Goal: Task Accomplishment & Management: Manage account settings

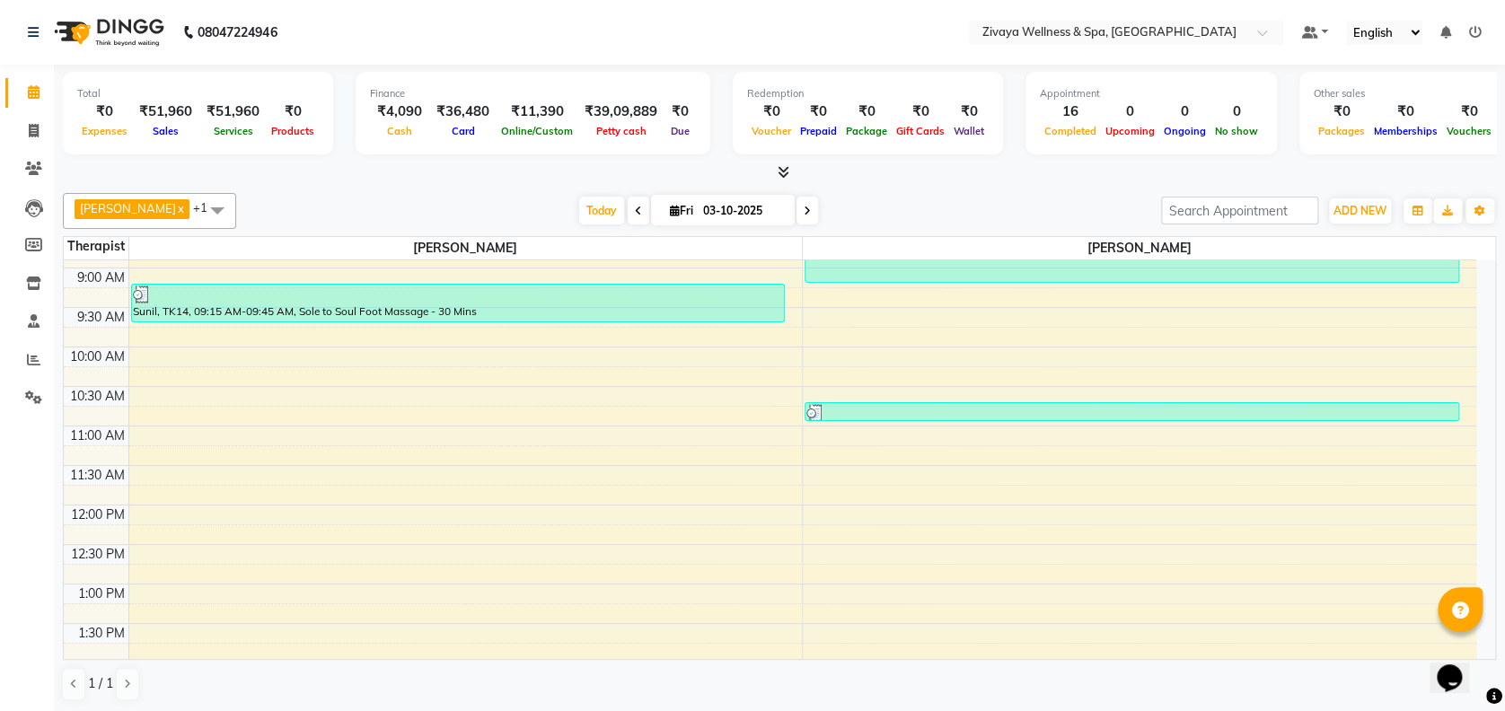
scroll to position [691, 0]
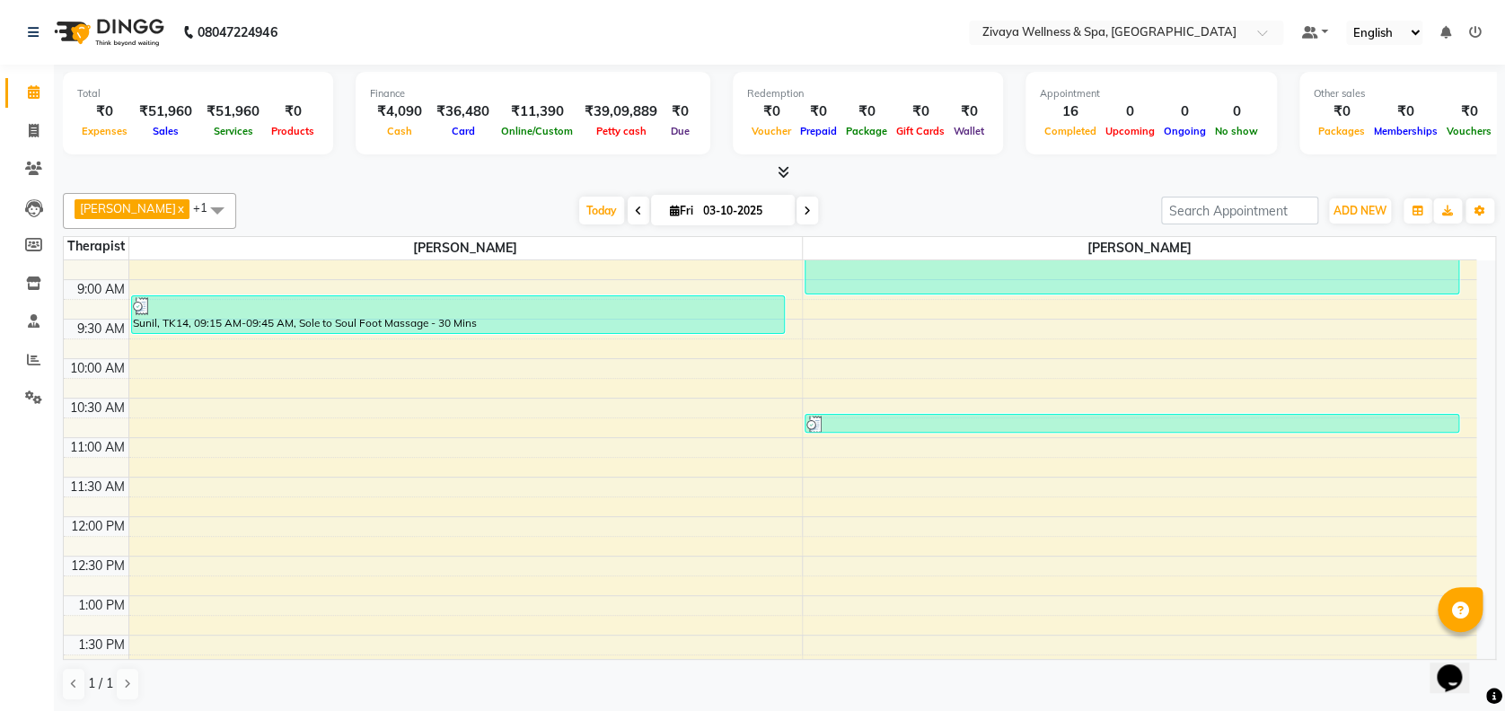
click at [235, 201] on span at bounding box center [217, 210] width 36 height 34
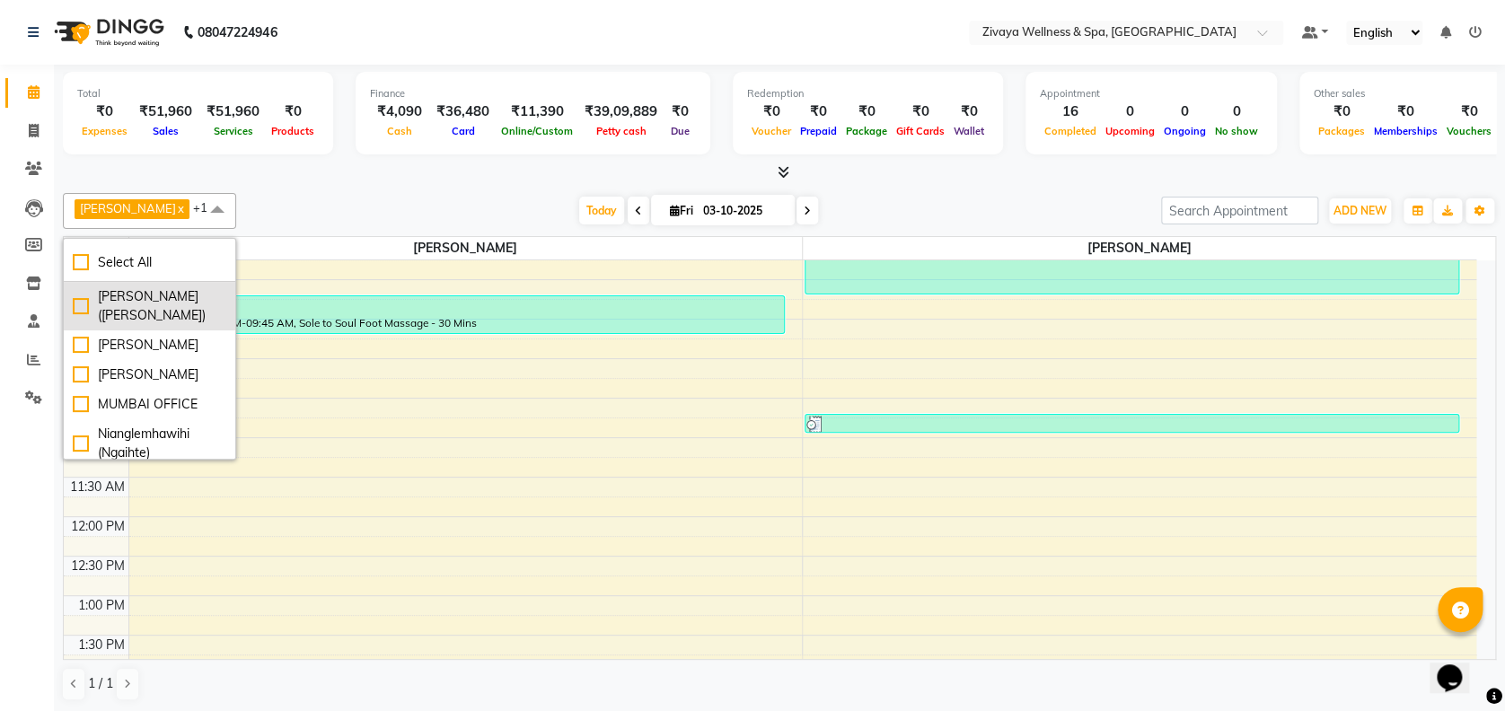
click at [172, 316] on div "[PERSON_NAME] ([PERSON_NAME])" at bounding box center [150, 306] width 154 height 38
checkbox input "true"
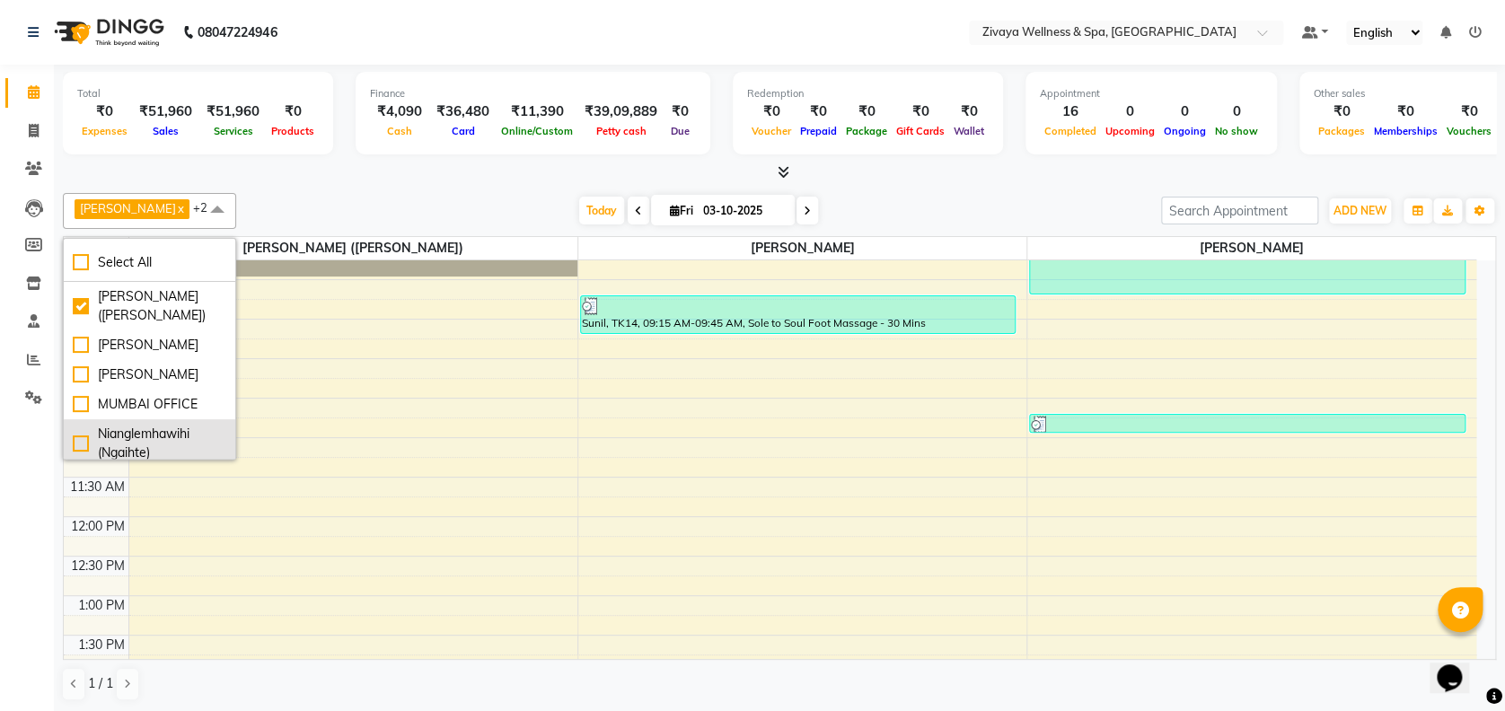
click at [166, 443] on div "Nianglemhawihi (Ngaihte)" at bounding box center [150, 444] width 154 height 38
checkbox input "true"
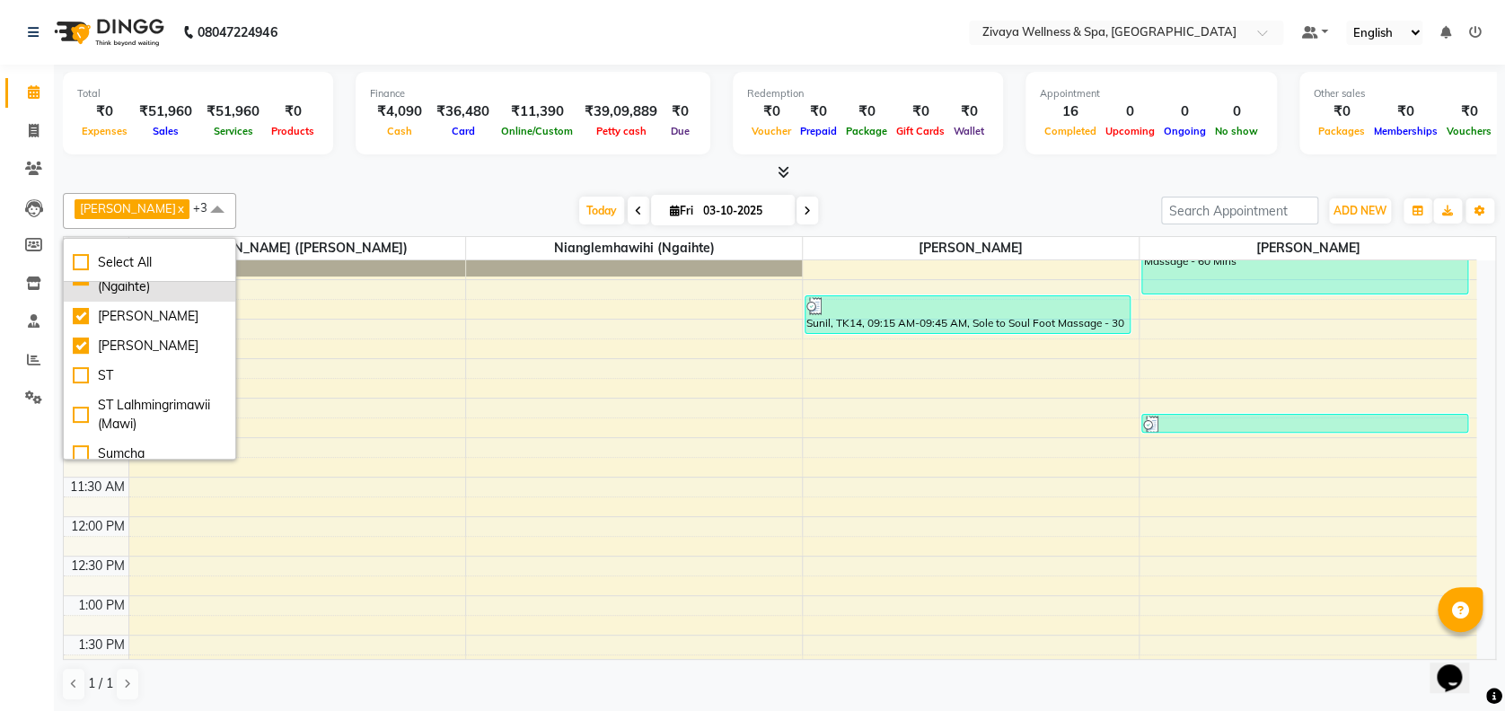
scroll to position [194, 0]
click at [166, 443] on div "Sumcha" at bounding box center [150, 444] width 154 height 19
checkbox input "true"
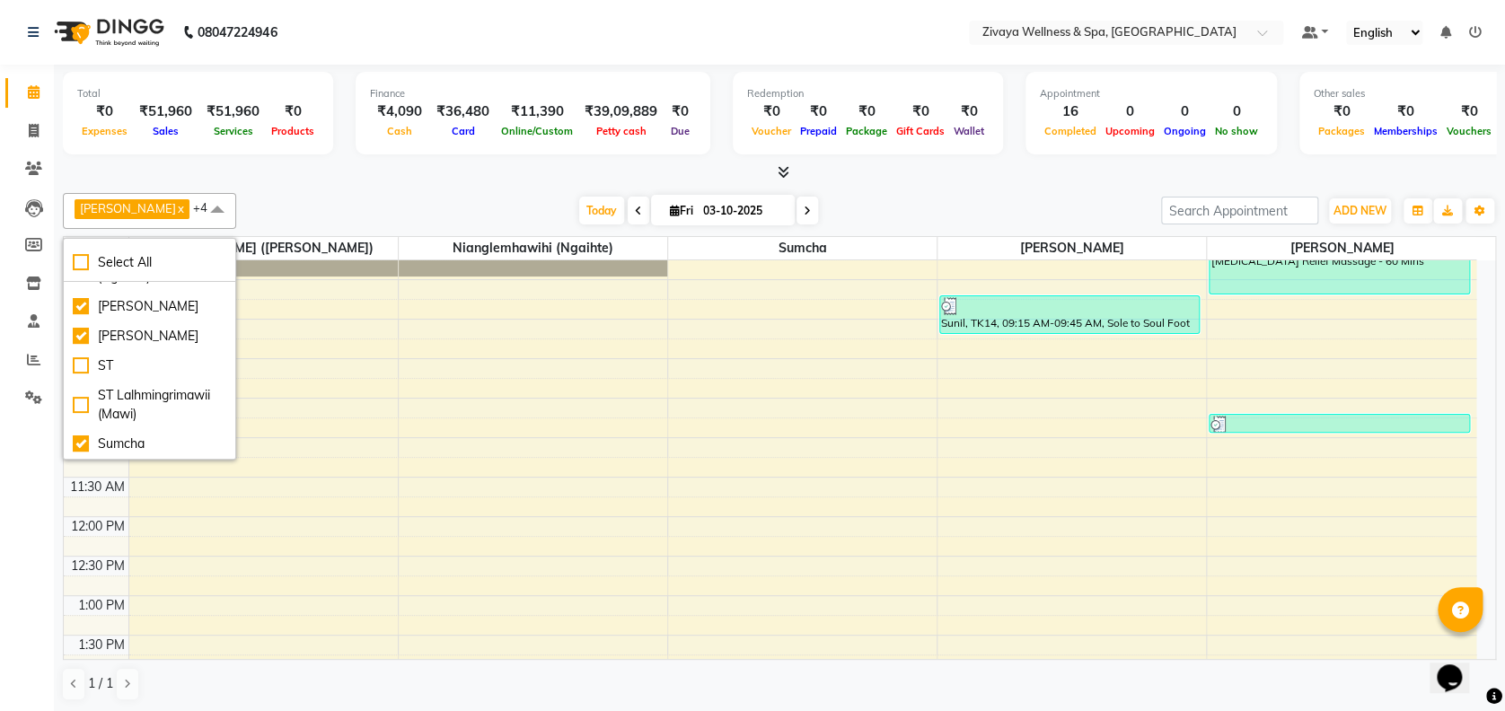
click at [235, 214] on span at bounding box center [217, 210] width 36 height 34
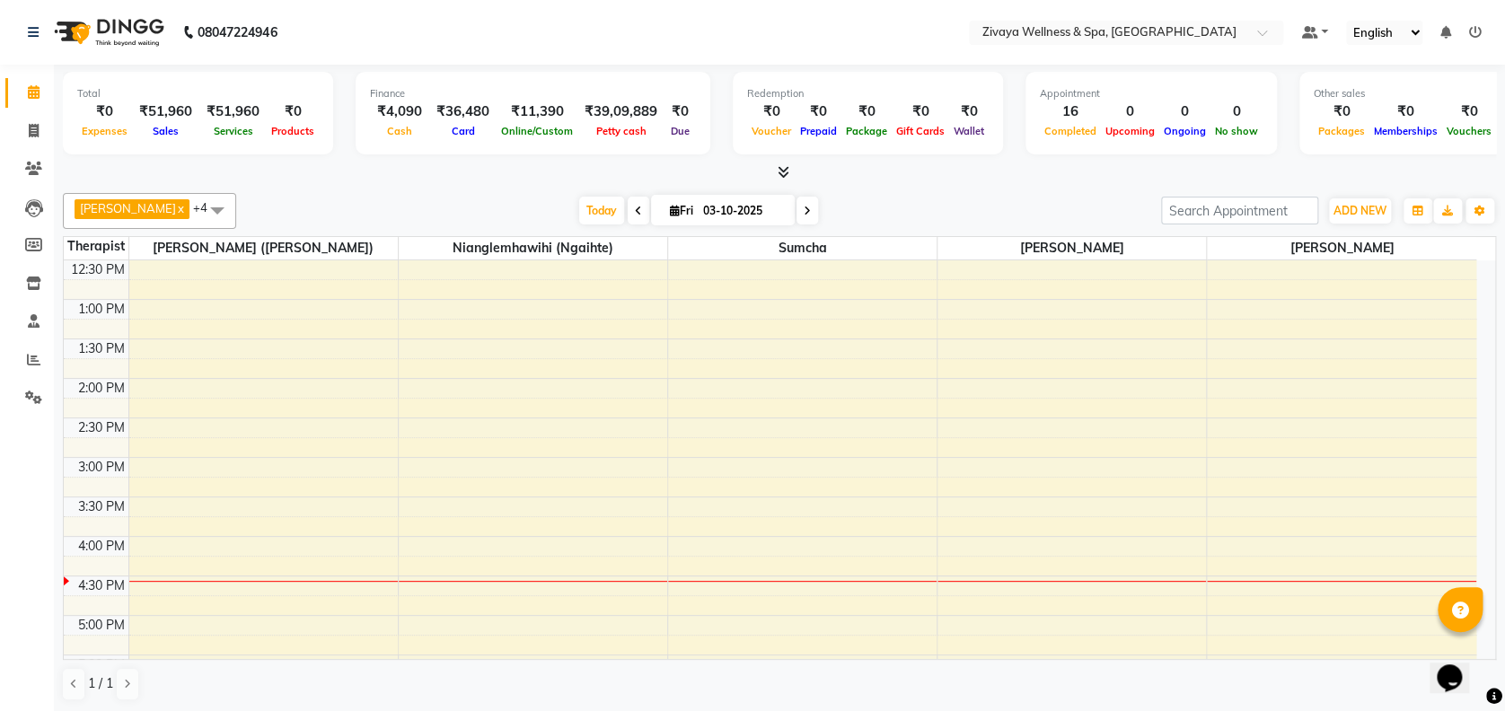
scroll to position [988, 0]
click at [948, 500] on div "12:00 AM 12:30 AM 1:00 AM 1:30 AM 2:00 AM 2:30 AM 3:00 AM 3:30 AM 4:00 AM 4:30 …" at bounding box center [770, 219] width 1412 height 1895
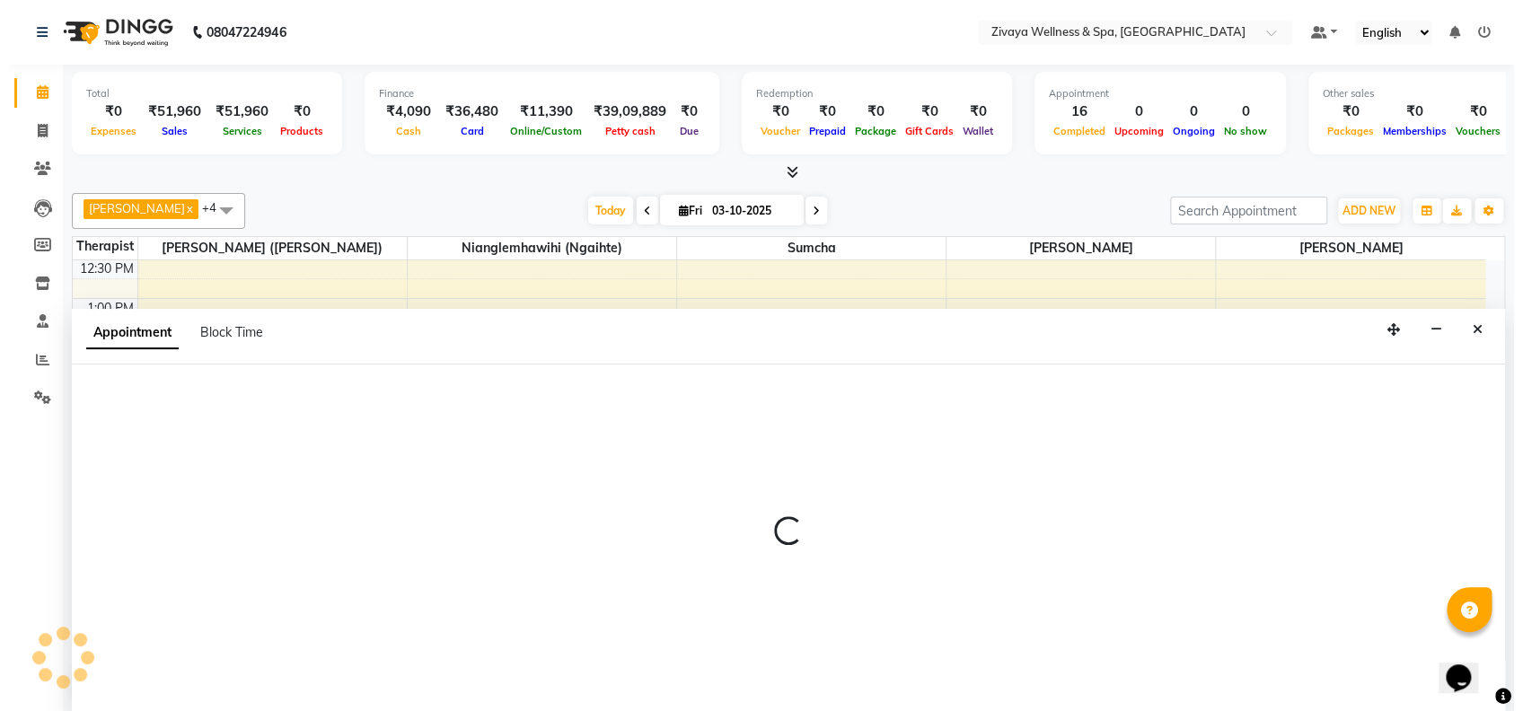
scroll to position [0, 0]
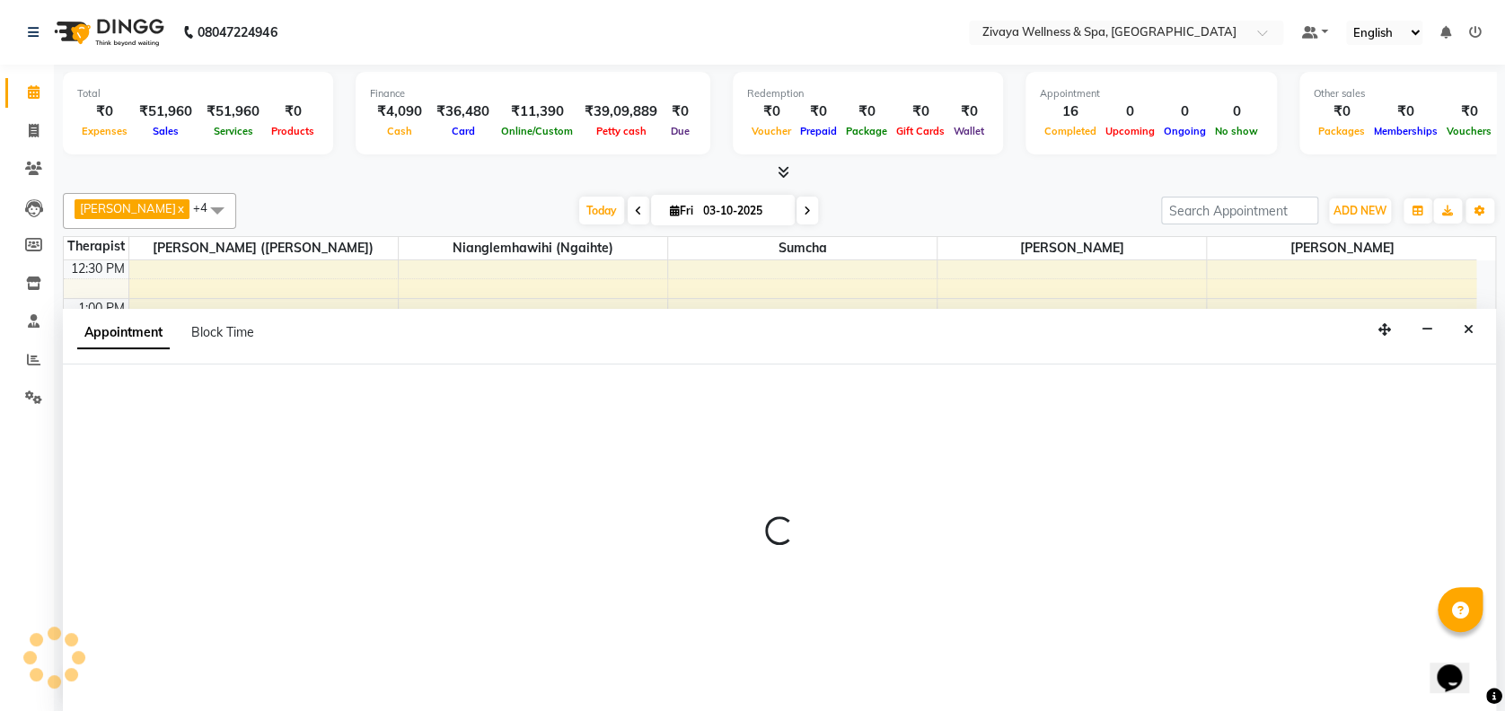
select select "80331"
select select "930"
select select "tentative"
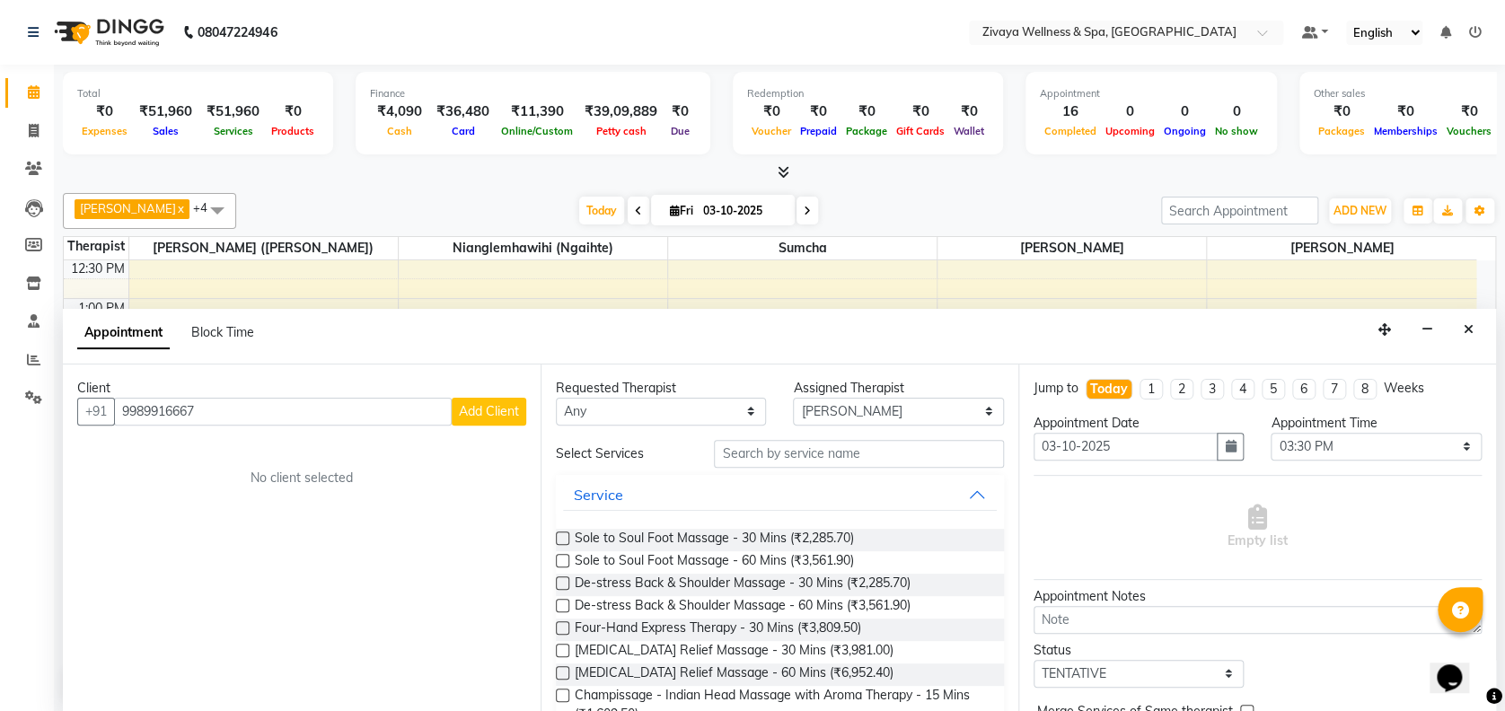
type input "9989916667"
click at [503, 415] on span "Add Client" at bounding box center [489, 411] width 60 height 16
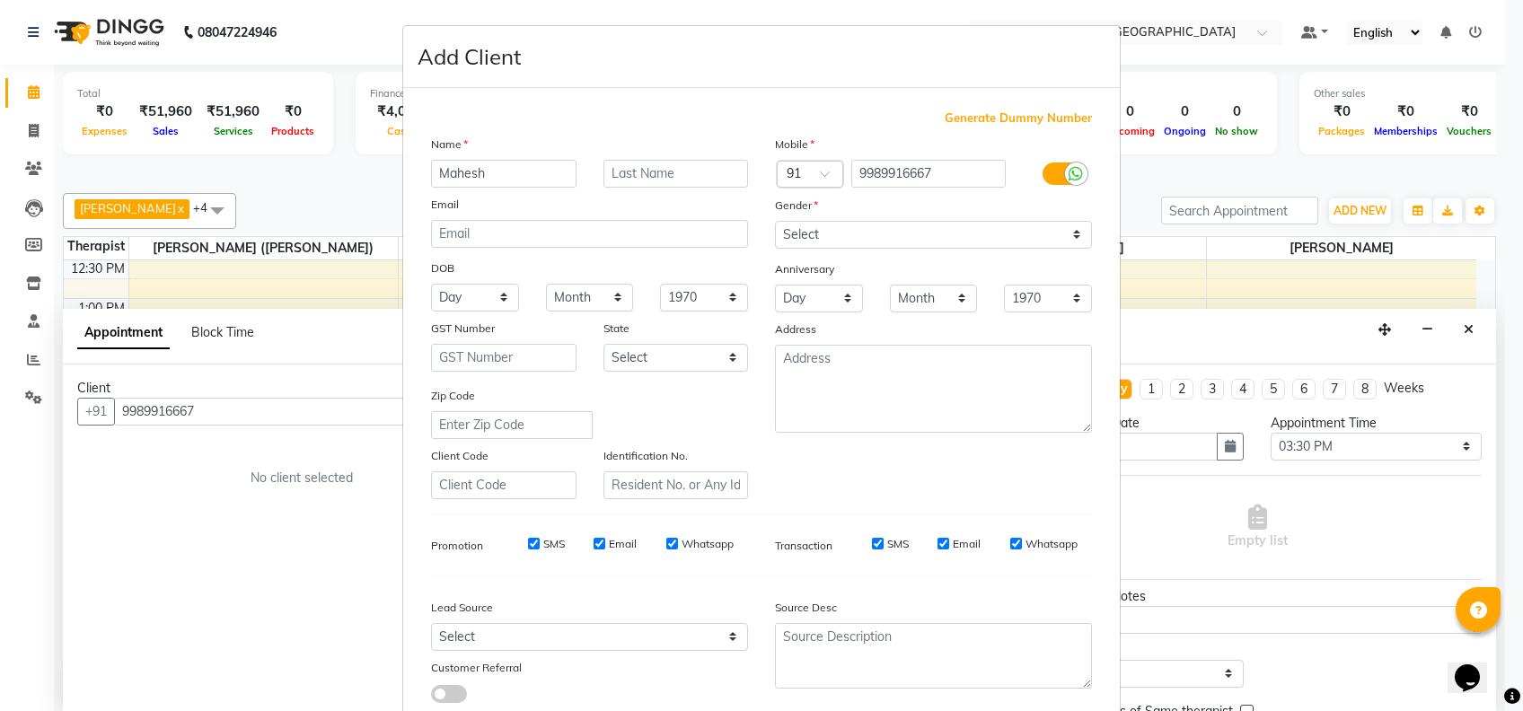
type input "Mahesh"
click at [940, 233] on select "Select [DEMOGRAPHIC_DATA] [DEMOGRAPHIC_DATA] Other Prefer Not To Say" at bounding box center [933, 235] width 317 height 28
select select "[DEMOGRAPHIC_DATA]"
click at [775, 221] on select "Select [DEMOGRAPHIC_DATA] [DEMOGRAPHIC_DATA] Other Prefer Not To Say" at bounding box center [933, 235] width 317 height 28
click at [1010, 543] on input "Whatsapp" at bounding box center [1016, 544] width 12 height 12
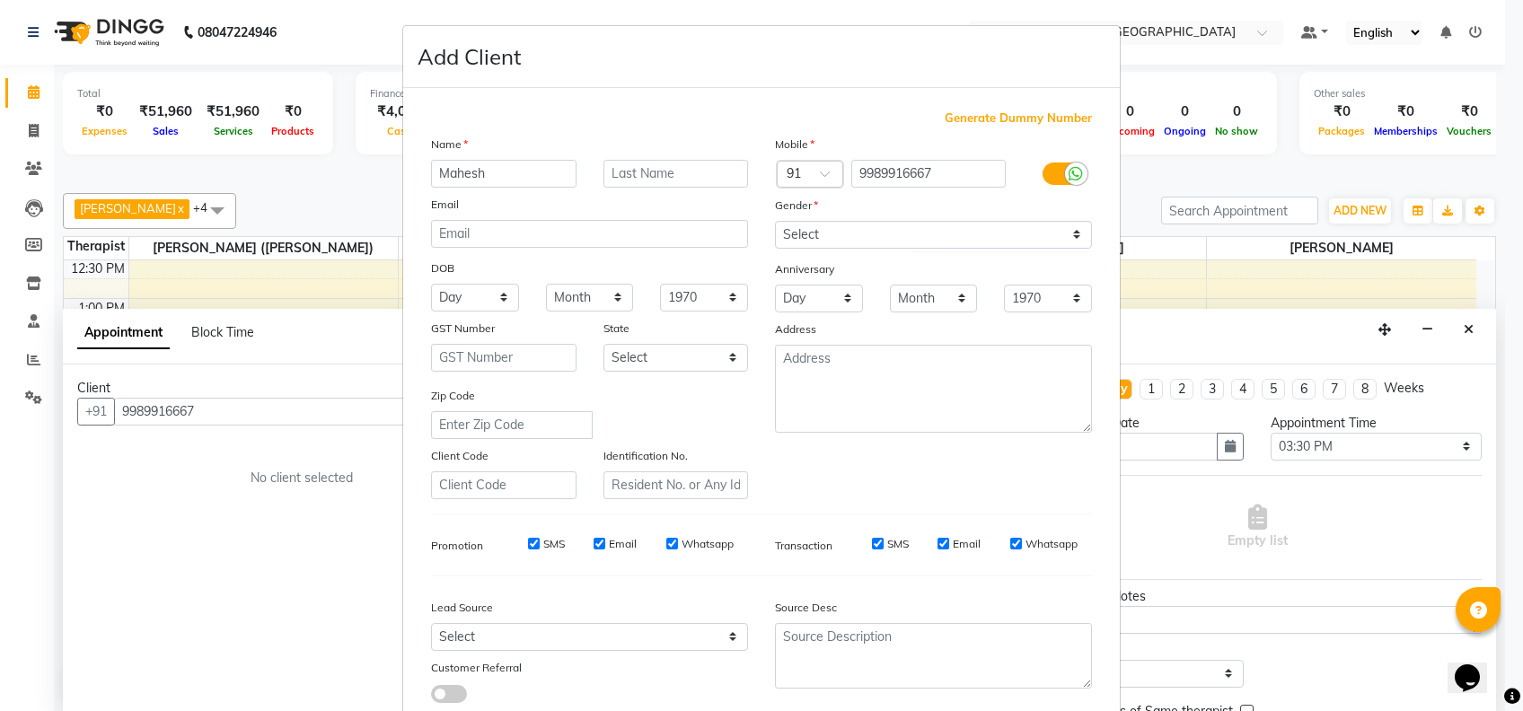
checkbox input "false"
click at [937, 544] on input "Email" at bounding box center [943, 544] width 12 height 12
checkbox input "false"
click at [666, 540] on input "Whatsapp" at bounding box center [672, 544] width 12 height 12
checkbox input "false"
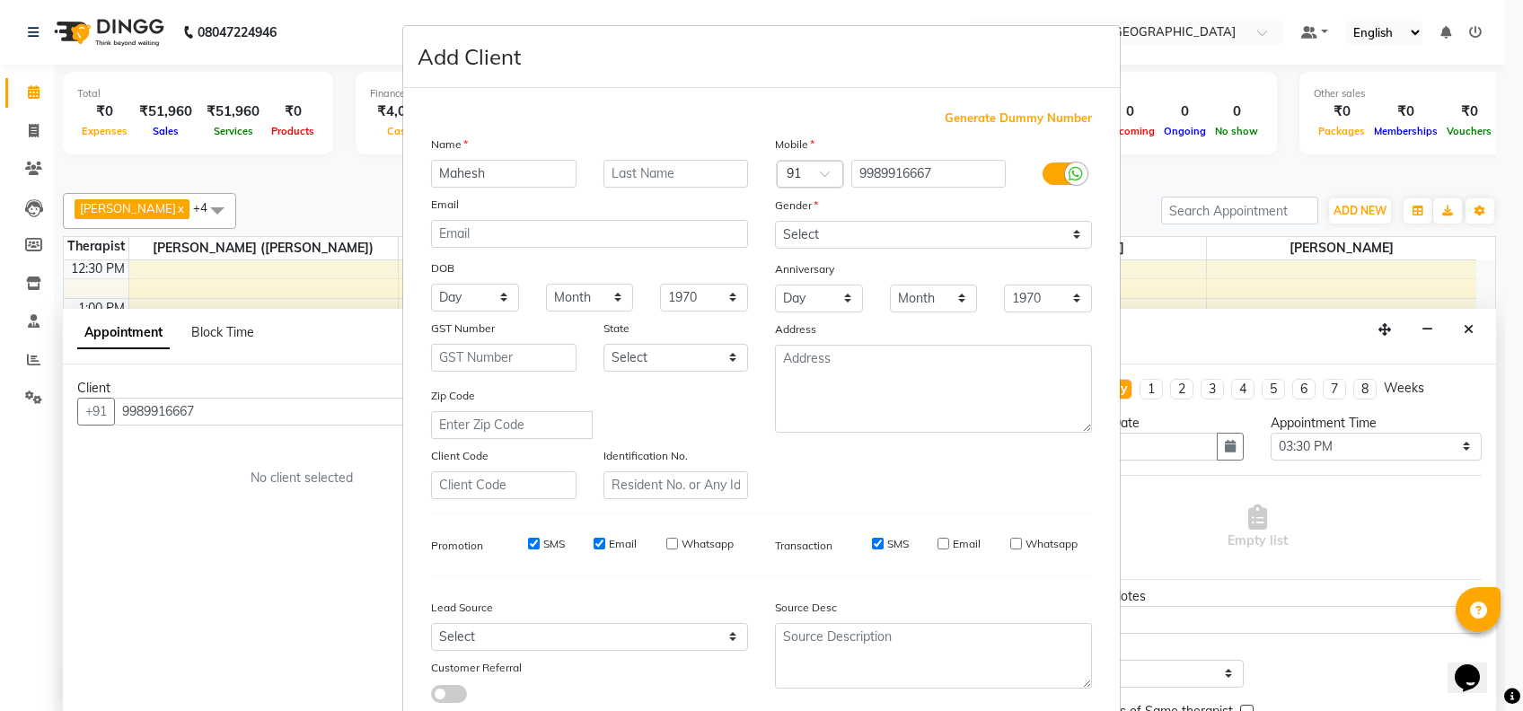
click at [593, 539] on input "Email" at bounding box center [599, 544] width 12 height 12
checkbox input "false"
click at [528, 540] on input "SMS" at bounding box center [534, 544] width 12 height 12
checkbox input "false"
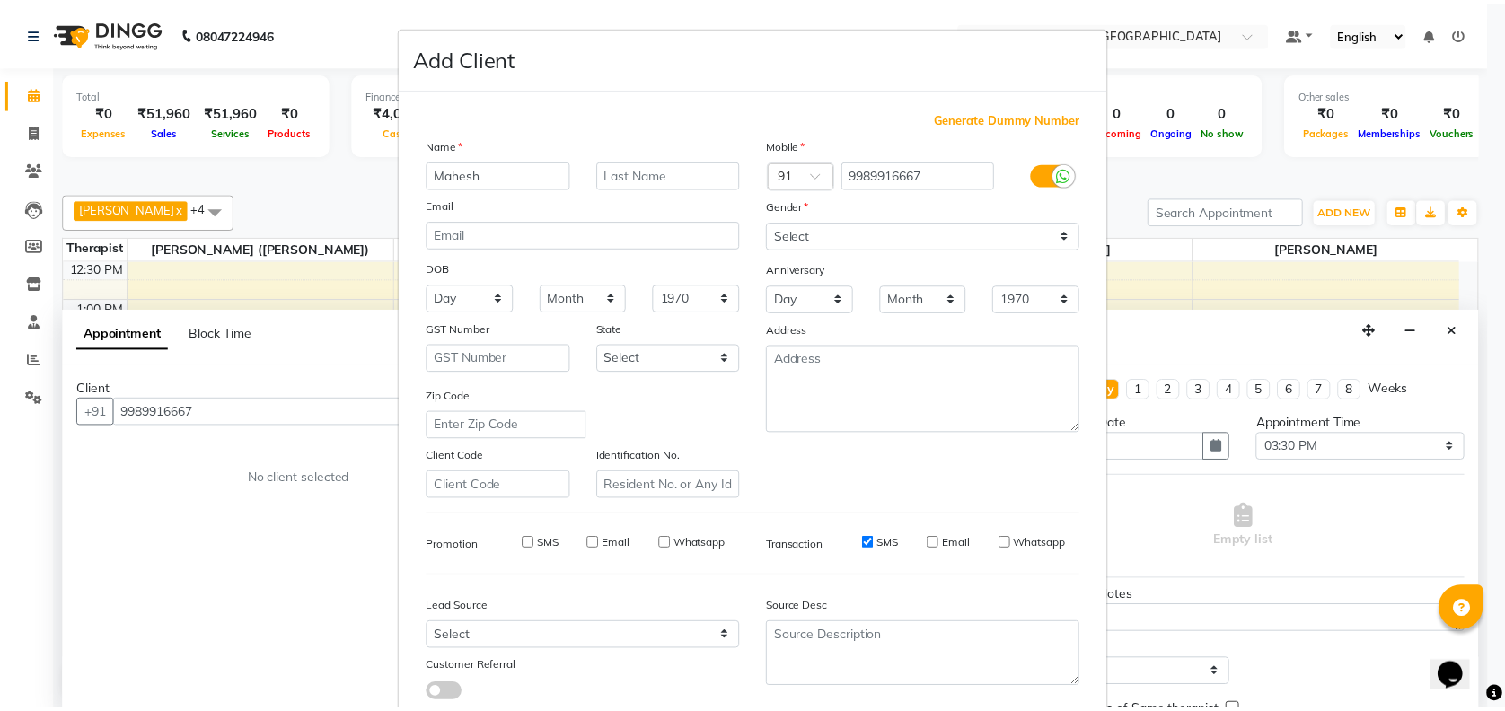
scroll to position [114, 0]
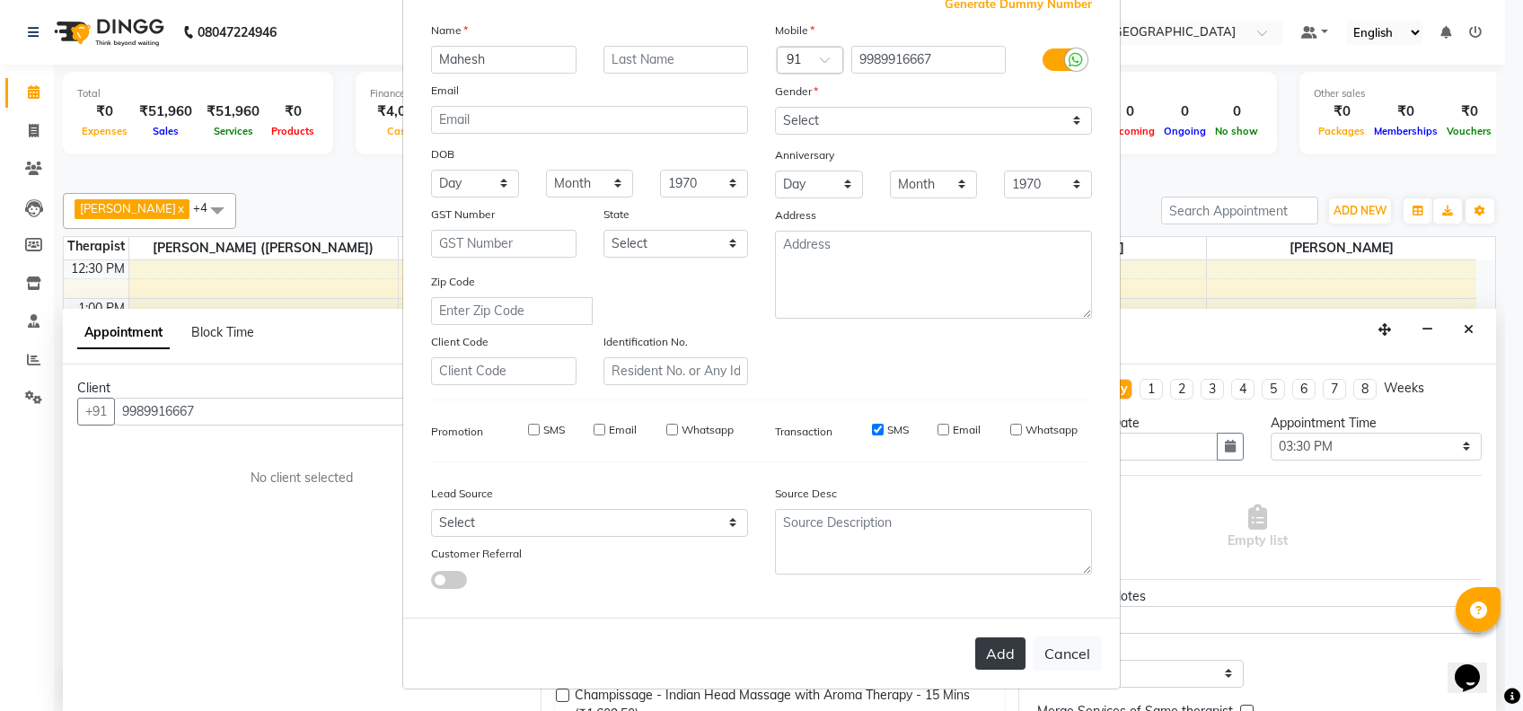
click at [997, 644] on button "Add" at bounding box center [1000, 653] width 50 height 32
select select
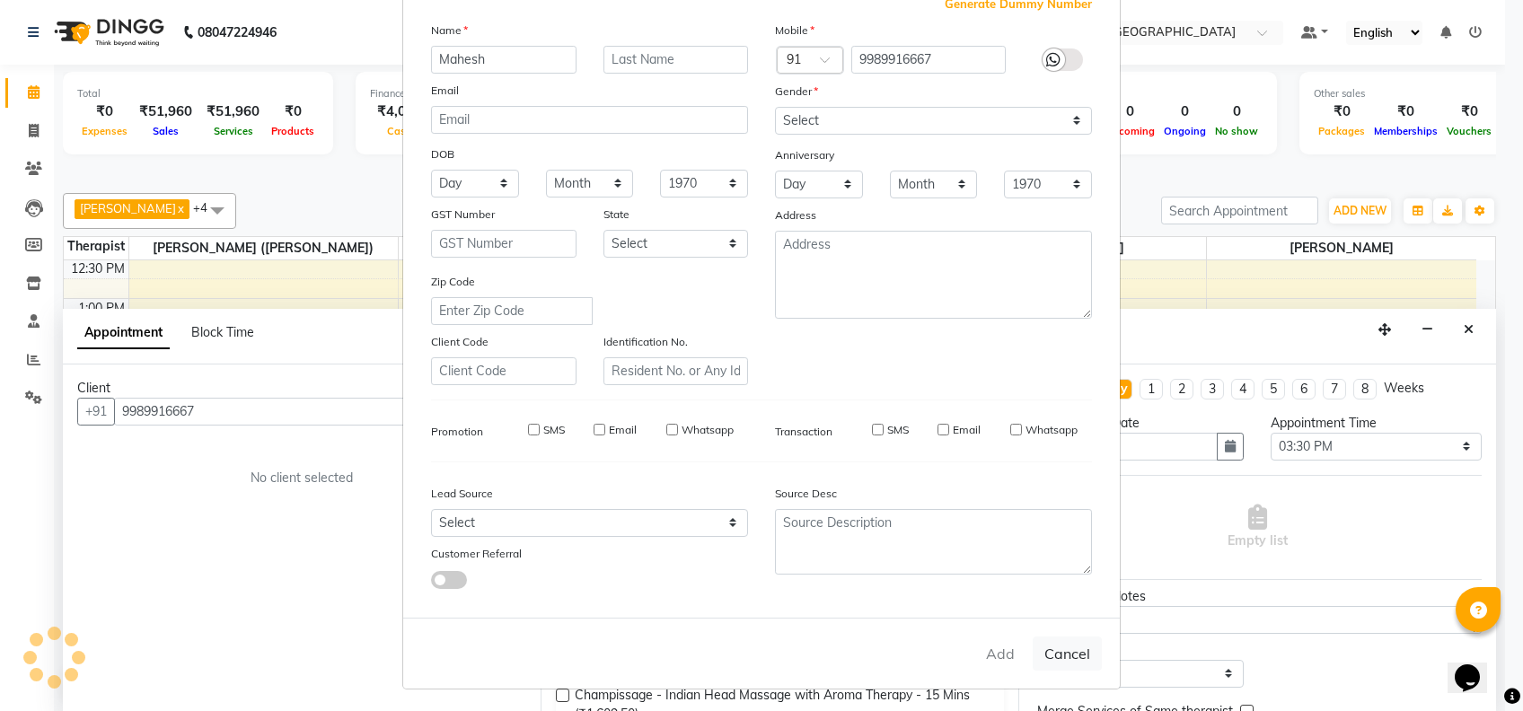
select select
checkbox input "false"
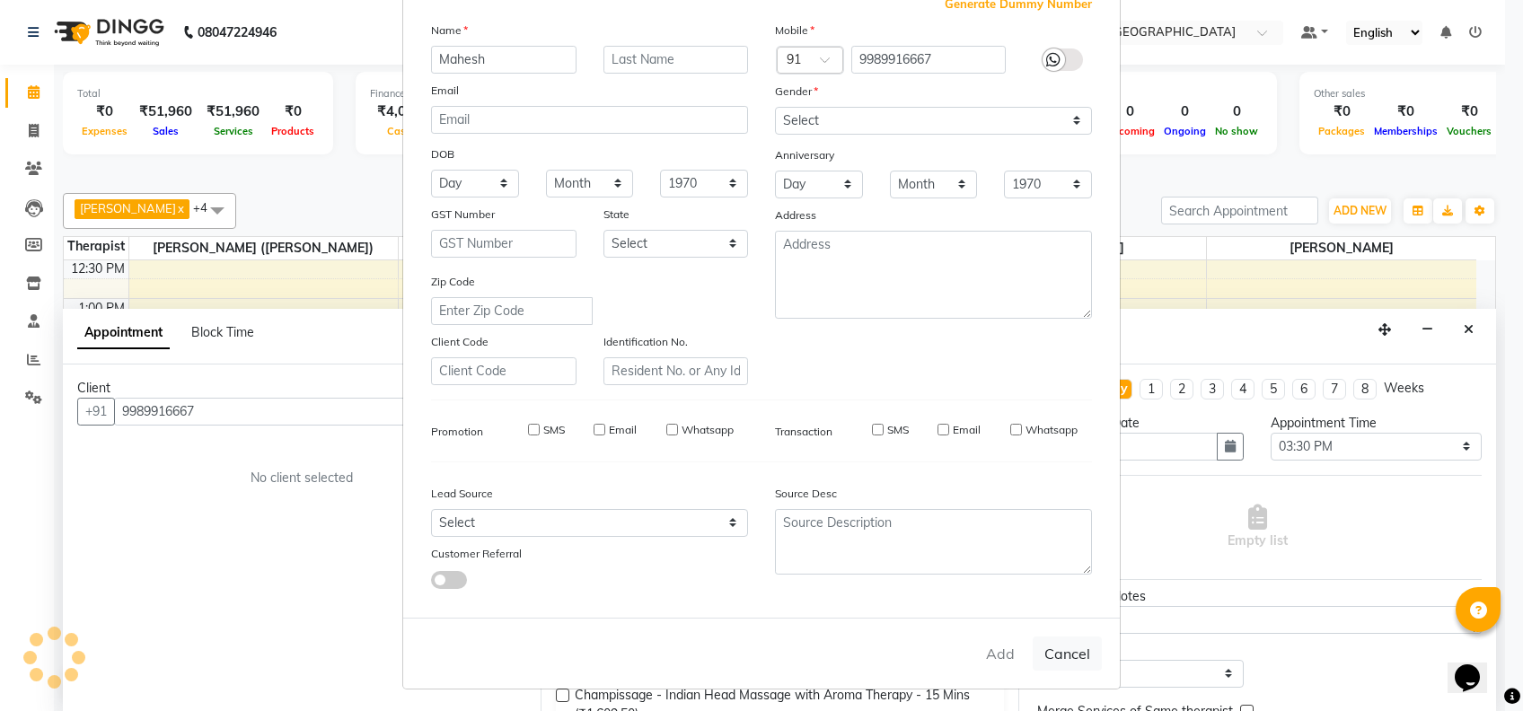
checkbox input "false"
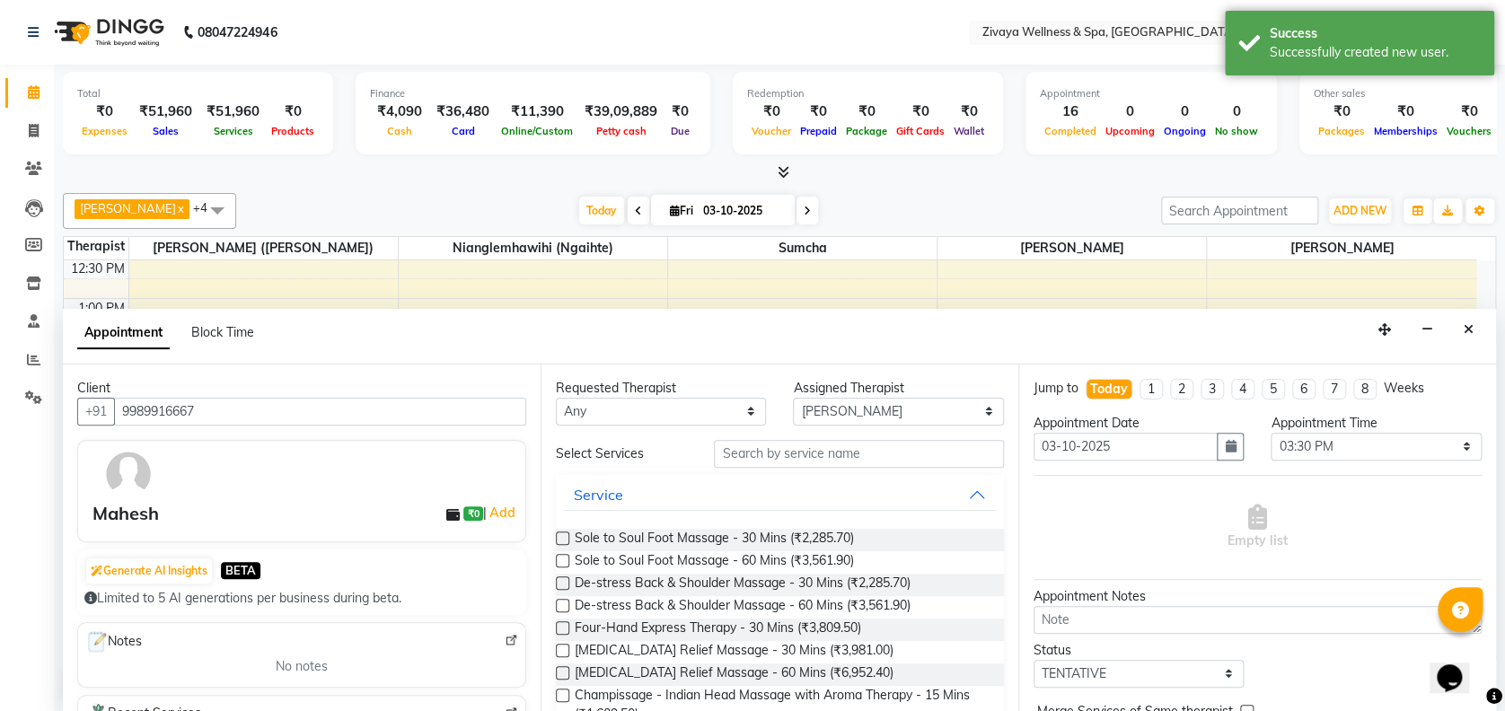
click at [566, 533] on label at bounding box center [562, 537] width 13 height 13
click at [566, 534] on input "checkbox" at bounding box center [562, 540] width 12 height 12
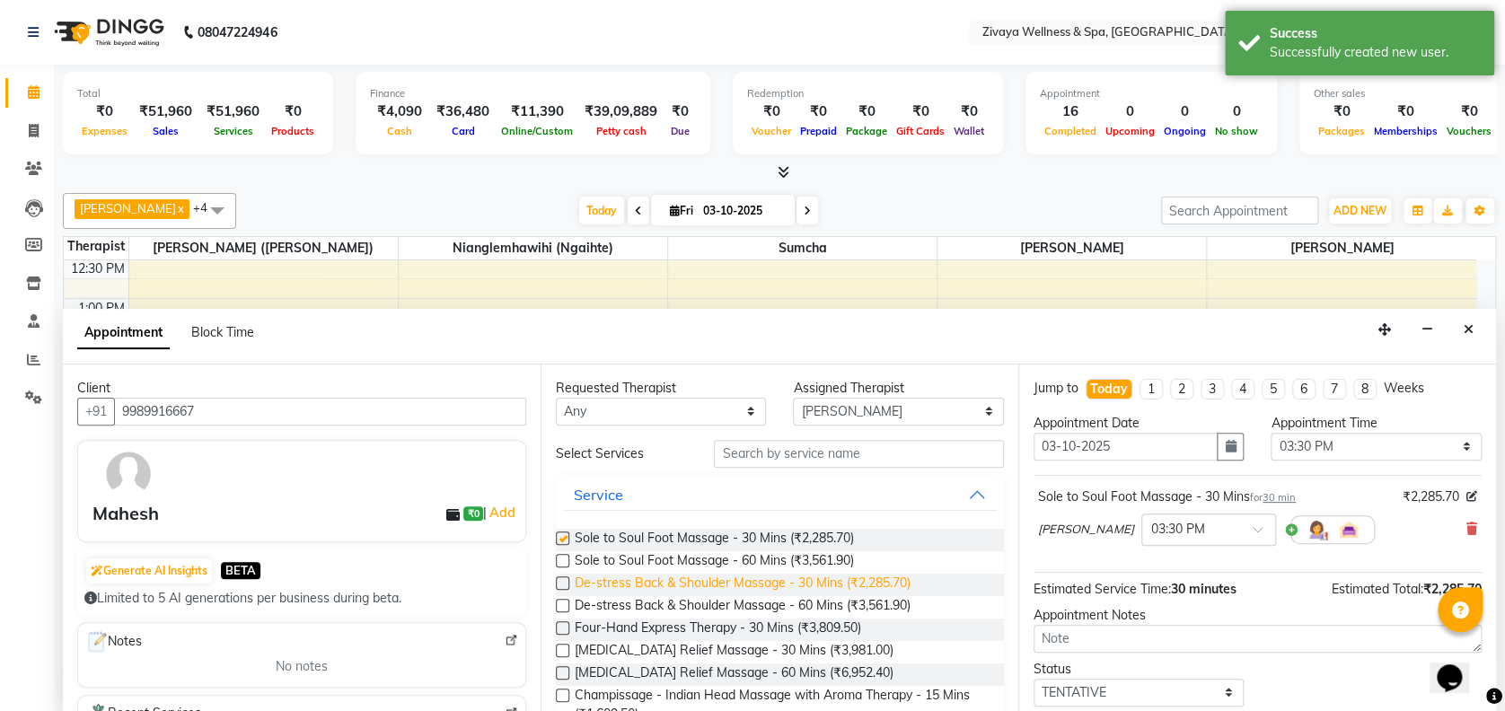
checkbox input "false"
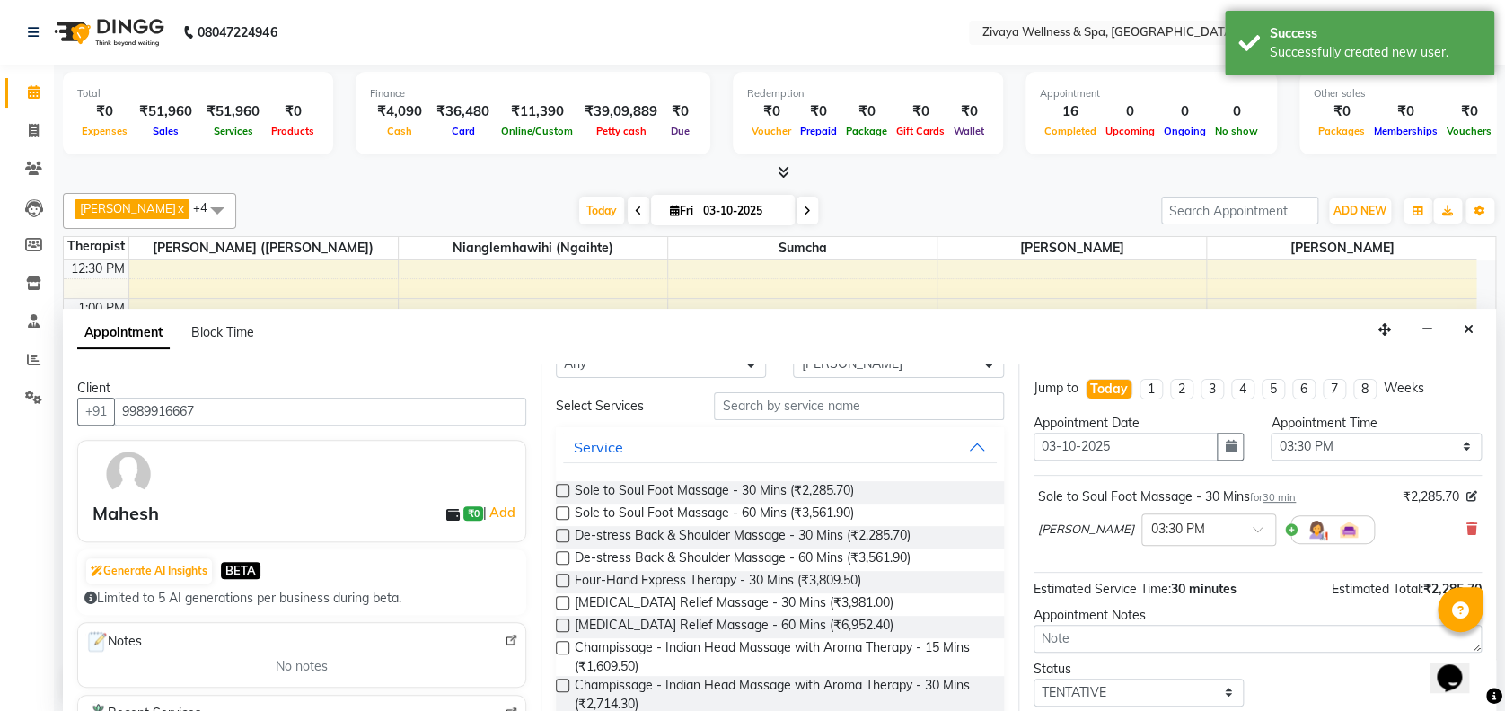
scroll to position [52, 0]
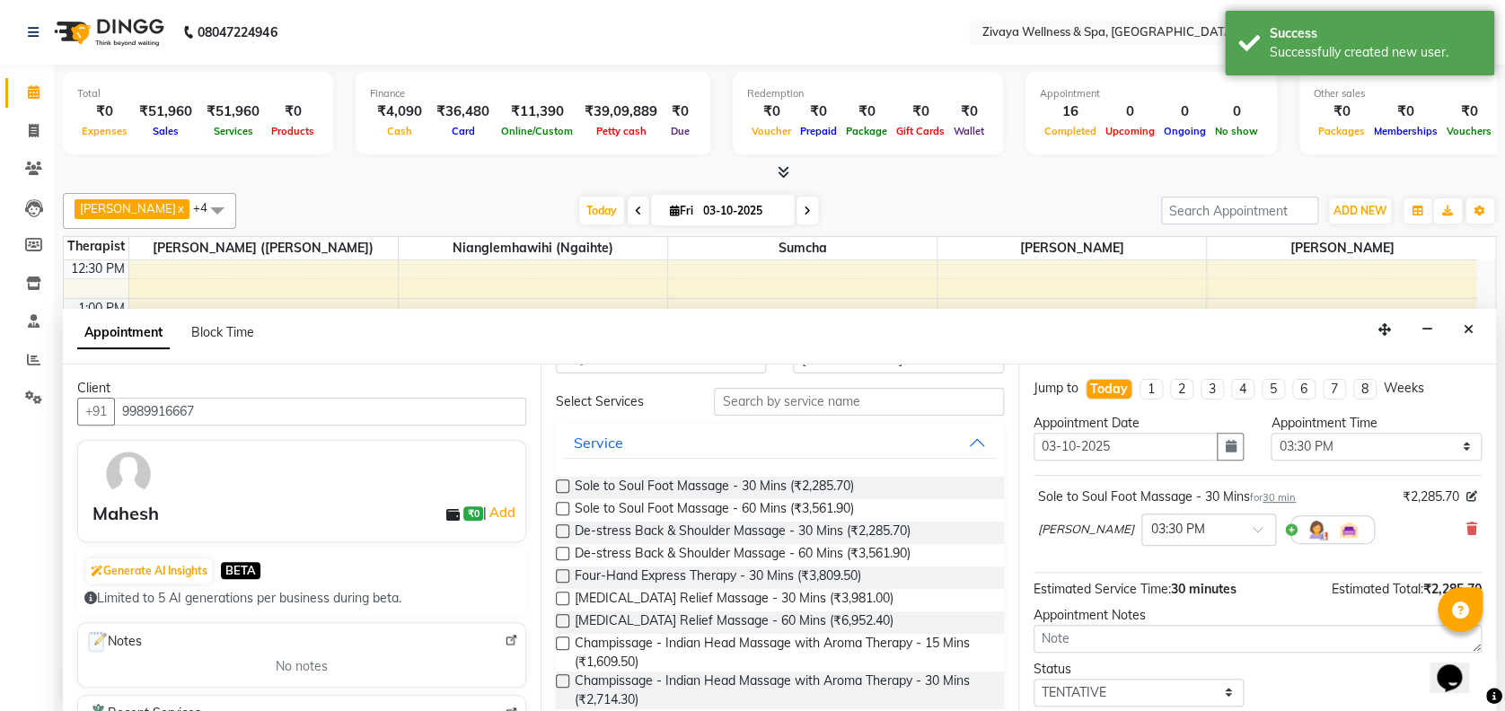
click at [564, 680] on label at bounding box center [562, 680] width 13 height 13
click at [564, 680] on input "checkbox" at bounding box center [562, 683] width 12 height 12
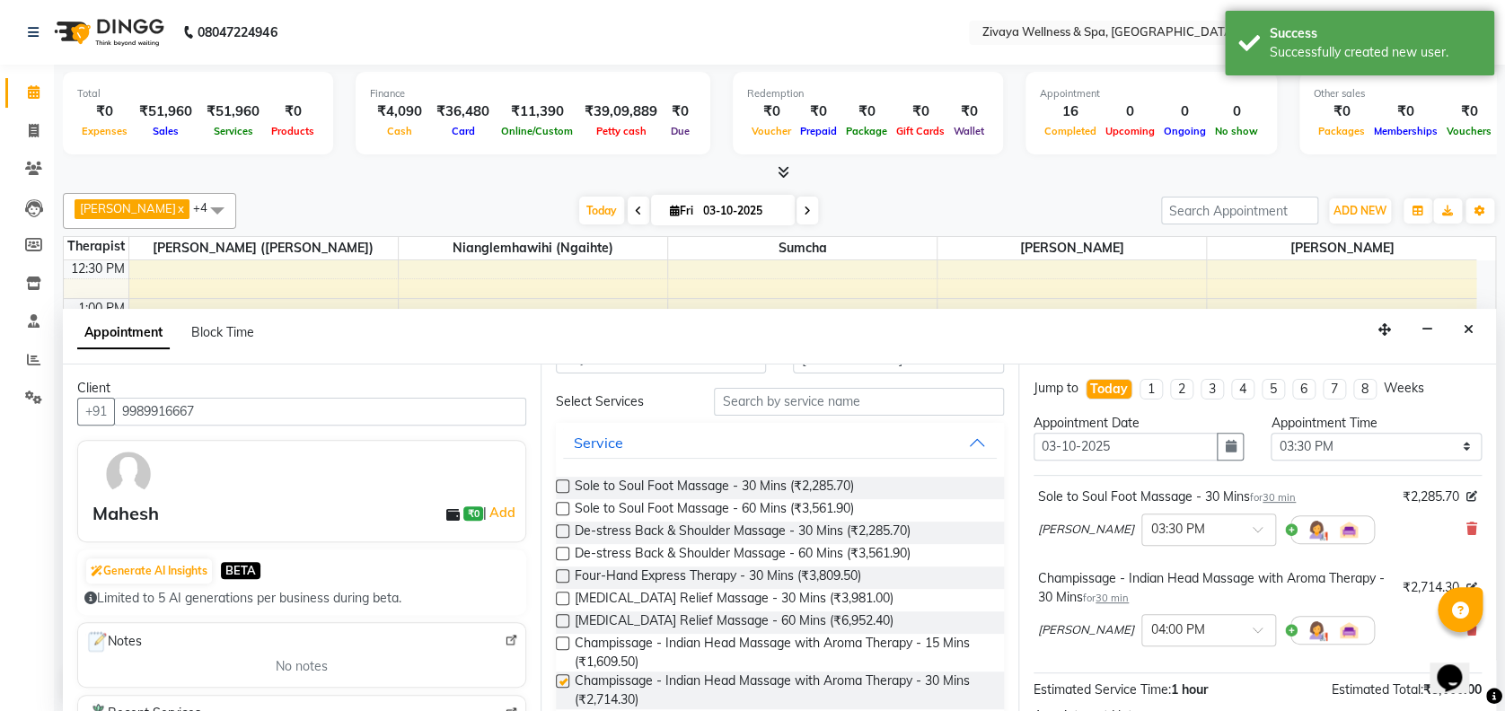
checkbox input "false"
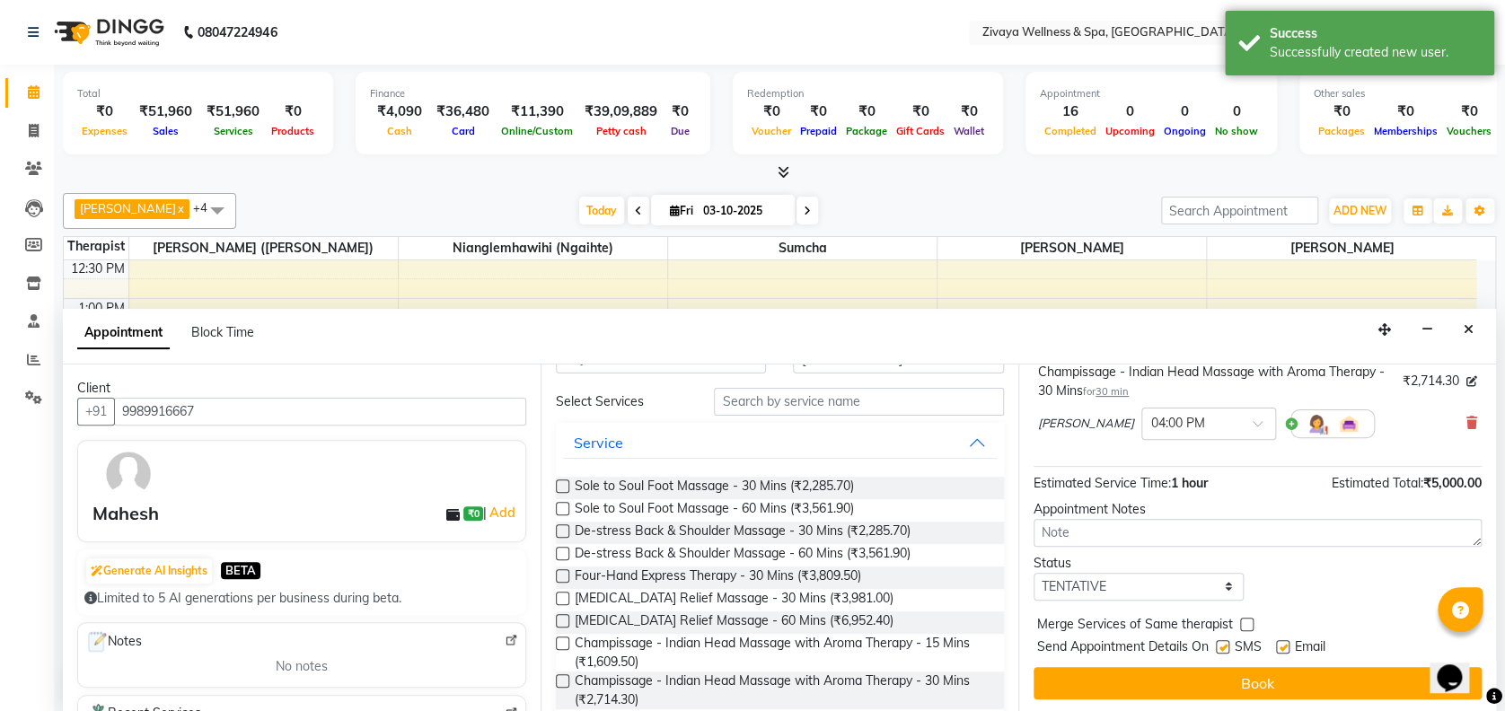
click at [1290, 645] on div "Email" at bounding box center [1308, 648] width 64 height 22
click at [1280, 645] on label at bounding box center [1282, 646] width 13 height 13
click at [1280, 645] on input "checkbox" at bounding box center [1282, 649] width 12 height 12
checkbox input "false"
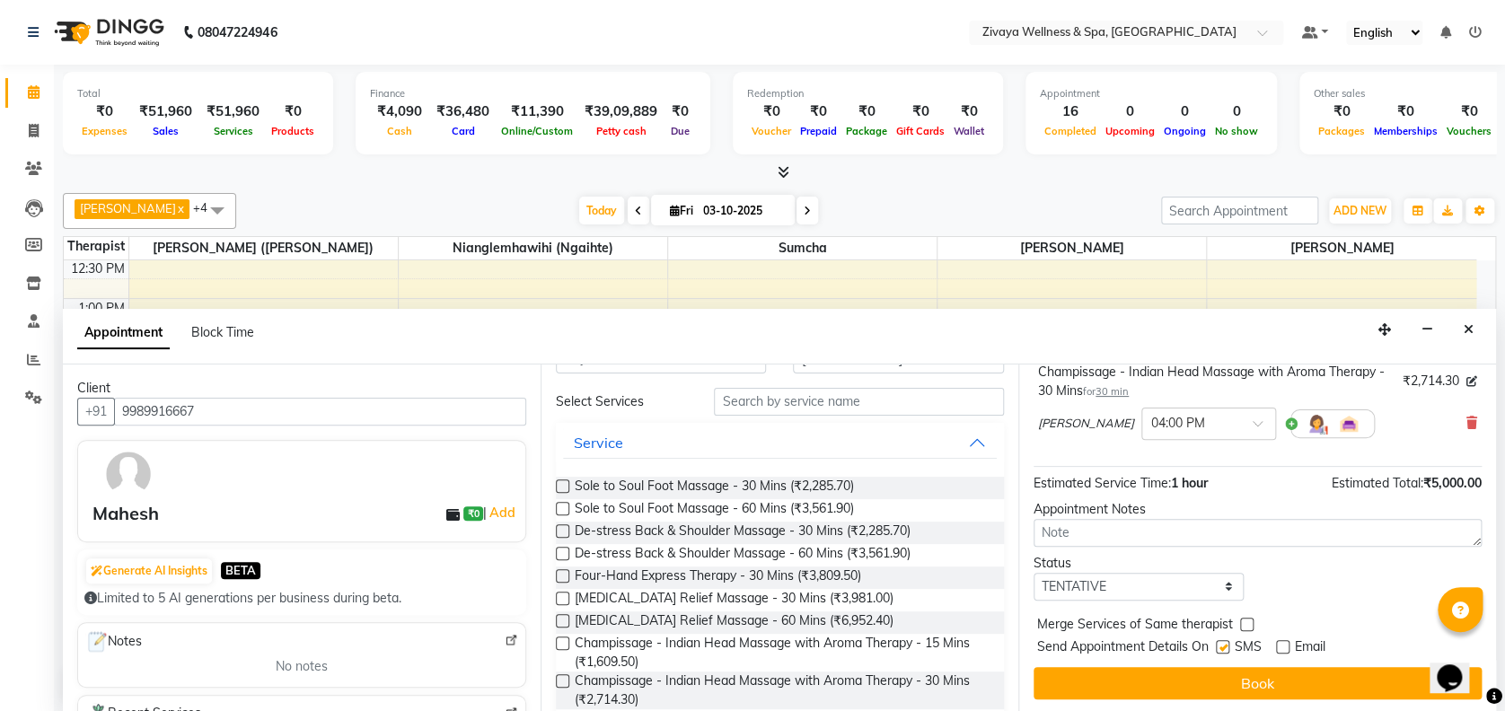
click at [1223, 645] on label at bounding box center [1222, 646] width 13 height 13
click at [1223, 645] on input "checkbox" at bounding box center [1222, 649] width 12 height 12
checkbox input "false"
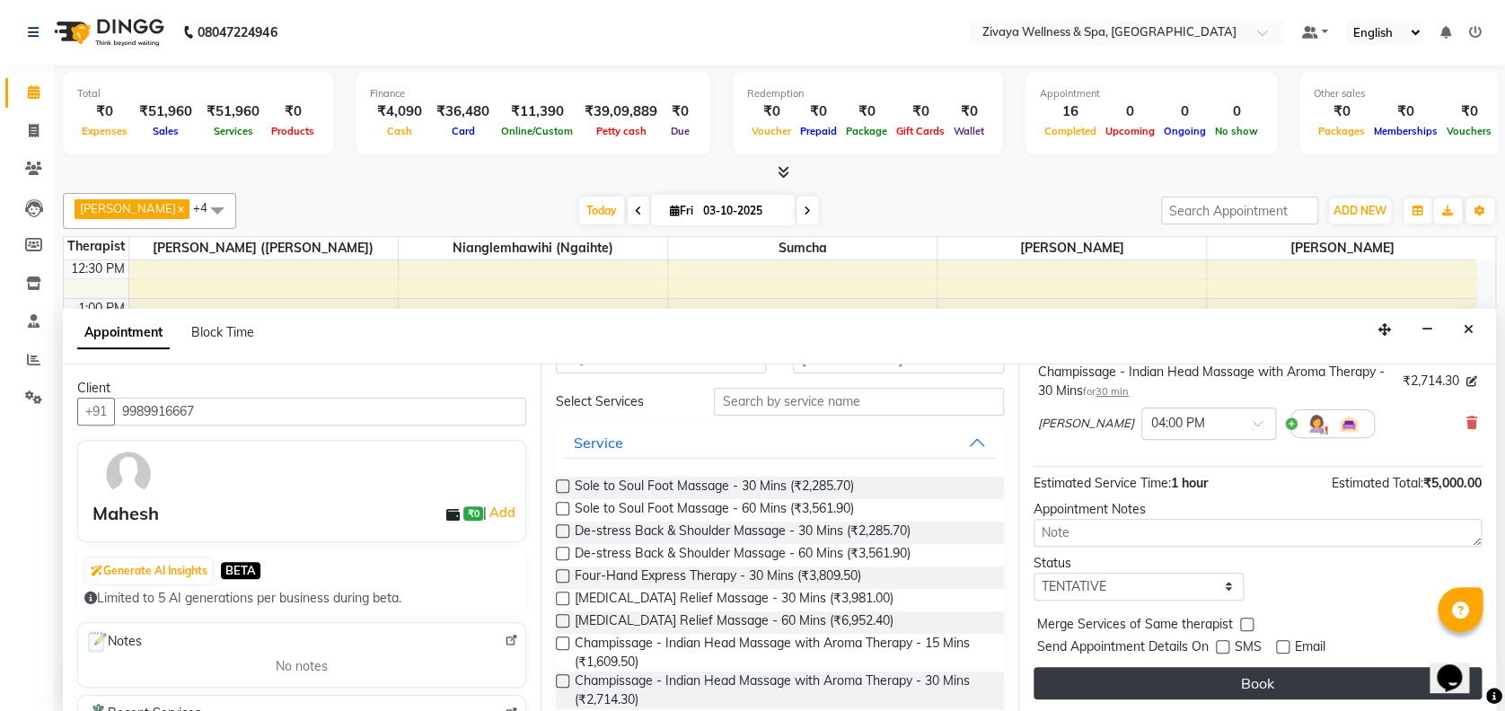
click at [1235, 678] on button "Book" at bounding box center [1257, 683] width 448 height 32
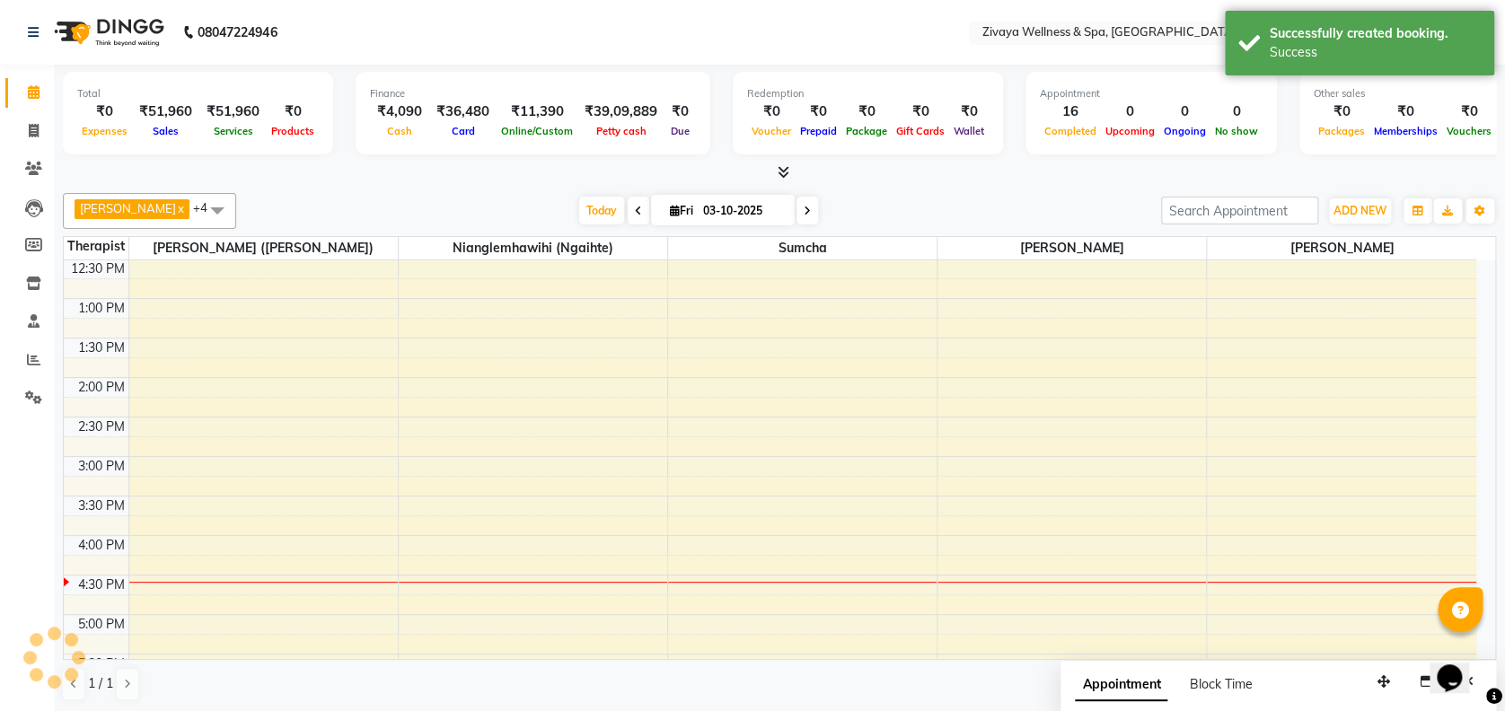
scroll to position [0, 0]
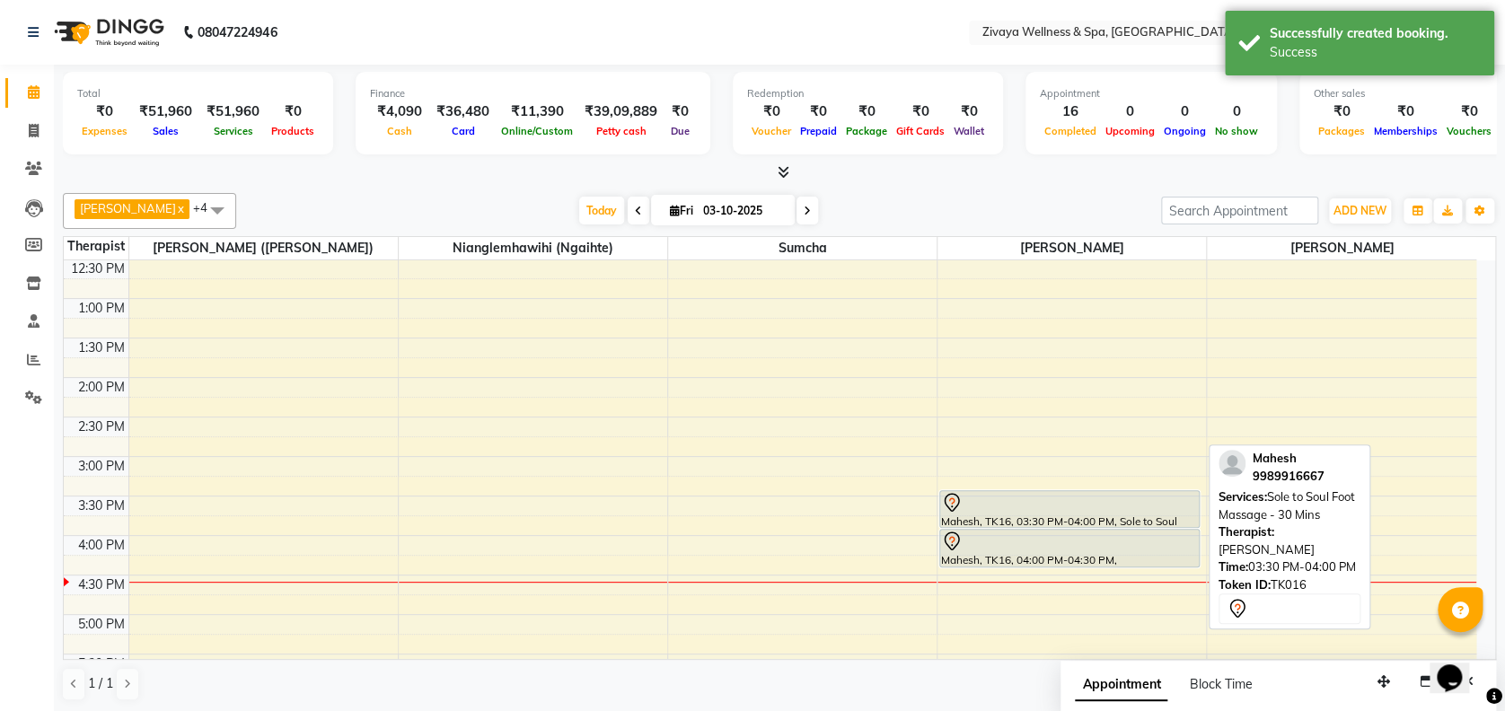
click at [954, 513] on div "Mahesh, TK16, 03:30 PM-04:00 PM, Sole to Soul Foot Massage - 30 Mins" at bounding box center [1069, 509] width 259 height 36
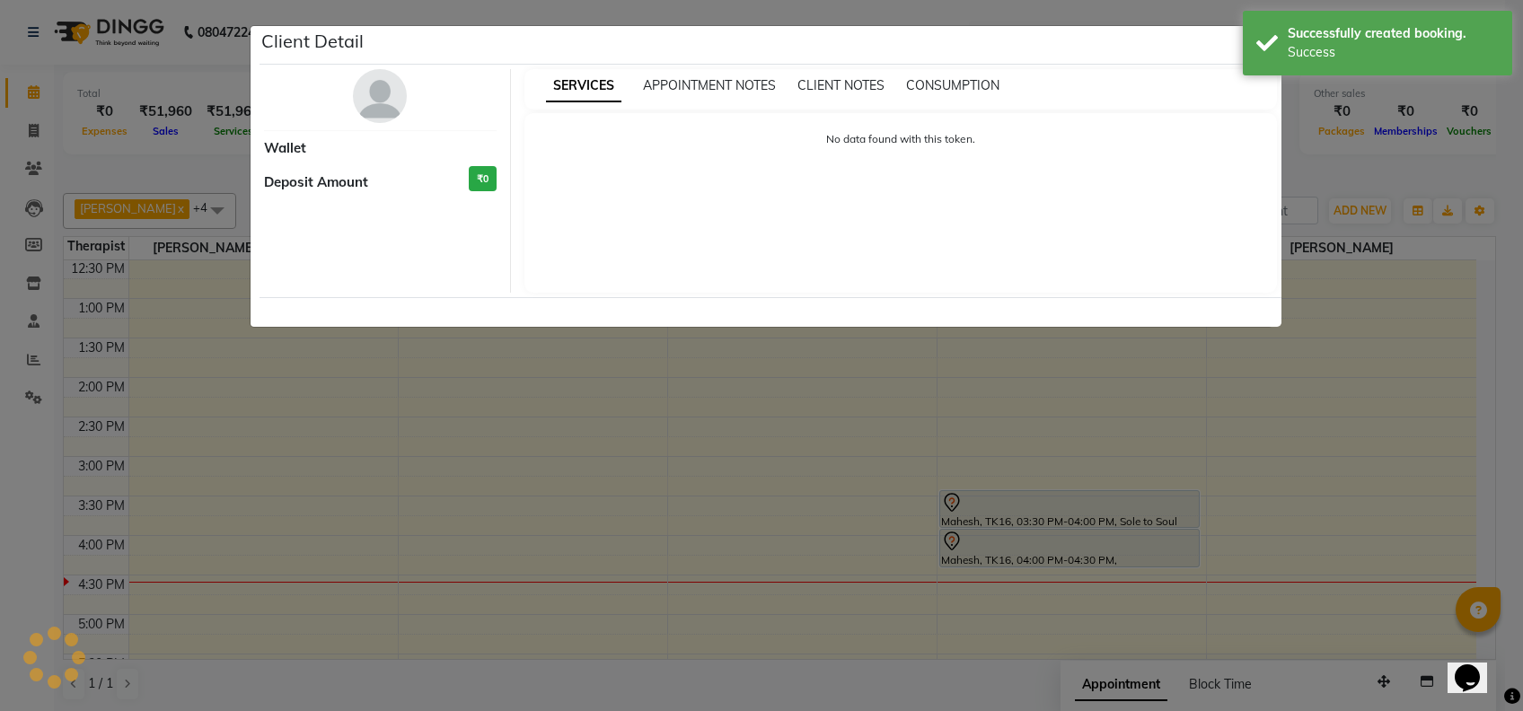
select select "7"
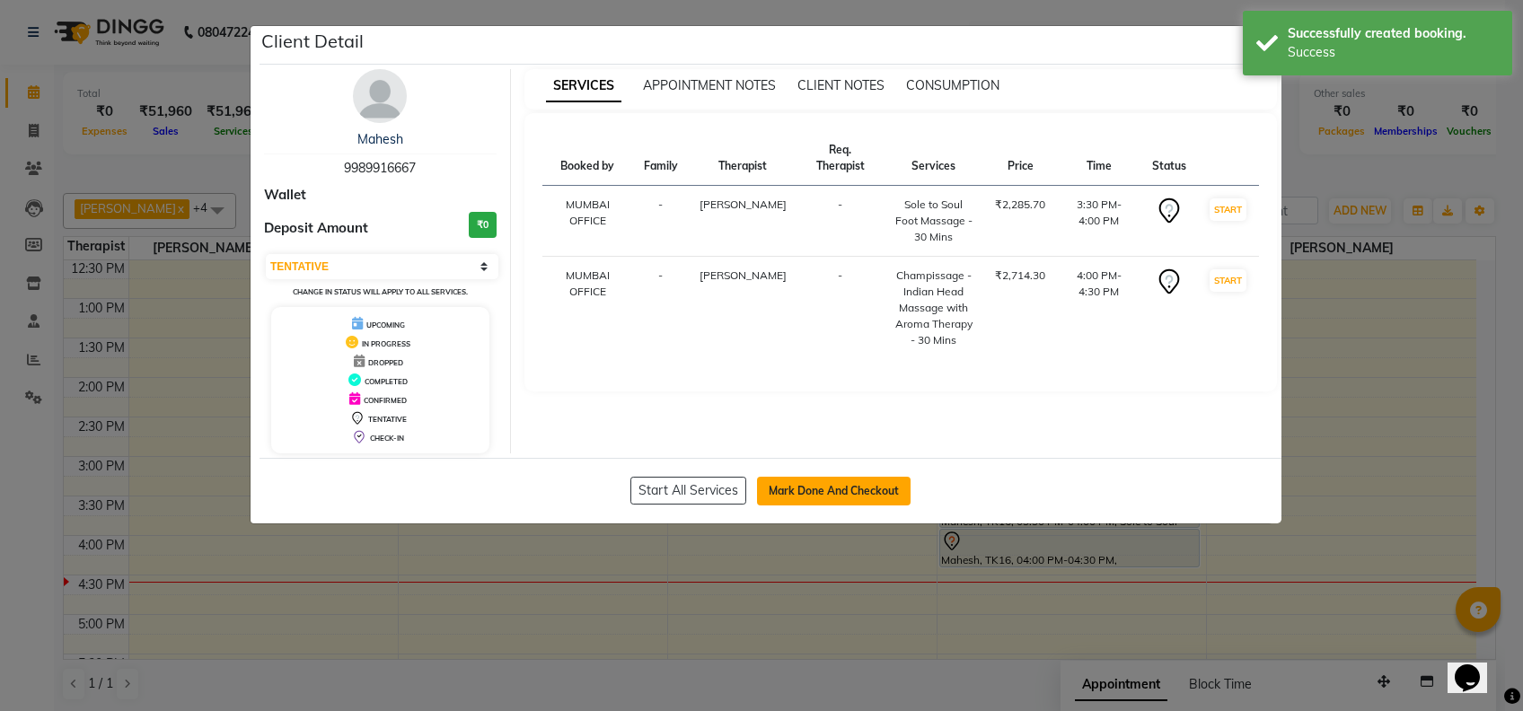
click at [837, 494] on button "Mark Done And Checkout" at bounding box center [834, 491] width 154 height 29
select select "service"
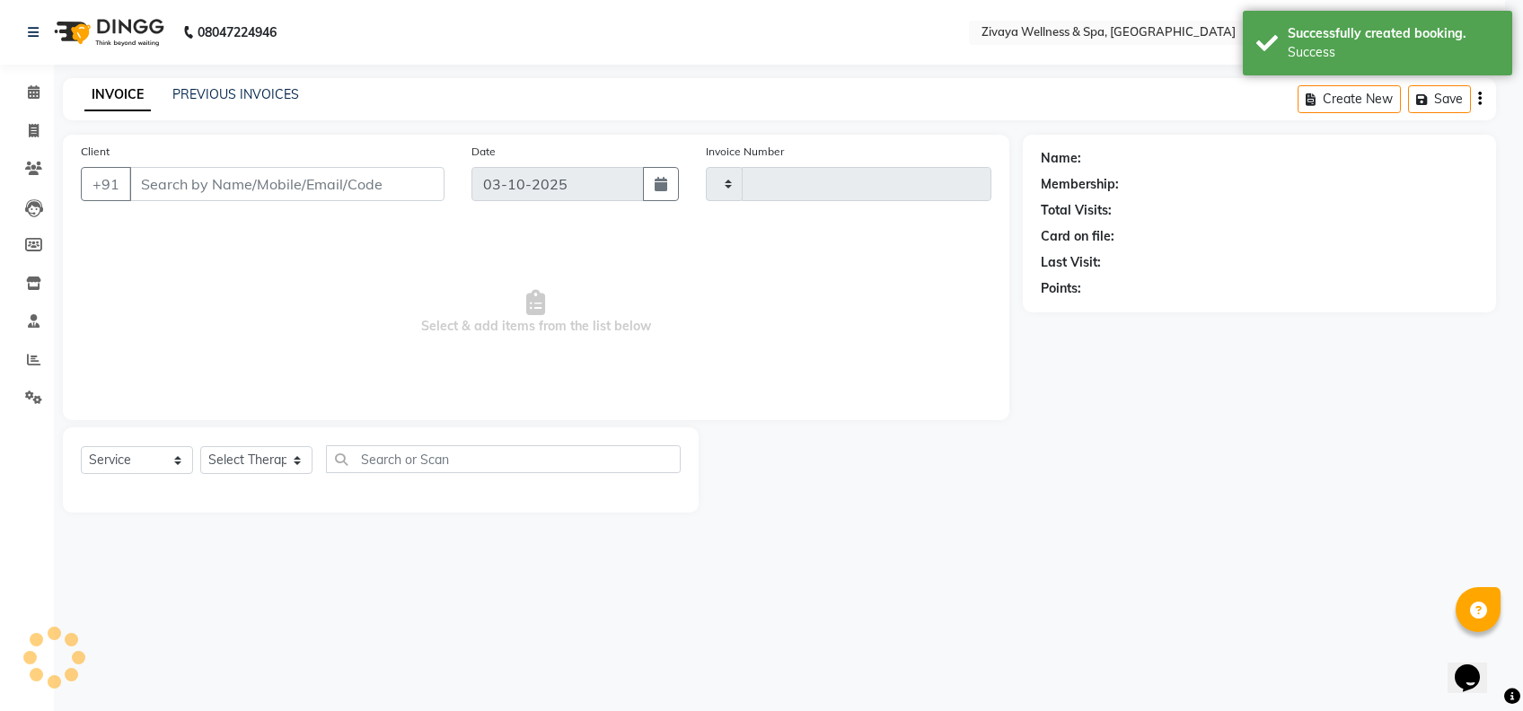
type input "2510"
select select "select"
select select "7072"
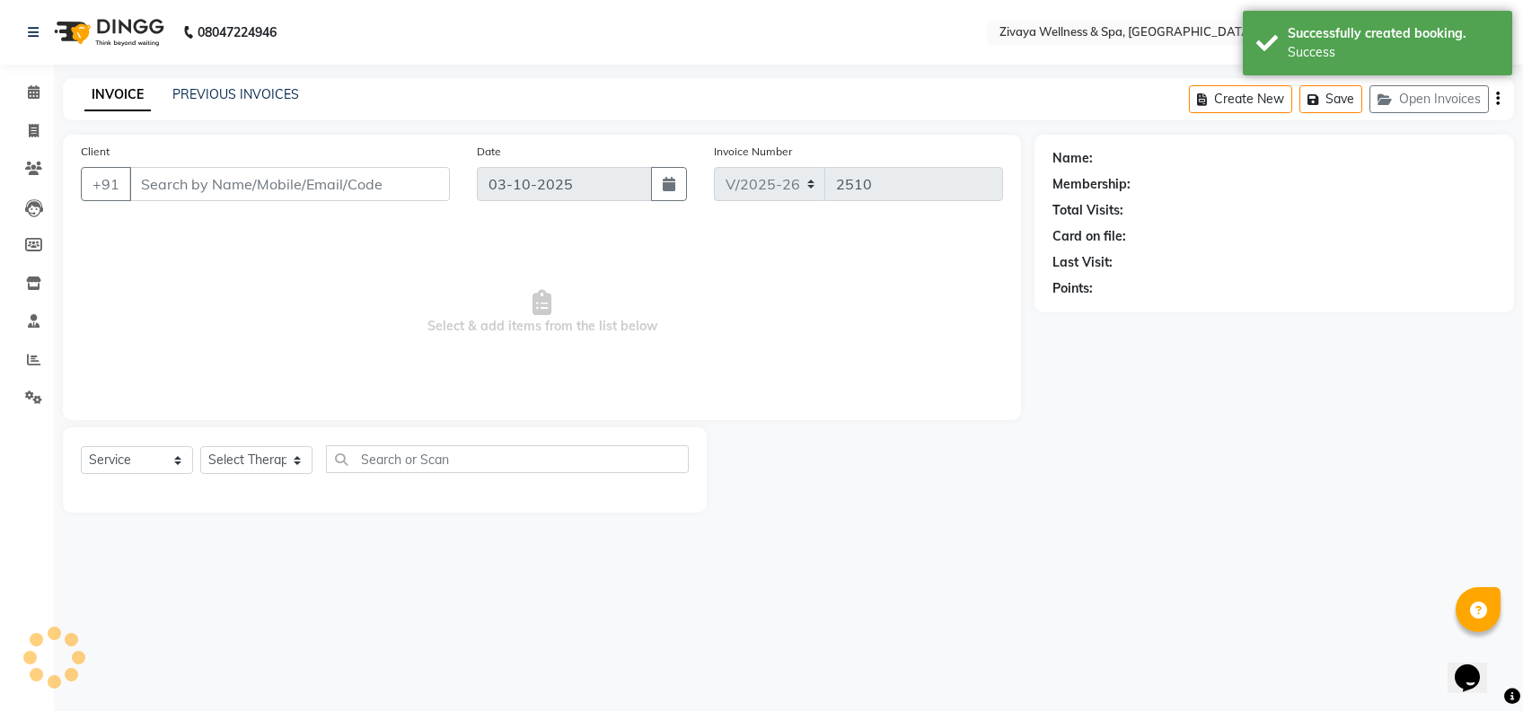
type input "9989916667"
select select "80331"
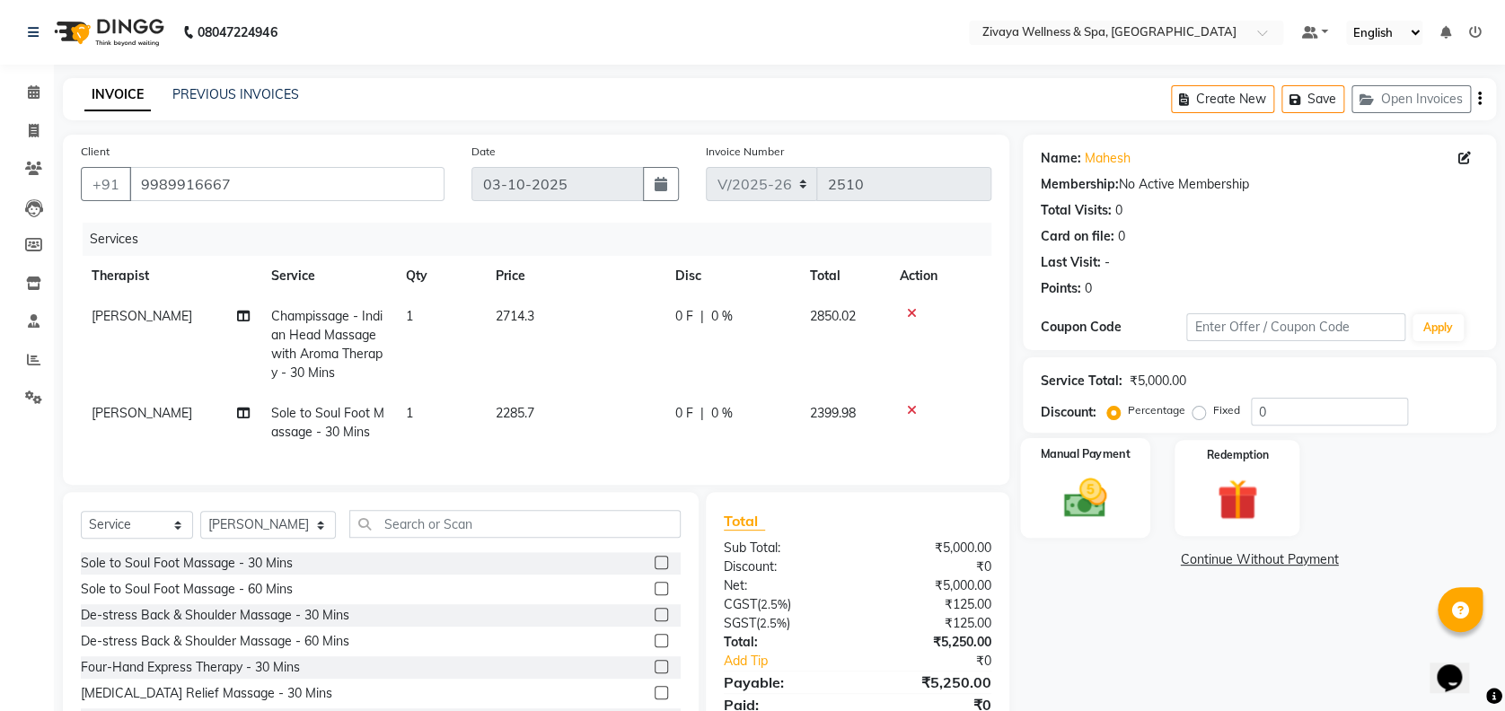
click at [1075, 479] on img at bounding box center [1084, 497] width 69 height 49
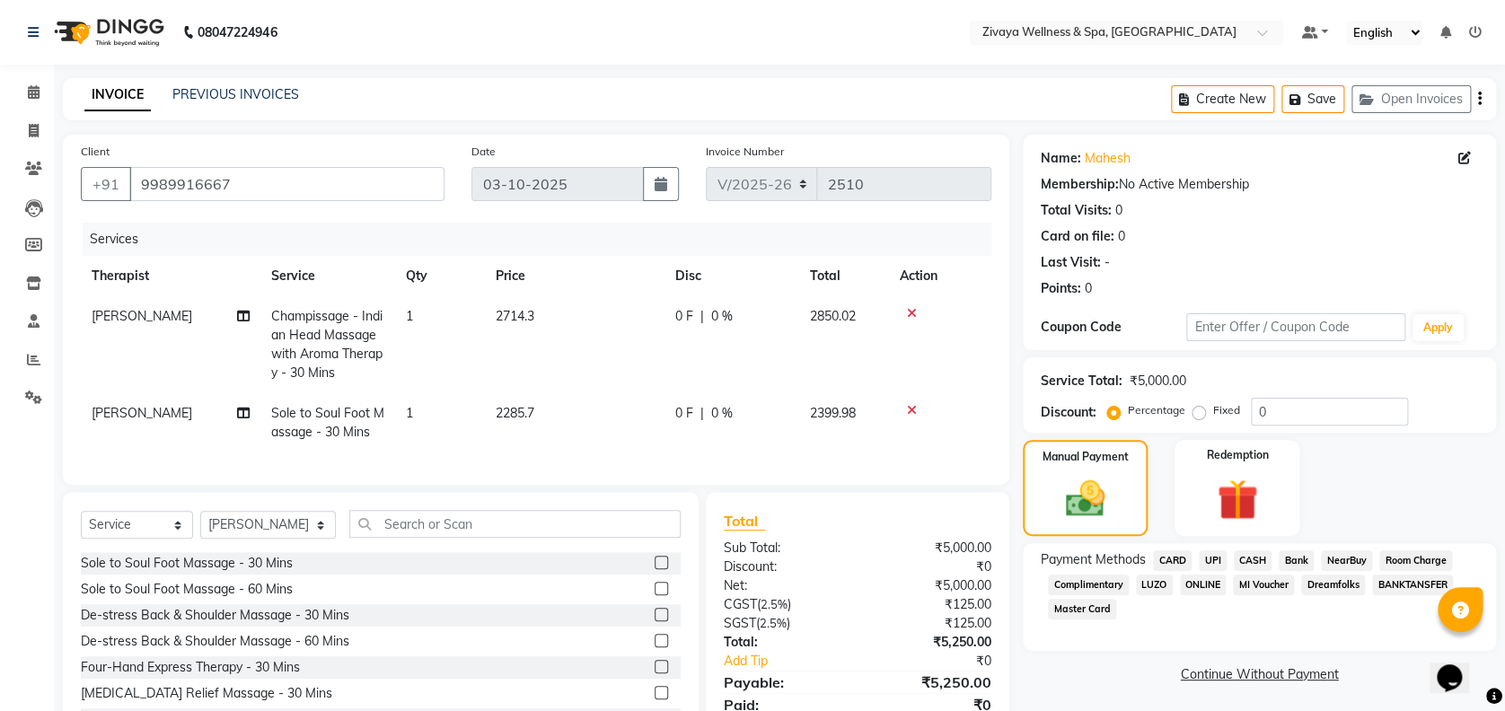
click at [1210, 554] on span "UPI" at bounding box center [1212, 560] width 28 height 21
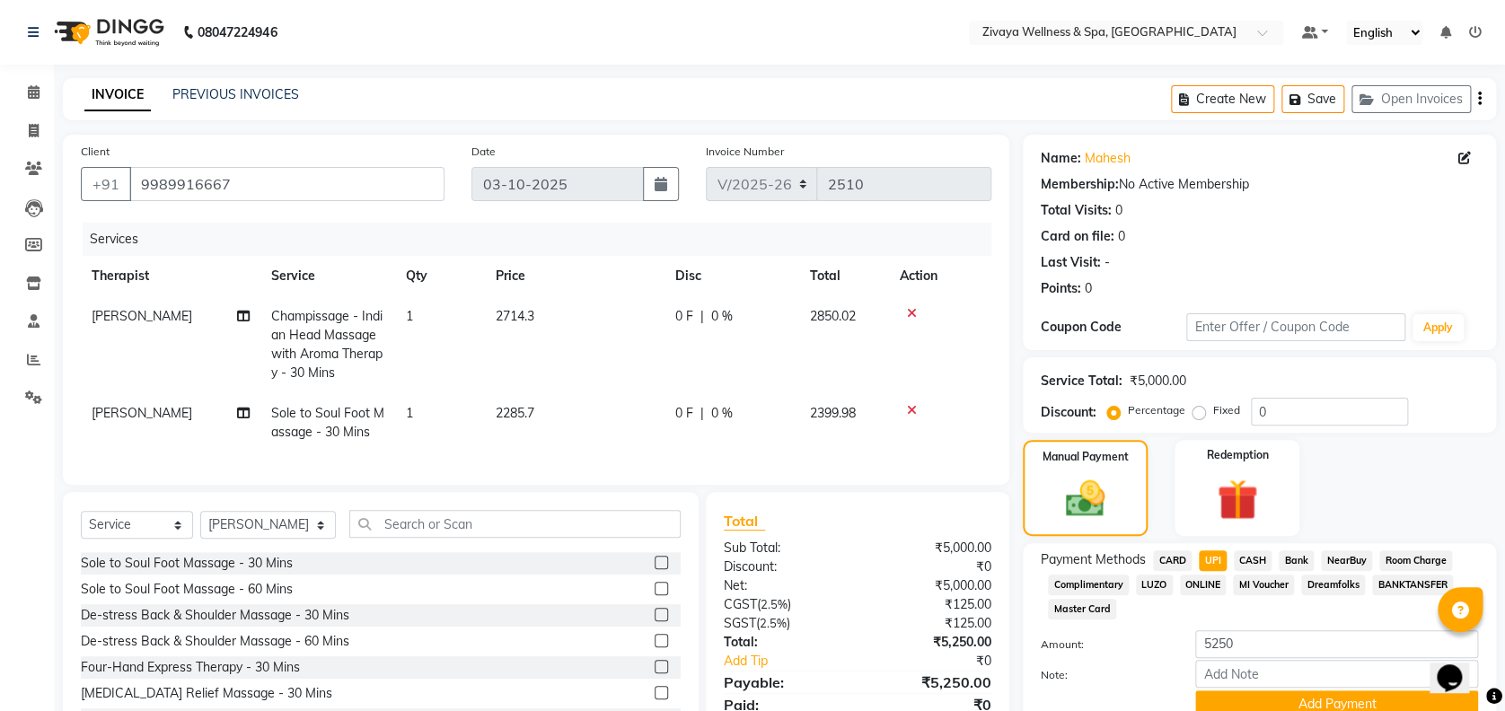
scroll to position [91, 0]
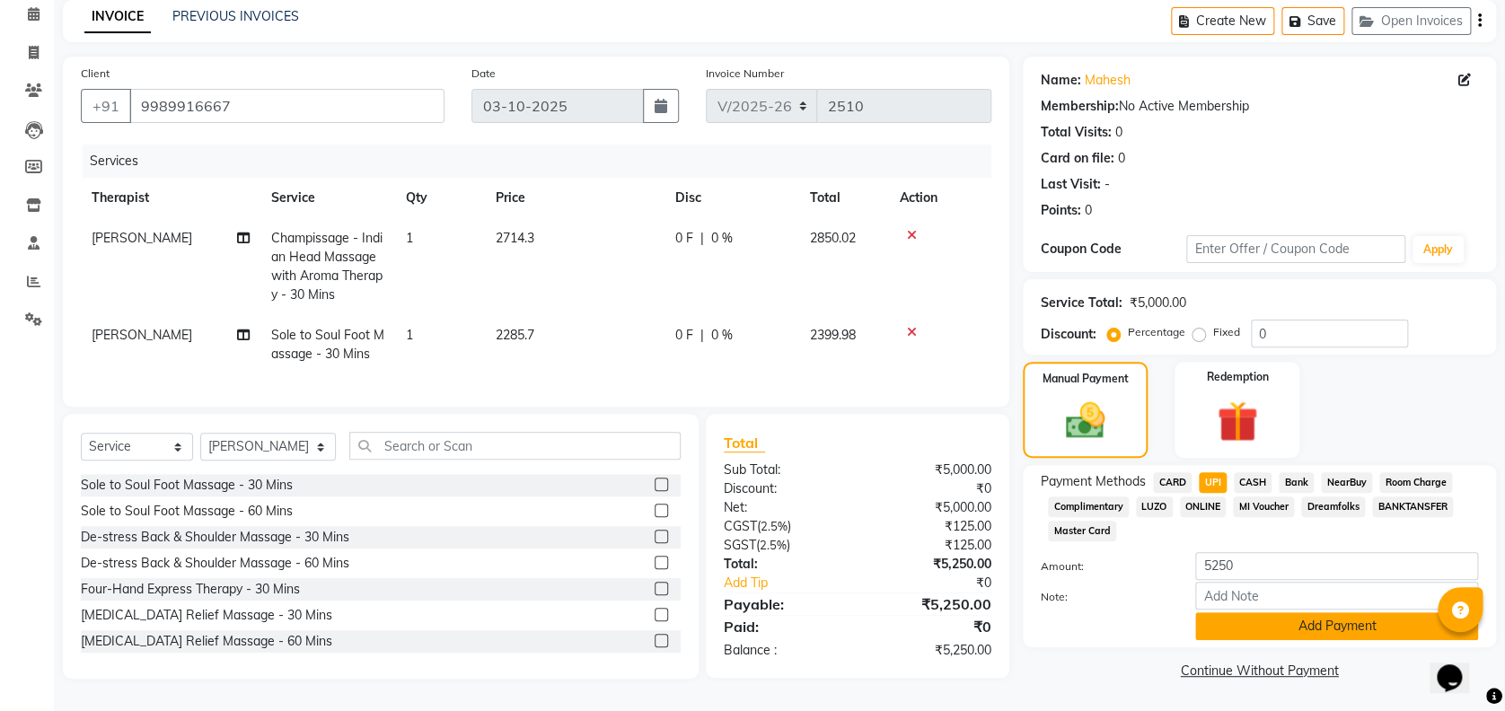
click at [1248, 618] on button "Add Payment" at bounding box center [1336, 626] width 283 height 28
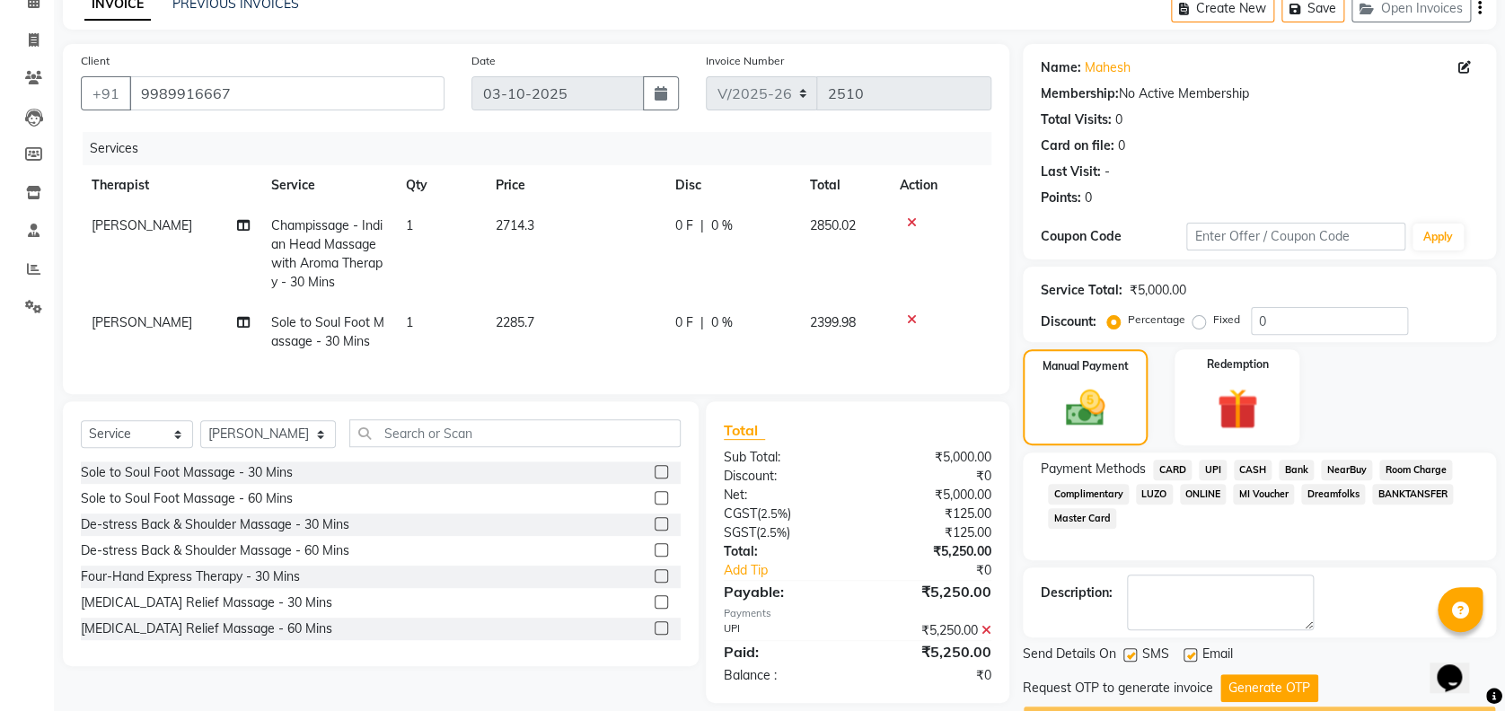
scroll to position [138, 0]
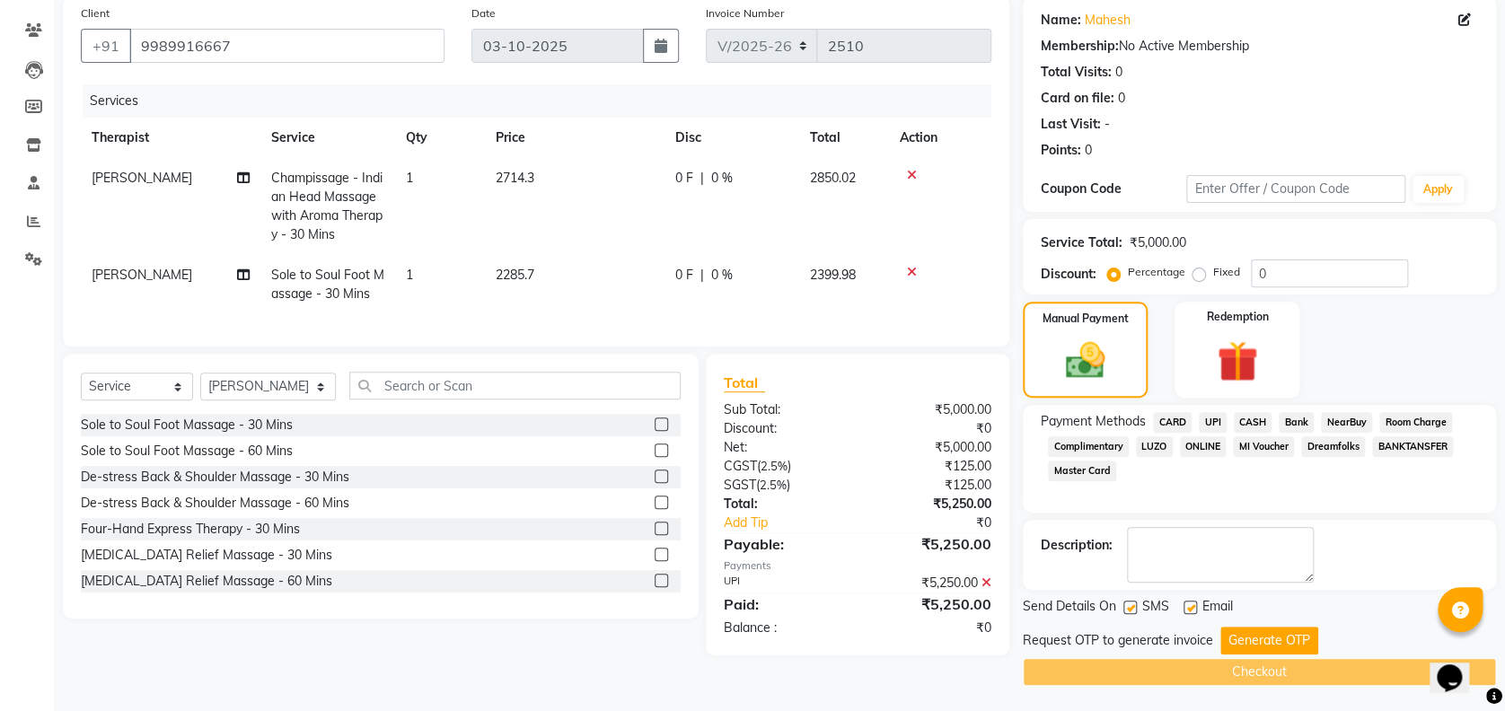
click at [1198, 605] on div "Email" at bounding box center [1215, 608] width 64 height 22
click at [1193, 604] on label at bounding box center [1189, 607] width 13 height 13
click at [1193, 604] on input "checkbox" at bounding box center [1189, 608] width 12 height 12
checkbox input "false"
click at [1245, 627] on button "Generate OTP" at bounding box center [1269, 641] width 98 height 28
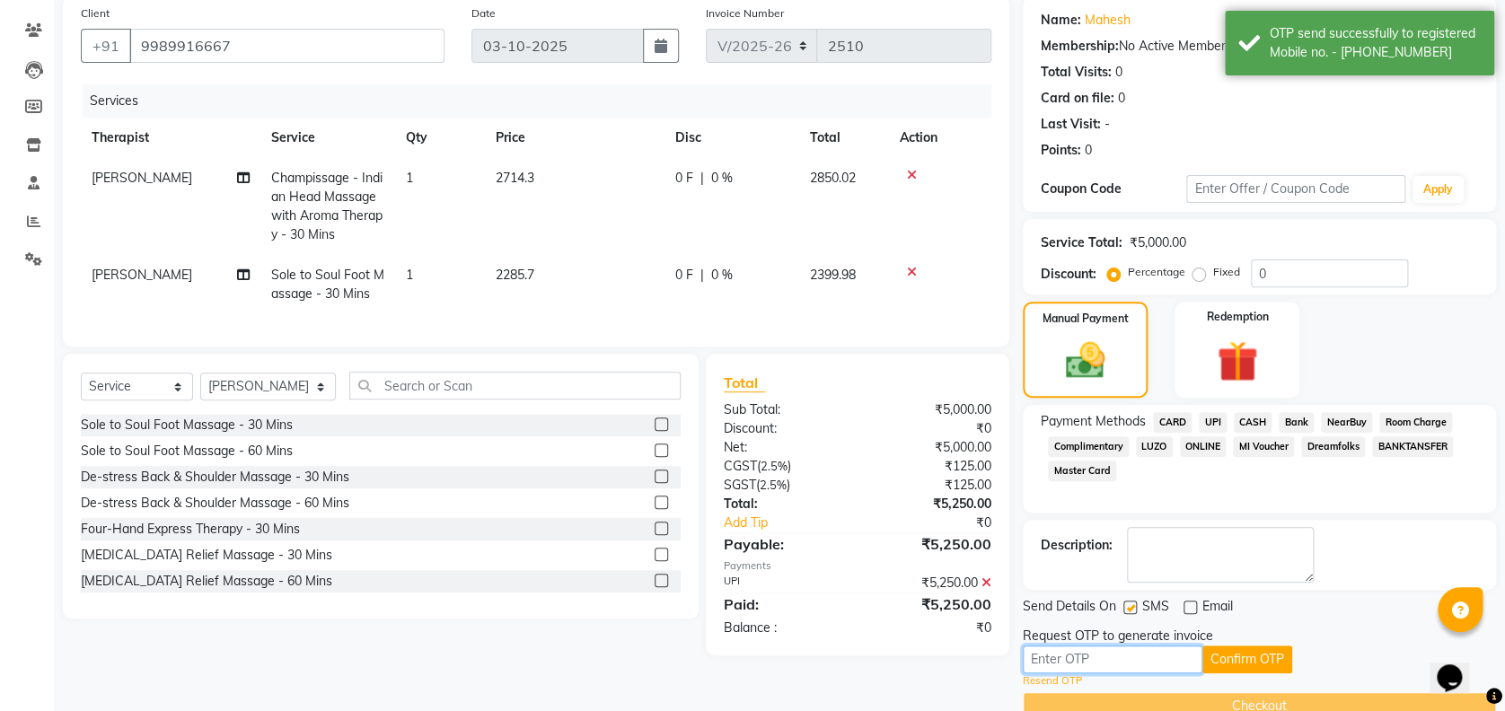
click at [1161, 655] on input "text" at bounding box center [1113, 659] width 180 height 28
type input "5302"
click at [1225, 656] on button "Confirm OTP" at bounding box center [1247, 659] width 90 height 28
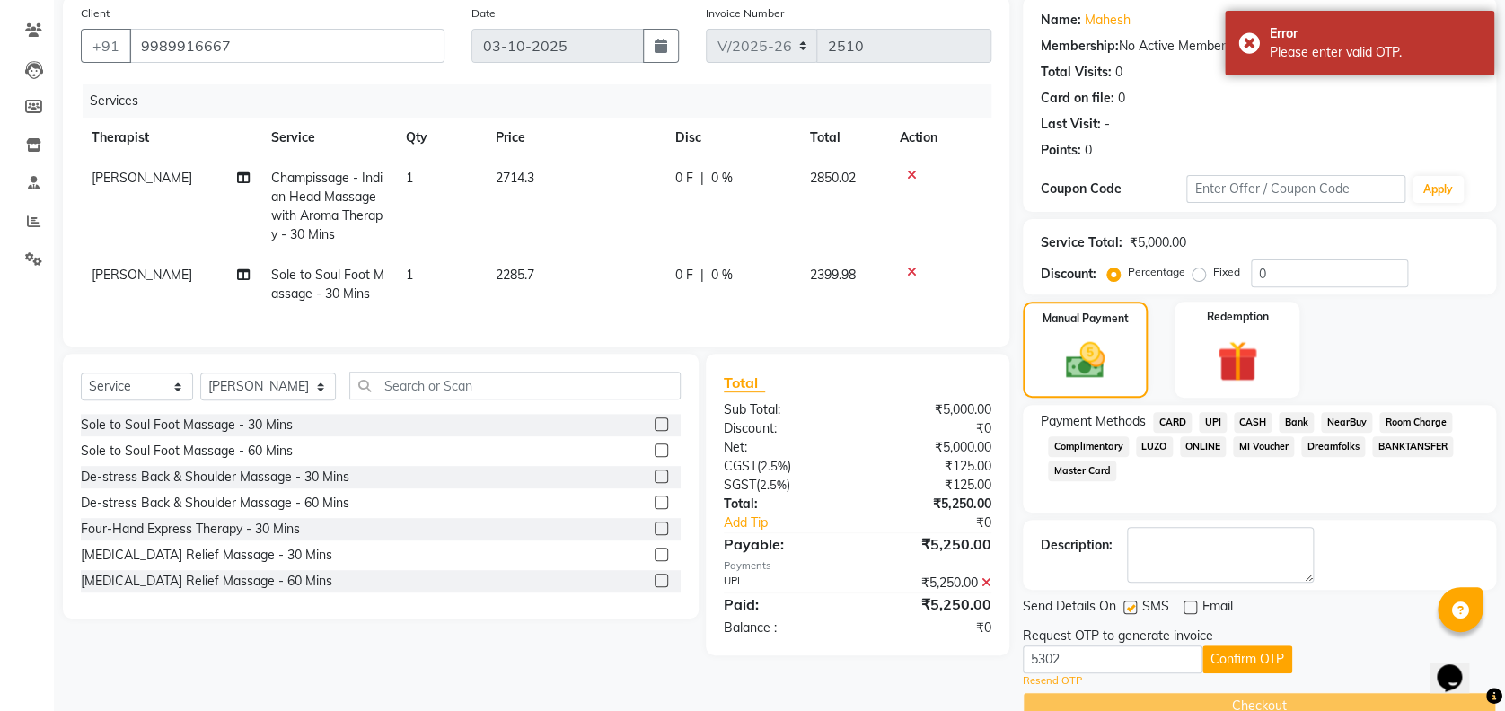
scroll to position [0, 0]
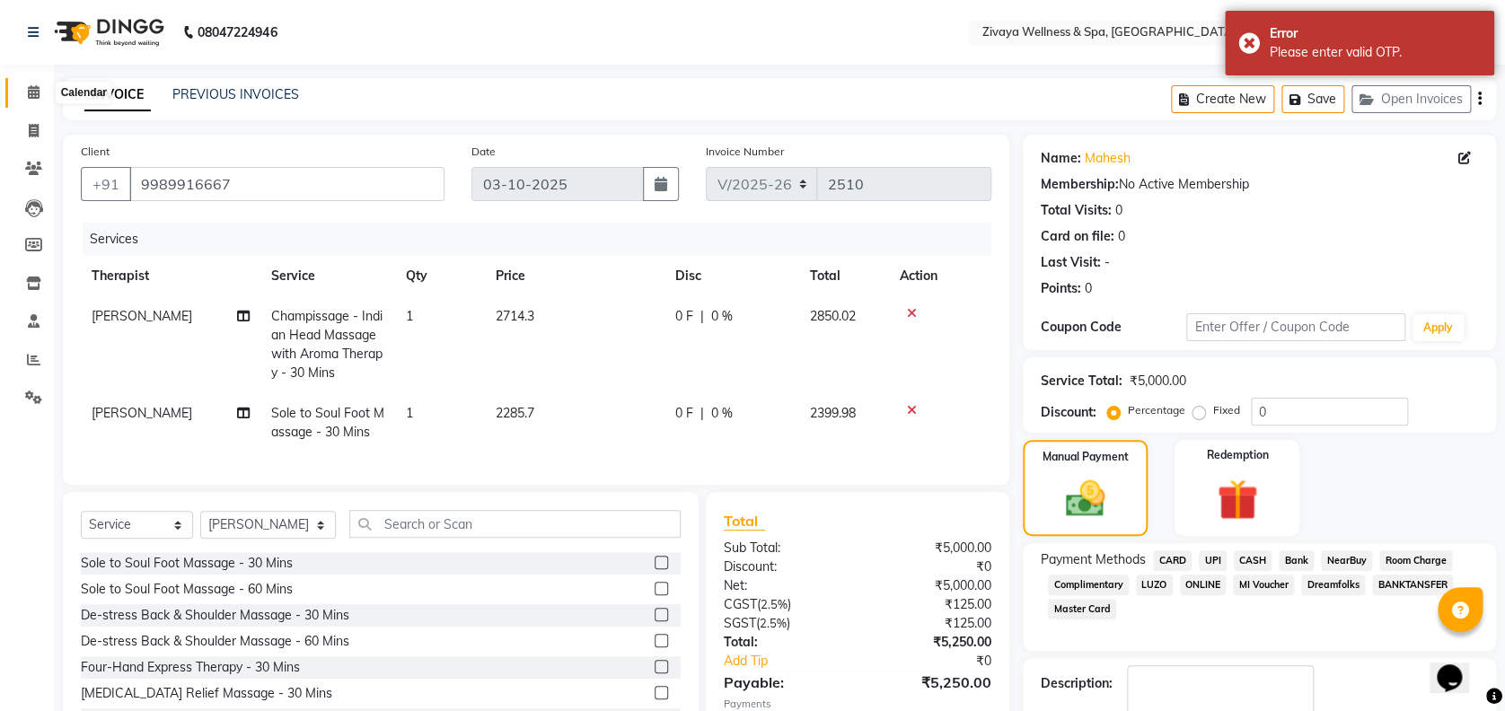
click at [34, 93] on icon at bounding box center [34, 91] width 12 height 13
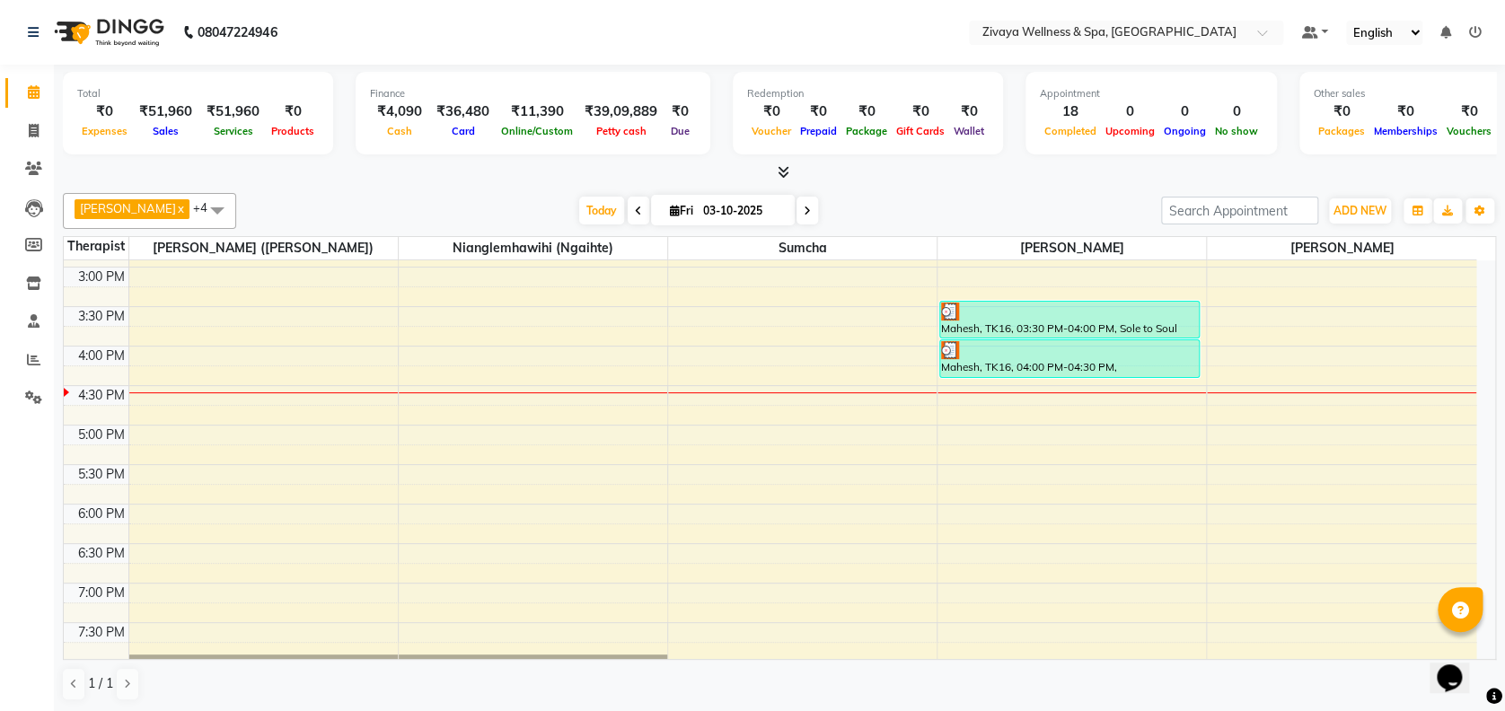
scroll to position [1235, 0]
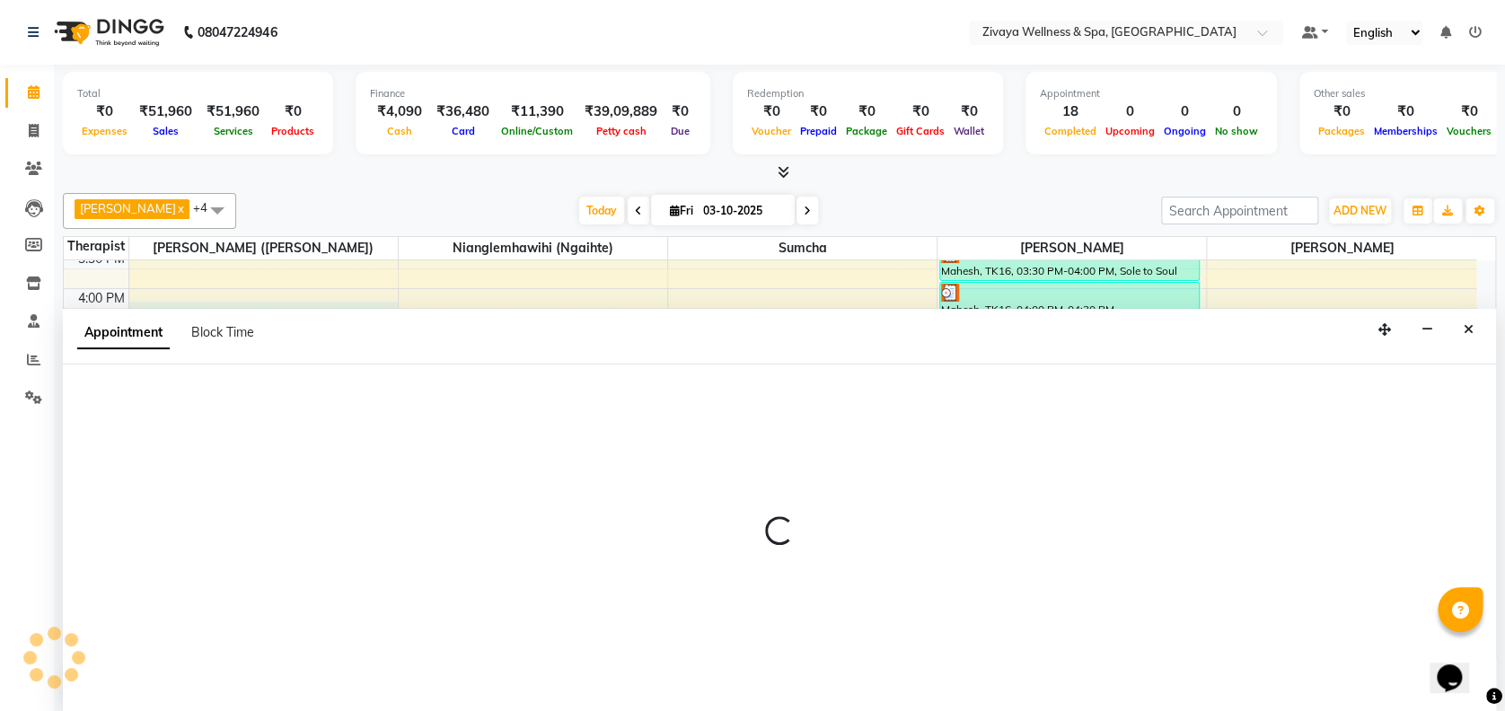
select select "58850"
select select "975"
select select "tentative"
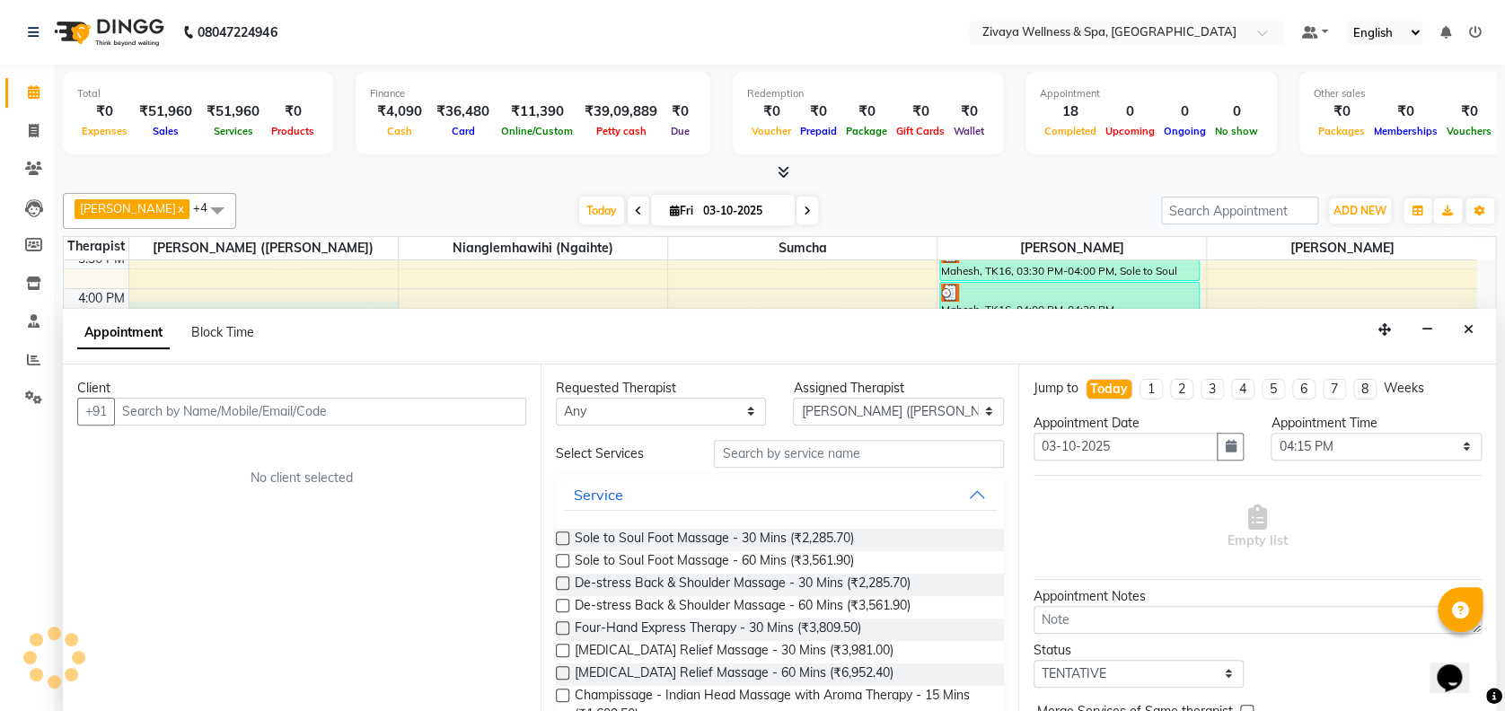
scroll to position [0, 0]
click at [1320, 443] on select "Select 12:00 AM 12:15 AM 12:30 AM 12:45 AM 01:00 AM 01:15 AM 01:30 AM 01:45 AM …" at bounding box center [1375, 447] width 210 height 28
select select "990"
click at [1270, 433] on select "Select 12:00 AM 12:15 AM 12:30 AM 12:45 AM 01:00 AM 01:15 AM 01:30 AM 01:45 AM …" at bounding box center [1375, 447] width 210 height 28
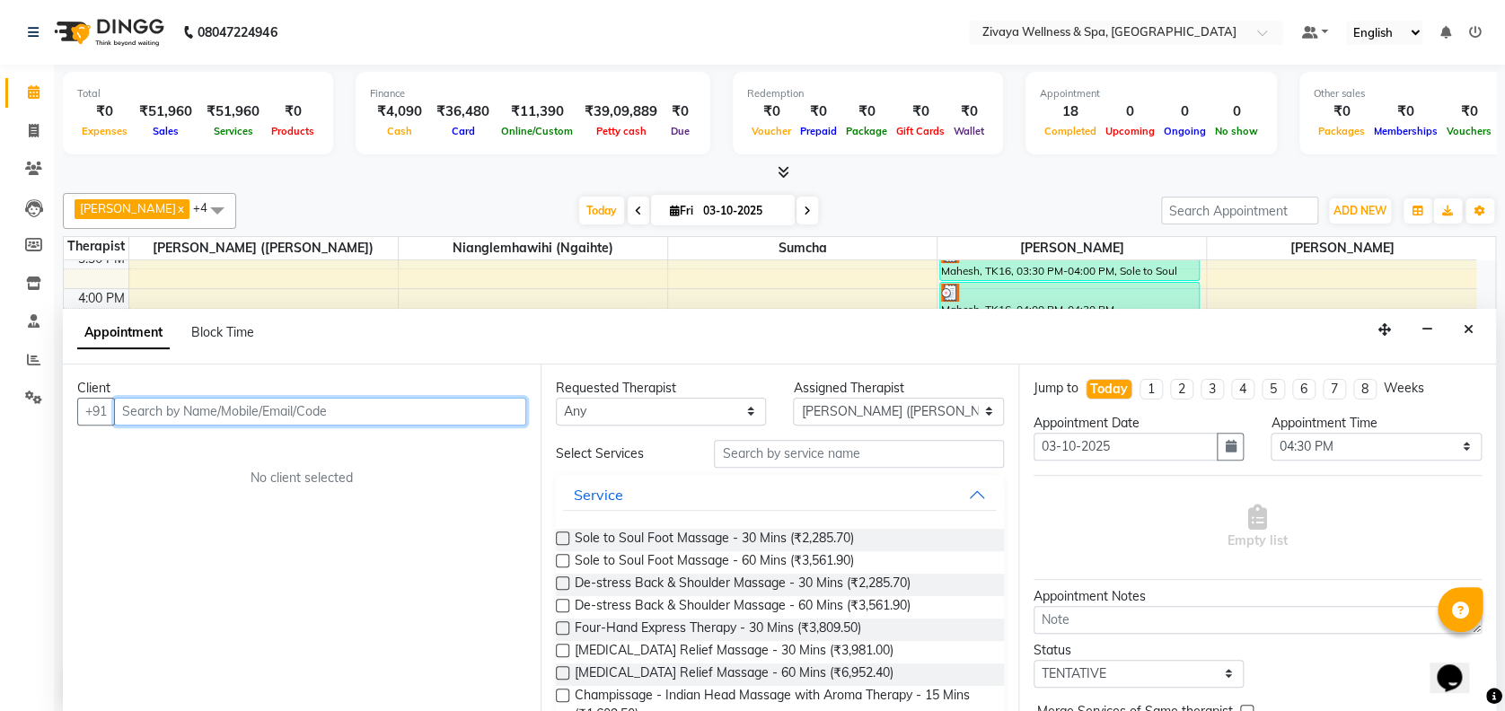
click at [448, 407] on input "text" at bounding box center [320, 412] width 412 height 28
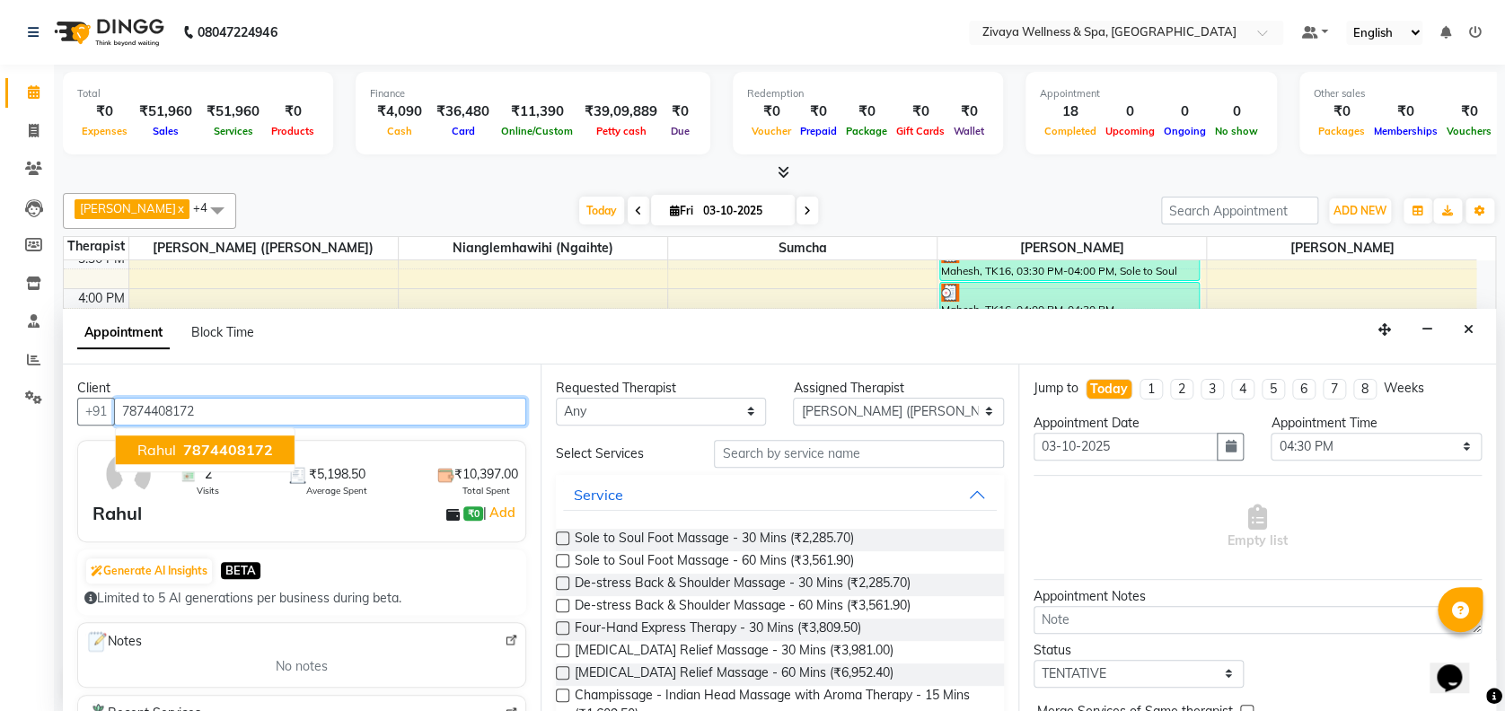
click at [226, 451] on span "7874408172" at bounding box center [228, 450] width 90 height 18
type input "7874408172"
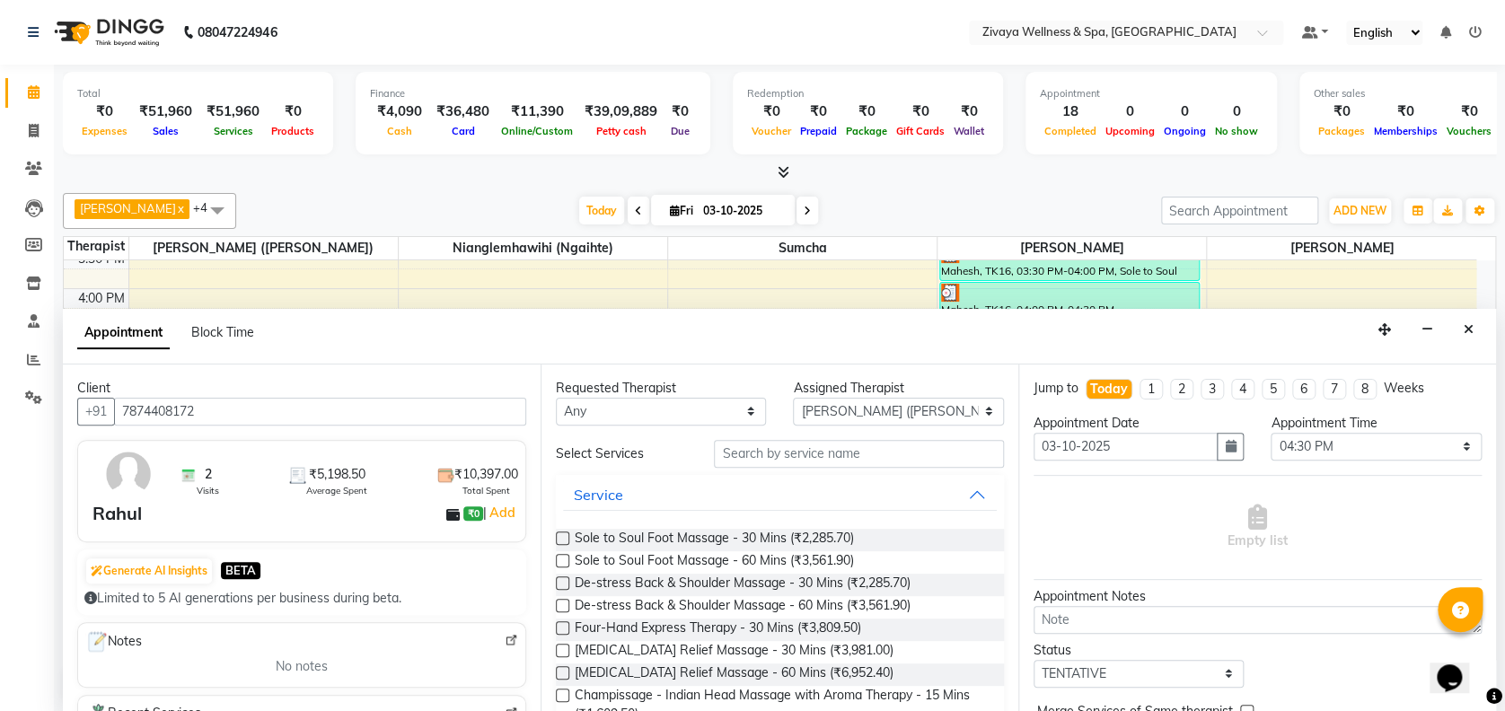
click at [561, 558] on label at bounding box center [562, 560] width 13 height 13
click at [561, 558] on input "checkbox" at bounding box center [562, 563] width 12 height 12
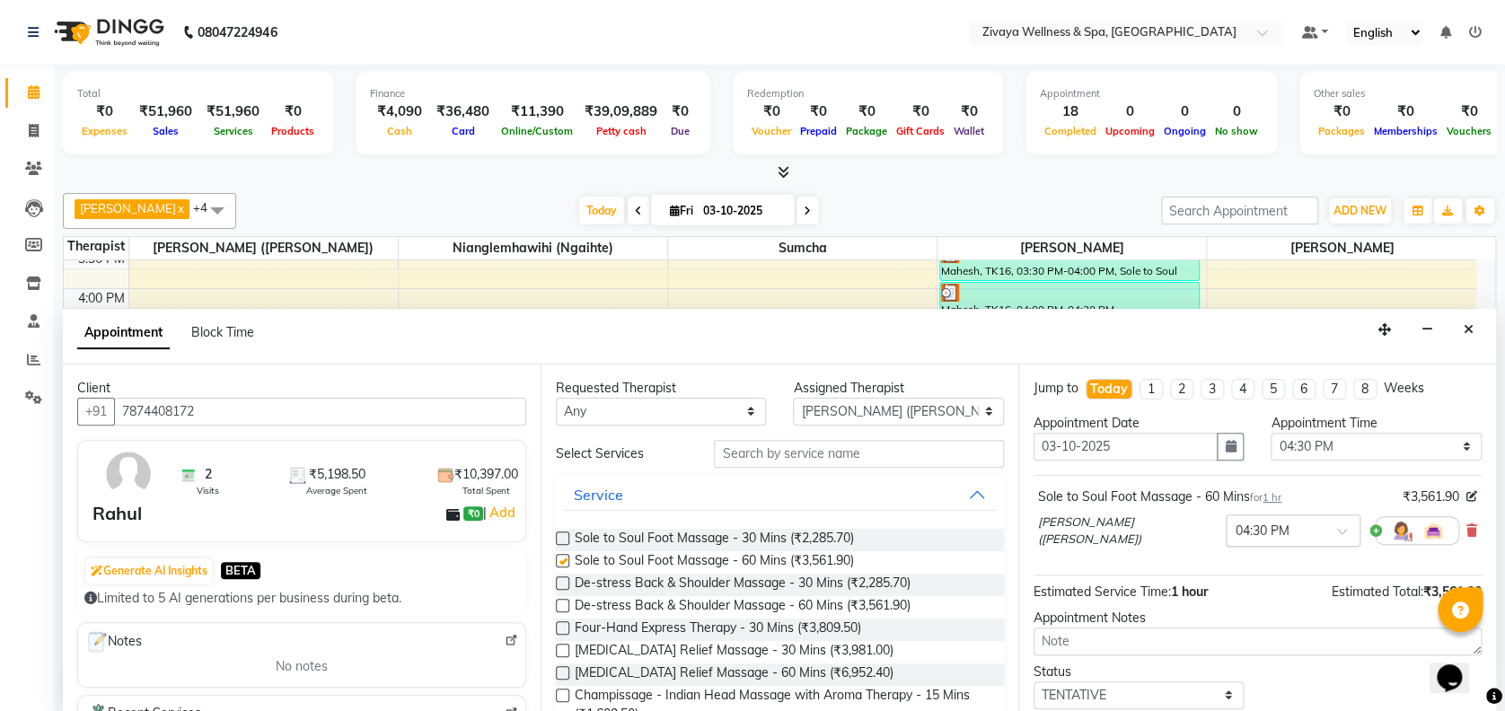
checkbox input "false"
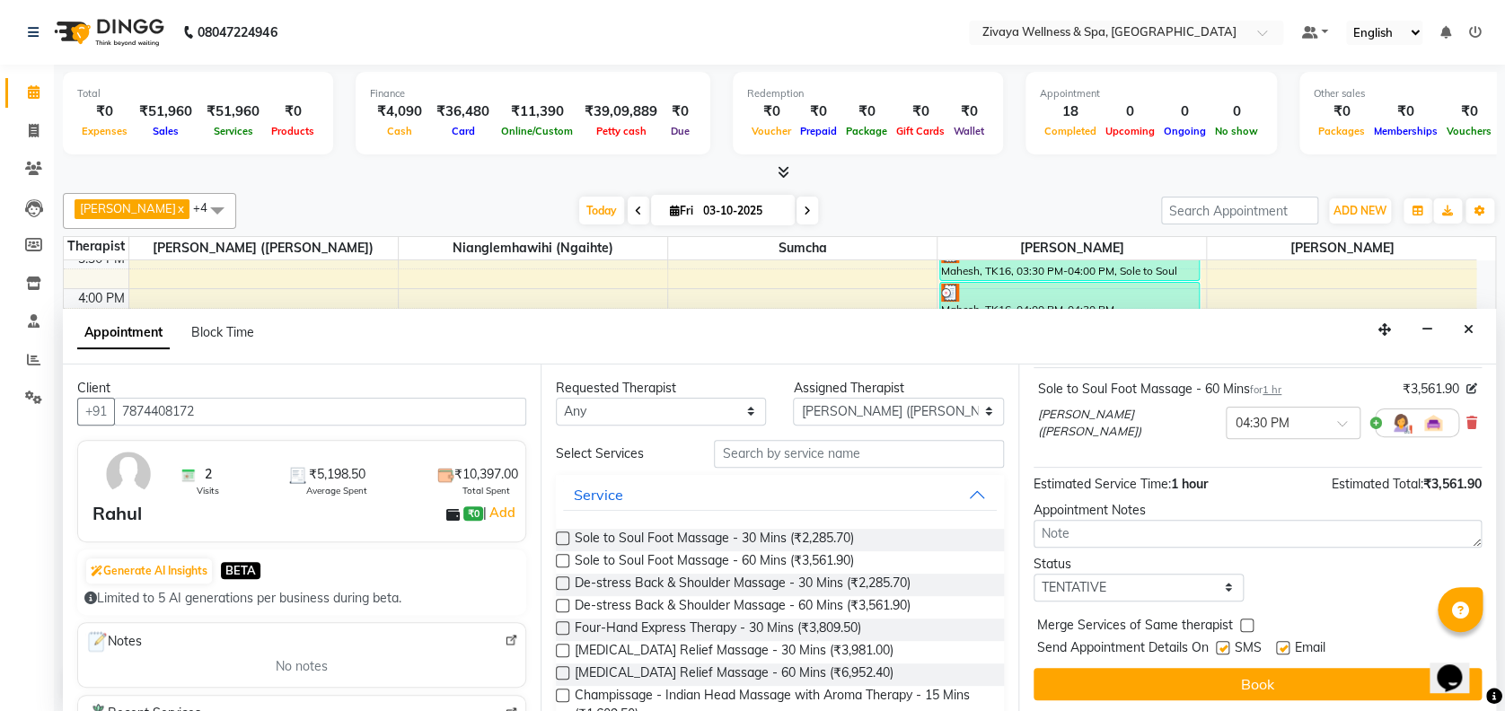
click at [1286, 645] on label at bounding box center [1282, 647] width 13 height 13
click at [1286, 645] on input "checkbox" at bounding box center [1282, 650] width 12 height 12
checkbox input "false"
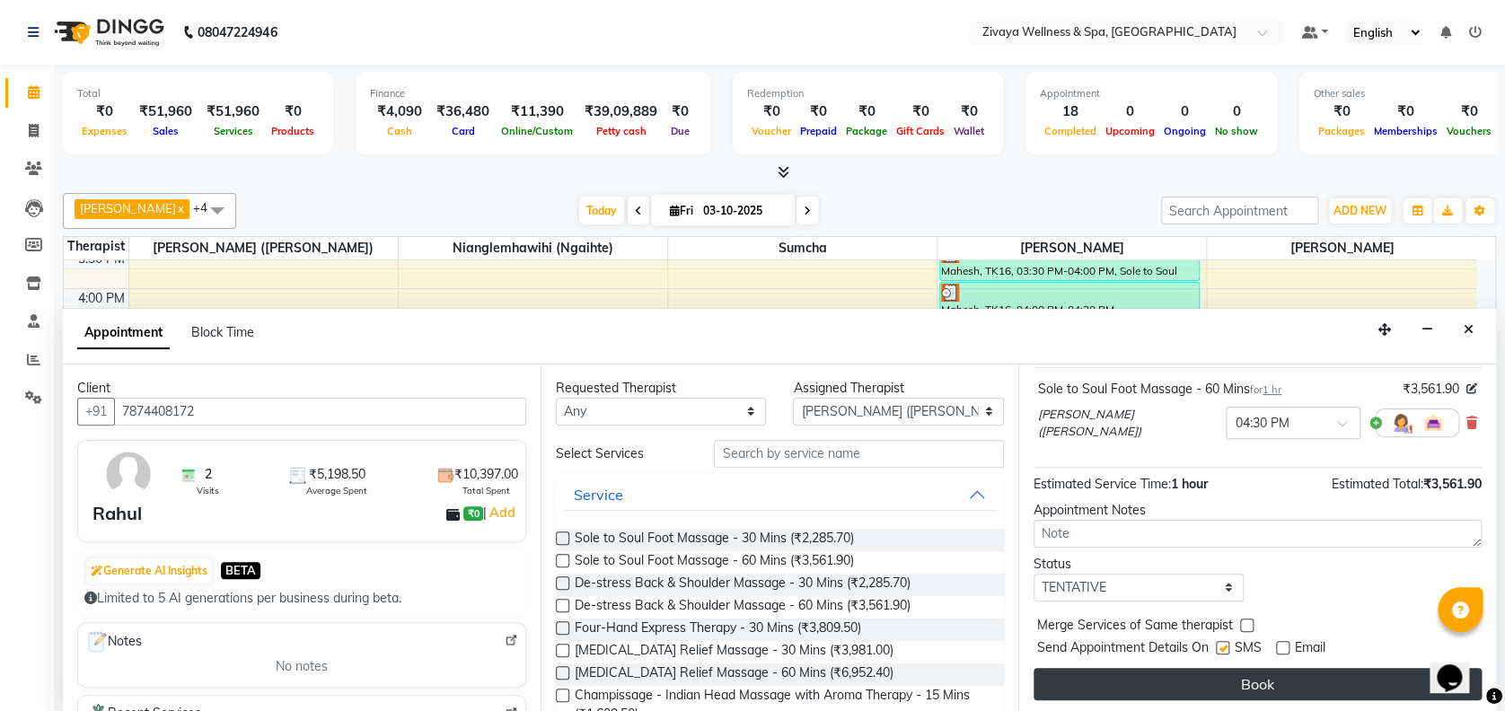
click at [1263, 675] on button "Book" at bounding box center [1257, 684] width 448 height 32
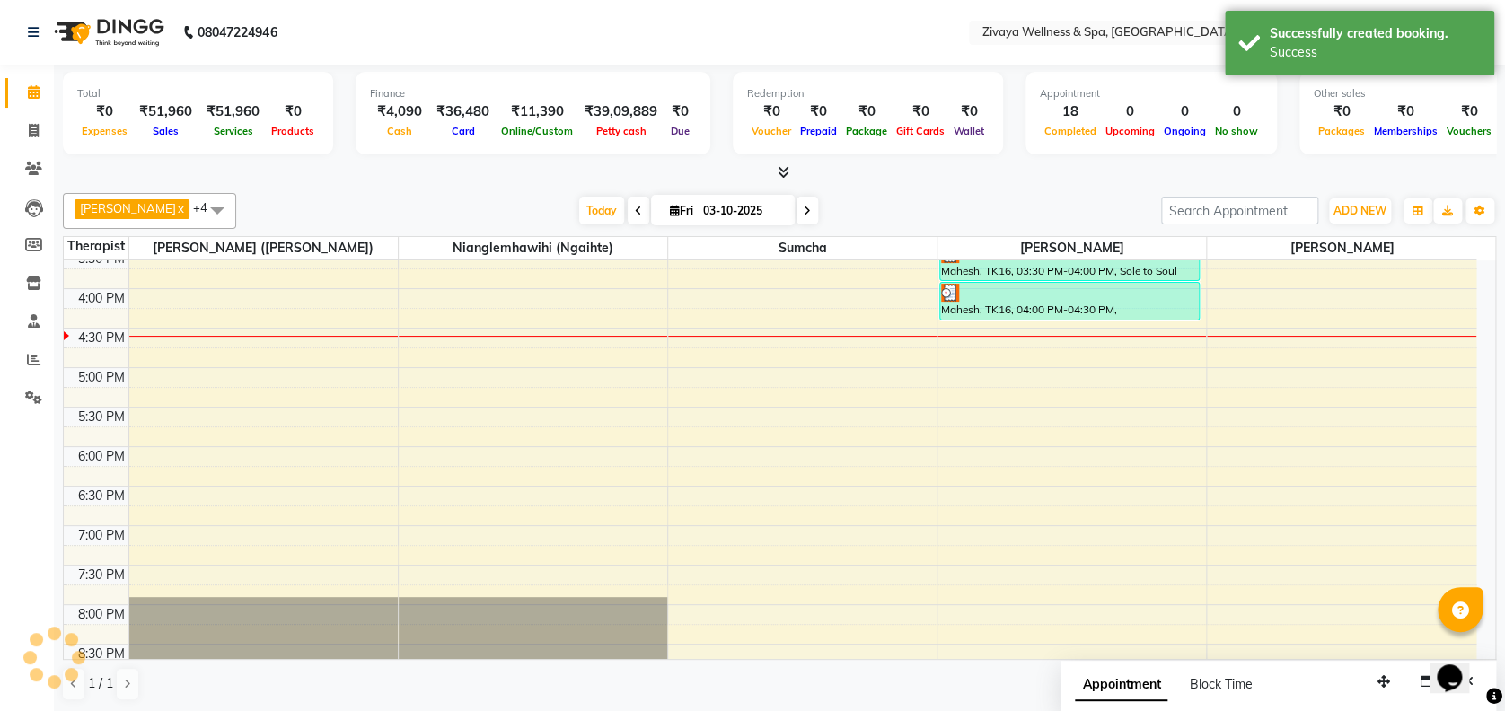
scroll to position [0, 0]
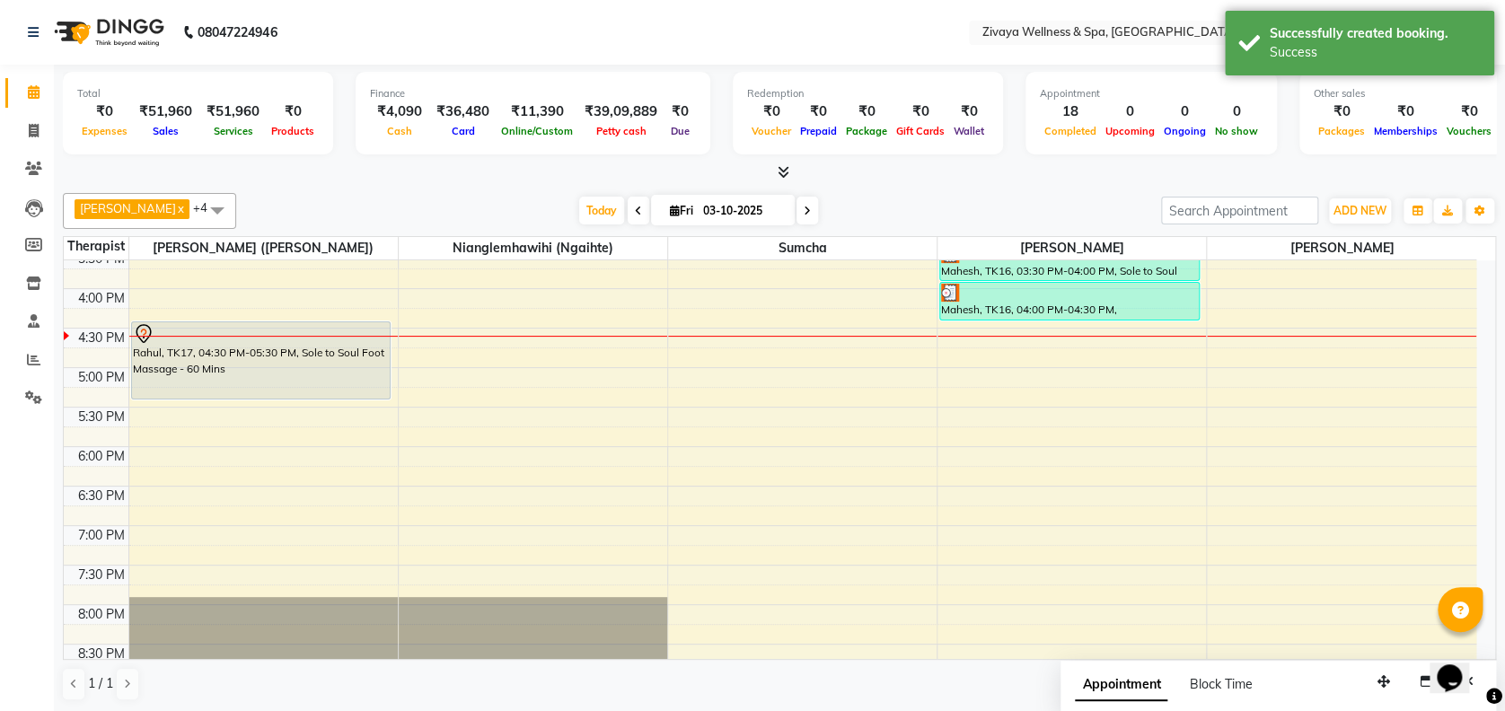
select select "58858"
select select "tentative"
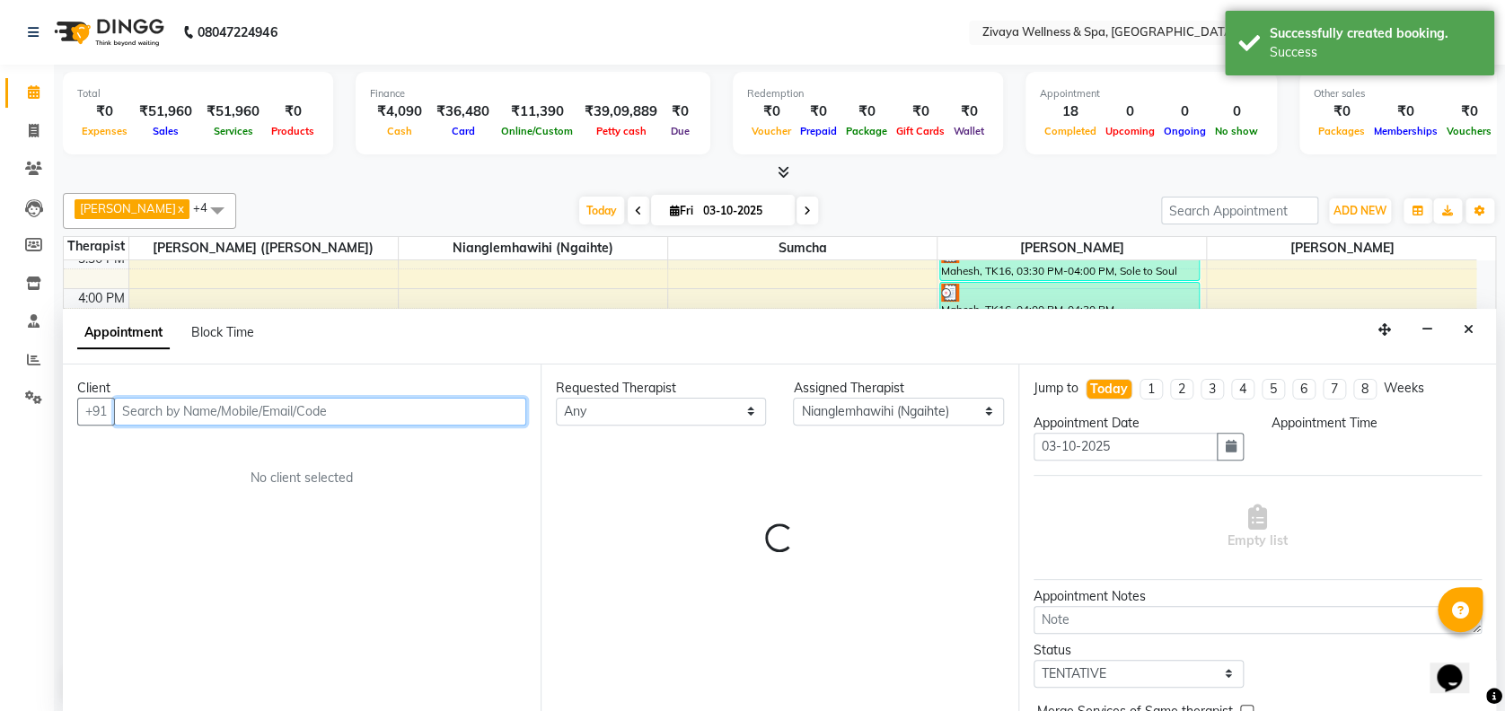
select select "990"
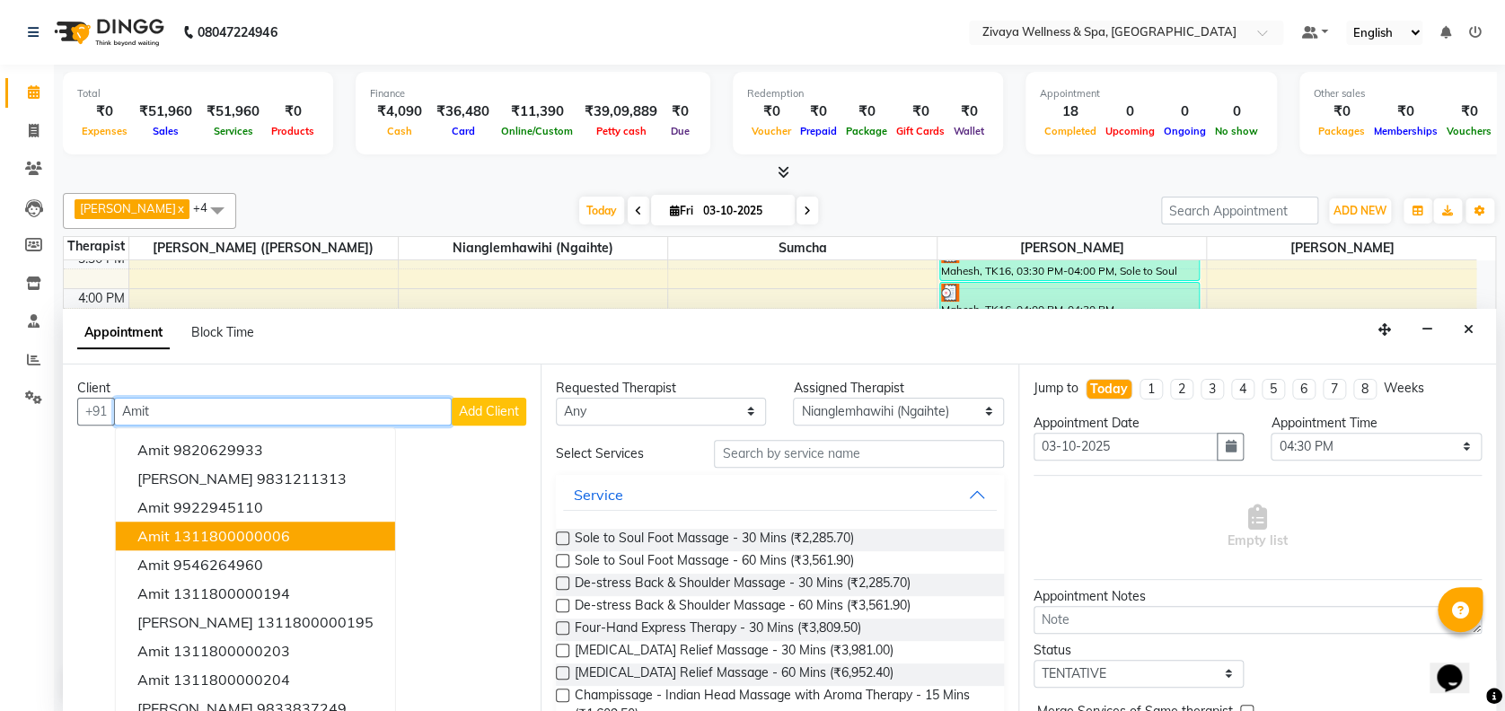
click at [241, 539] on ngb-highlight "1311800000006" at bounding box center [231, 536] width 117 height 18
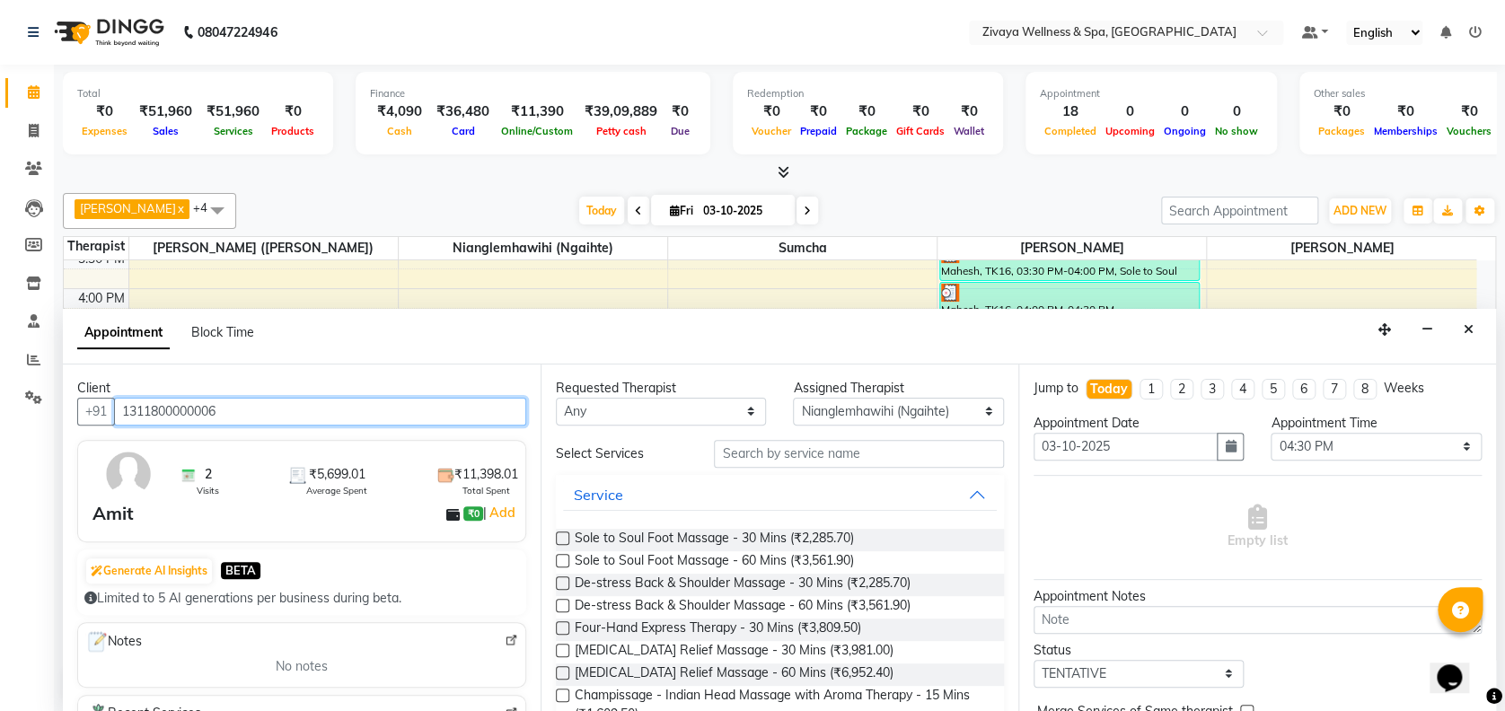
type input "1311800000006"
click at [563, 564] on label at bounding box center [562, 560] width 13 height 13
click at [563, 564] on input "checkbox" at bounding box center [562, 563] width 12 height 12
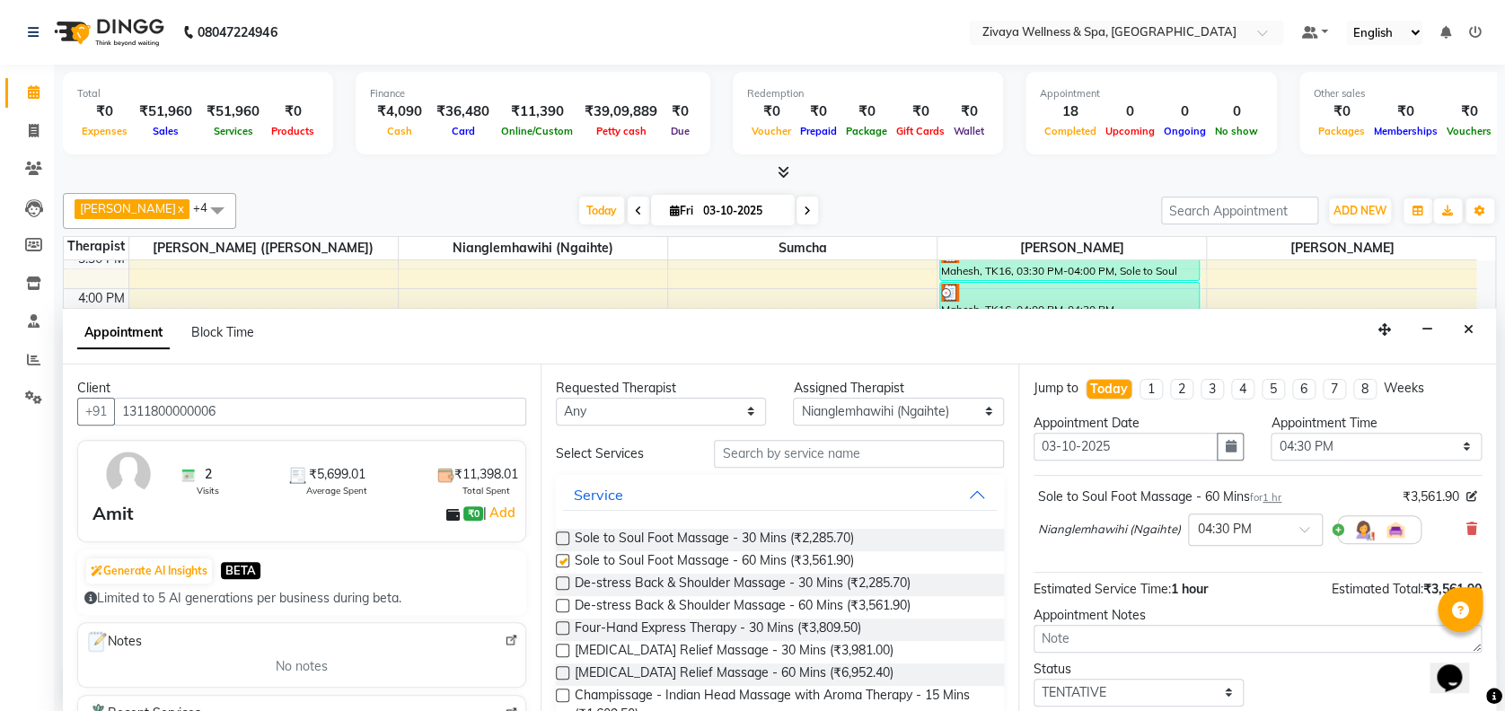
checkbox input "false"
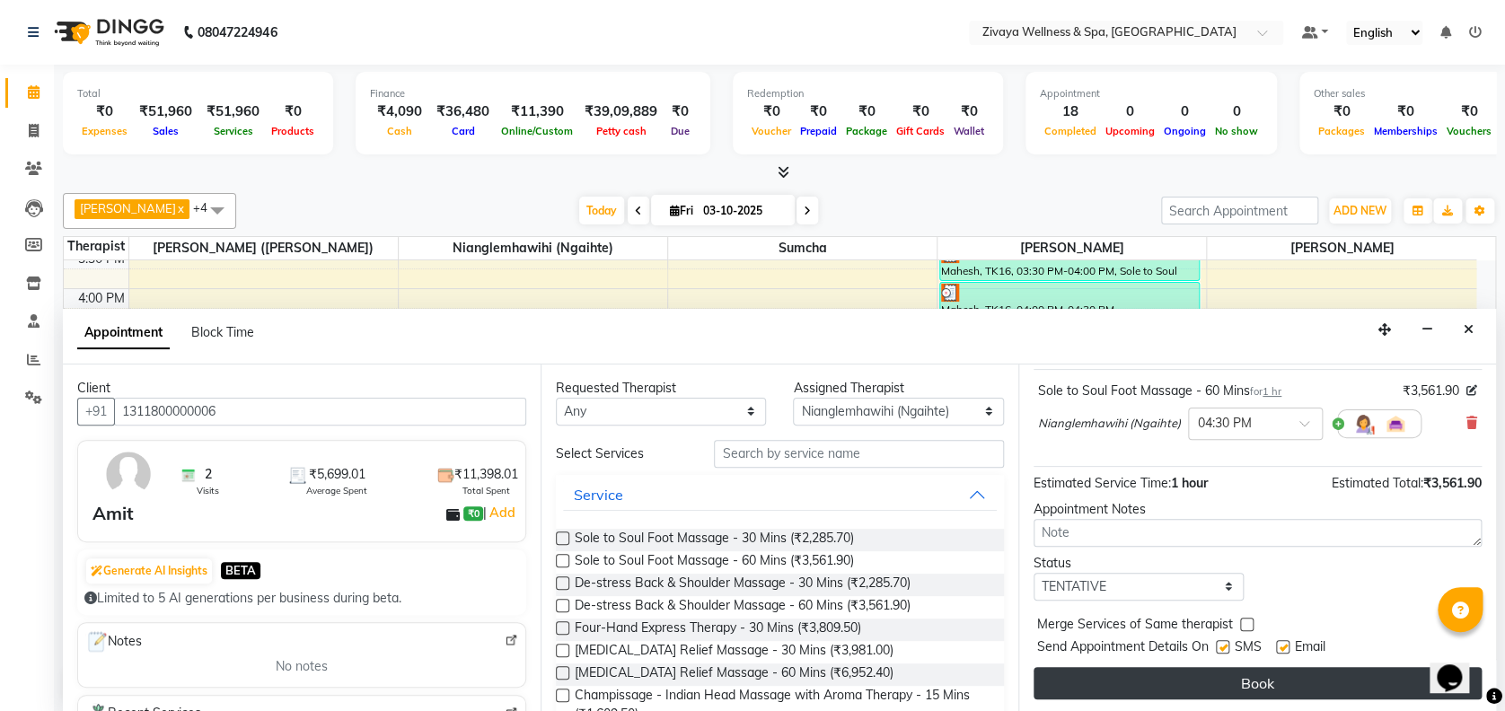
click at [1199, 693] on button "Book" at bounding box center [1257, 683] width 448 height 32
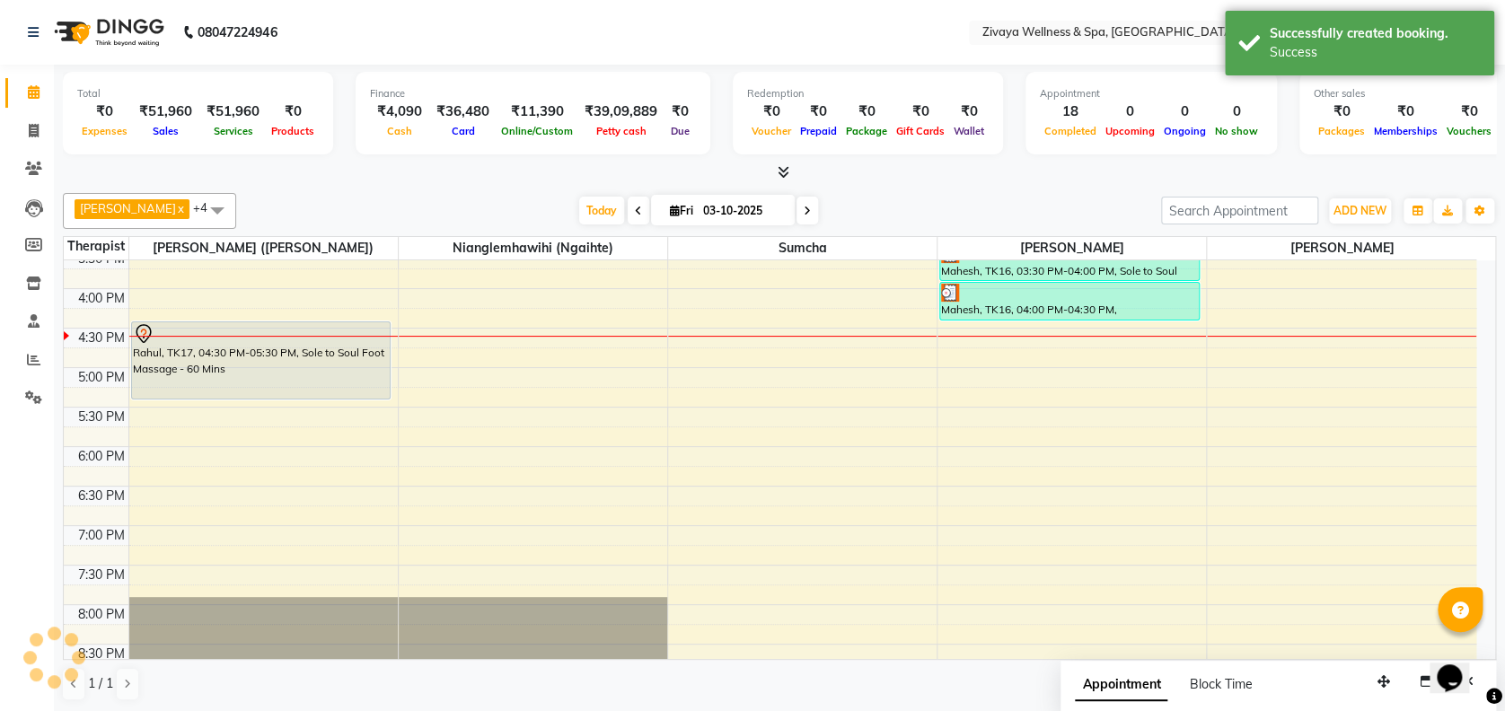
scroll to position [0, 0]
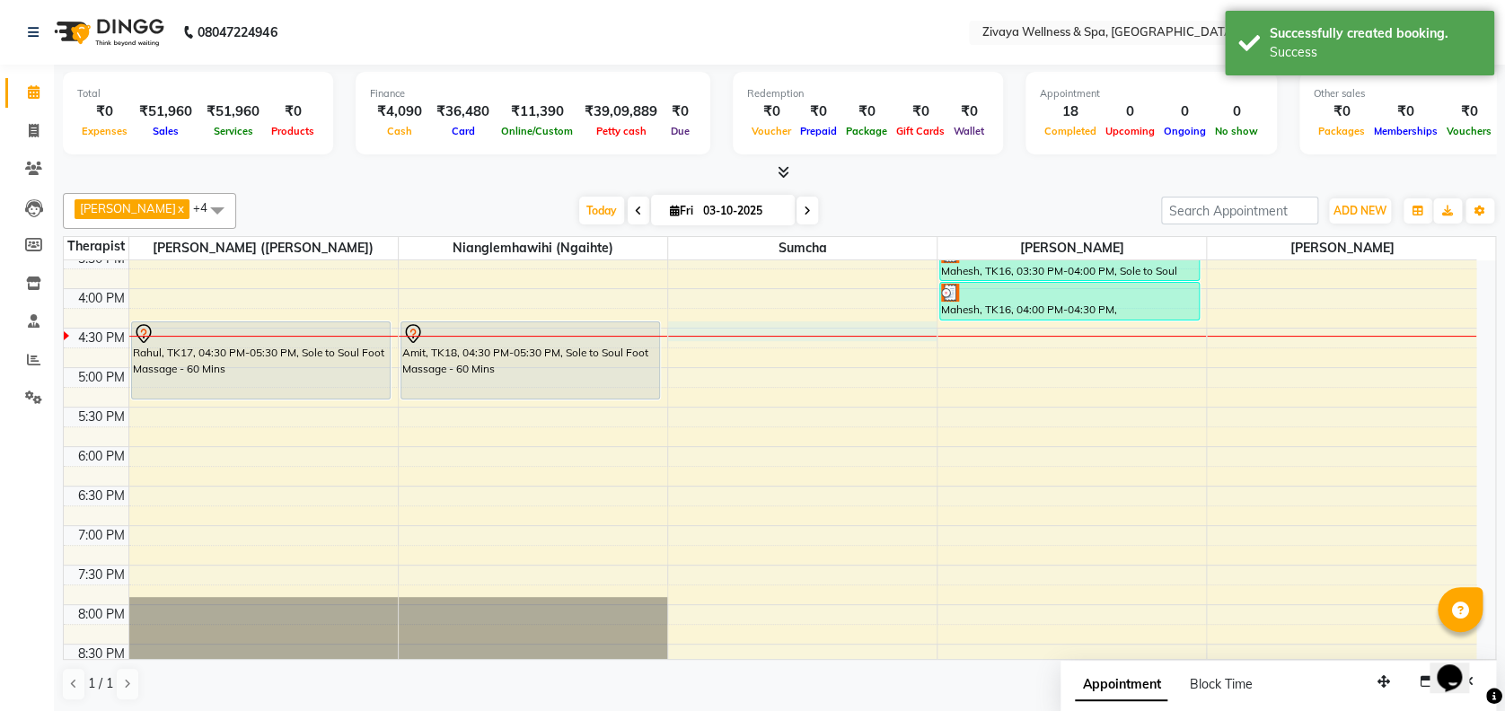
select select "63085"
select select "990"
select select "tentative"
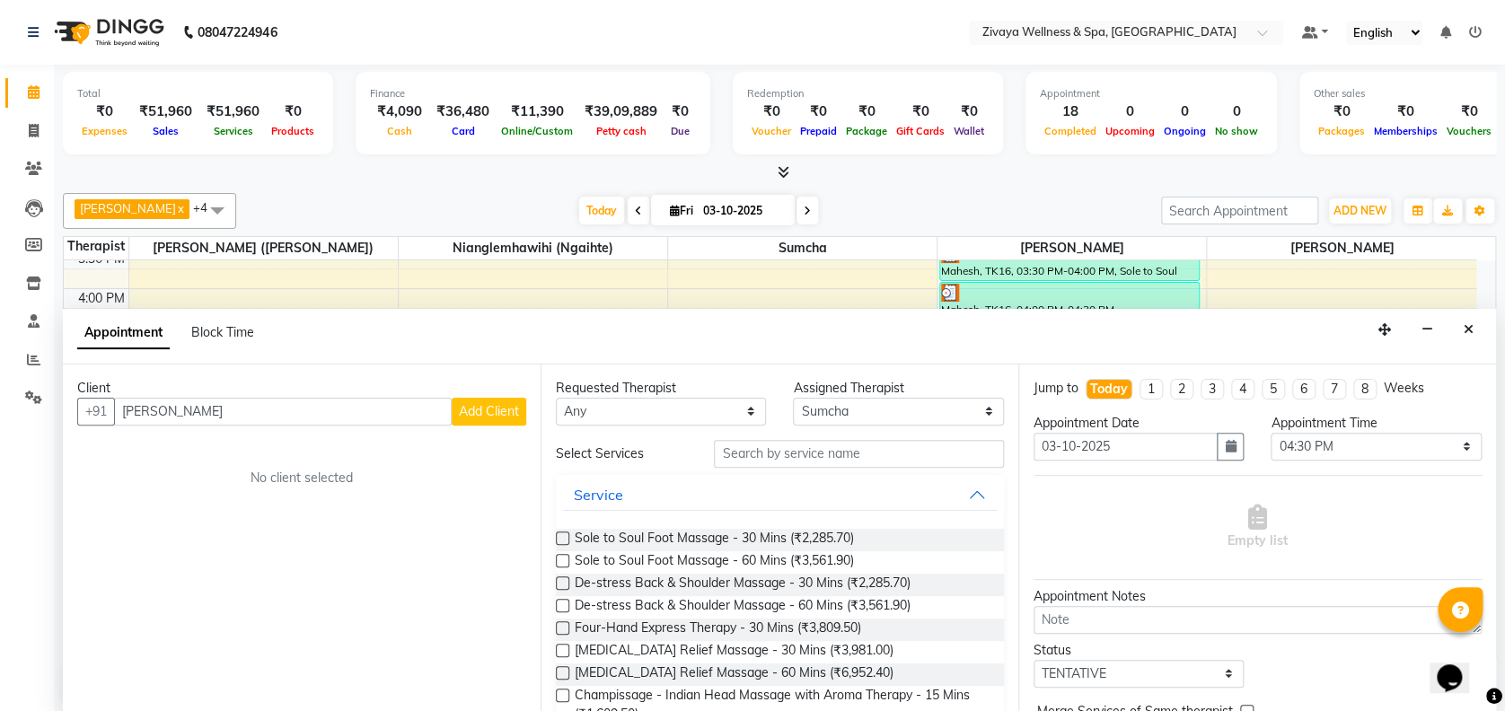
type input "[PERSON_NAME]"
click at [494, 407] on span "Add Client" at bounding box center [489, 411] width 60 height 16
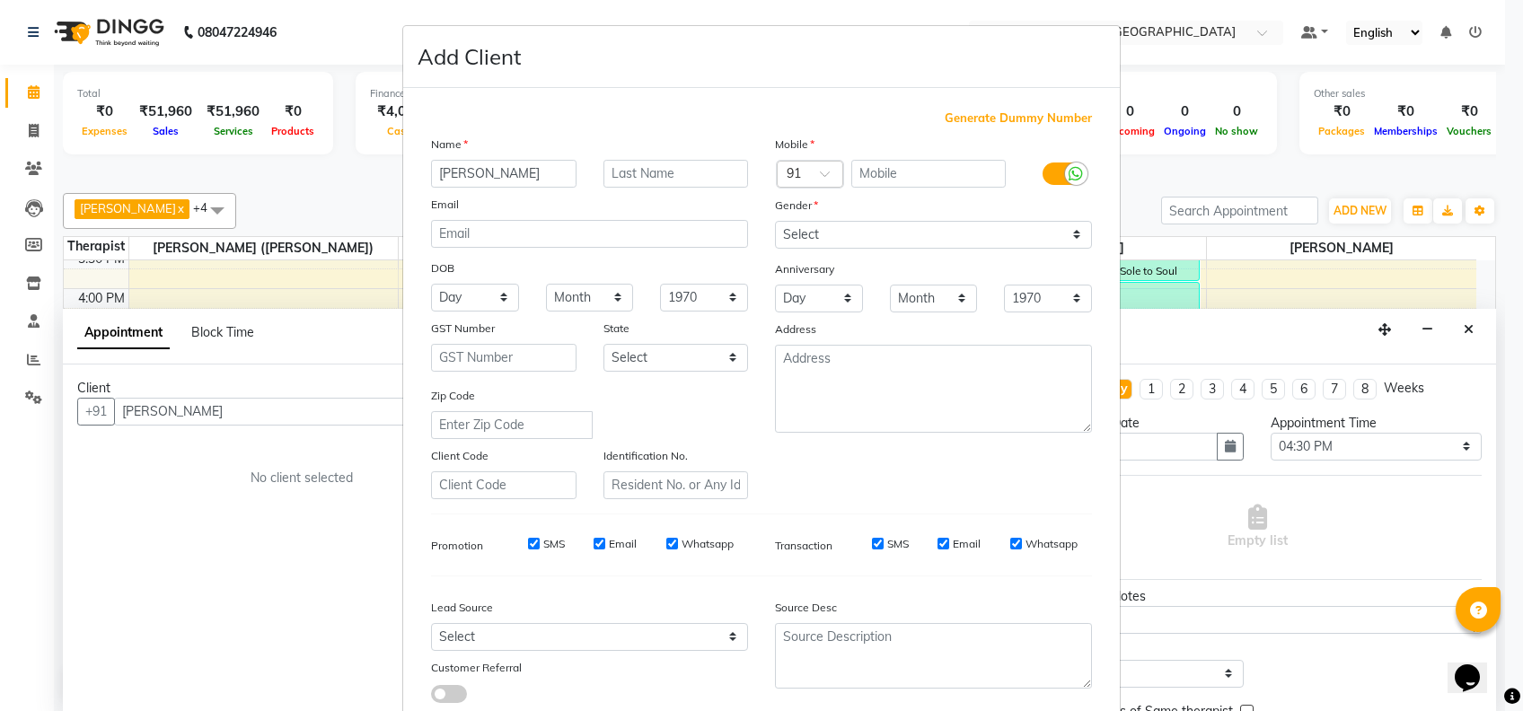
click at [977, 115] on span "Generate Dummy Number" at bounding box center [1017, 119] width 147 height 18
type input "1311800001869"
checkbox input "false"
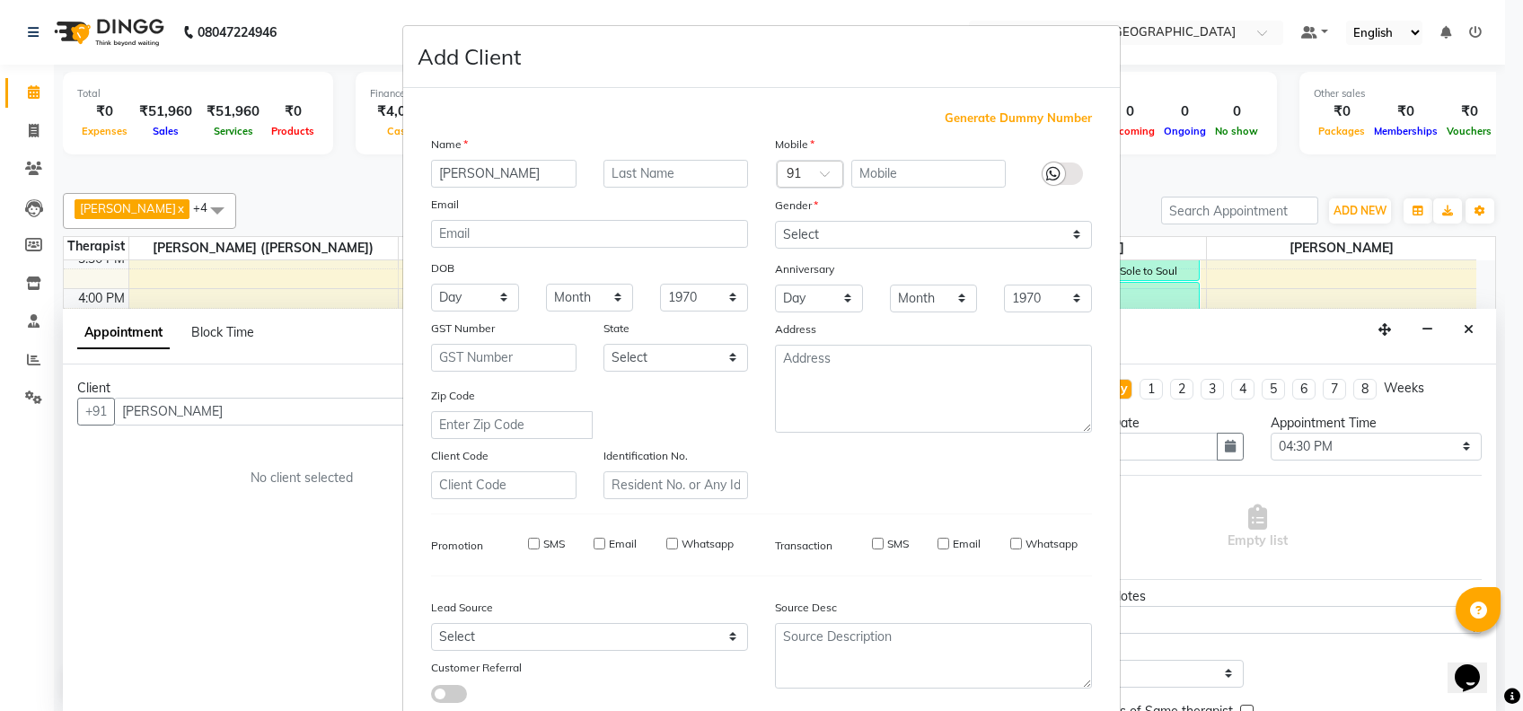
checkbox input "false"
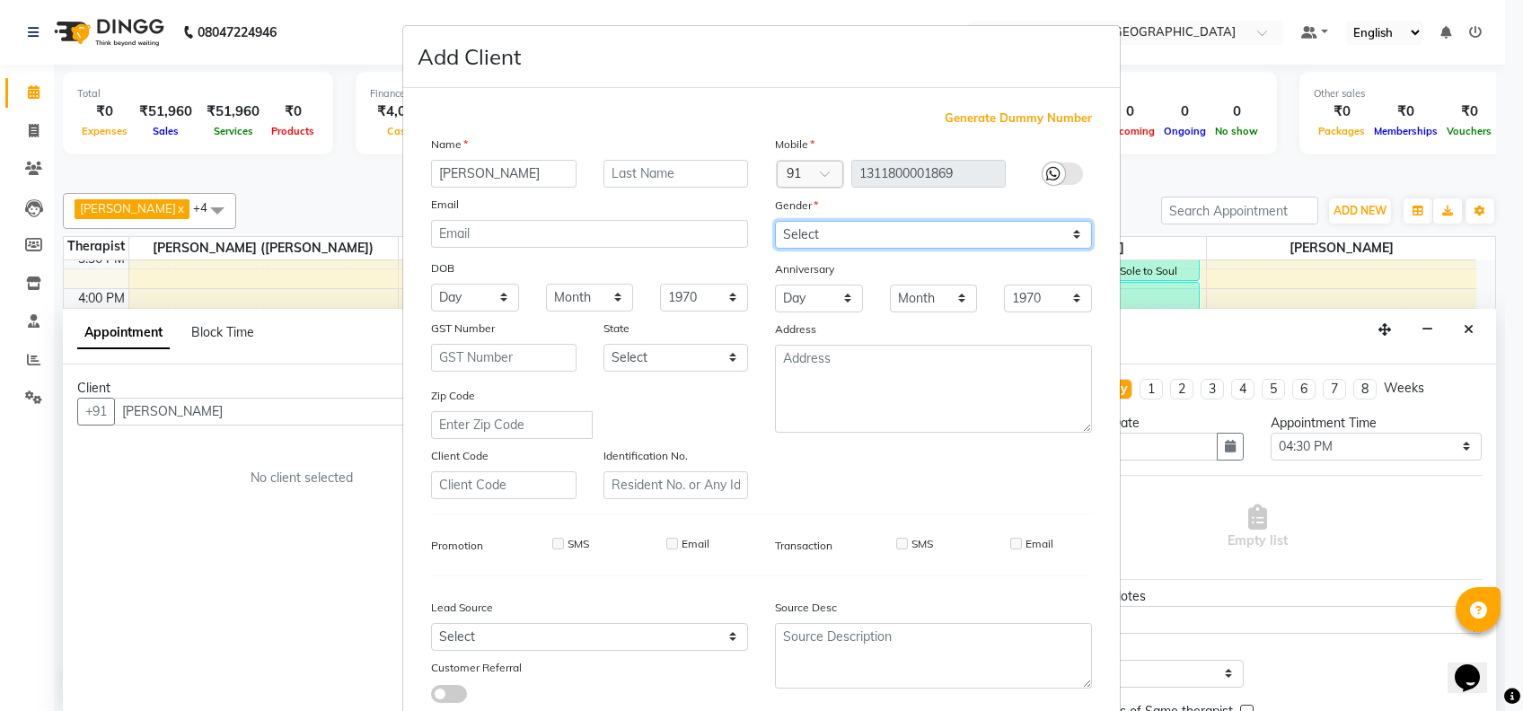
click at [971, 225] on select "Select [DEMOGRAPHIC_DATA] [DEMOGRAPHIC_DATA] Other Prefer Not To Say" at bounding box center [933, 235] width 317 height 28
select select "[DEMOGRAPHIC_DATA]"
click at [775, 221] on select "Select [DEMOGRAPHIC_DATA] [DEMOGRAPHIC_DATA] Other Prefer Not To Say" at bounding box center [933, 235] width 317 height 28
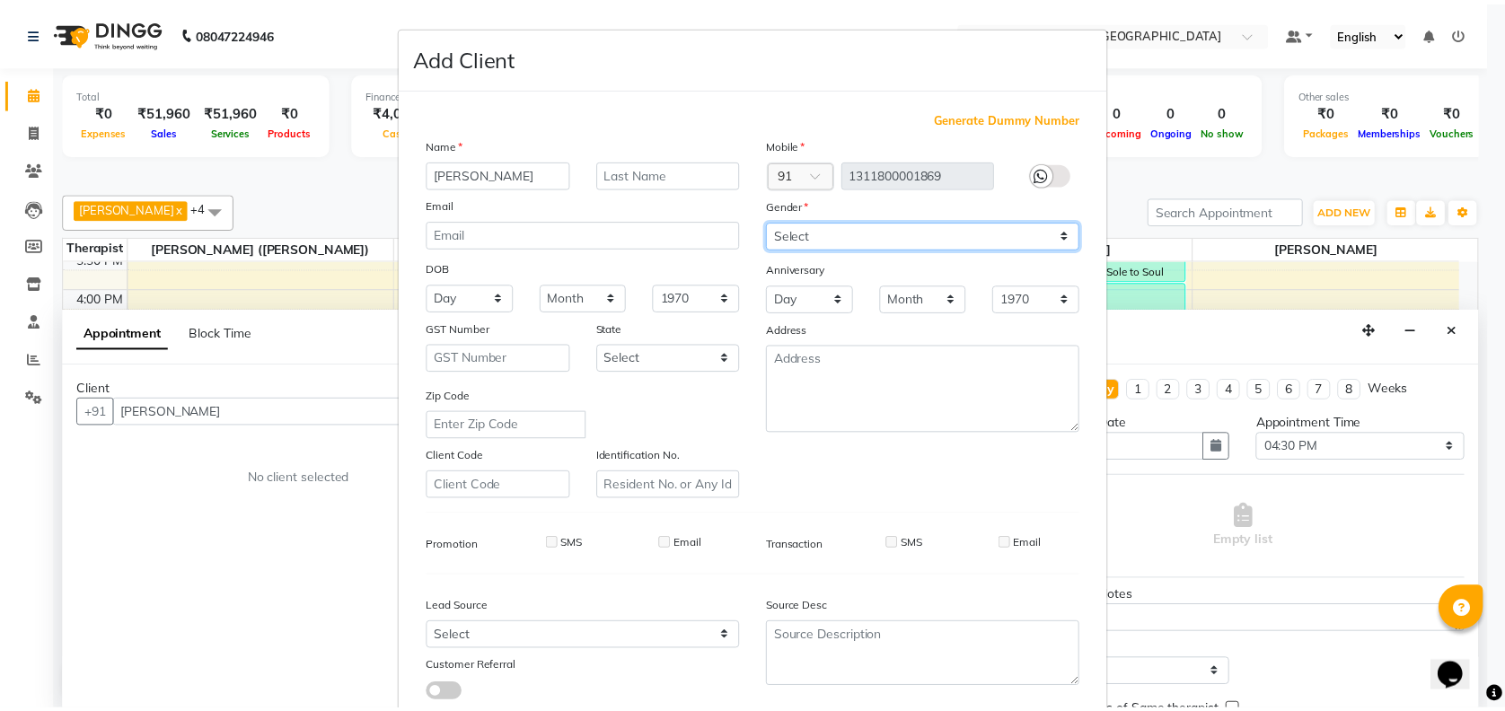
scroll to position [114, 0]
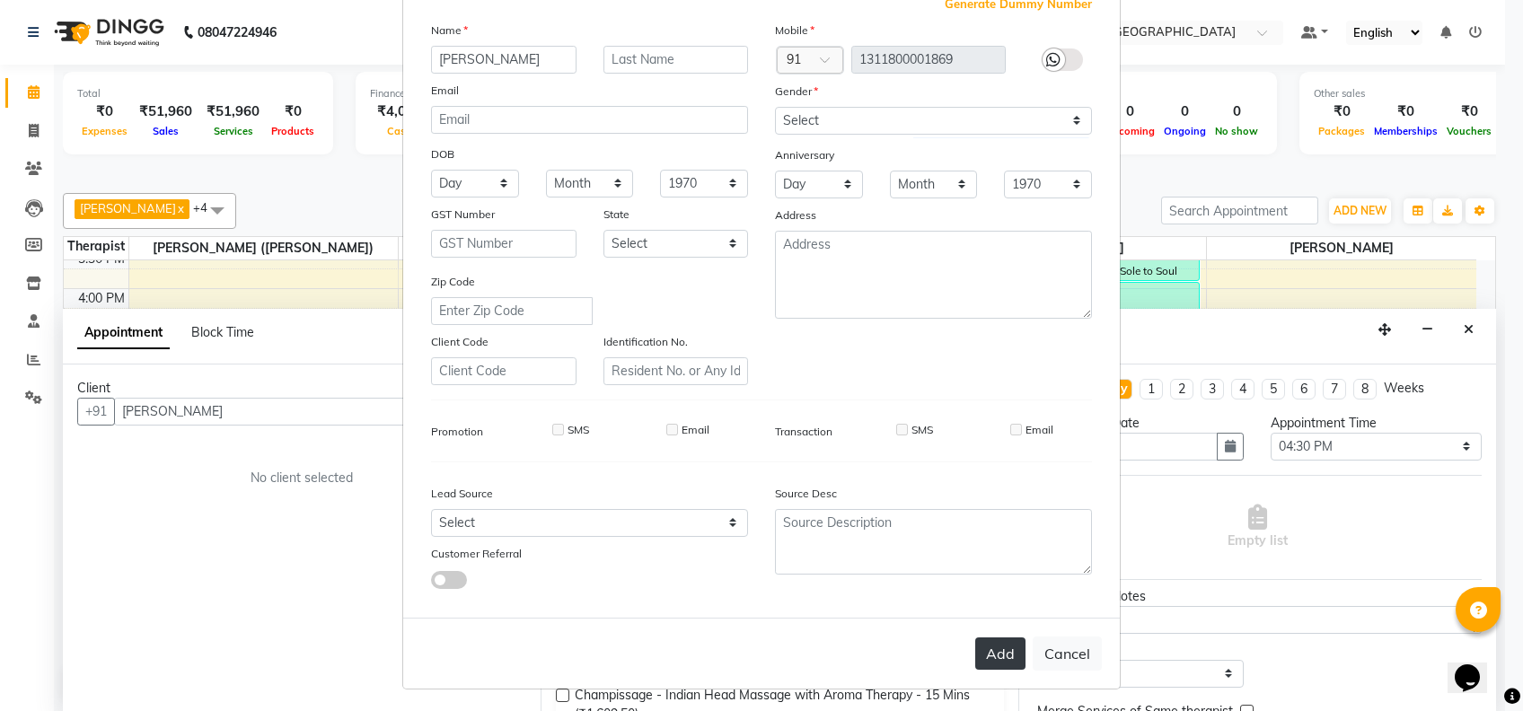
click at [986, 641] on button "Add" at bounding box center [1000, 653] width 50 height 32
type input "1311800001869"
select select
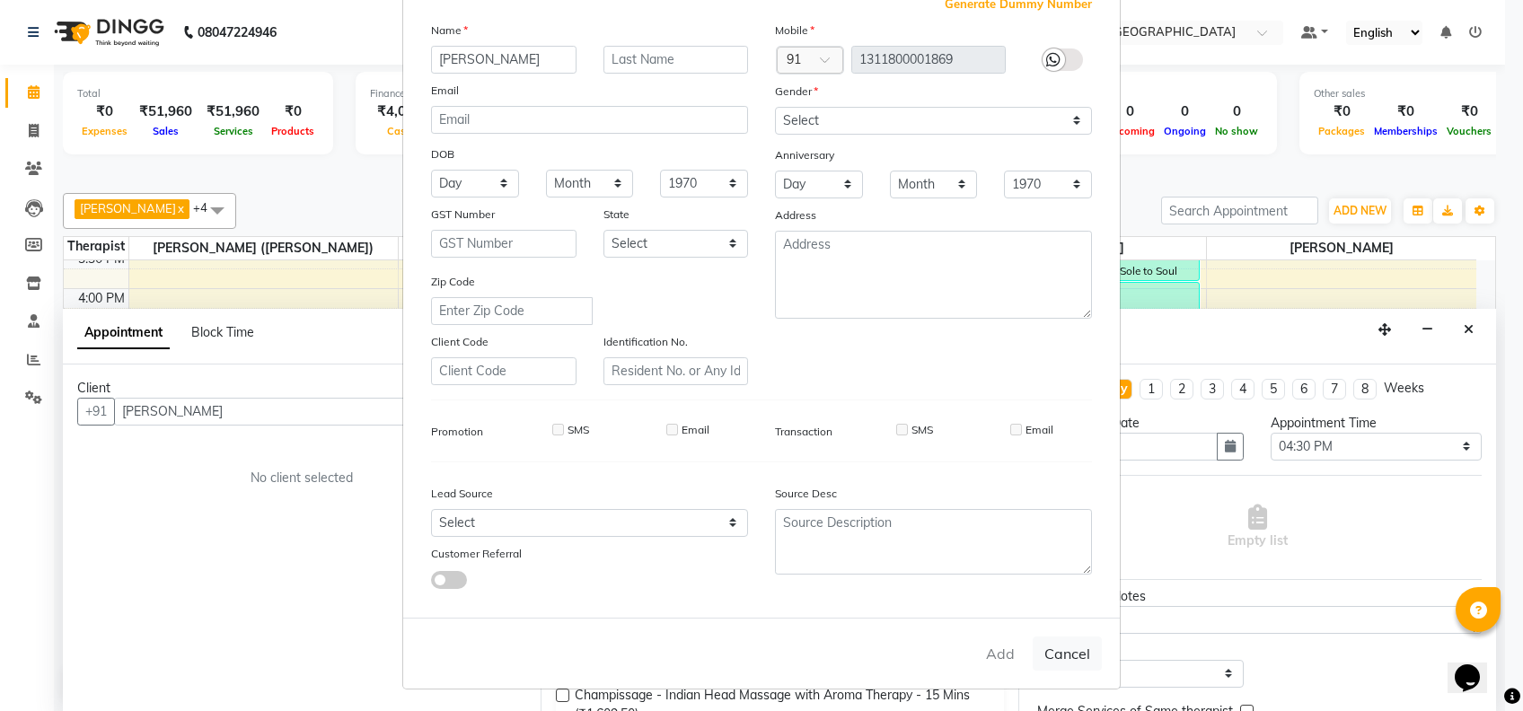
select select
checkbox input "false"
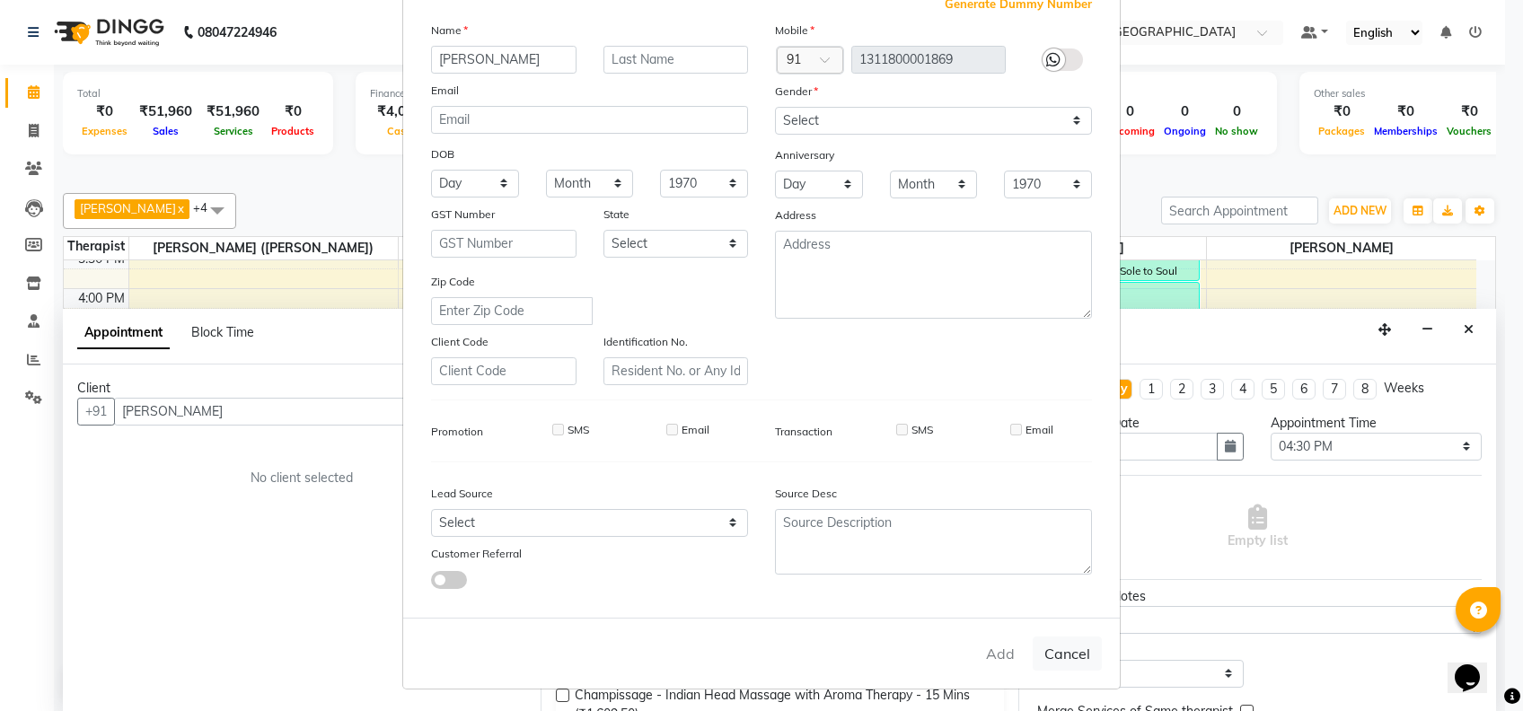
checkbox input "false"
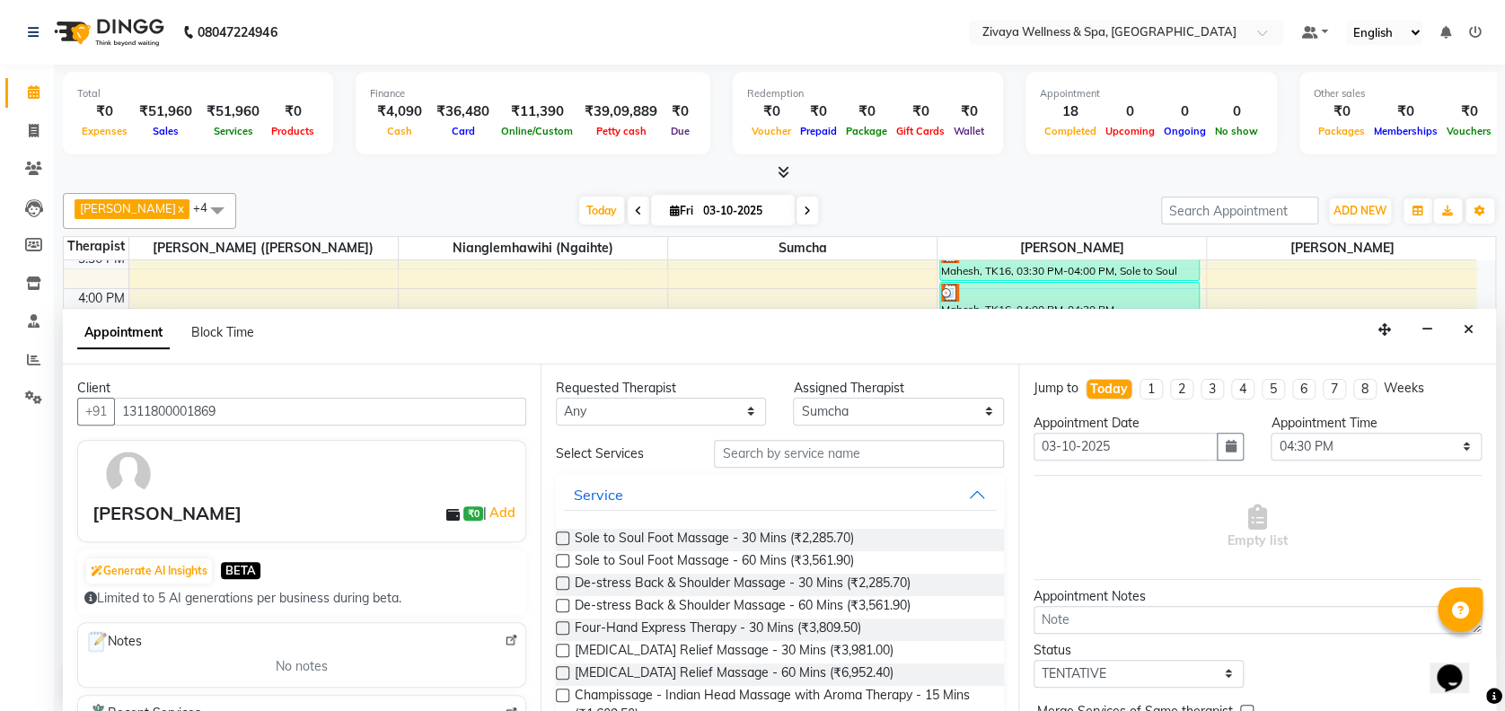
click at [562, 559] on label at bounding box center [562, 560] width 13 height 13
click at [562, 559] on input "checkbox" at bounding box center [562, 563] width 12 height 12
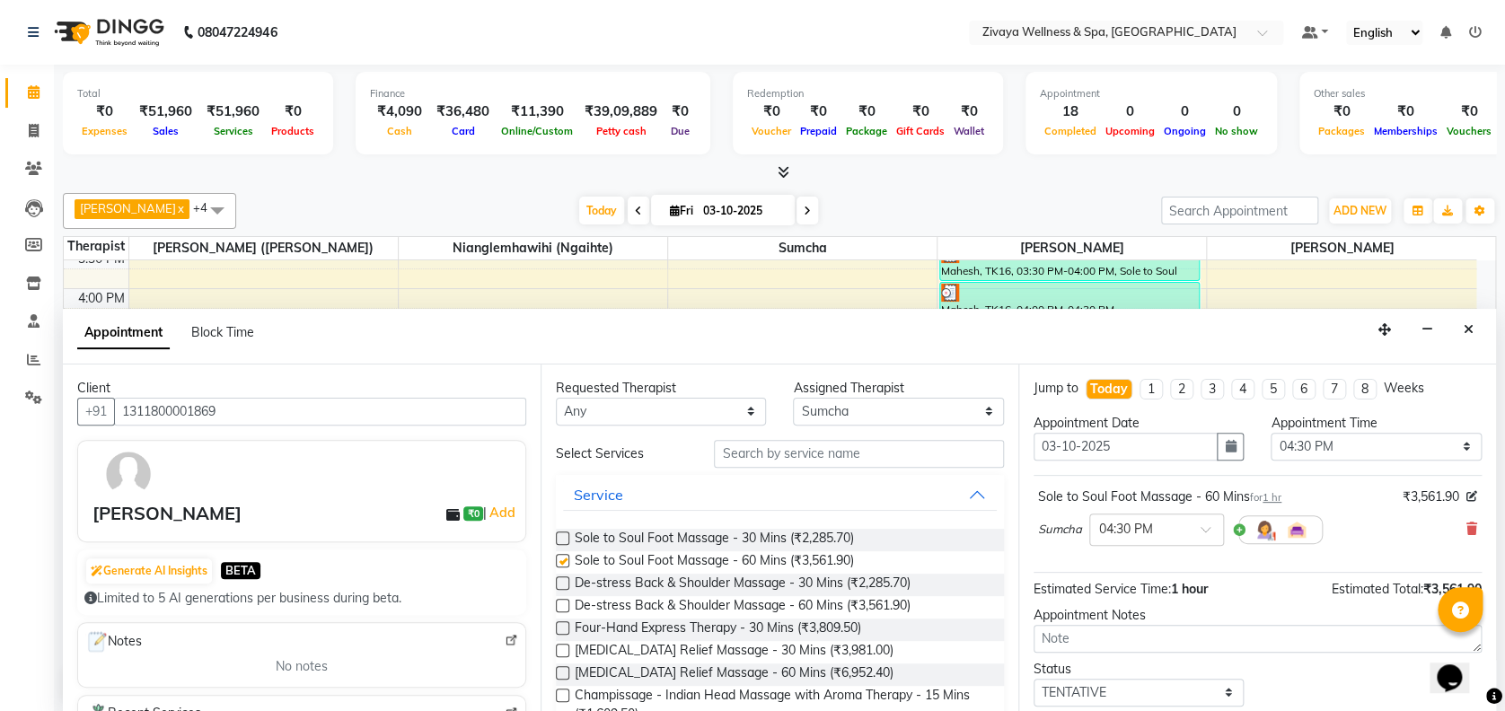
checkbox input "false"
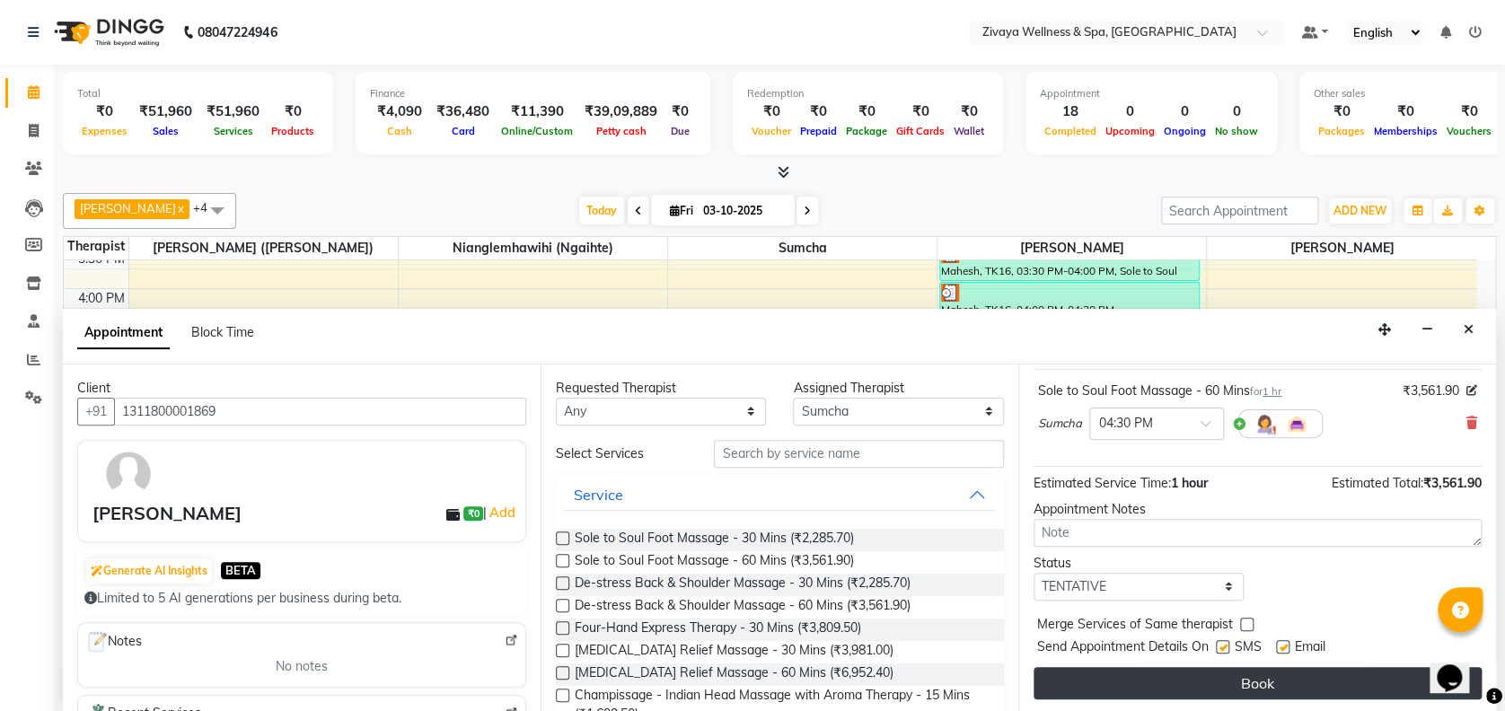
click at [1221, 683] on button "Book" at bounding box center [1257, 683] width 448 height 32
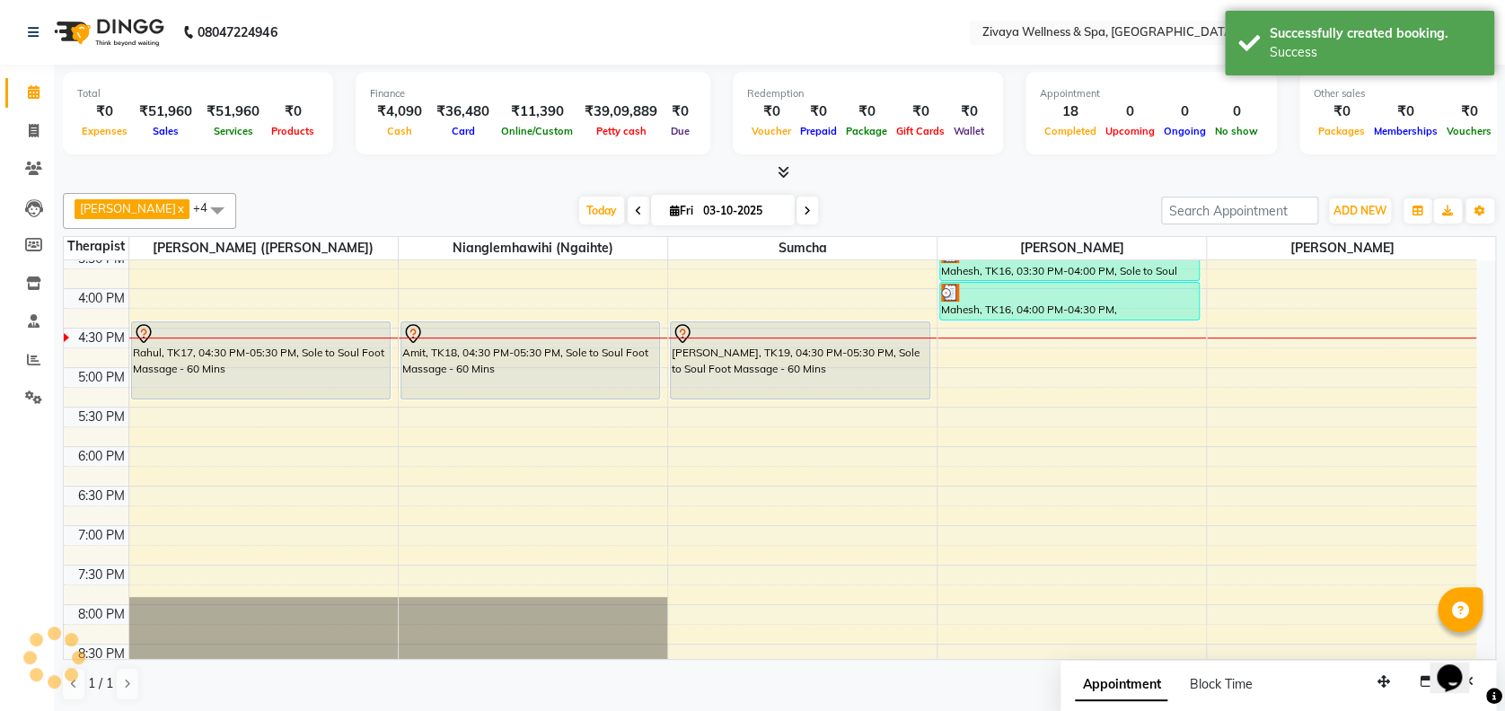
scroll to position [0, 0]
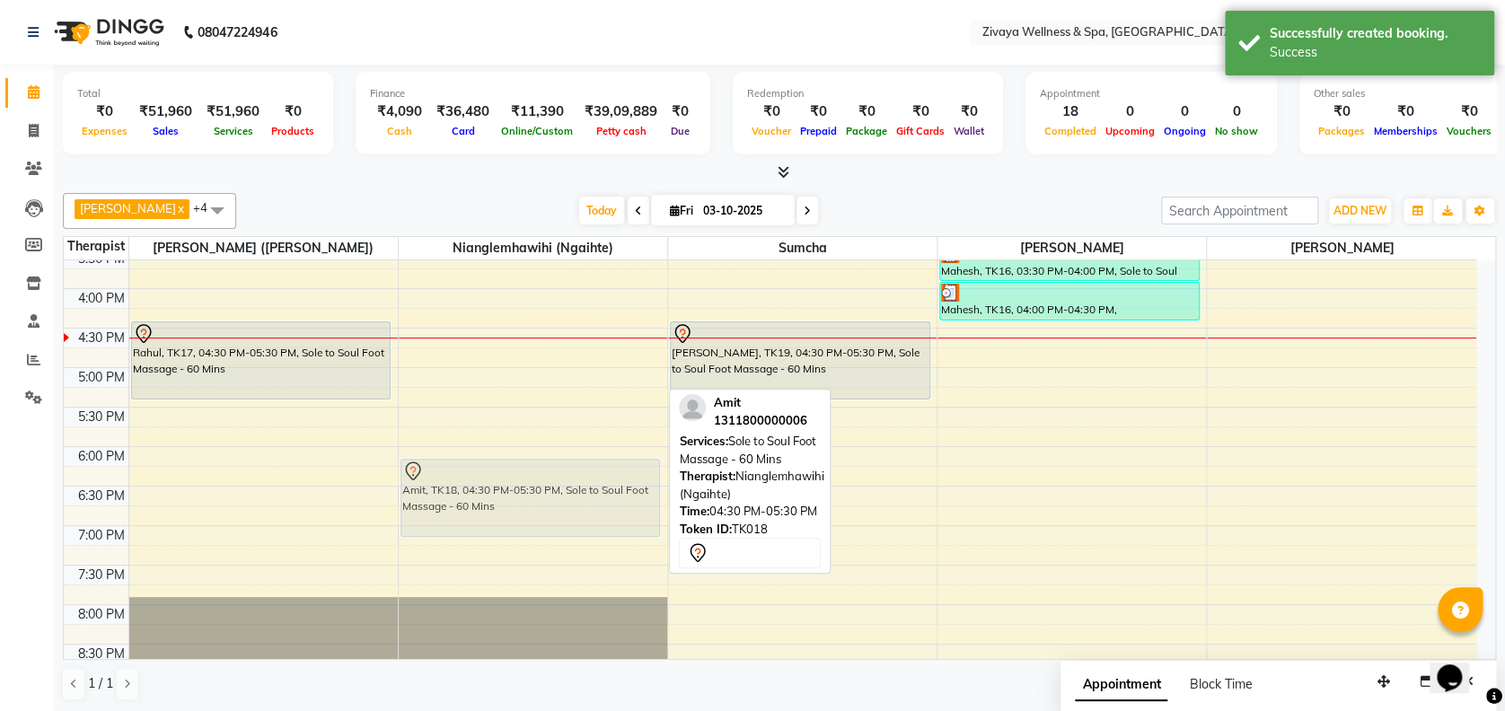
drag, startPoint x: 568, startPoint y: 366, endPoint x: 557, endPoint y: 499, distance: 133.4
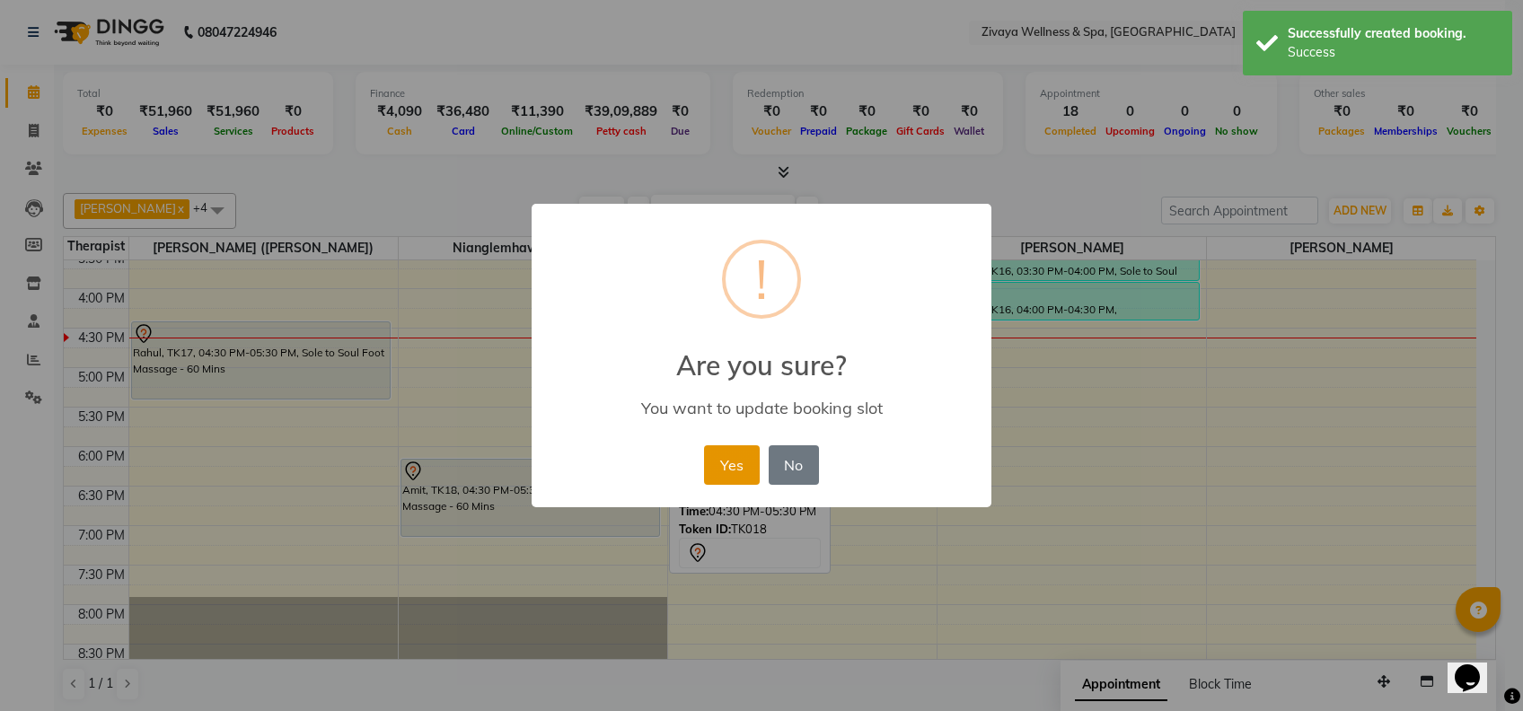
click at [740, 452] on button "Yes" at bounding box center [731, 465] width 55 height 40
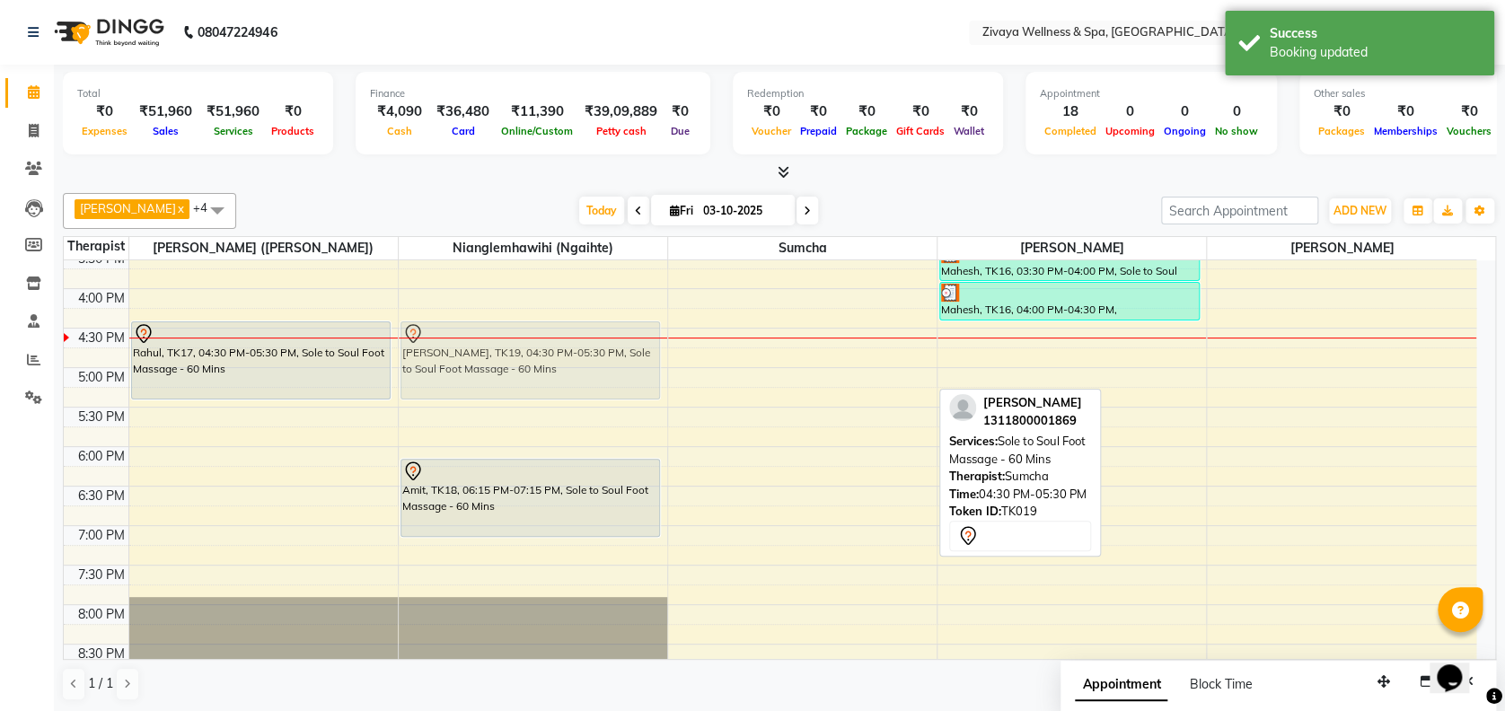
drag, startPoint x: 795, startPoint y: 355, endPoint x: 546, endPoint y: 348, distance: 248.8
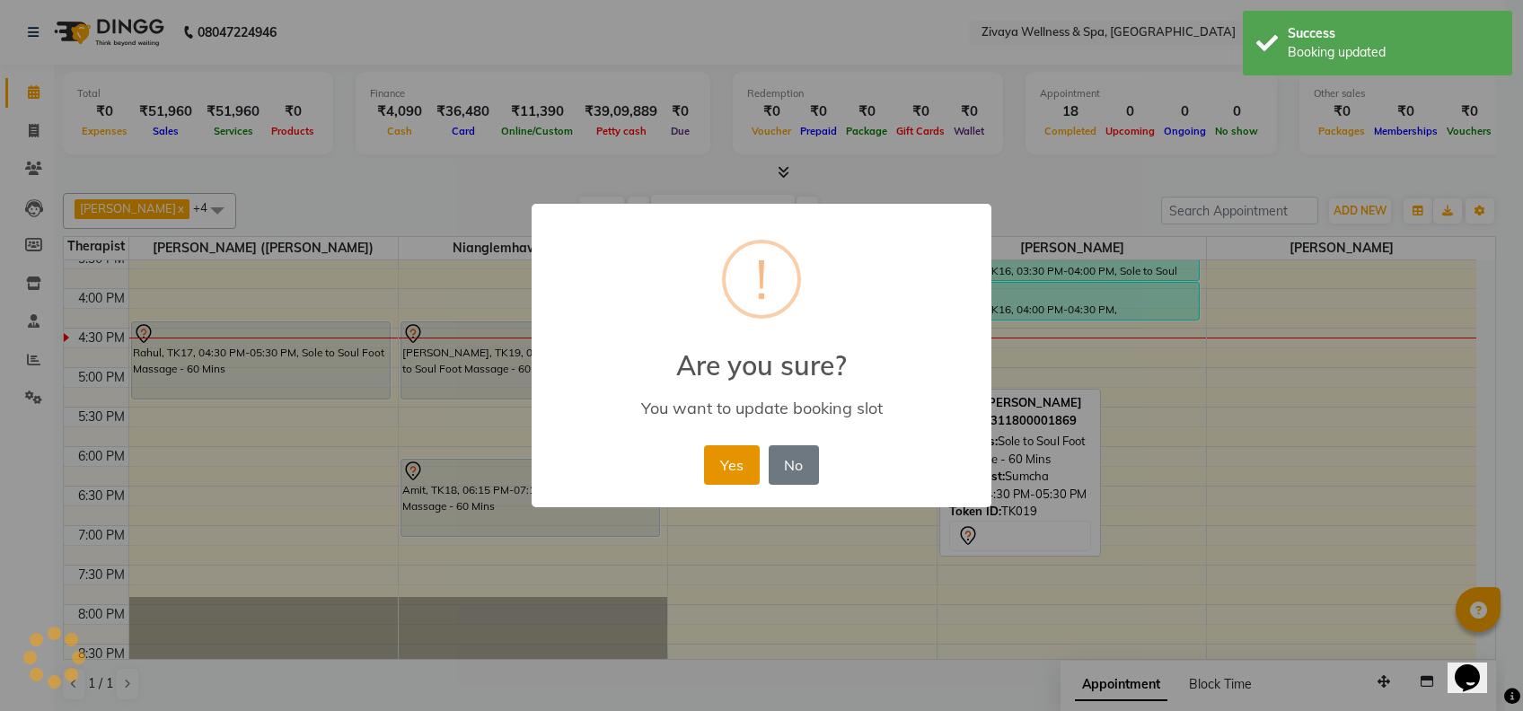
click at [736, 452] on button "Yes" at bounding box center [731, 465] width 55 height 40
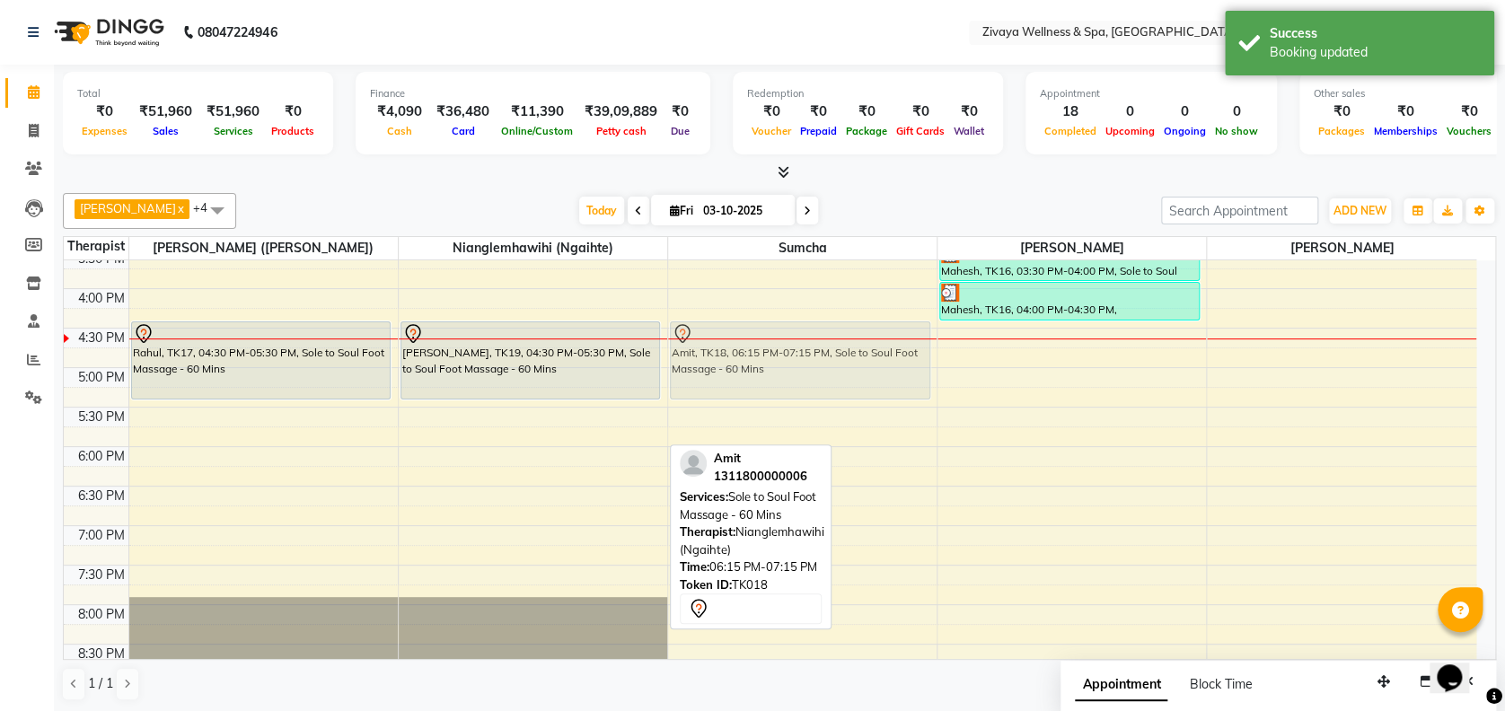
drag, startPoint x: 614, startPoint y: 496, endPoint x: 792, endPoint y: 366, distance: 219.8
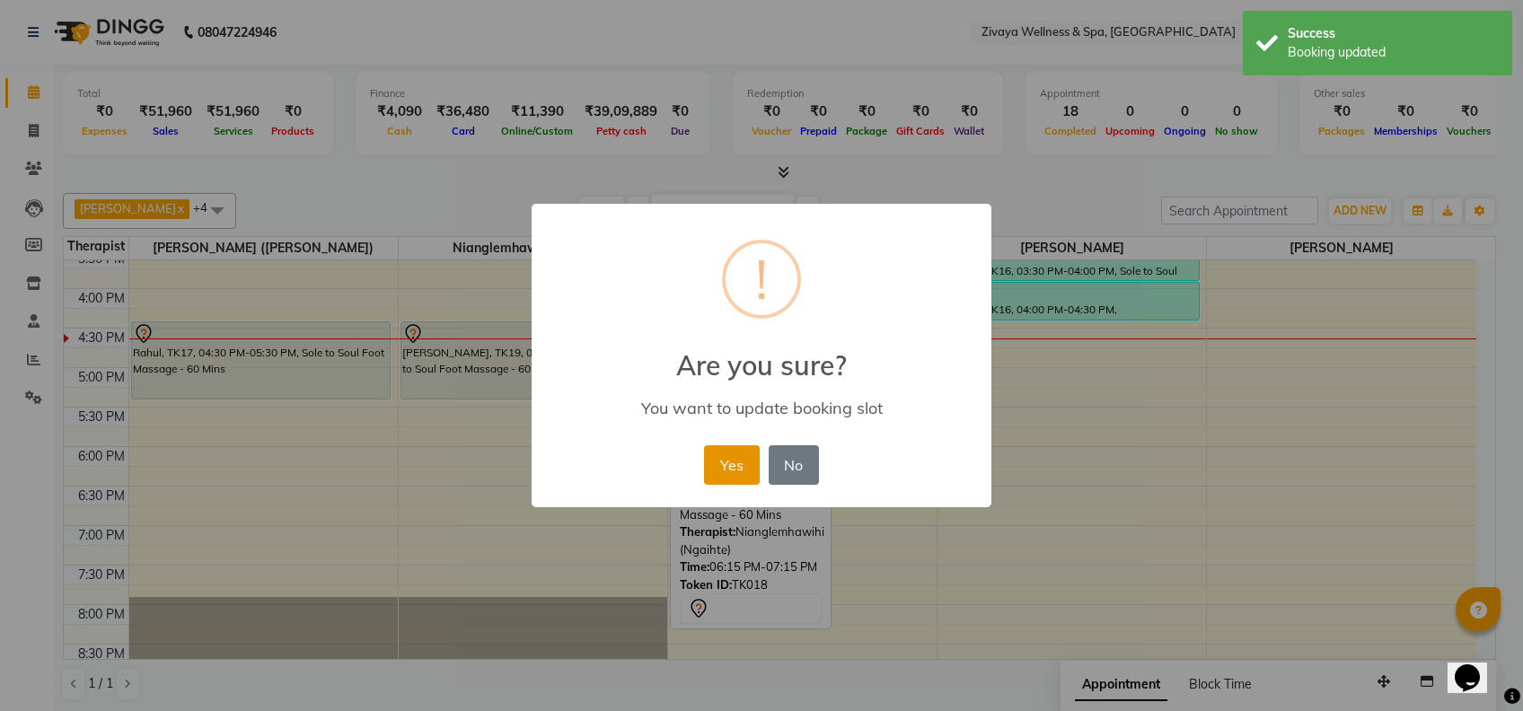
click at [727, 458] on button "Yes" at bounding box center [731, 465] width 55 height 40
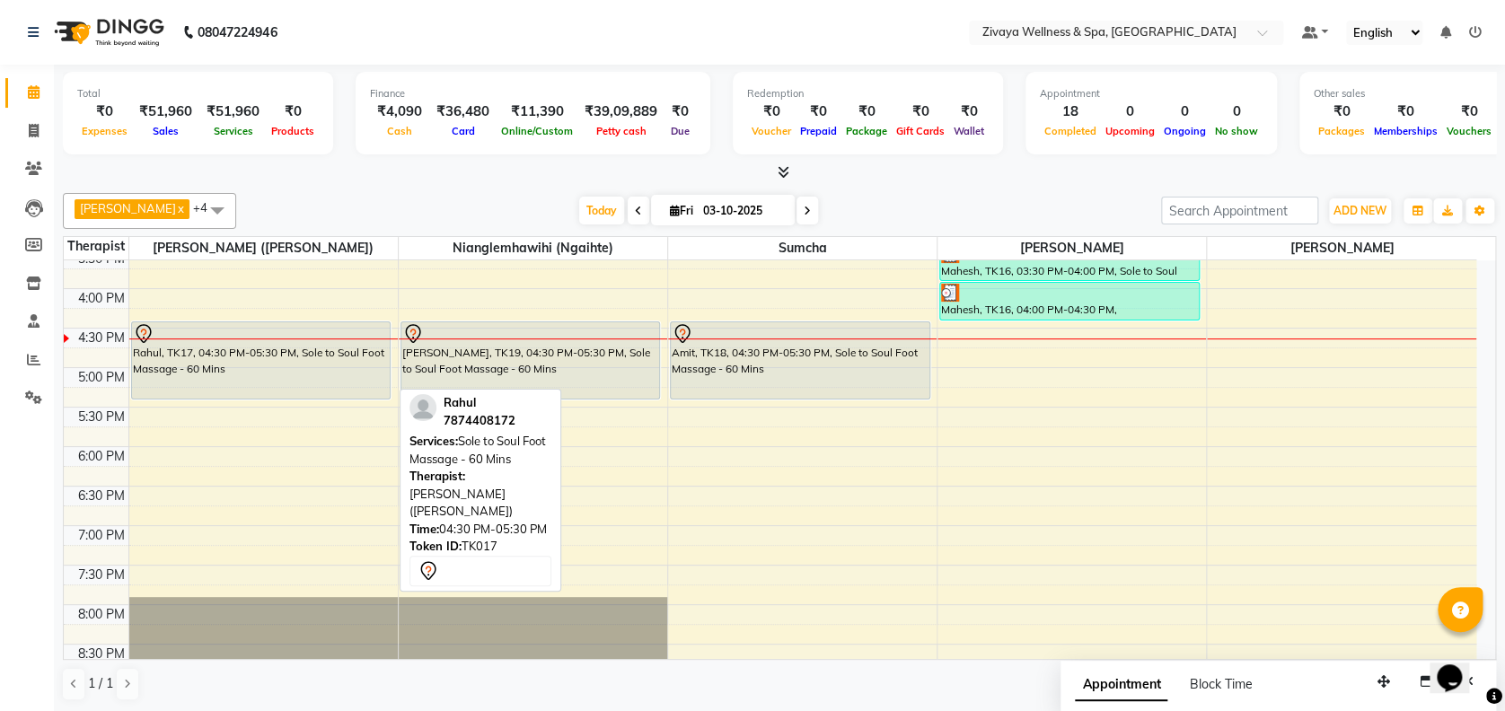
click at [347, 366] on div "Rahul, TK17, 04:30 PM-05:30 PM, Sole to Soul Foot Massage - 60 Mins" at bounding box center [261, 360] width 259 height 76
click at [338, 386] on div "Rahul, TK17, 04:30 PM-05:30 PM, Sole to Soul Foot Massage - 60 Mins" at bounding box center [261, 360] width 259 height 76
select select "7"
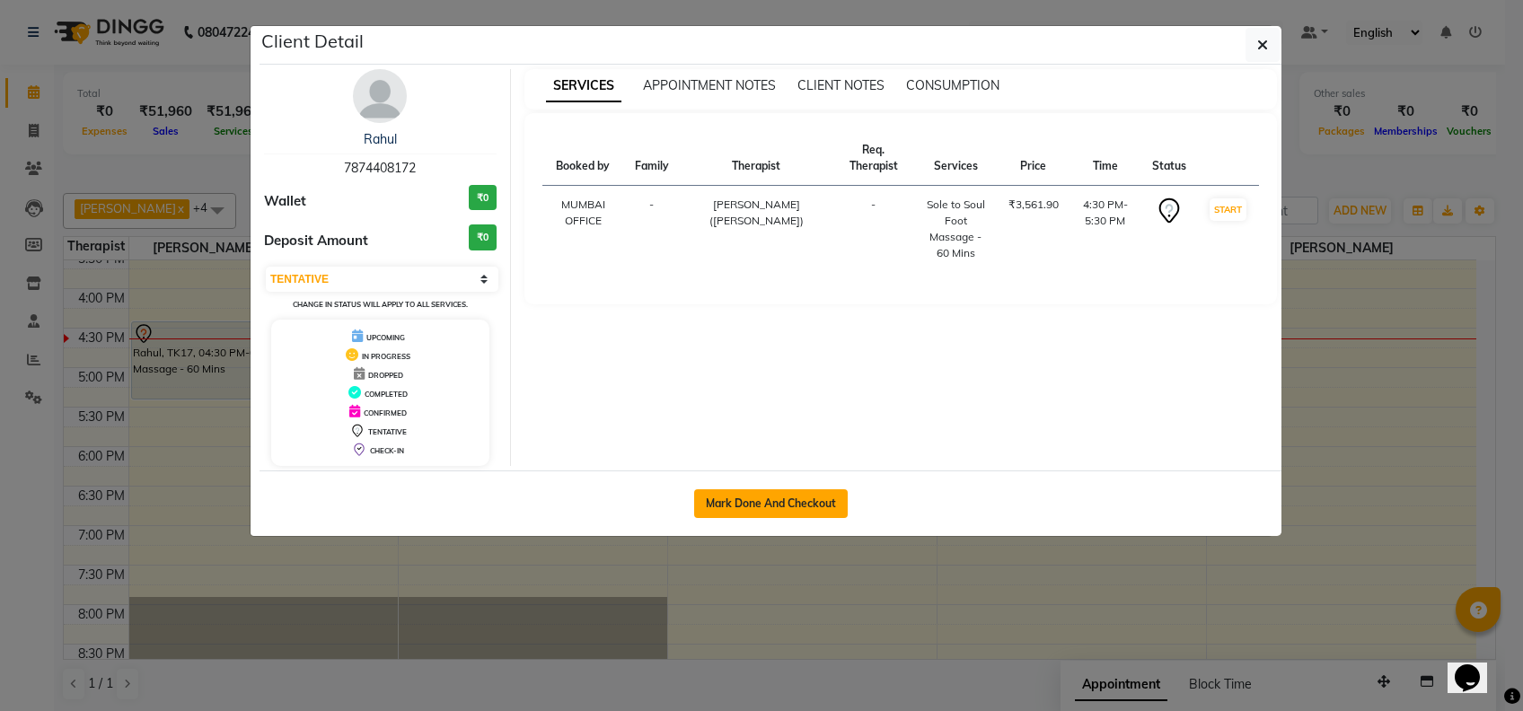
click at [725, 496] on button "Mark Done And Checkout" at bounding box center [771, 503] width 154 height 29
select select "service"
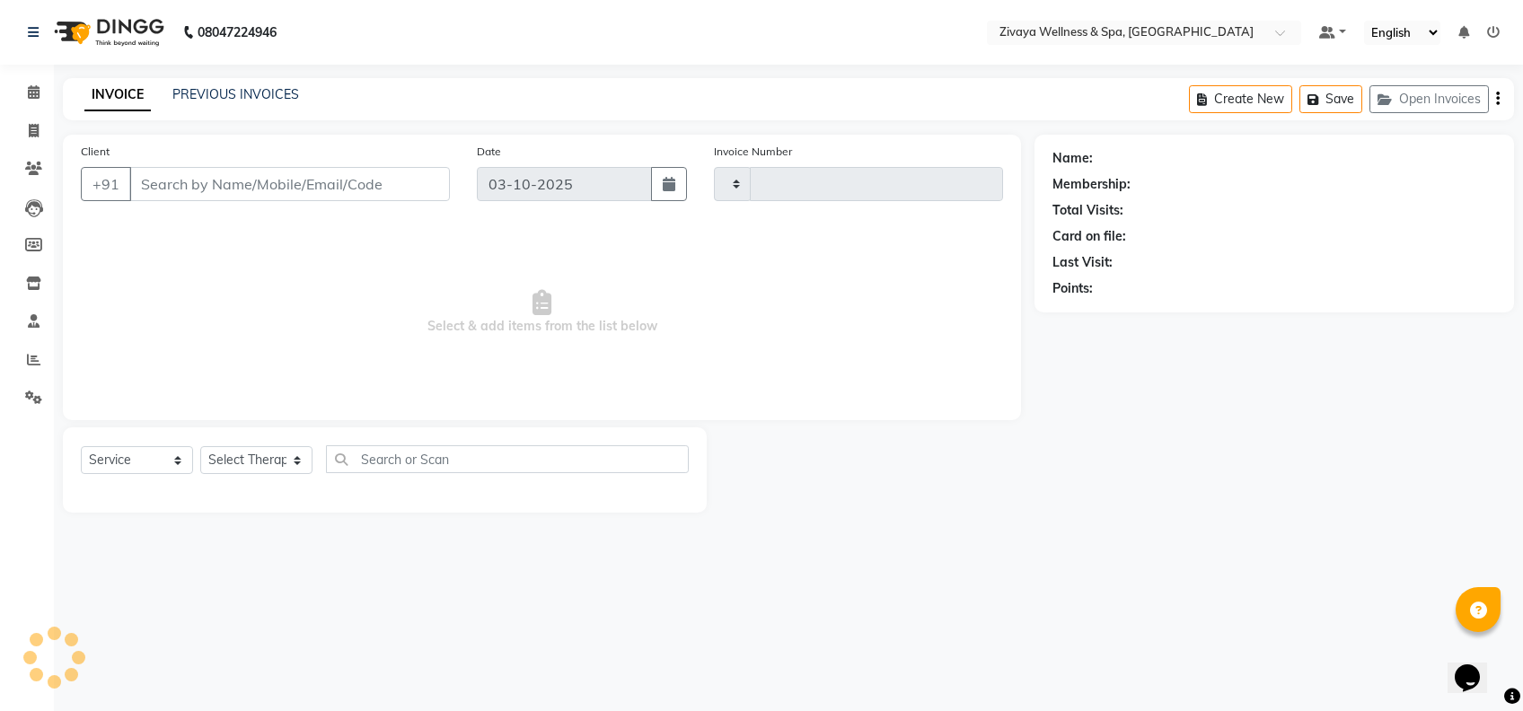
type input "2510"
select select "7072"
type input "7874408172"
select select "58850"
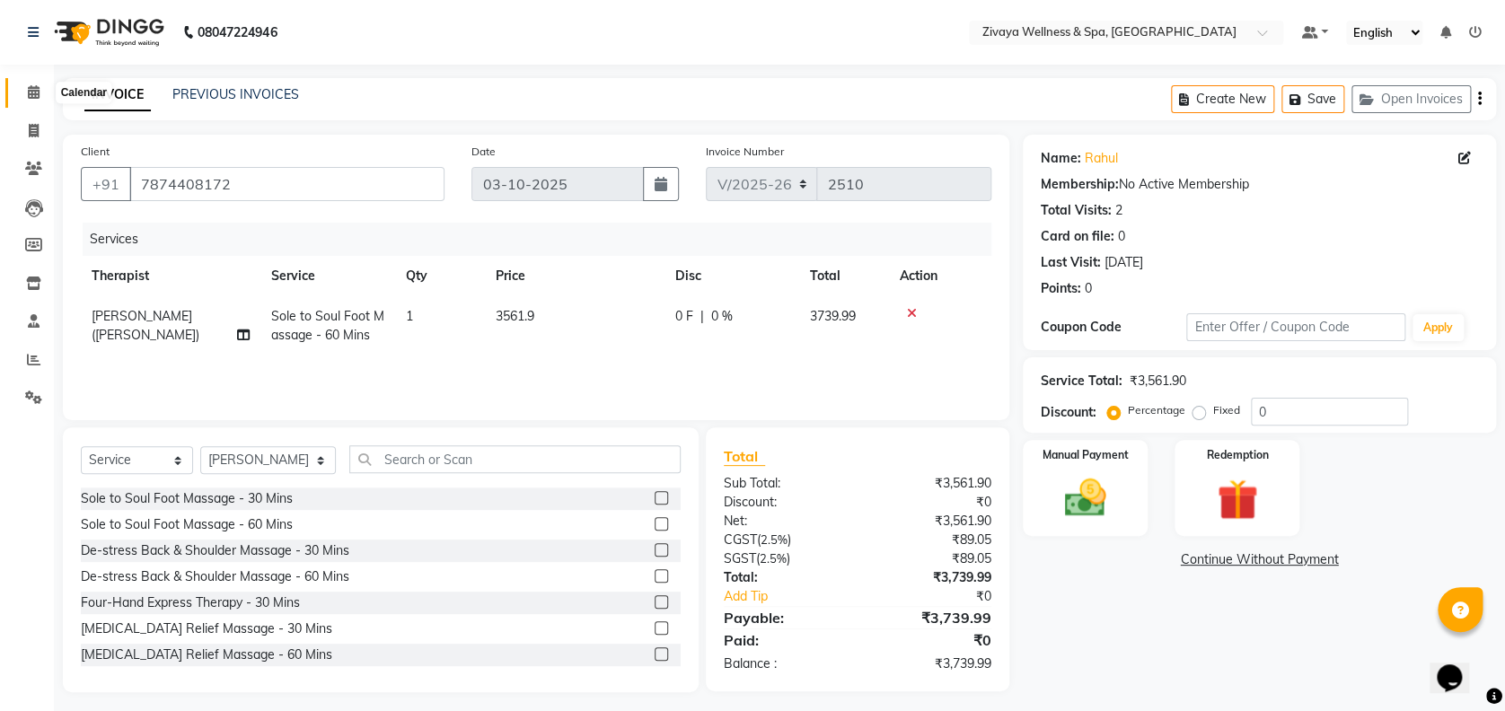
click at [34, 97] on icon at bounding box center [34, 91] width 12 height 13
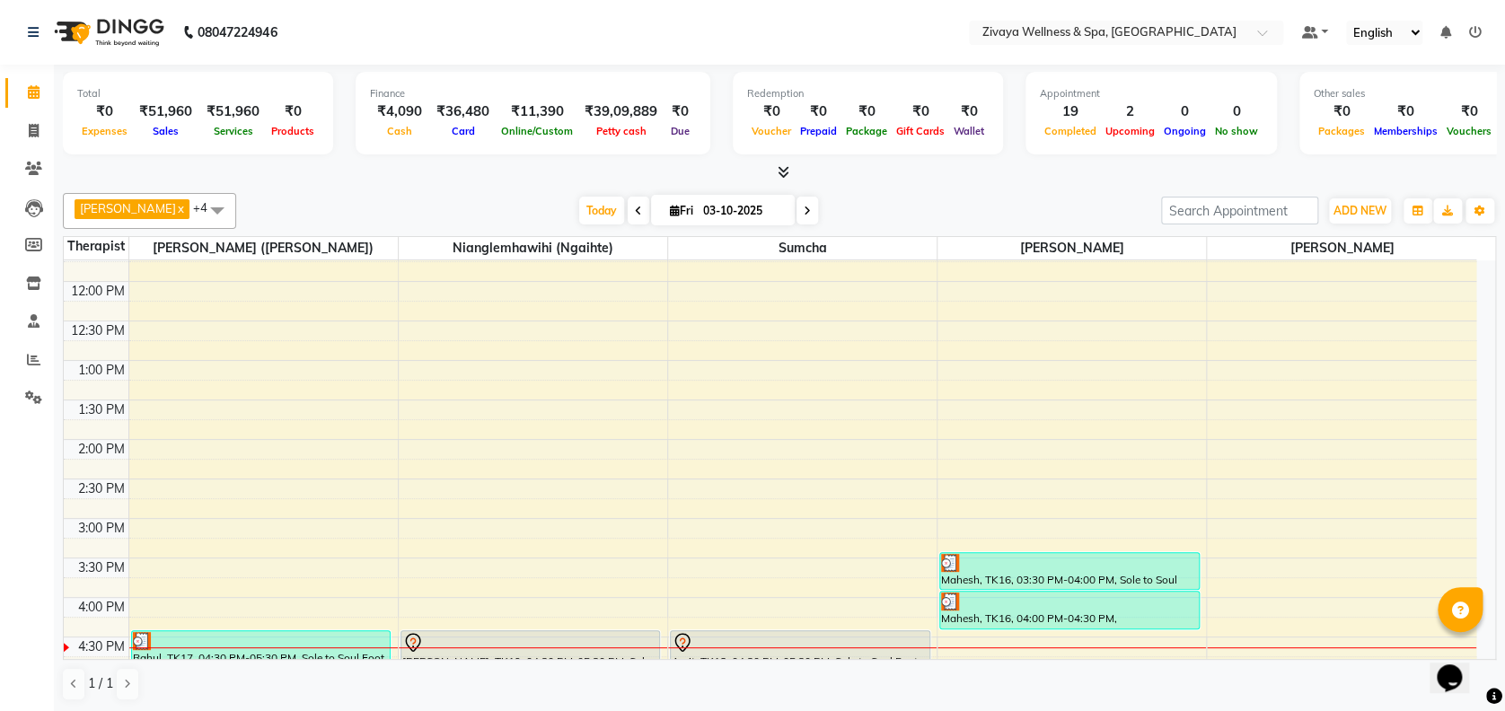
scroll to position [1090, 0]
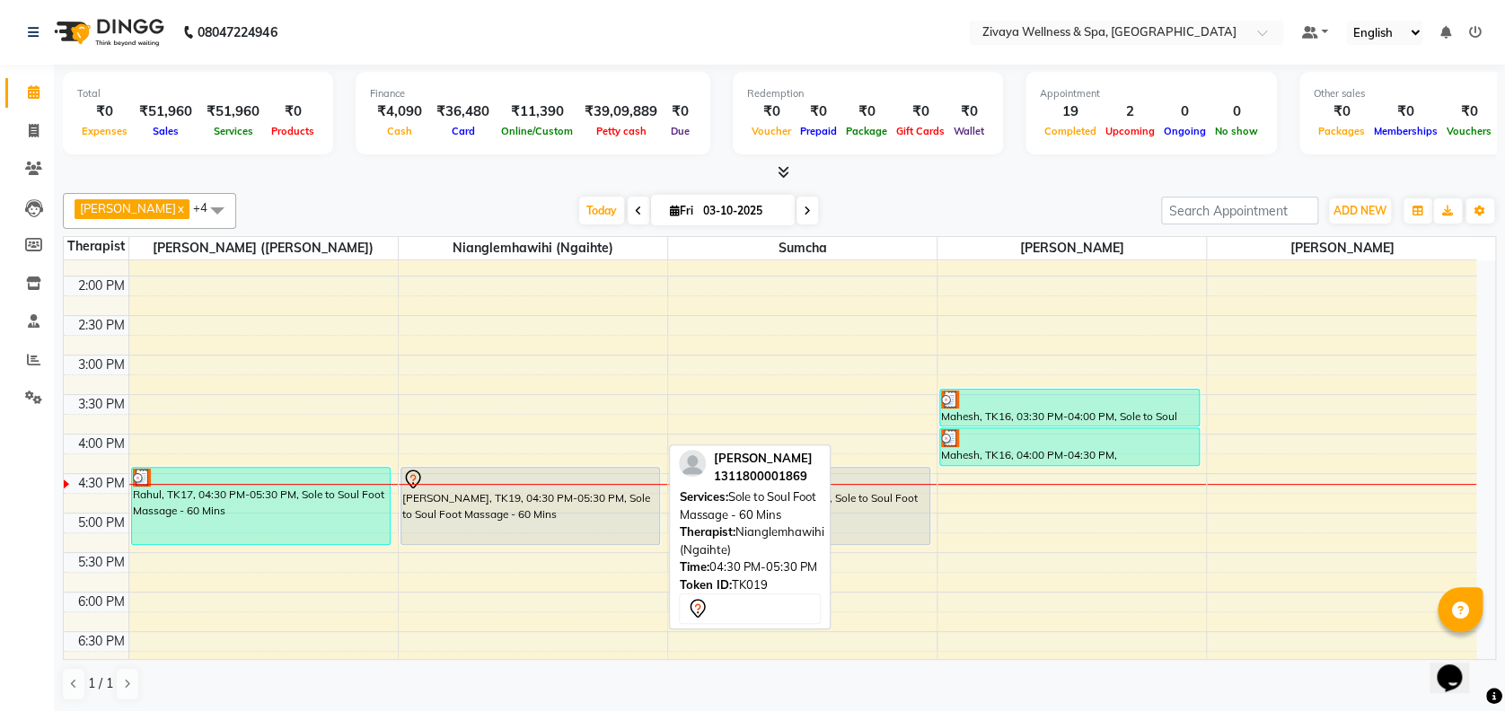
click at [539, 508] on div "[PERSON_NAME], TK19, 04:30 PM-05:30 PM, Sole to Soul Foot Massage - 60 Mins" at bounding box center [530, 506] width 259 height 76
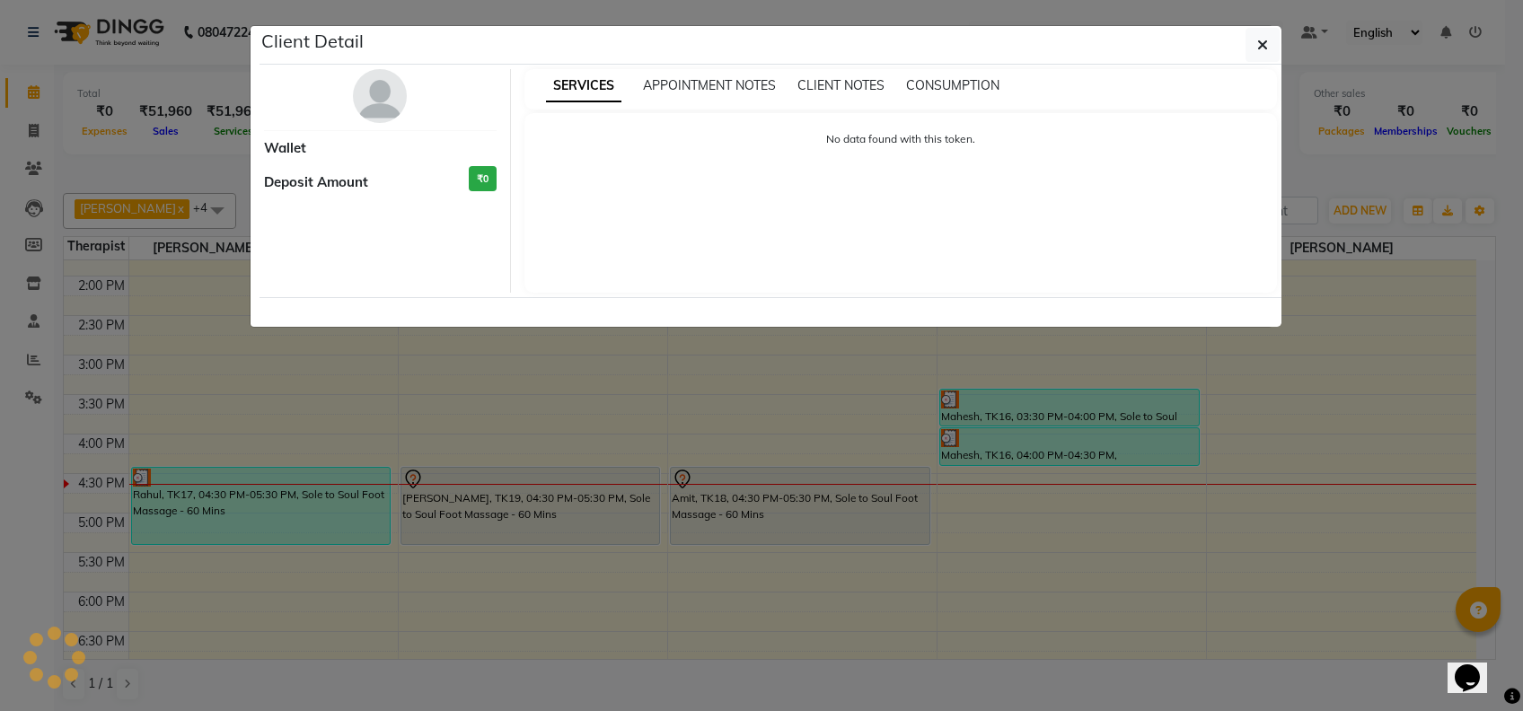
select select "7"
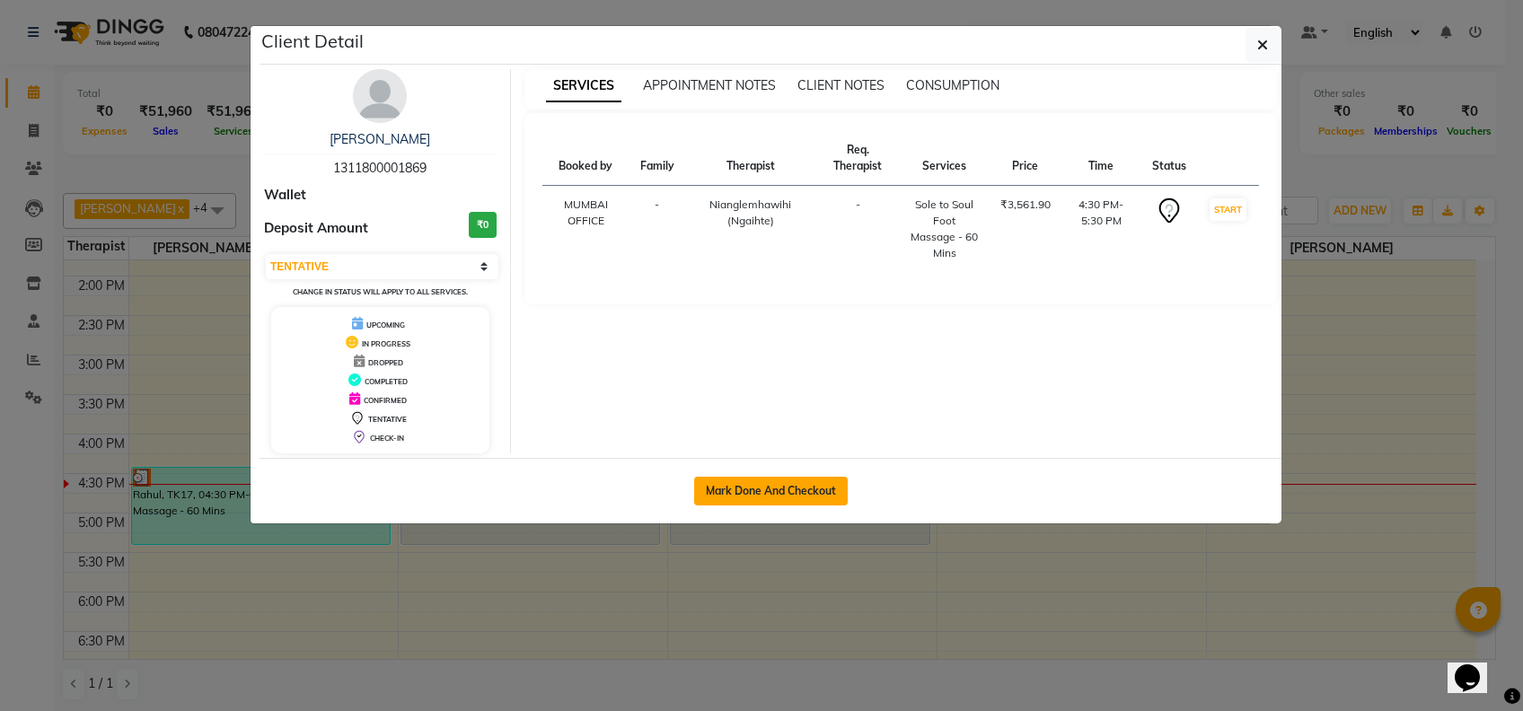
click at [728, 496] on button "Mark Done And Checkout" at bounding box center [771, 491] width 154 height 29
select select "service"
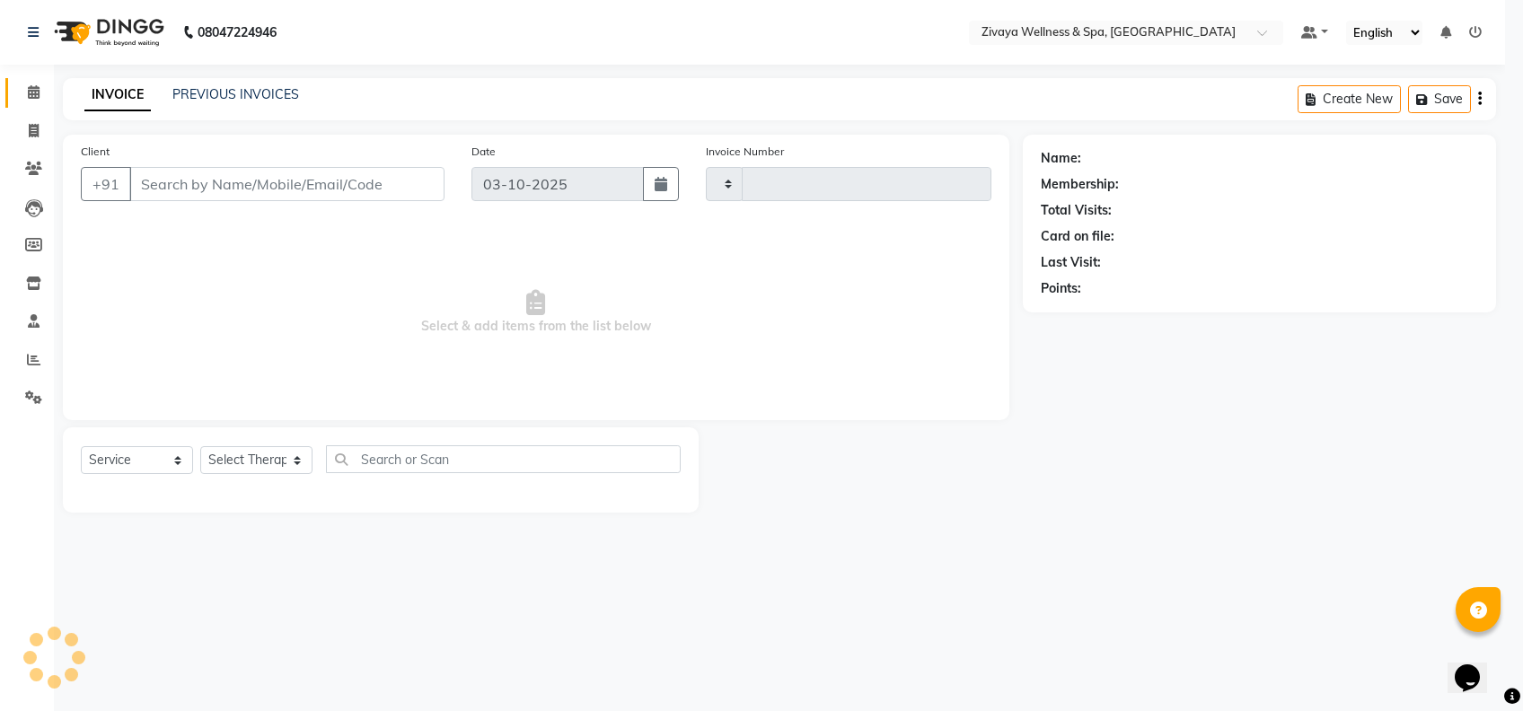
type input "2510"
select select "3"
select select "7072"
type input "1311800001869"
select select "58858"
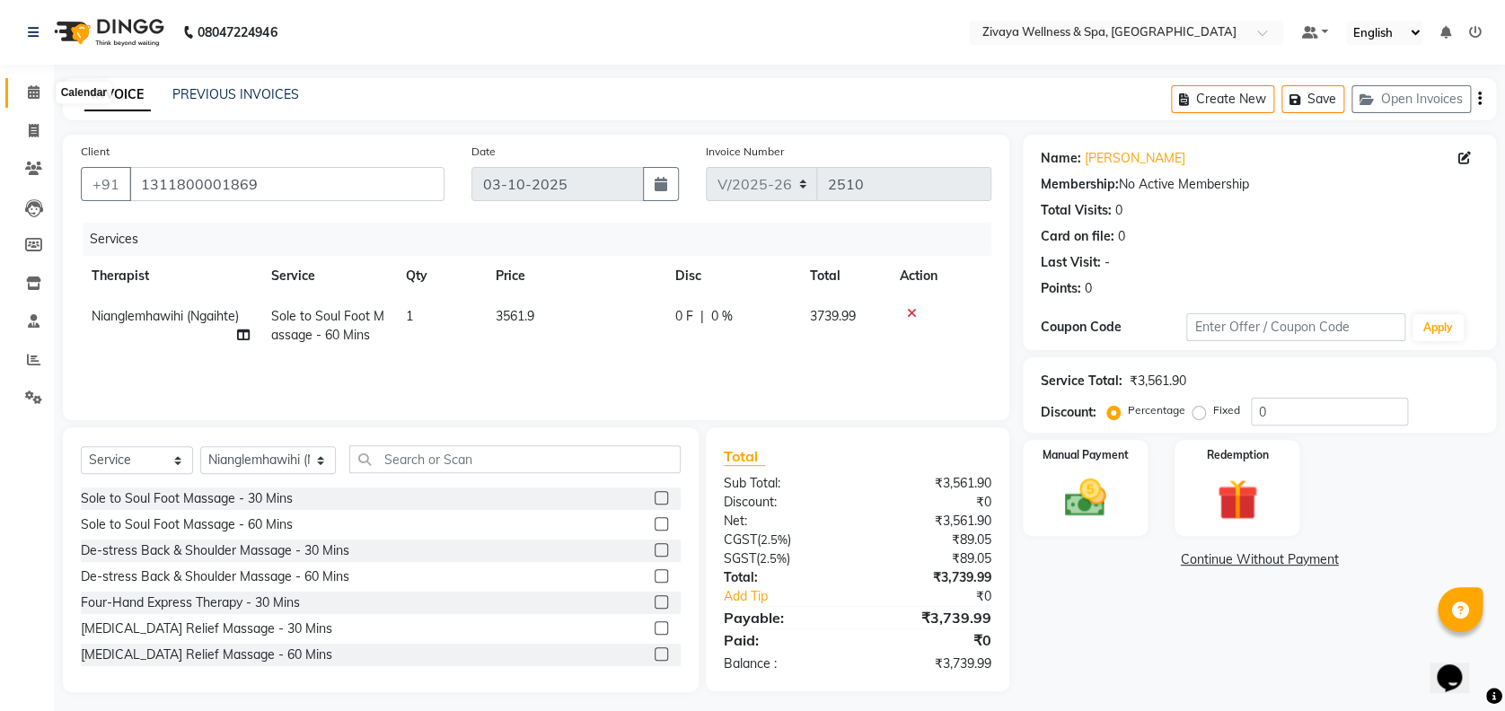
click at [34, 93] on icon at bounding box center [34, 91] width 12 height 13
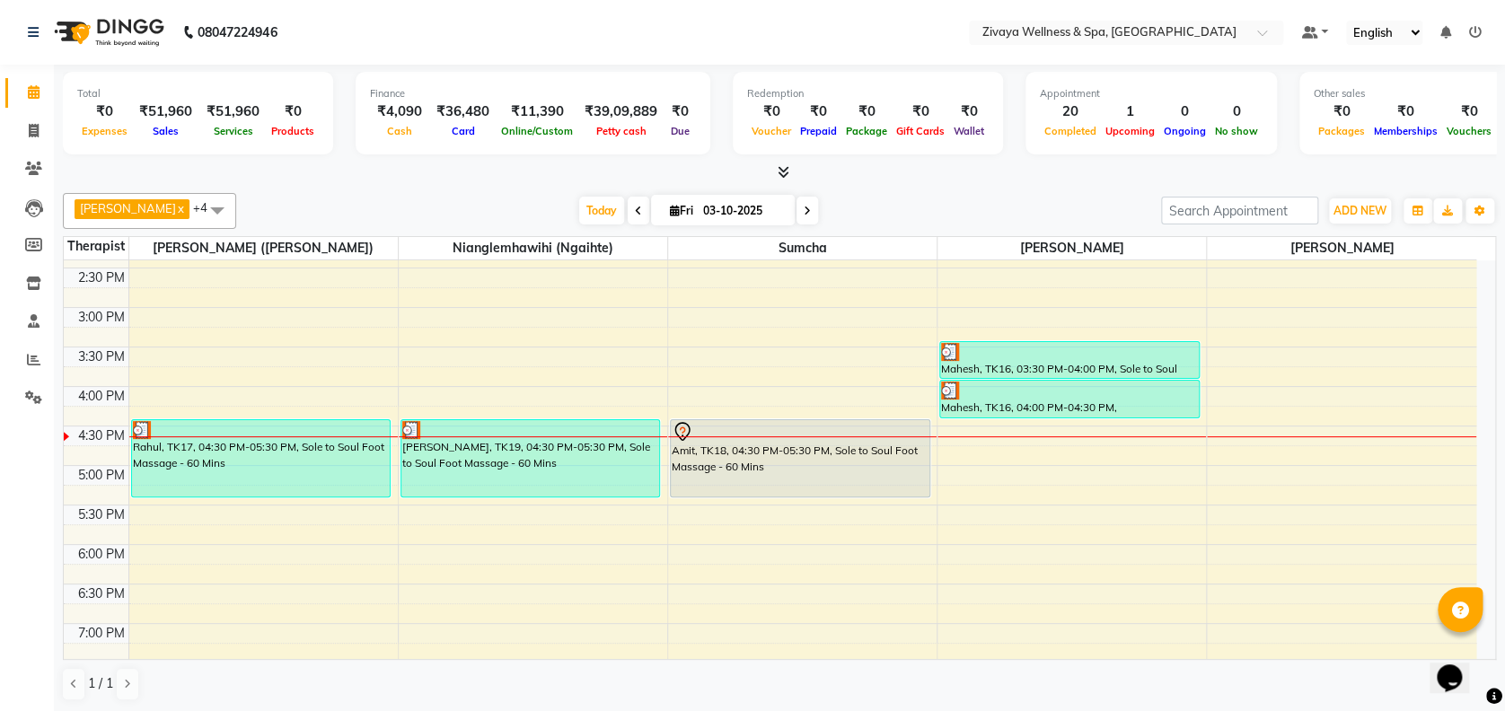
scroll to position [1139, 0]
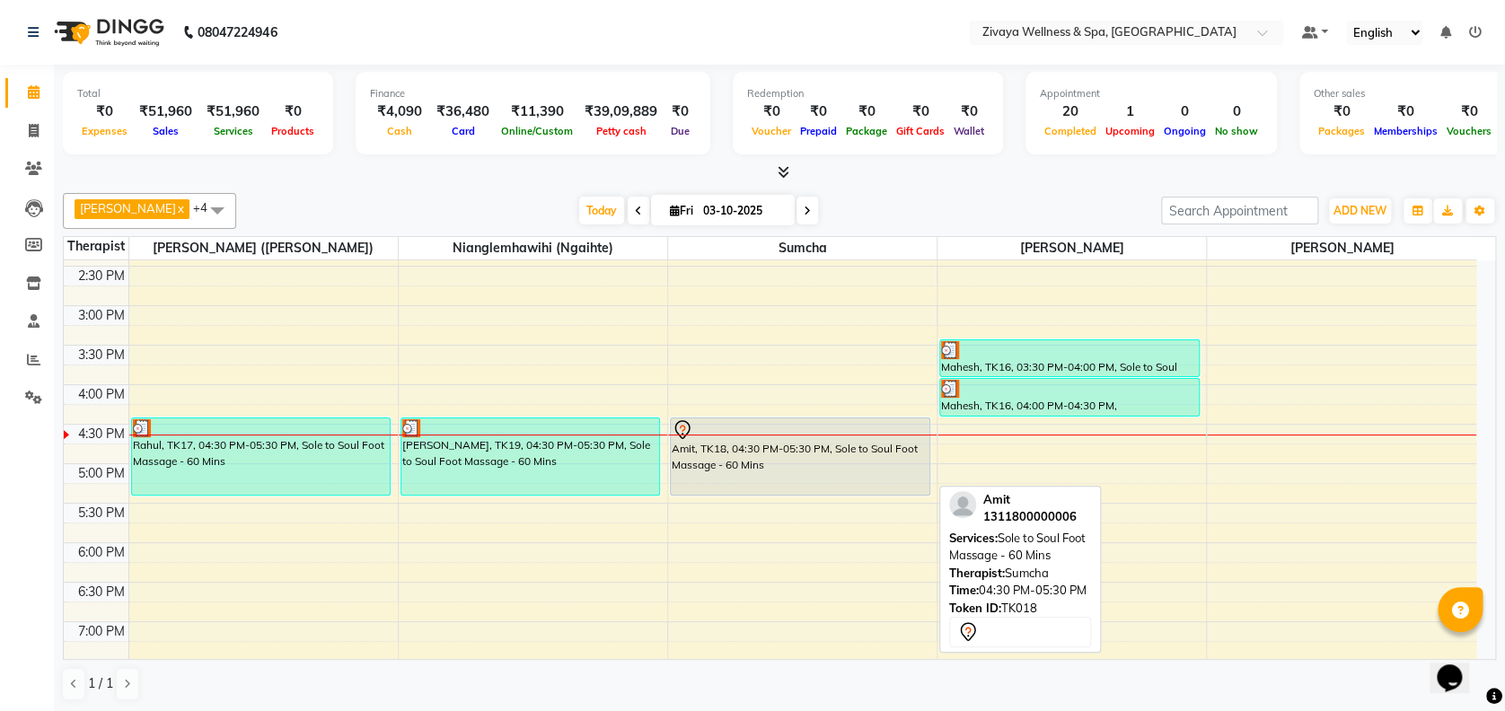
click at [692, 447] on div "Amit, TK18, 04:30 PM-05:30 PM, Sole to Soul Foot Massage - 60 Mins" at bounding box center [800, 456] width 259 height 76
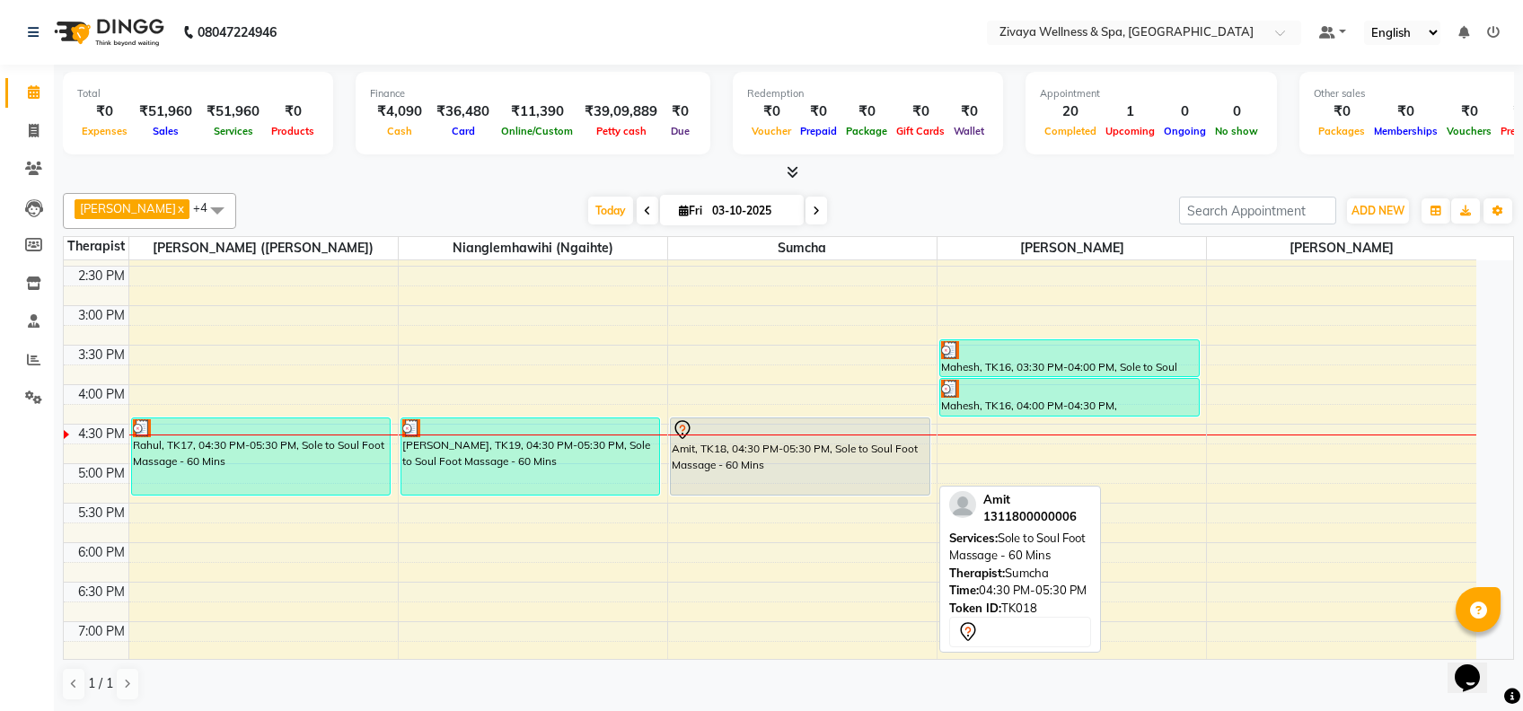
select select "7"
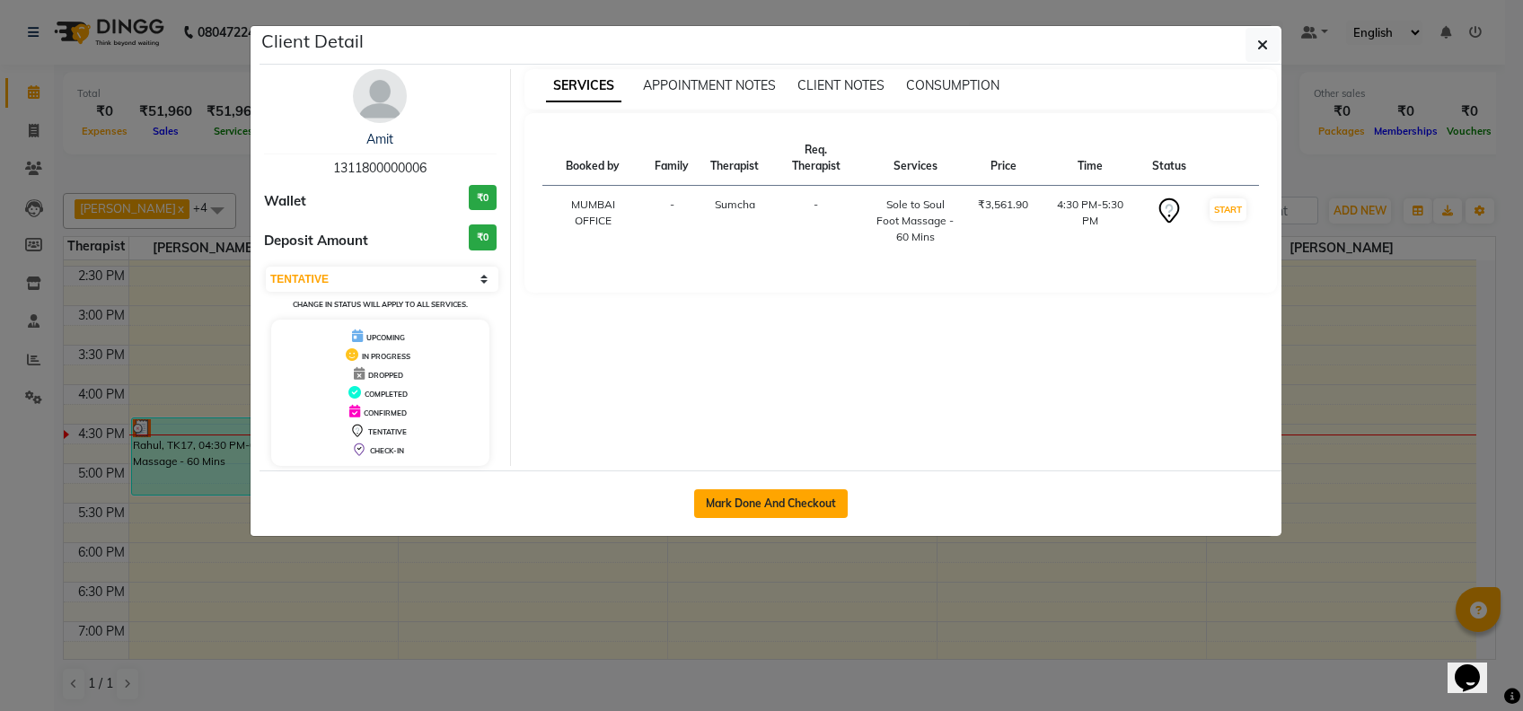
click at [737, 507] on button "Mark Done And Checkout" at bounding box center [771, 503] width 154 height 29
select select "service"
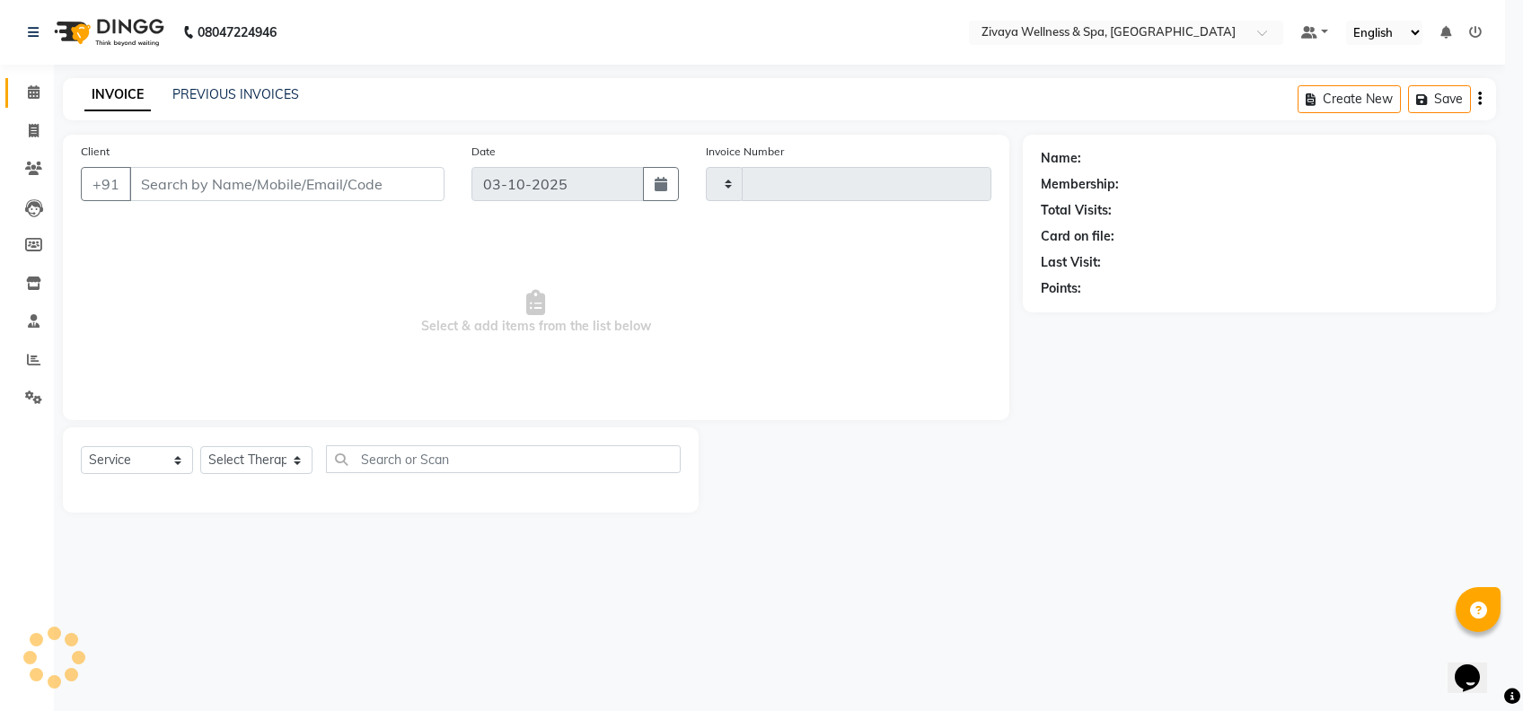
type input "2510"
select select "7072"
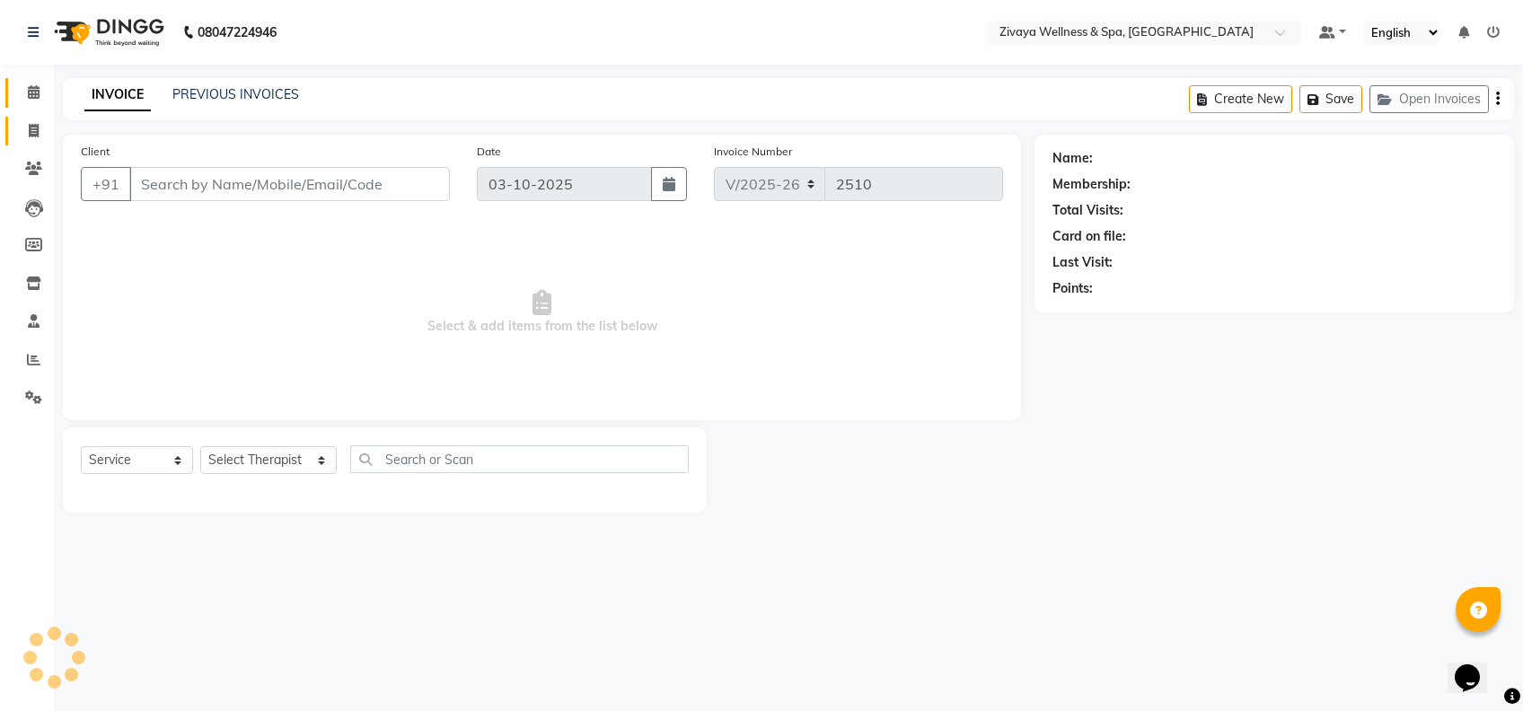
type input "1311800000006"
select select "63085"
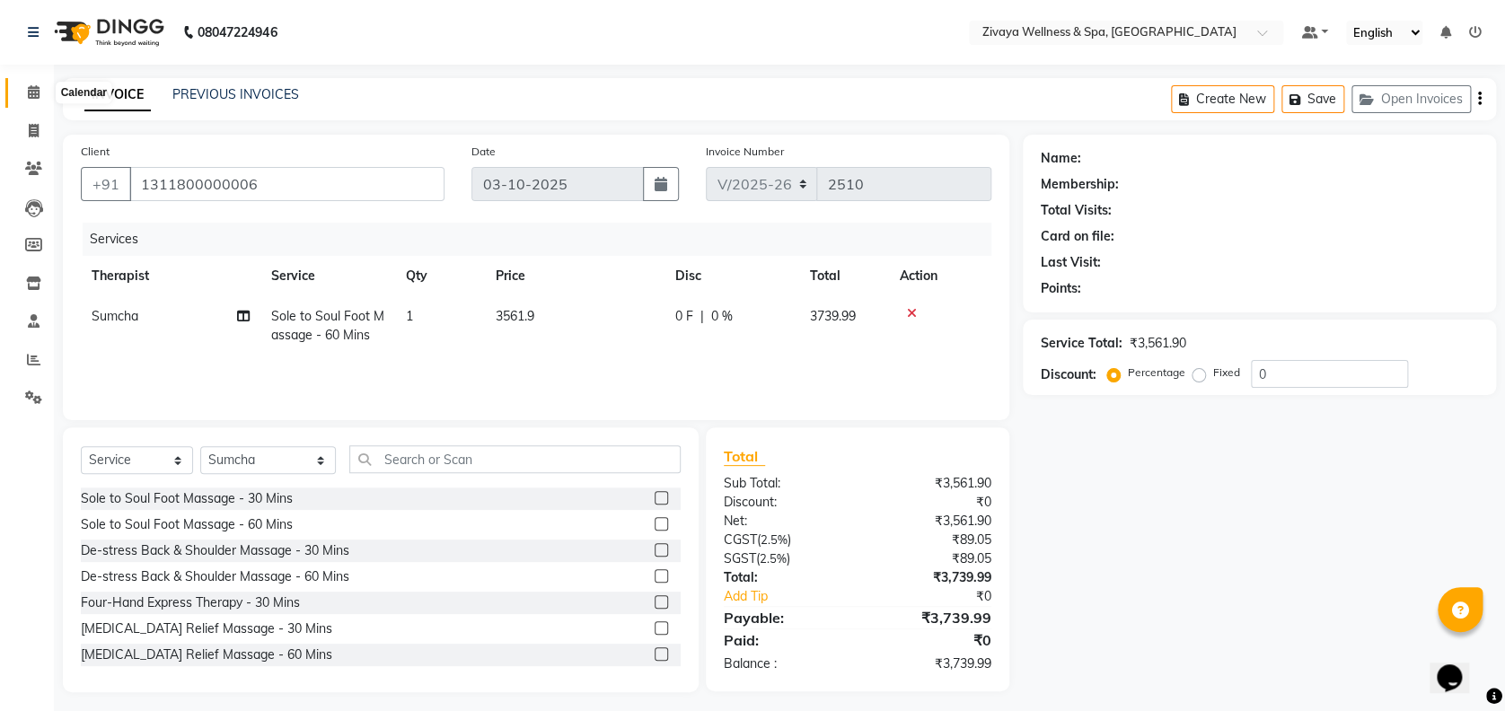
click at [32, 95] on icon at bounding box center [34, 91] width 12 height 13
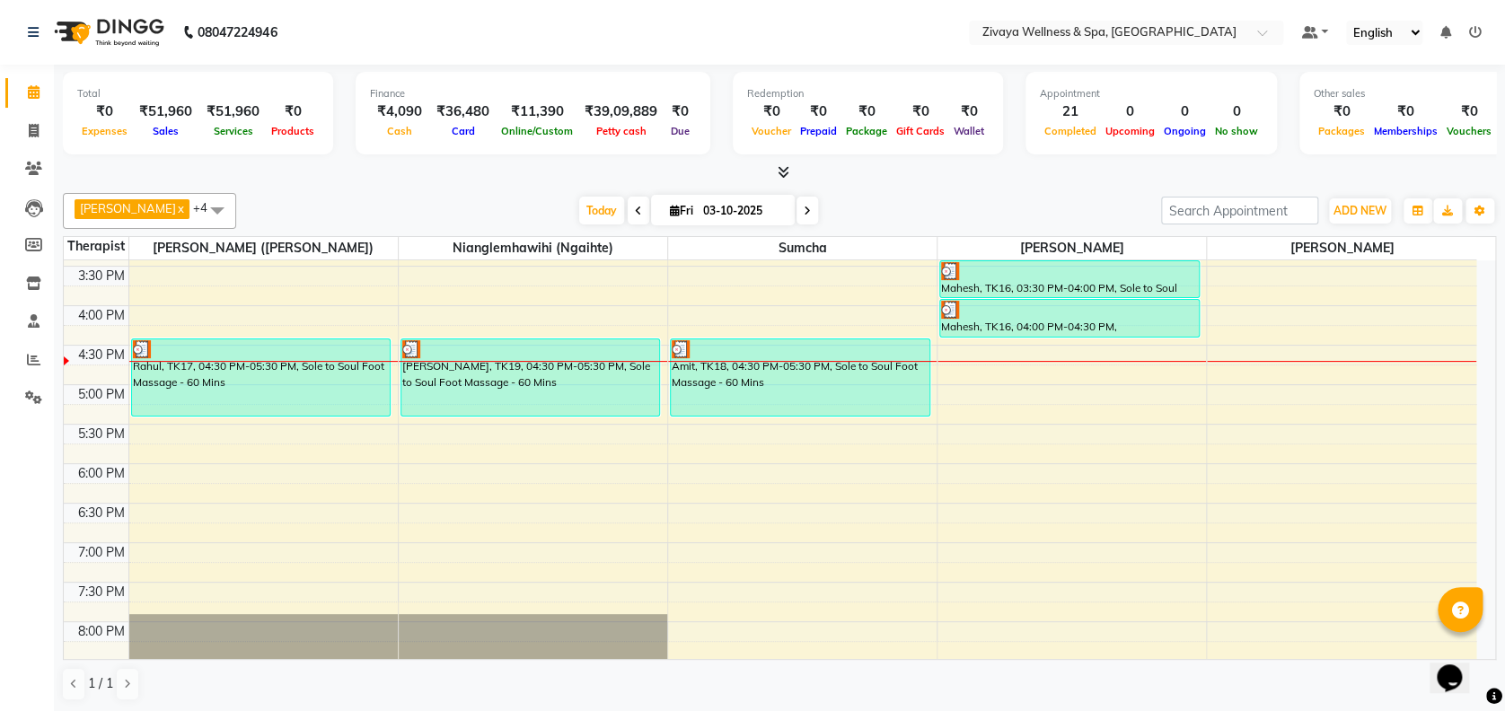
scroll to position [1280, 0]
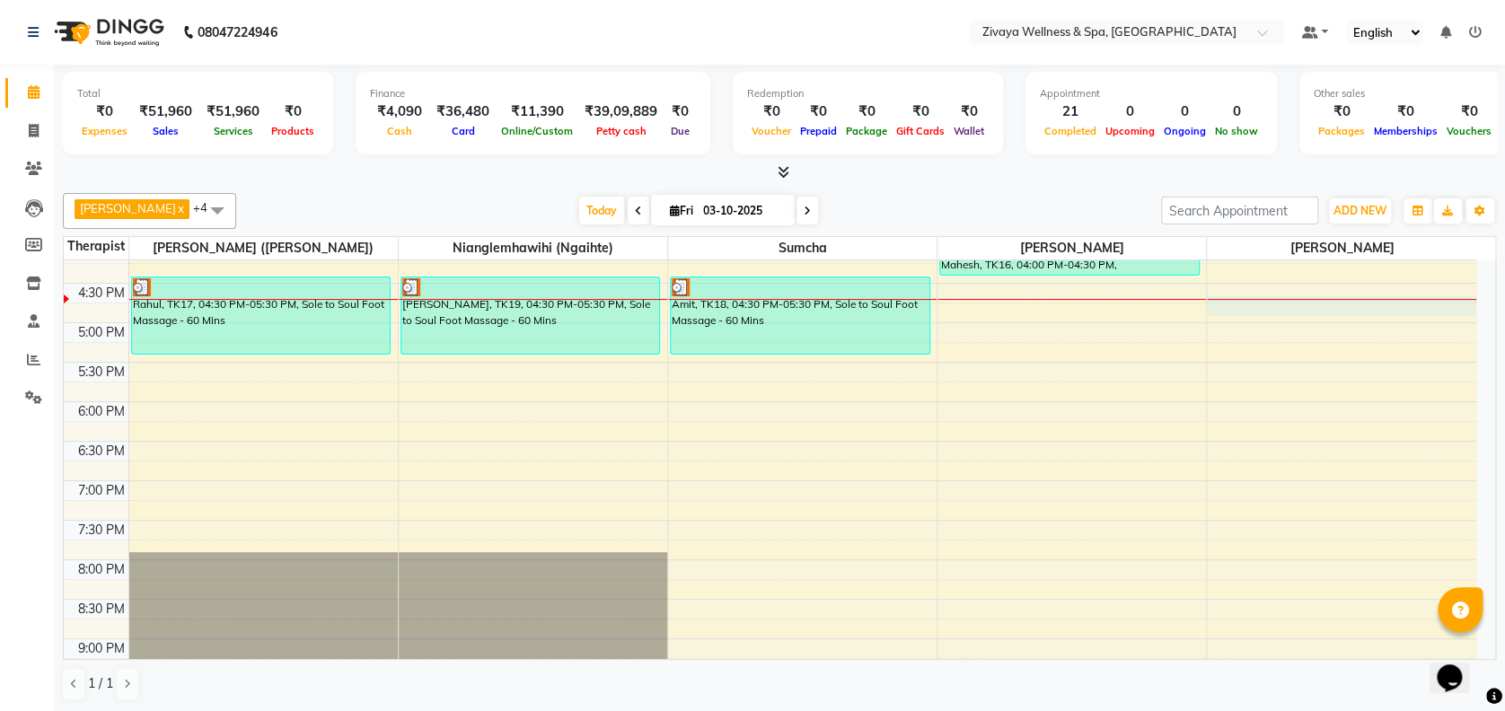
select select "93363"
select select "tentative"
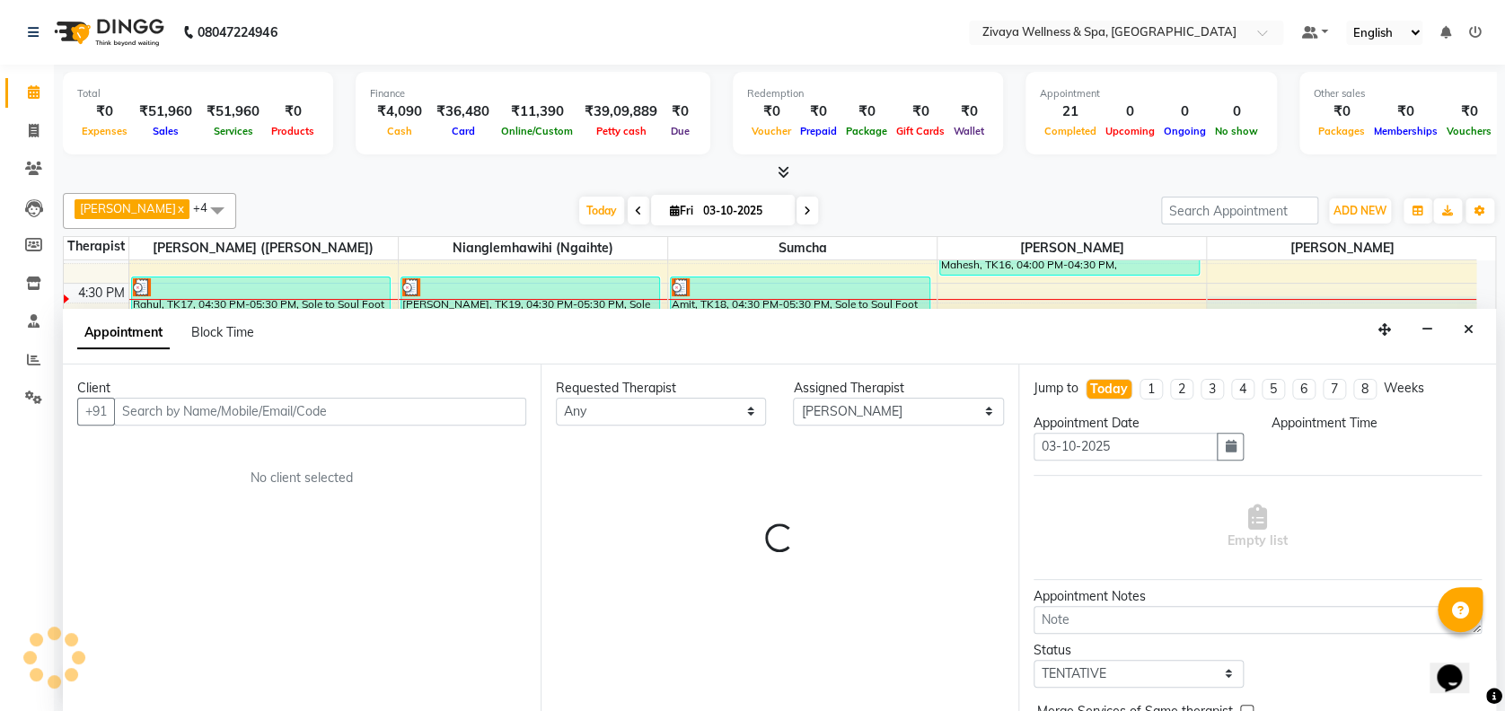
scroll to position [0, 0]
select select "1005"
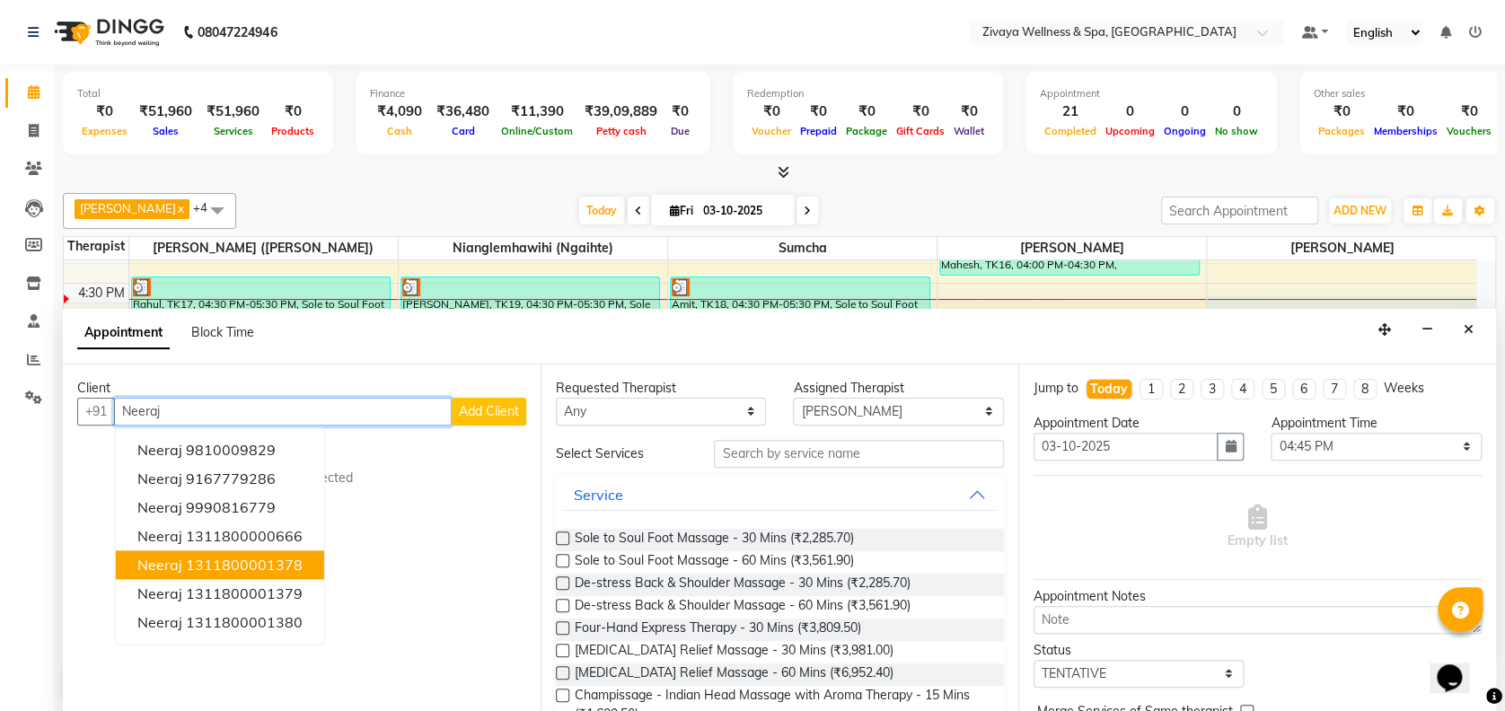
click at [251, 551] on button "Neeraj 1311800001378" at bounding box center [220, 564] width 208 height 29
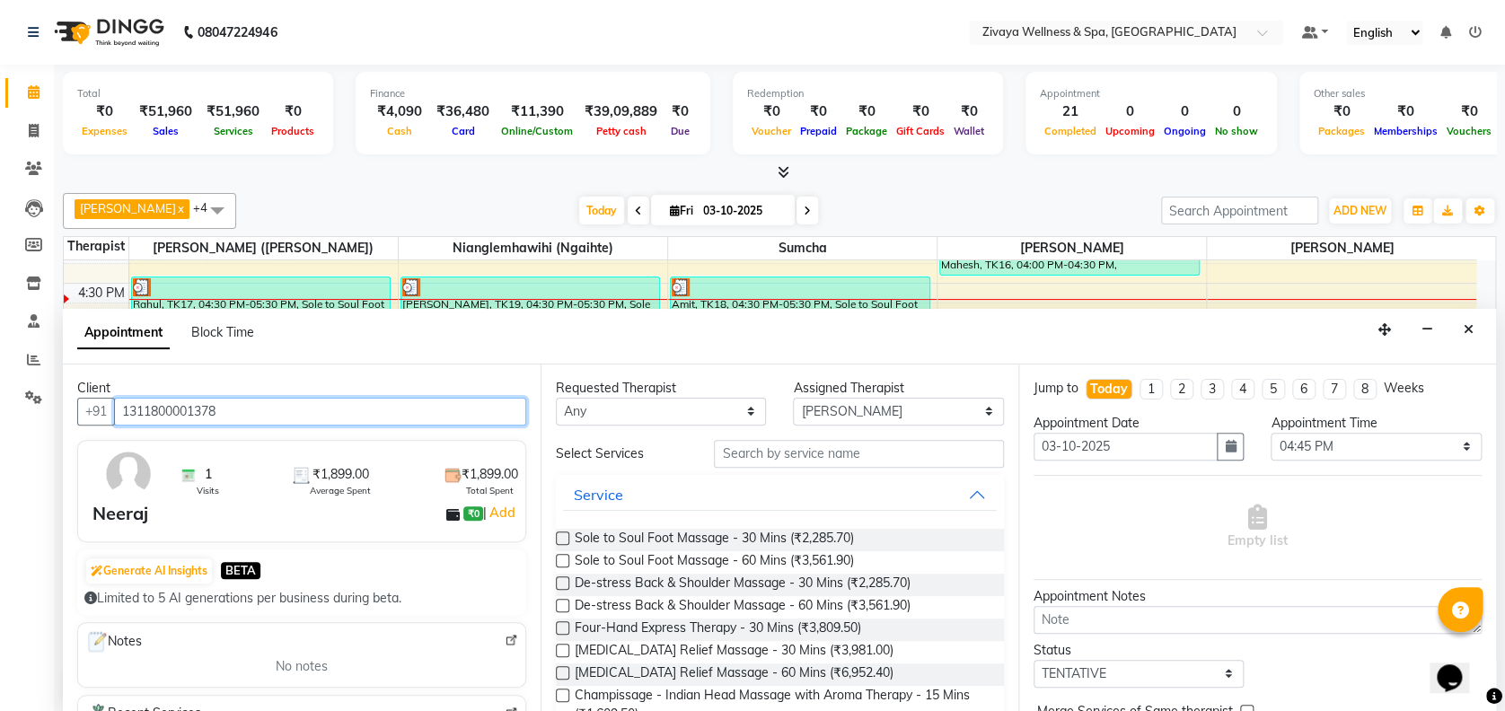
type input "1311800001378"
click at [561, 539] on label at bounding box center [562, 537] width 13 height 13
click at [561, 539] on input "checkbox" at bounding box center [562, 540] width 12 height 12
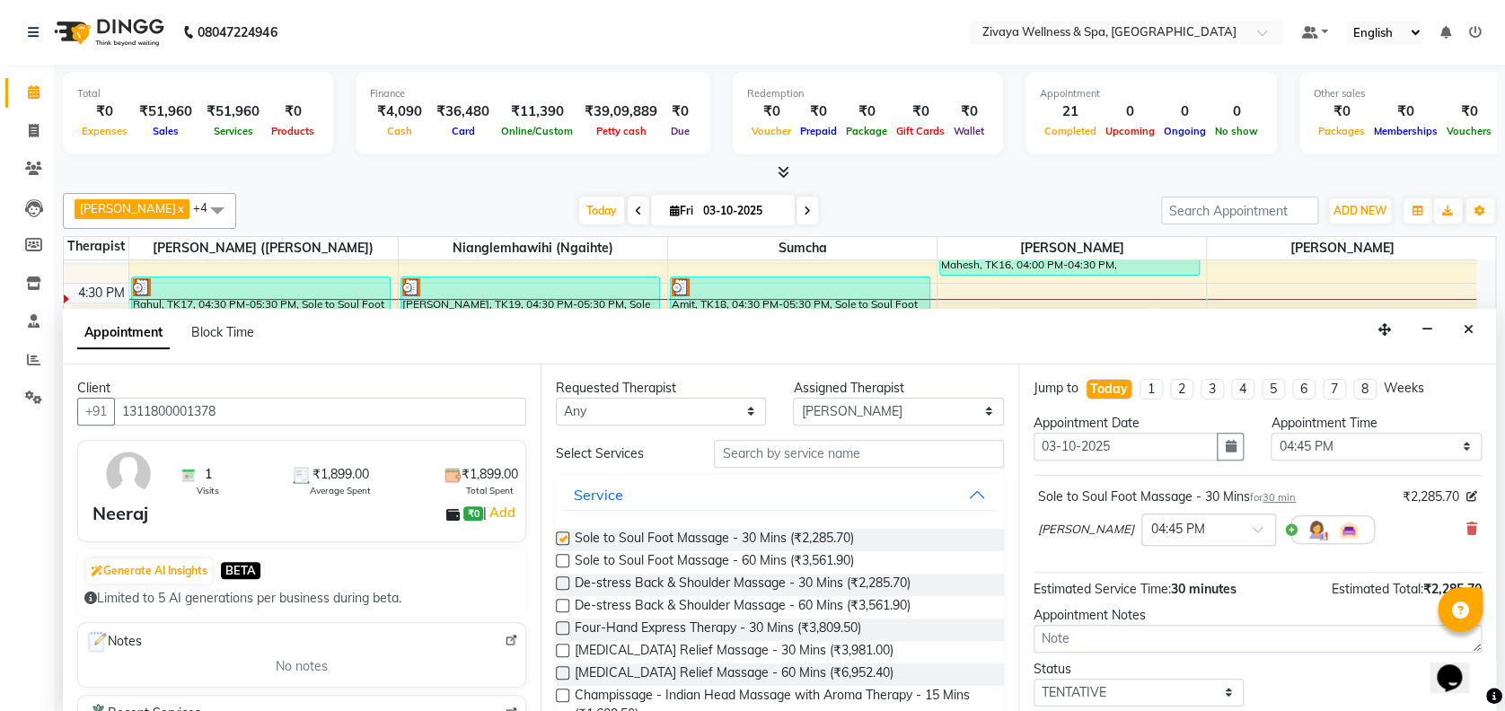
checkbox input "false"
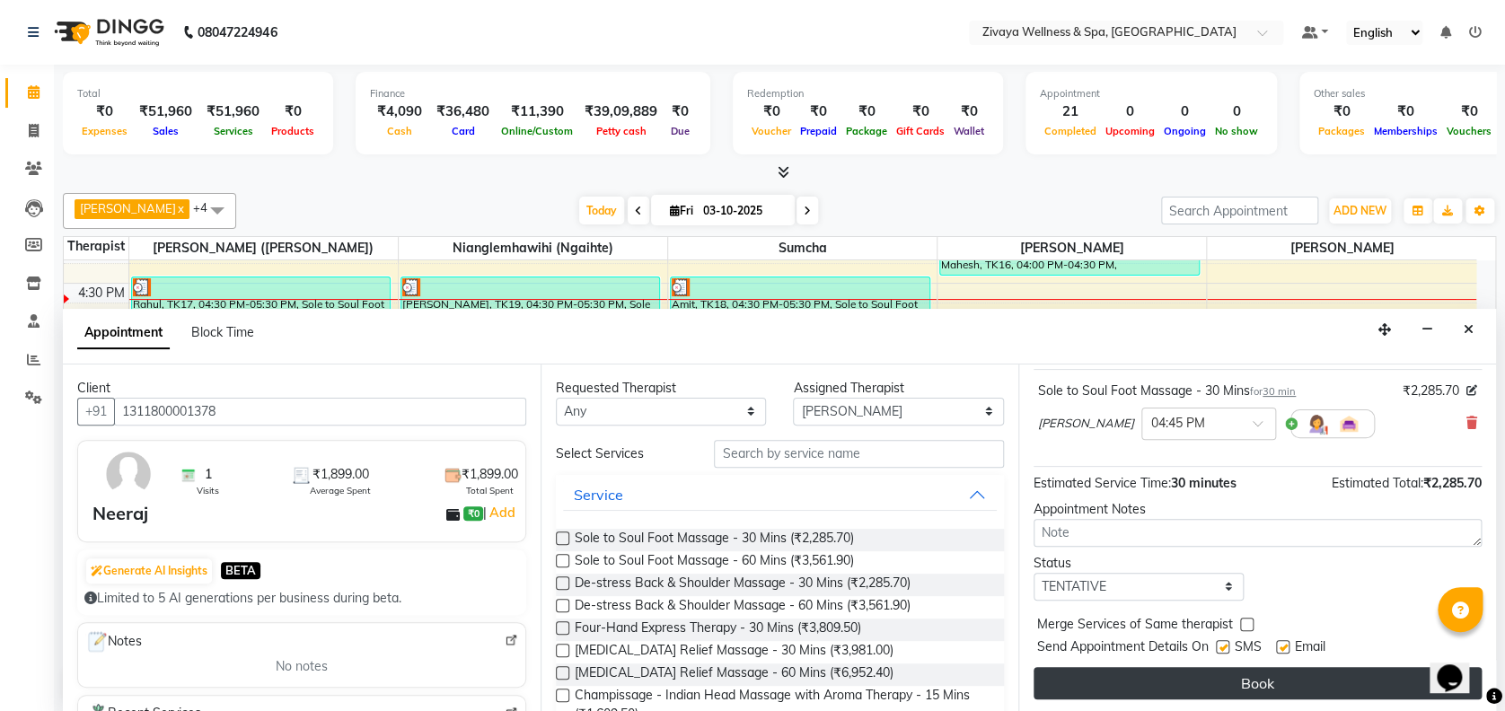
click at [1258, 686] on button "Book" at bounding box center [1257, 683] width 448 height 32
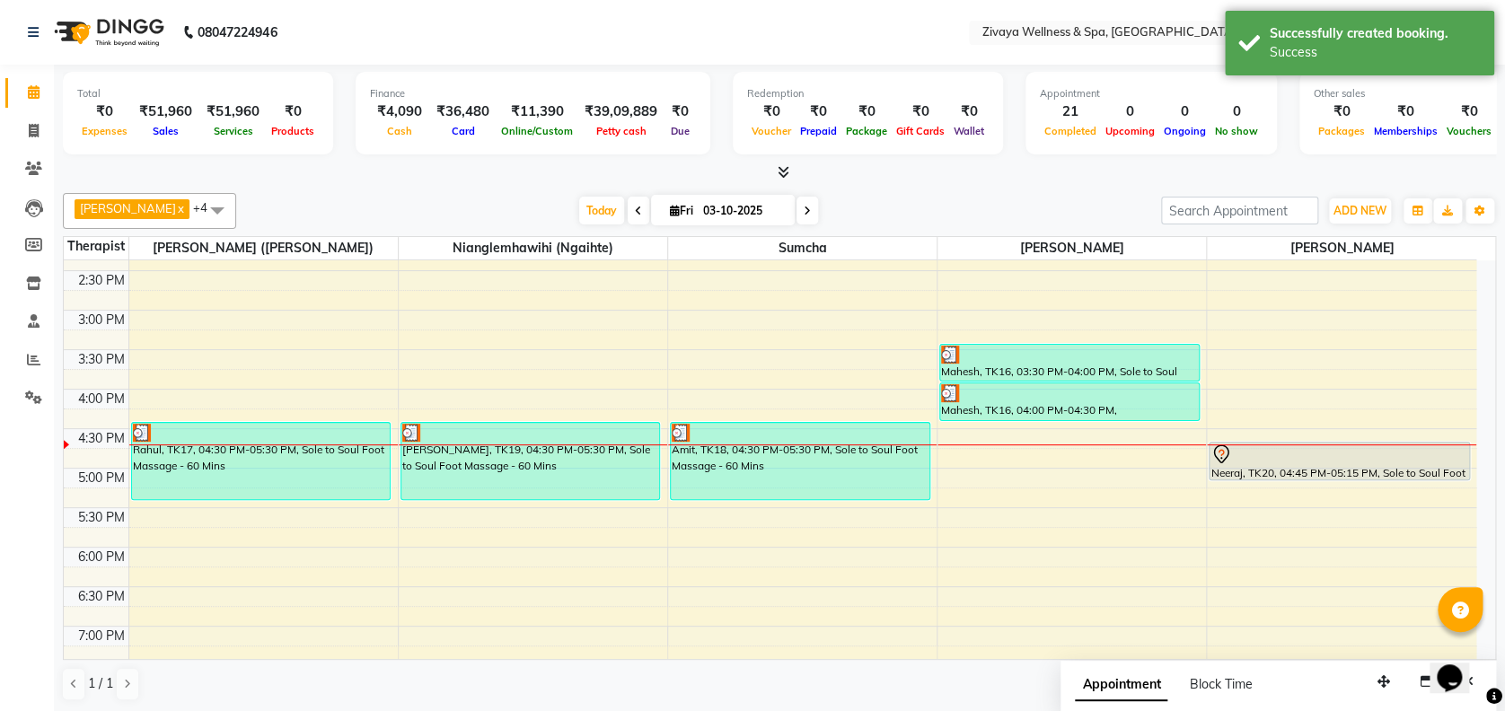
scroll to position [1135, 0]
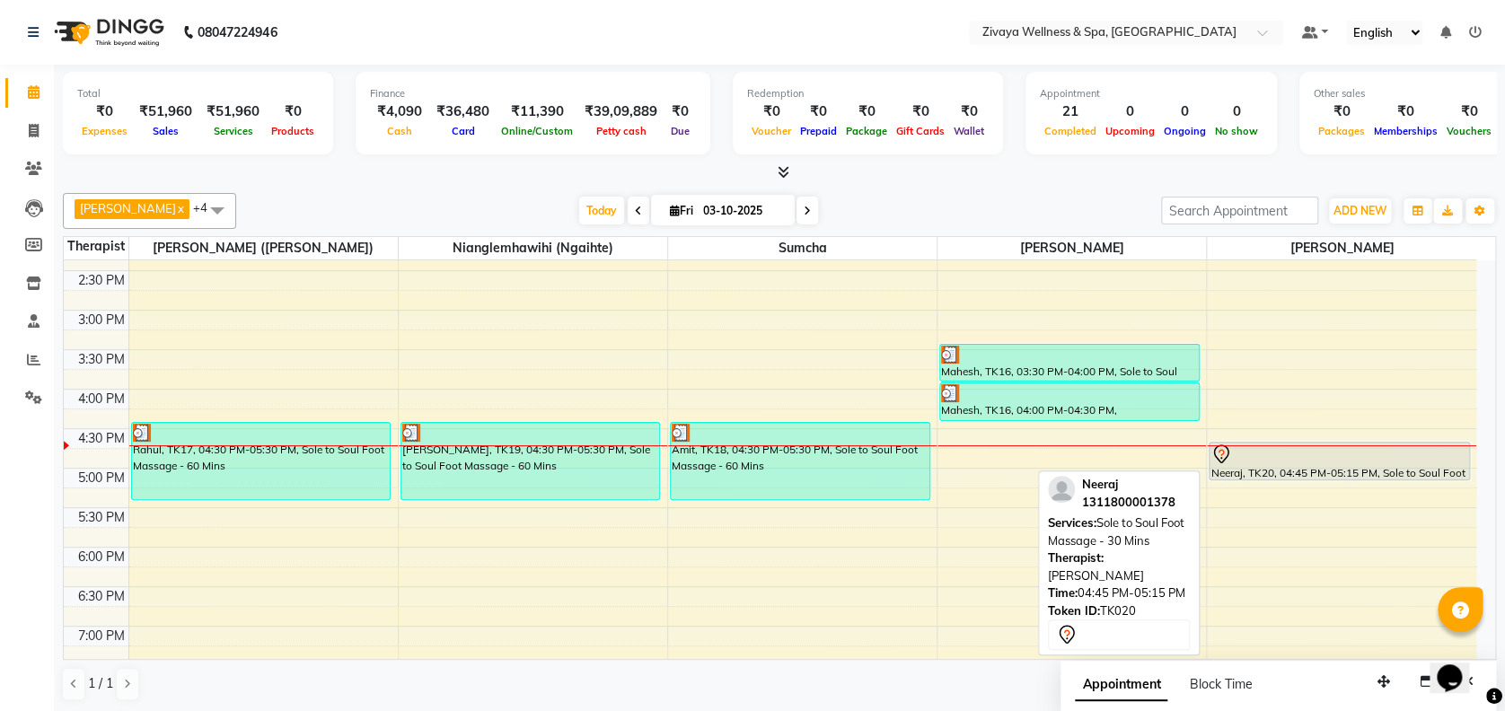
click at [1251, 465] on div "Neeraj, TK20, 04:45 PM-05:15 PM, Sole to Soul Foot Massage - 30 Mins" at bounding box center [1338, 461] width 259 height 37
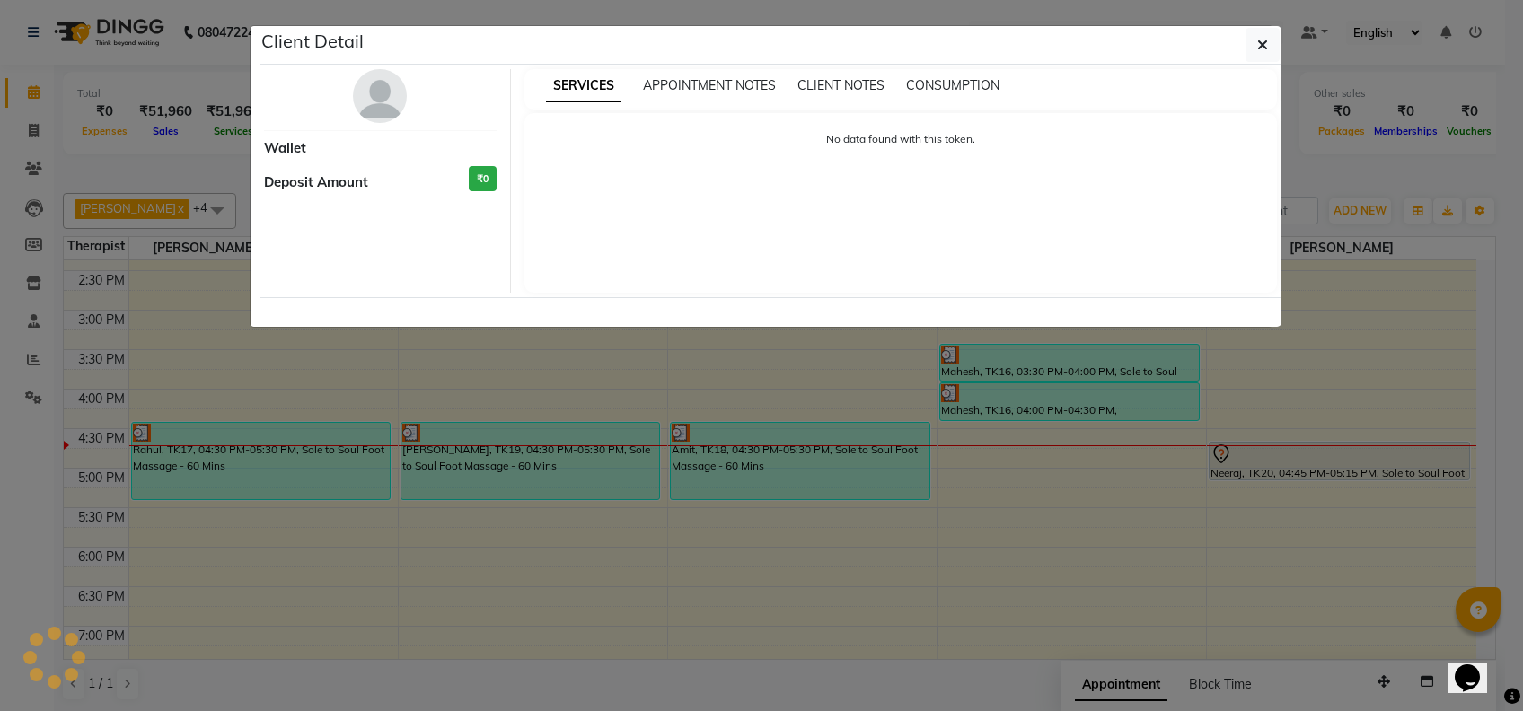
select select "7"
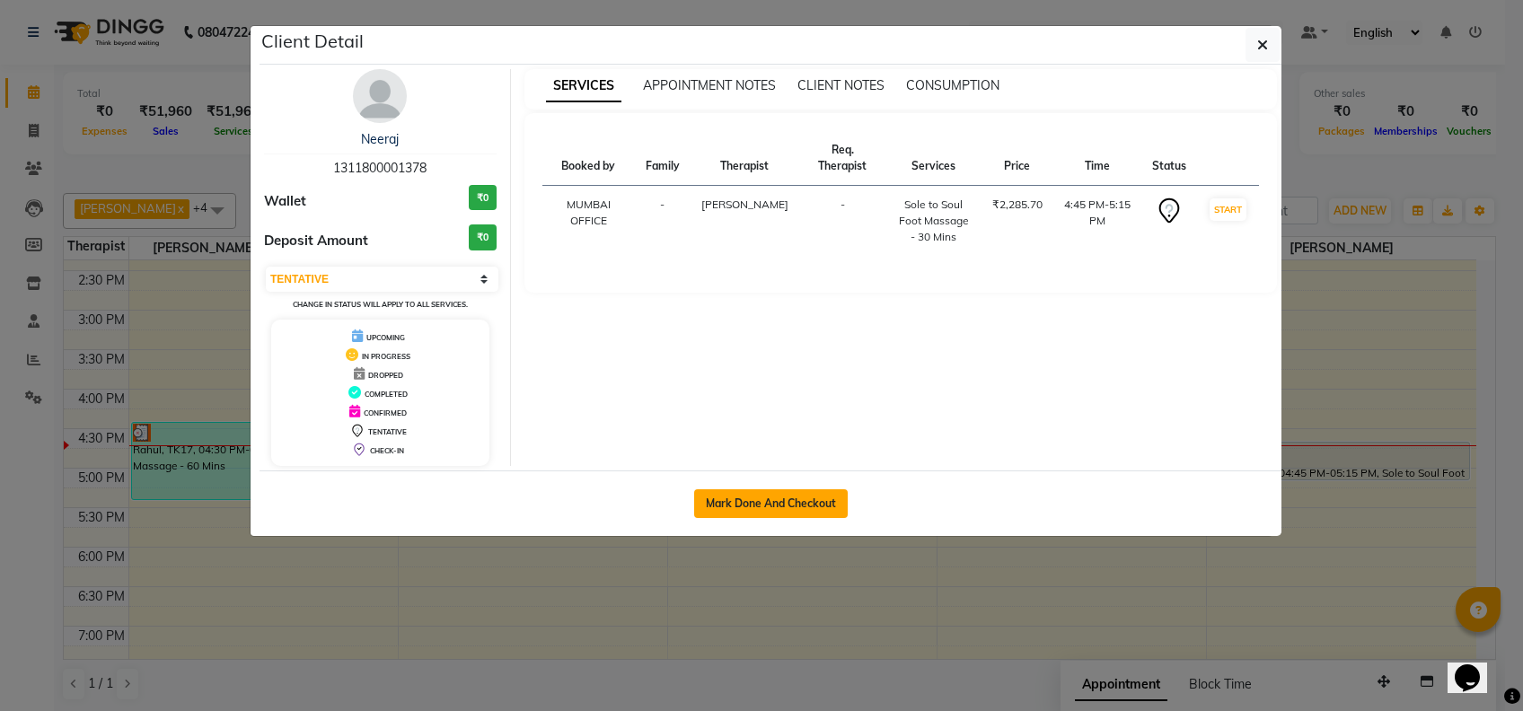
click at [822, 501] on button "Mark Done And Checkout" at bounding box center [771, 503] width 154 height 29
select select "service"
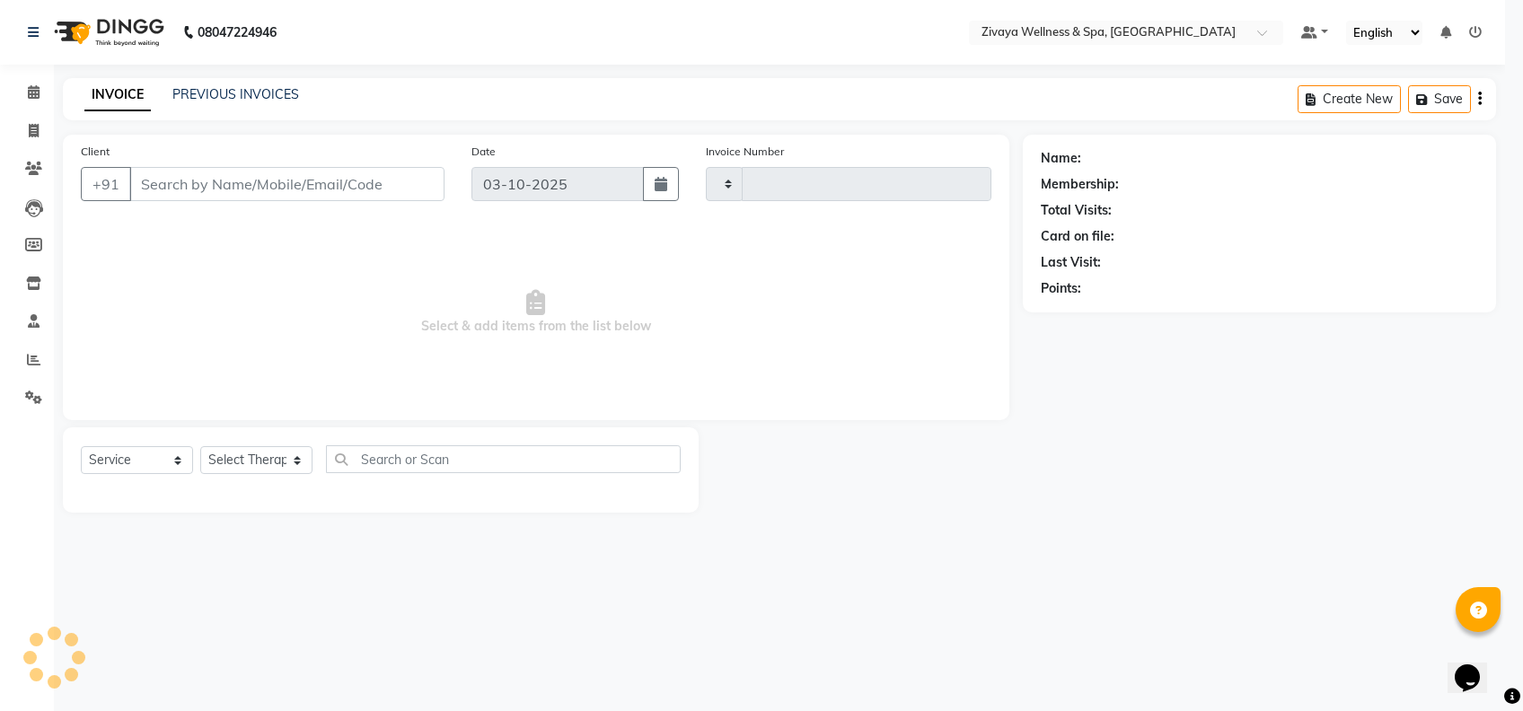
type input "2510"
select select "7072"
select select "3"
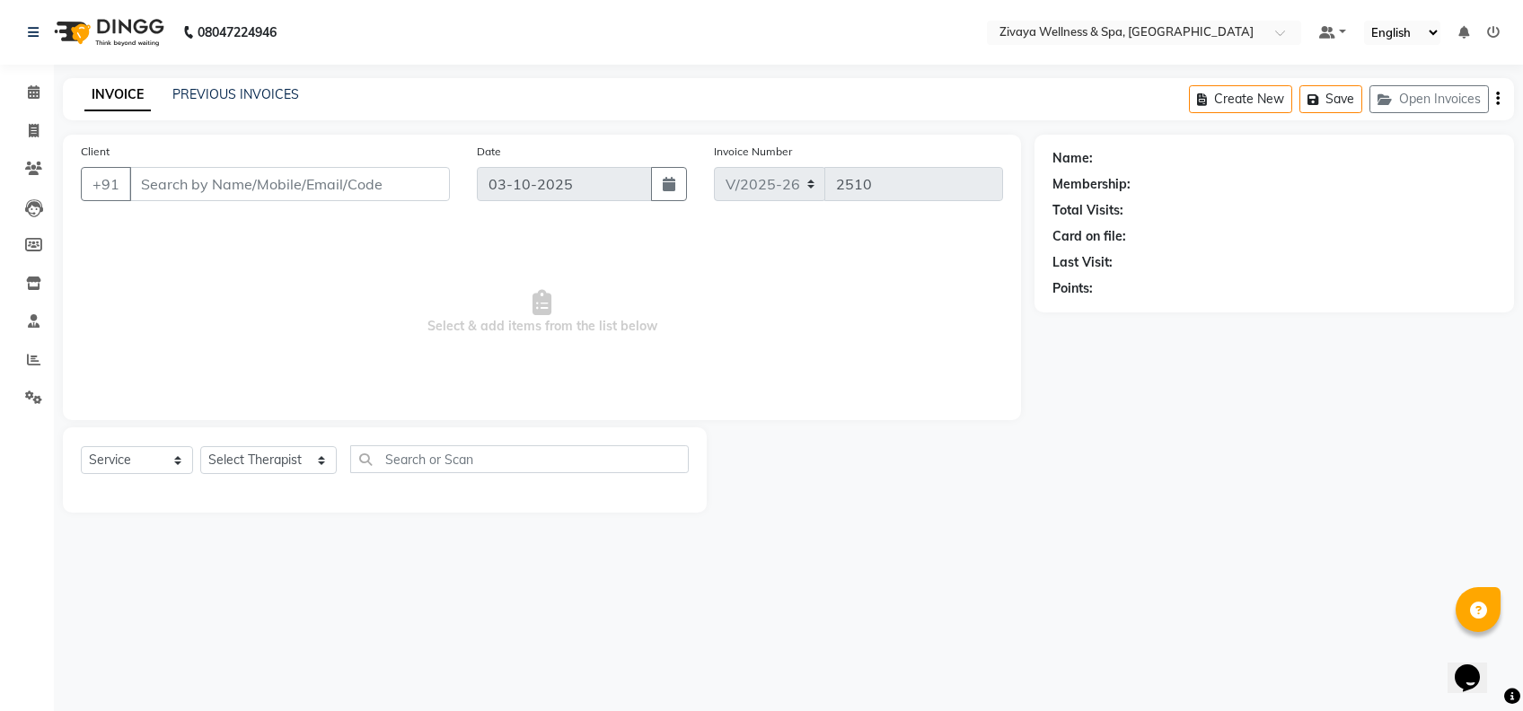
type input "1311800001378"
select select "93363"
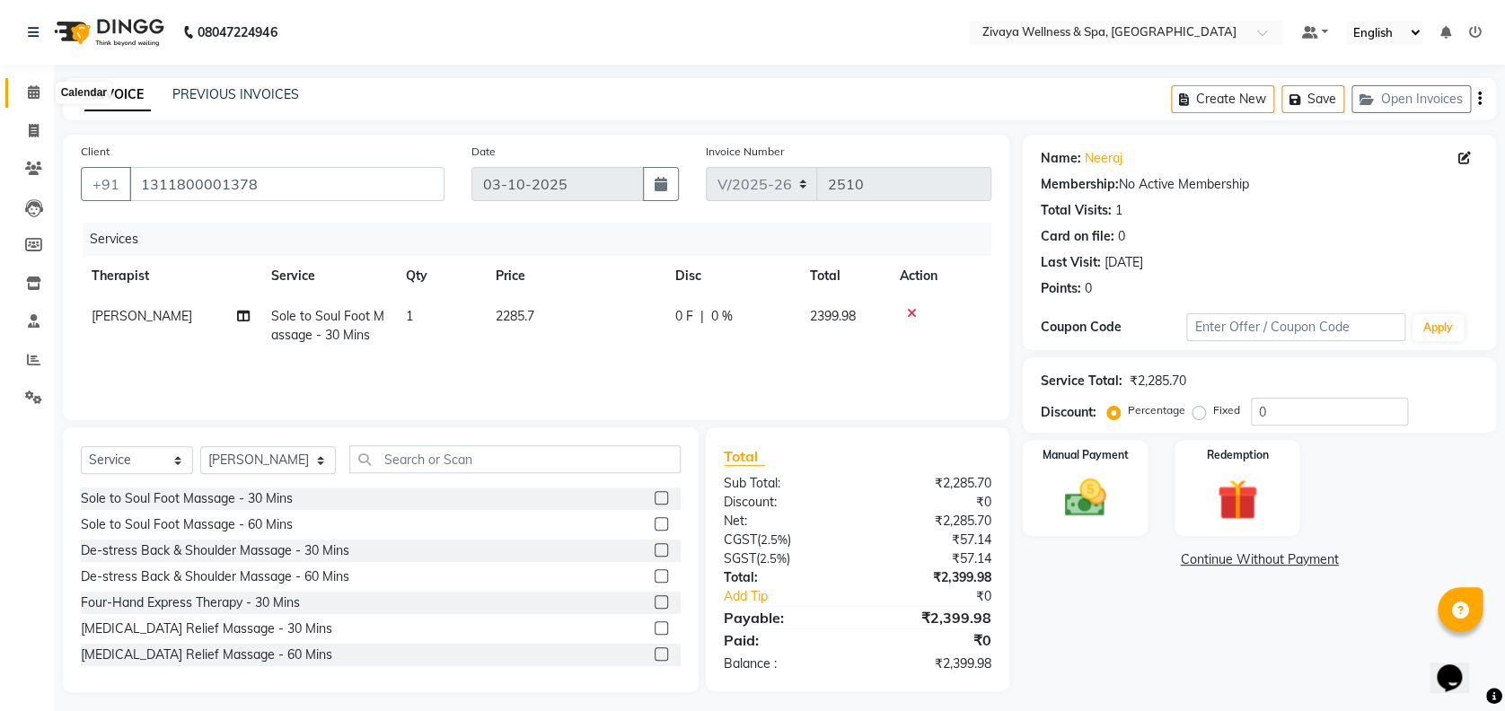
click at [33, 97] on icon at bounding box center [34, 91] width 12 height 13
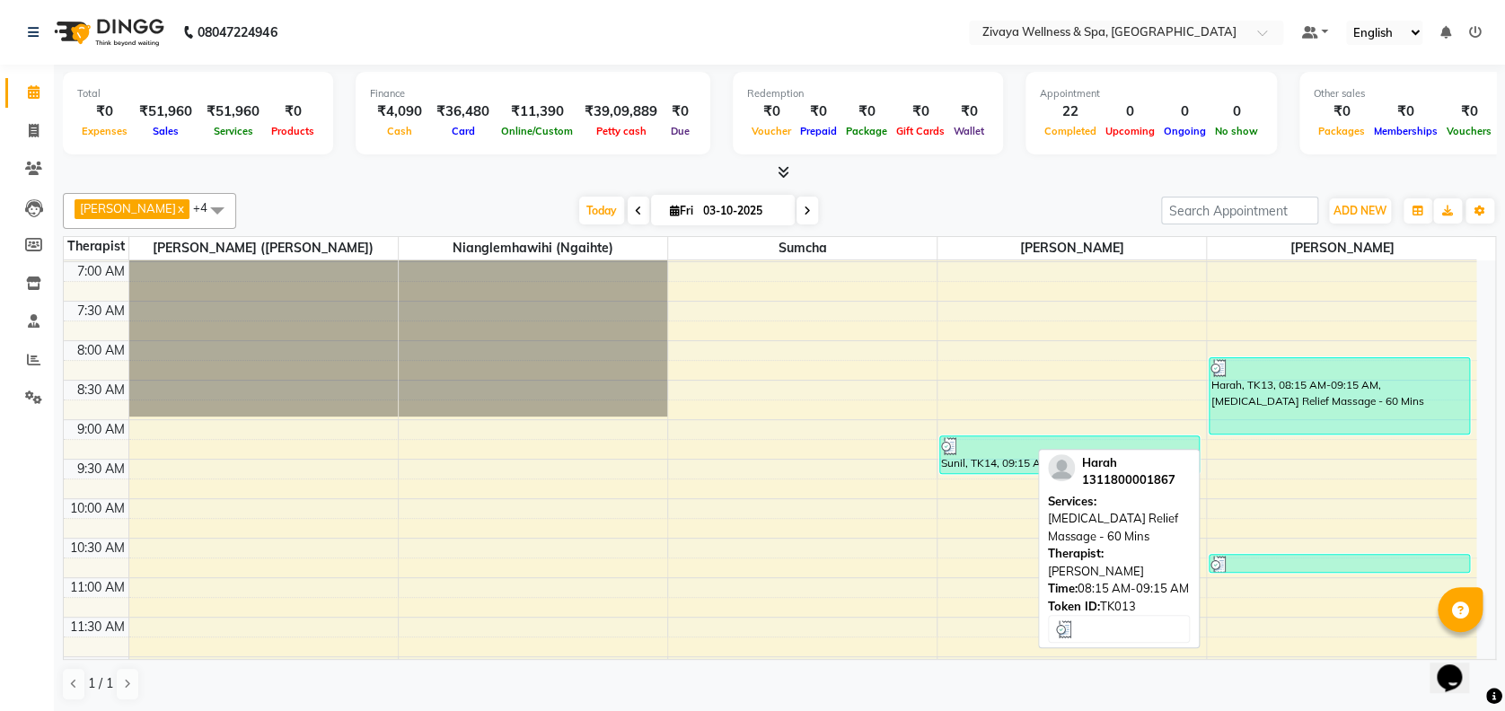
scroll to position [558, 0]
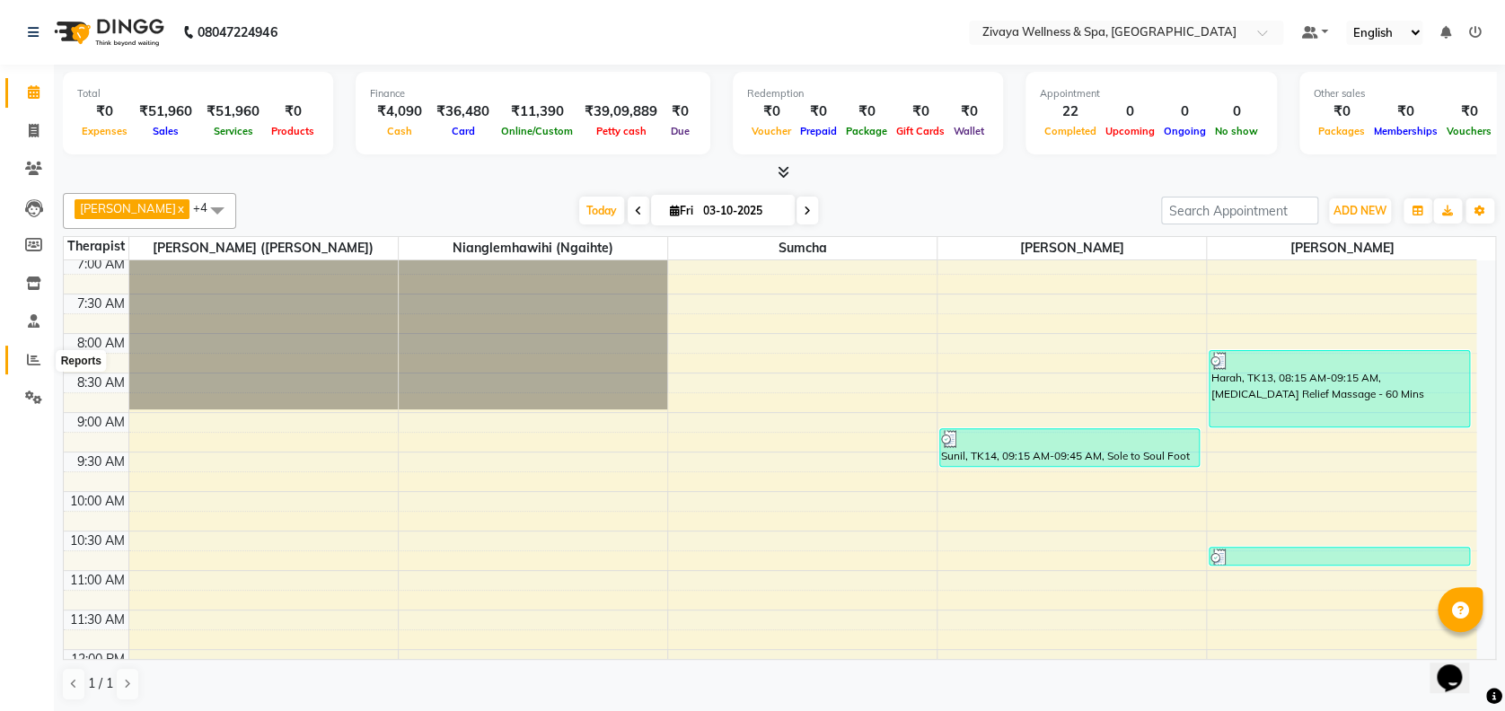
click at [30, 352] on span at bounding box center [33, 360] width 31 height 21
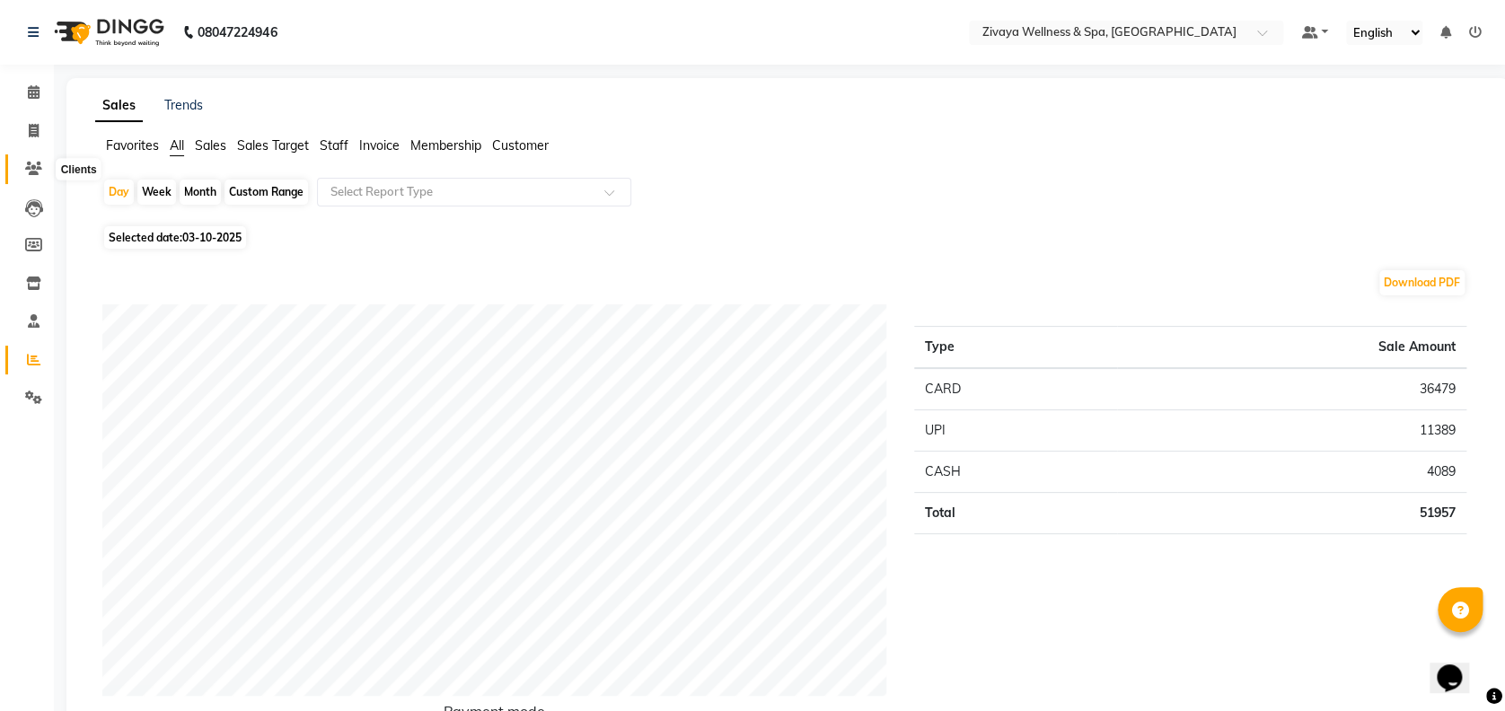
click at [36, 172] on icon at bounding box center [33, 168] width 17 height 13
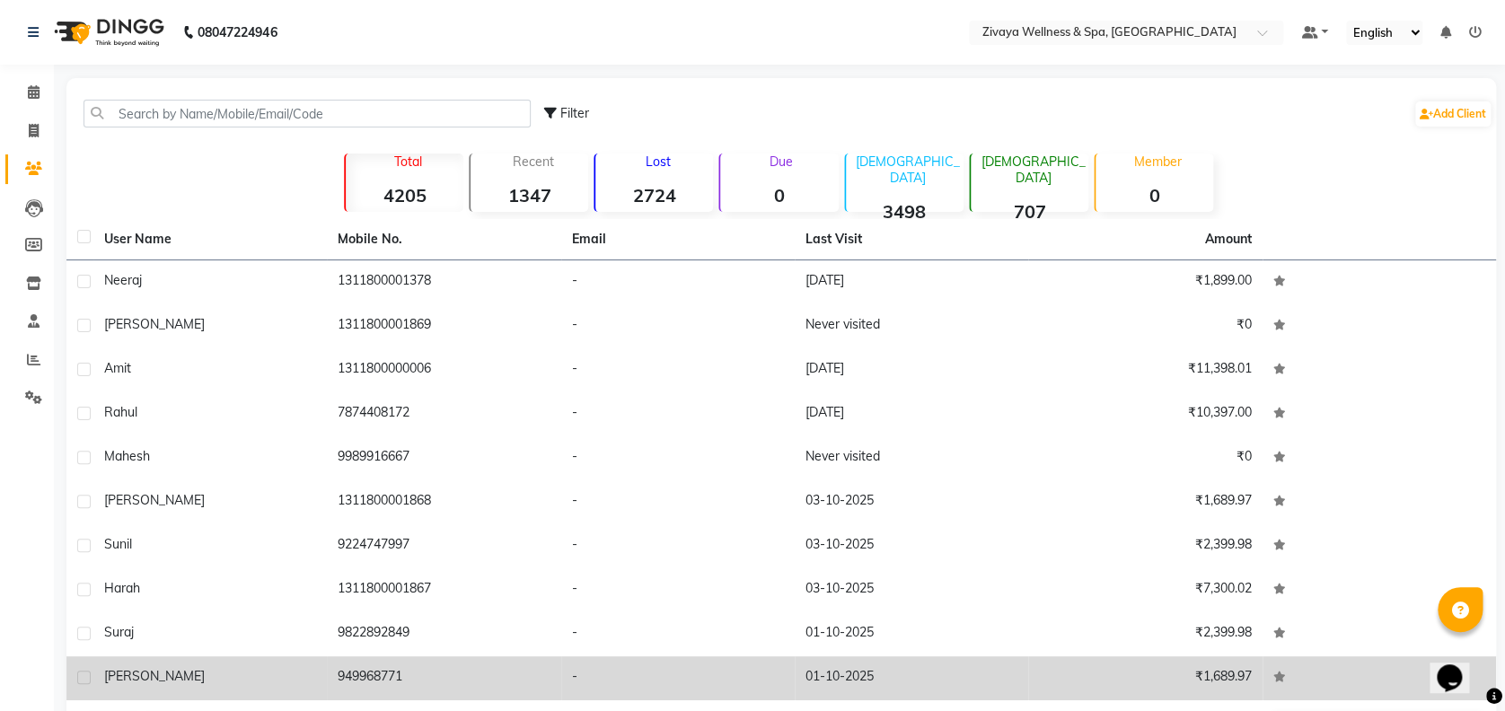
scroll to position [66, 0]
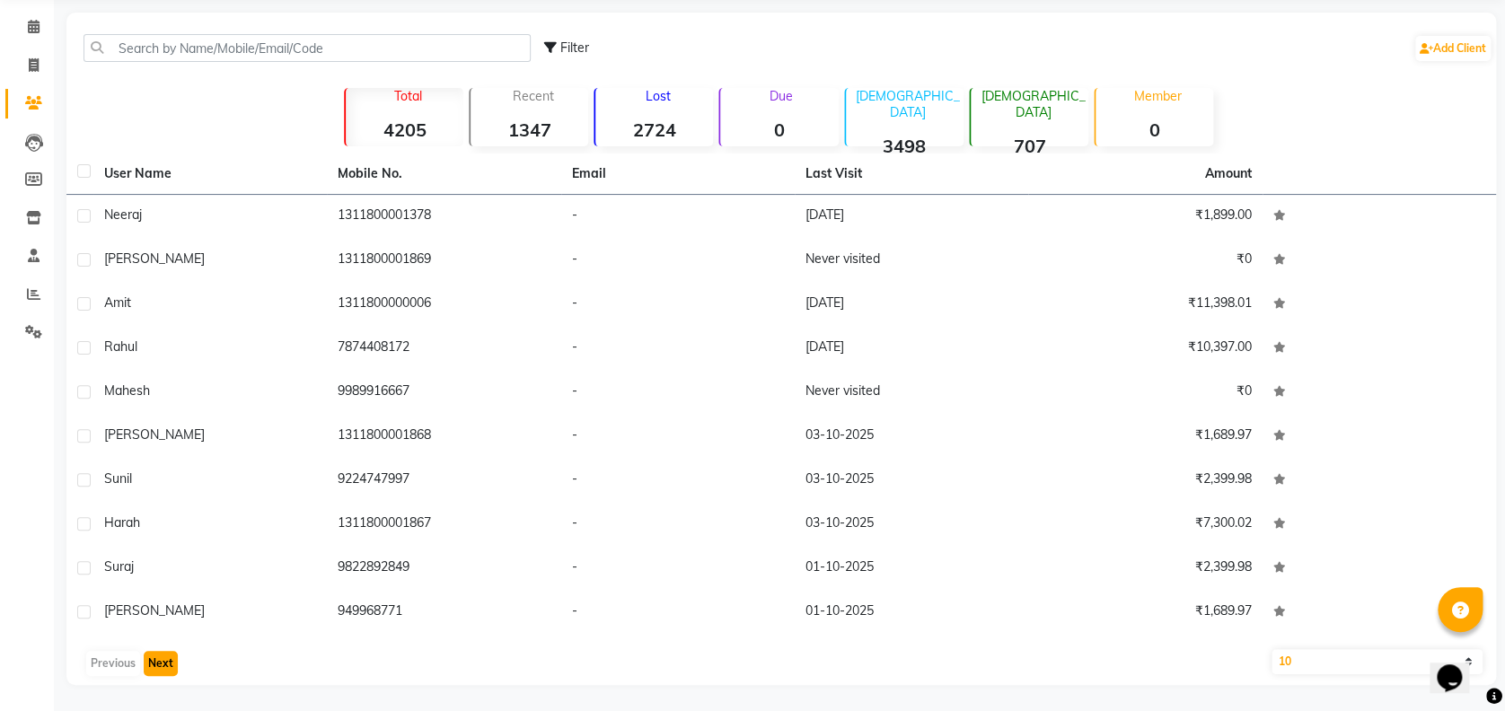
click at [160, 668] on button "Next" at bounding box center [161, 663] width 34 height 25
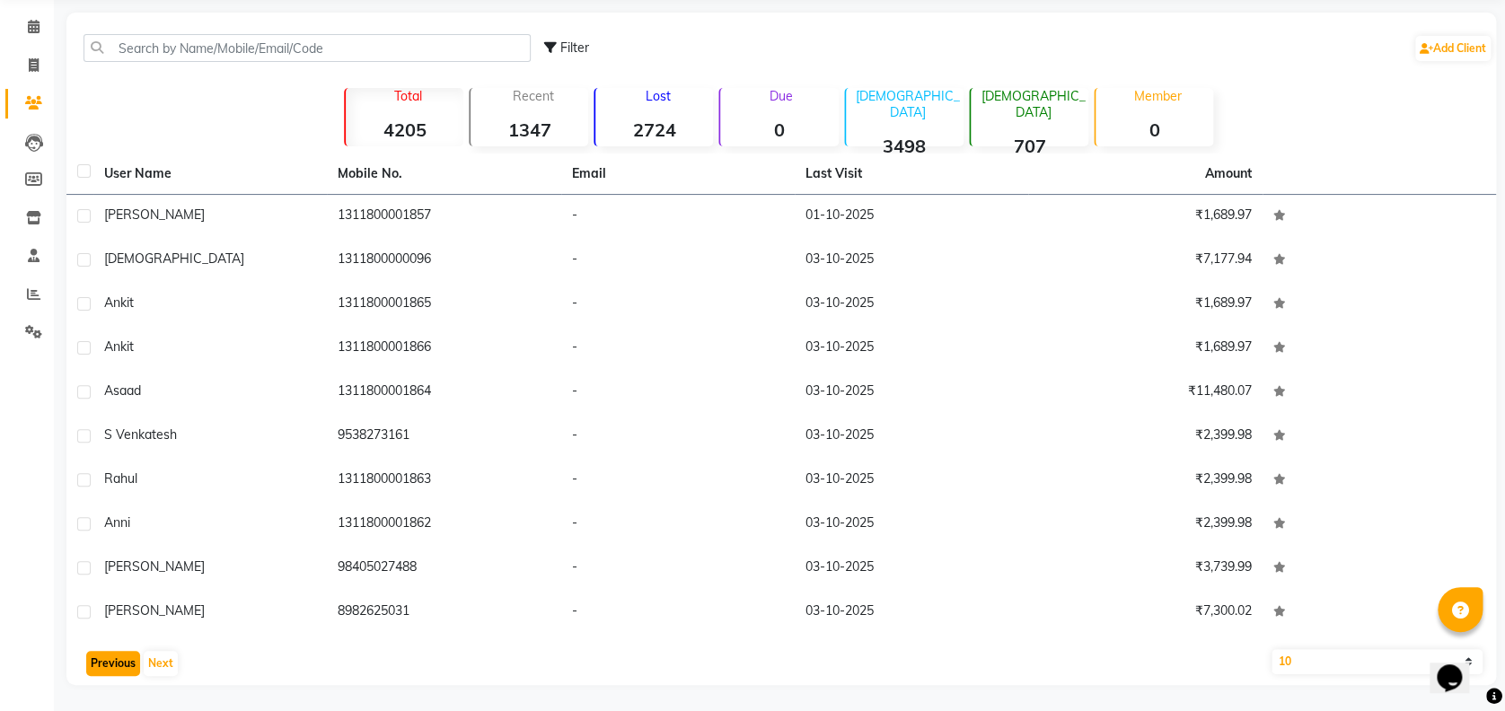
click at [113, 666] on button "Previous" at bounding box center [113, 663] width 54 height 25
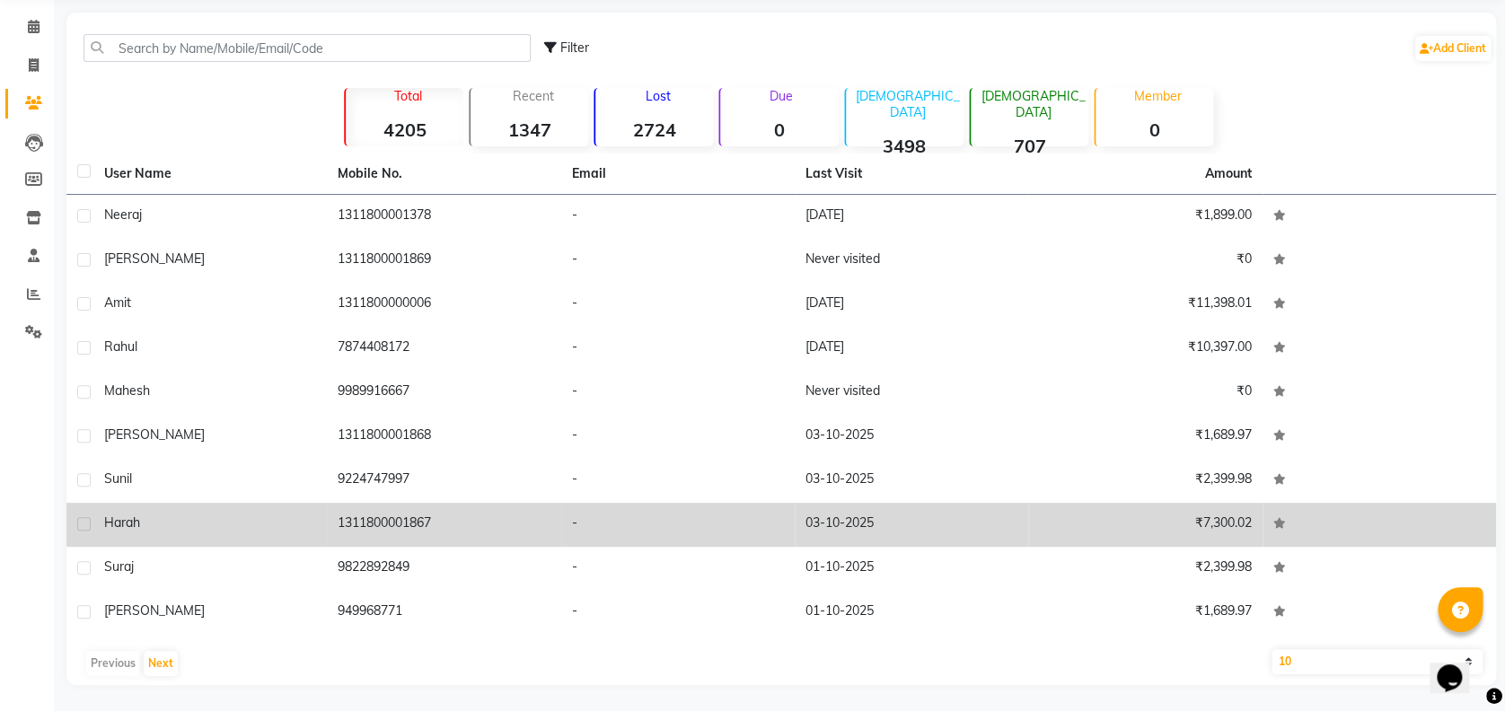
click at [153, 528] on div "Harah" at bounding box center [210, 523] width 212 height 19
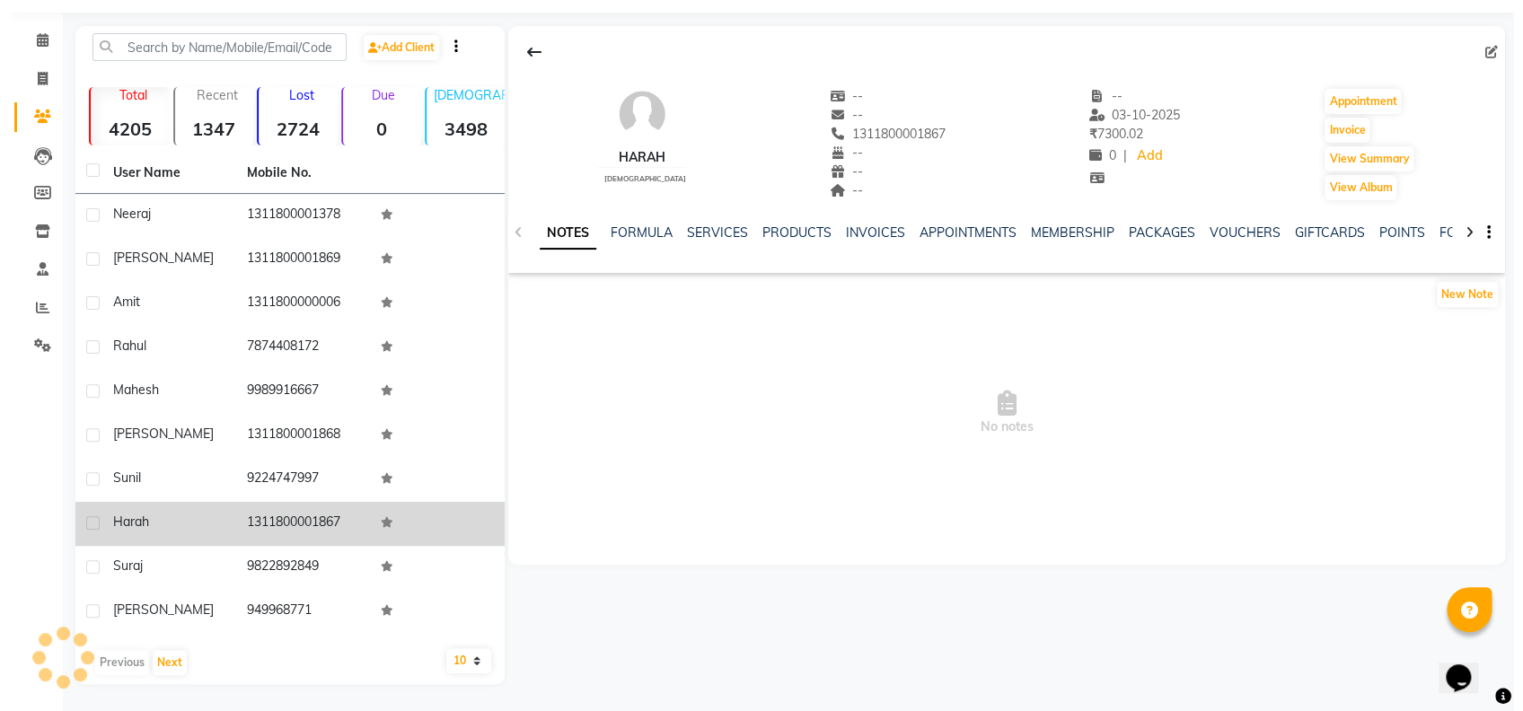
scroll to position [51, 0]
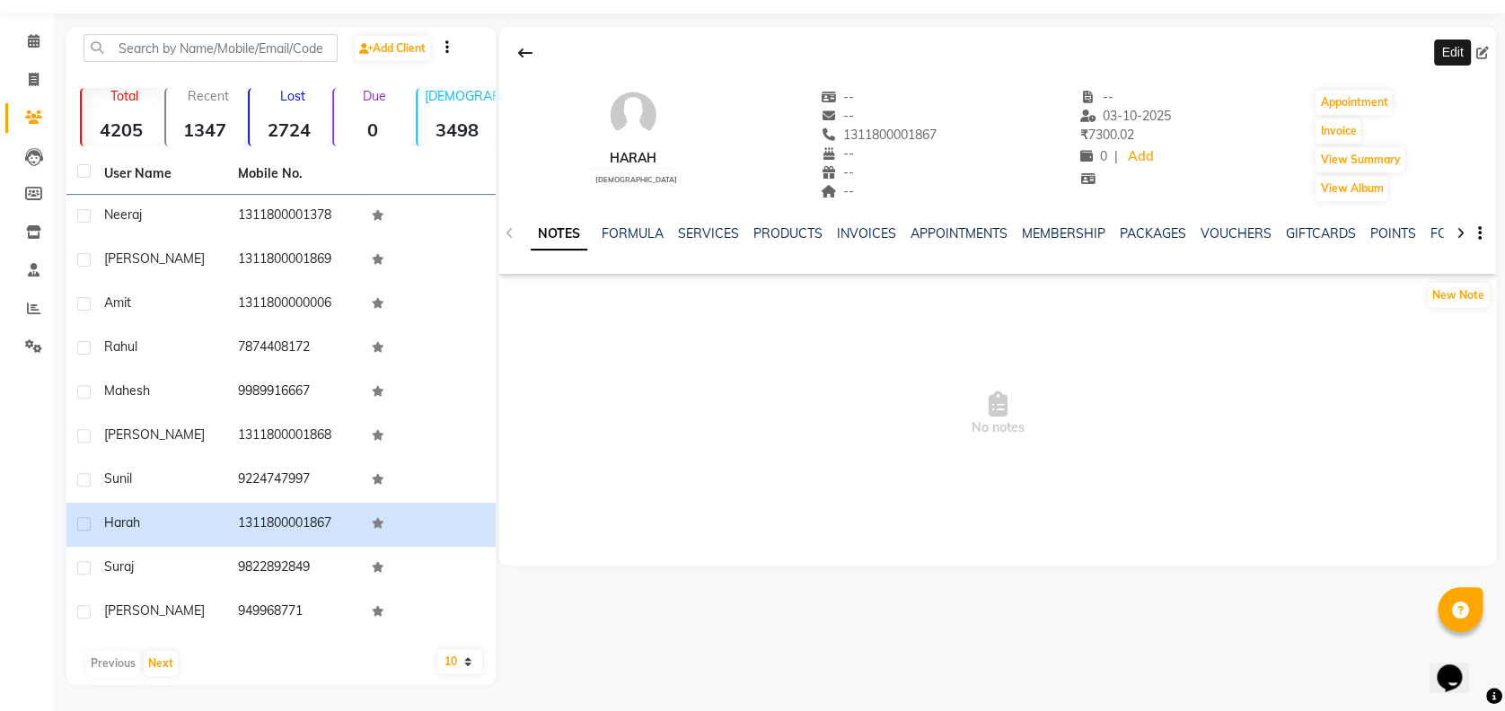
click at [1486, 47] on icon at bounding box center [1482, 53] width 13 height 13
select select "[DEMOGRAPHIC_DATA]"
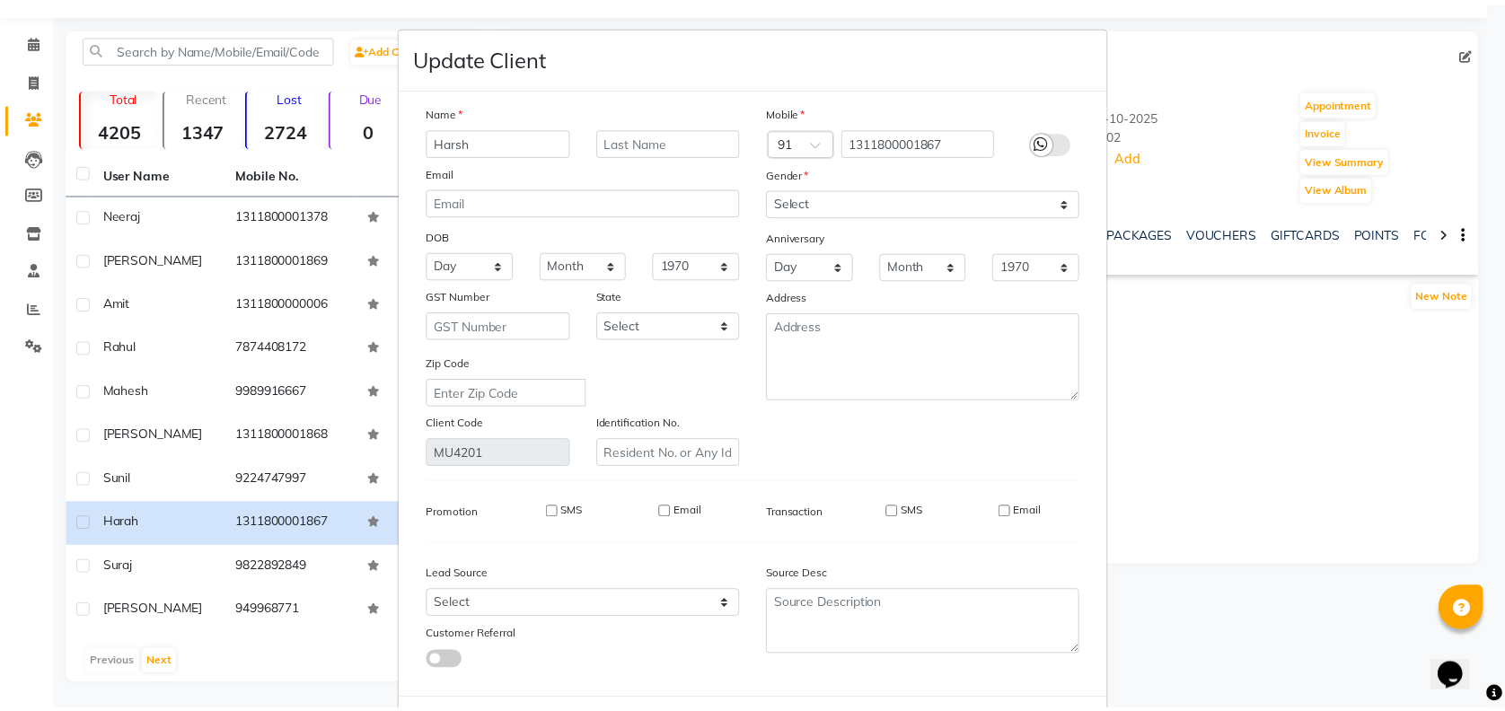
scroll to position [82, 0]
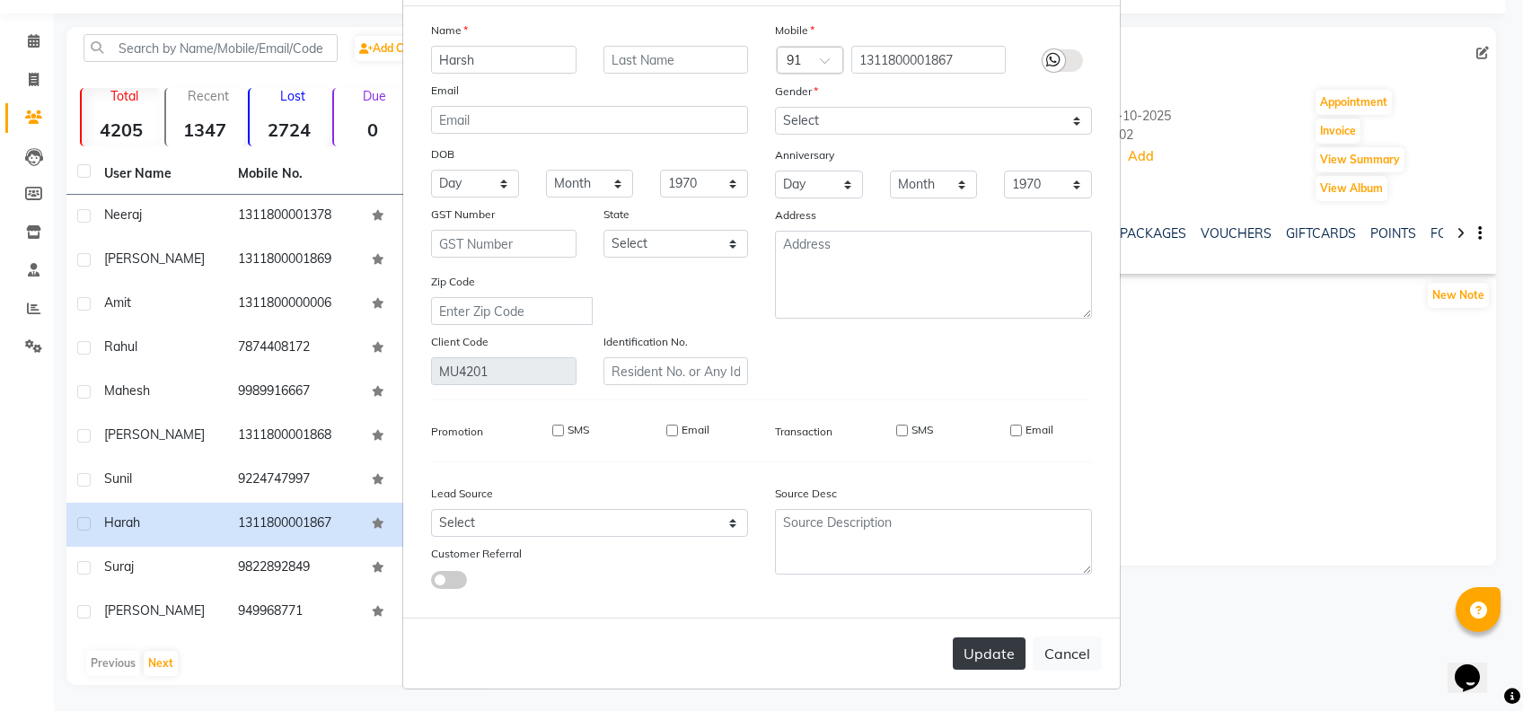
type input "Harsh"
click at [980, 646] on button "Update" at bounding box center [989, 653] width 73 height 32
select select
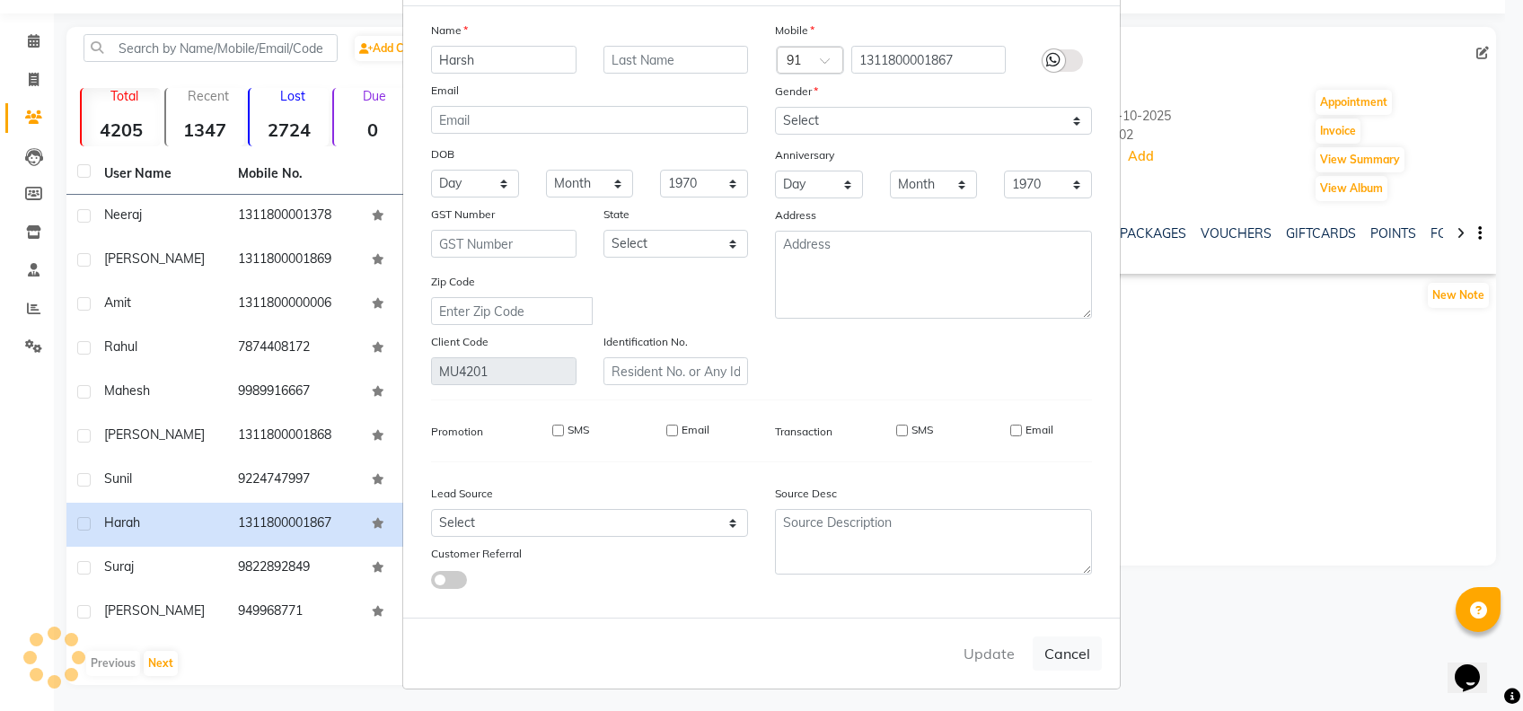
select select
checkbox input "false"
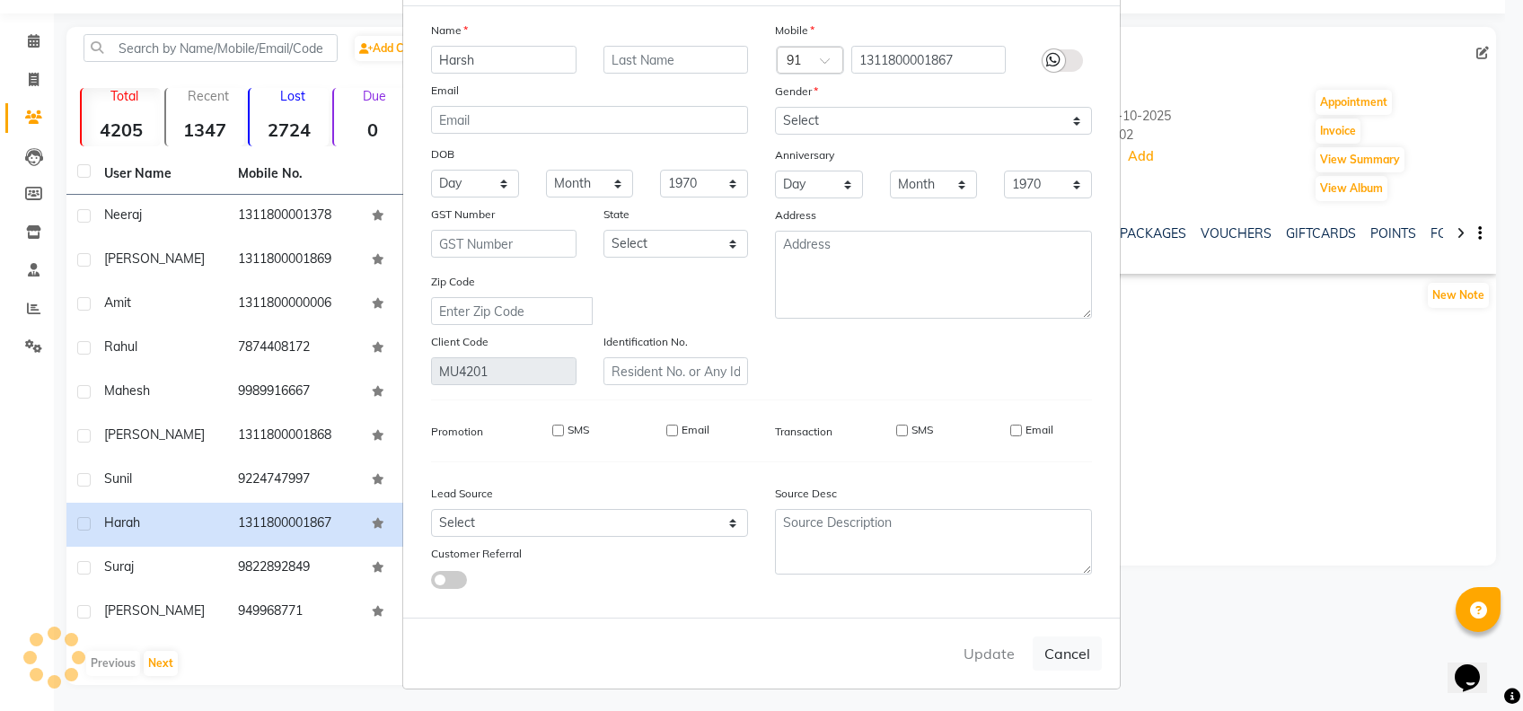
checkbox input "false"
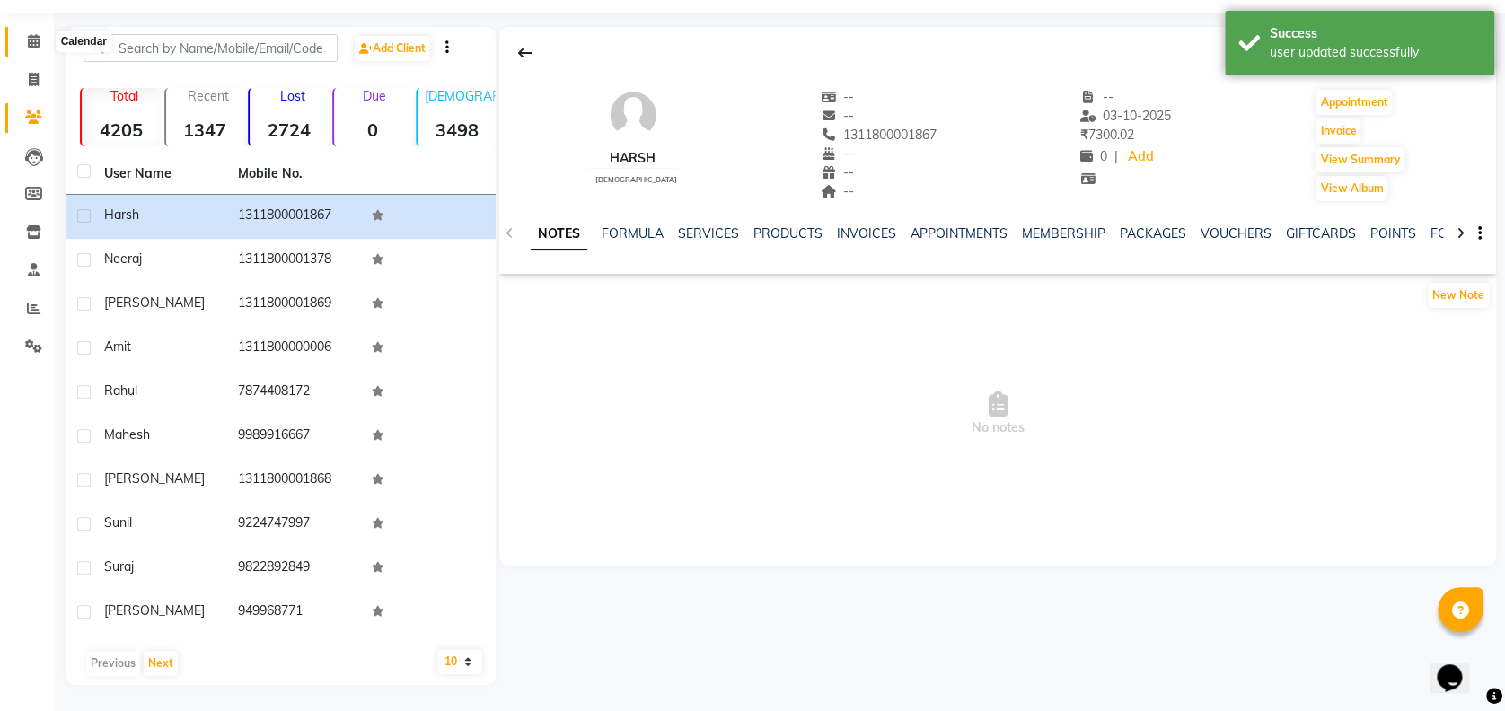
click at [32, 45] on icon at bounding box center [34, 40] width 12 height 13
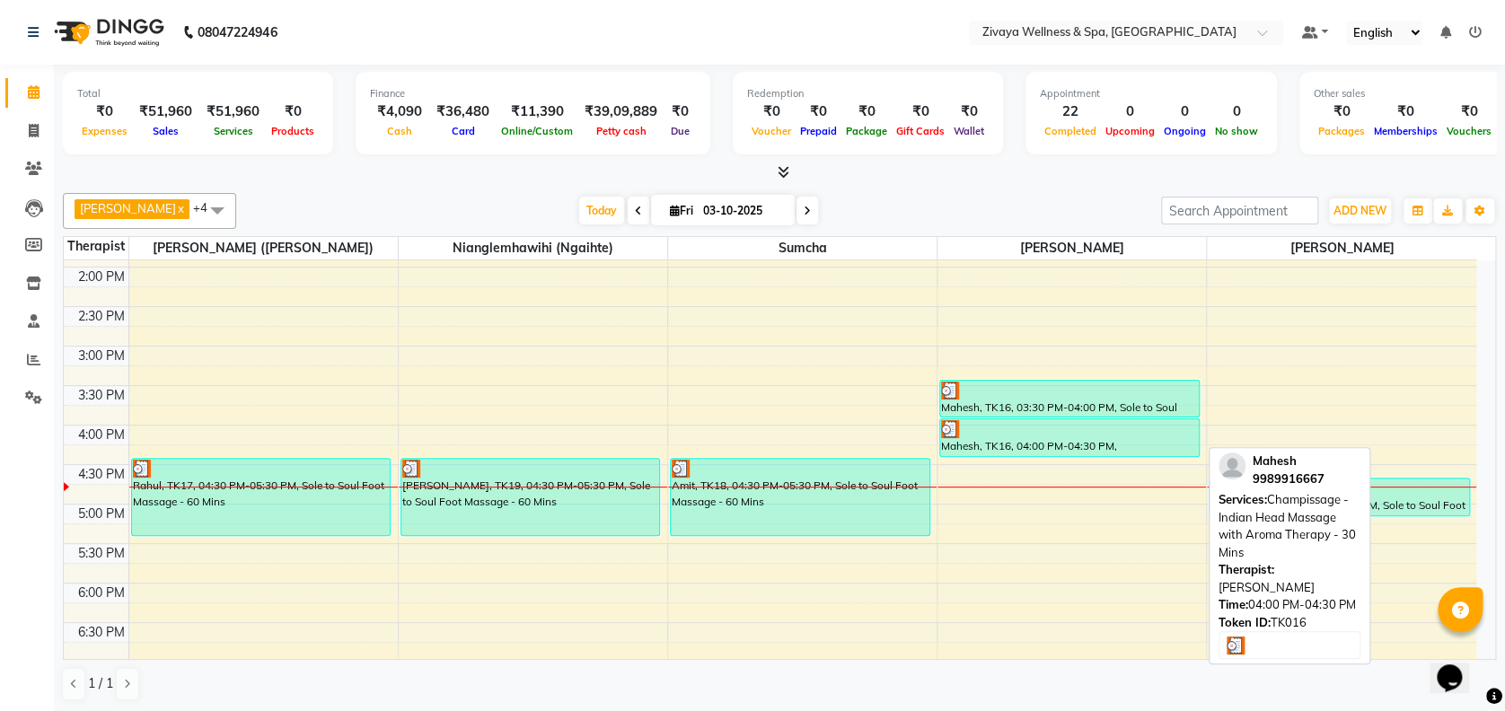
scroll to position [1135, 0]
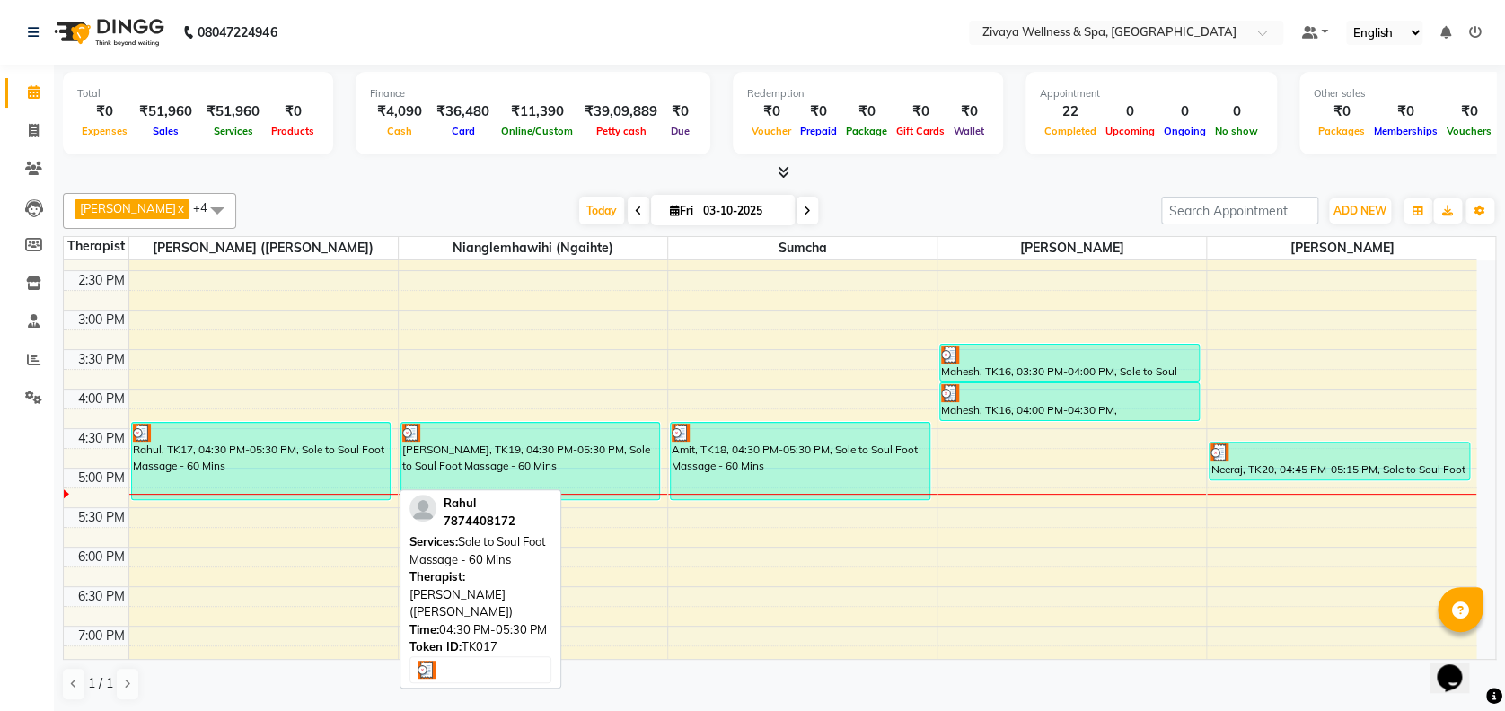
click at [283, 451] on div "Rahul, TK17, 04:30 PM-05:30 PM, Sole to Soul Foot Massage - 60 Mins" at bounding box center [261, 461] width 259 height 76
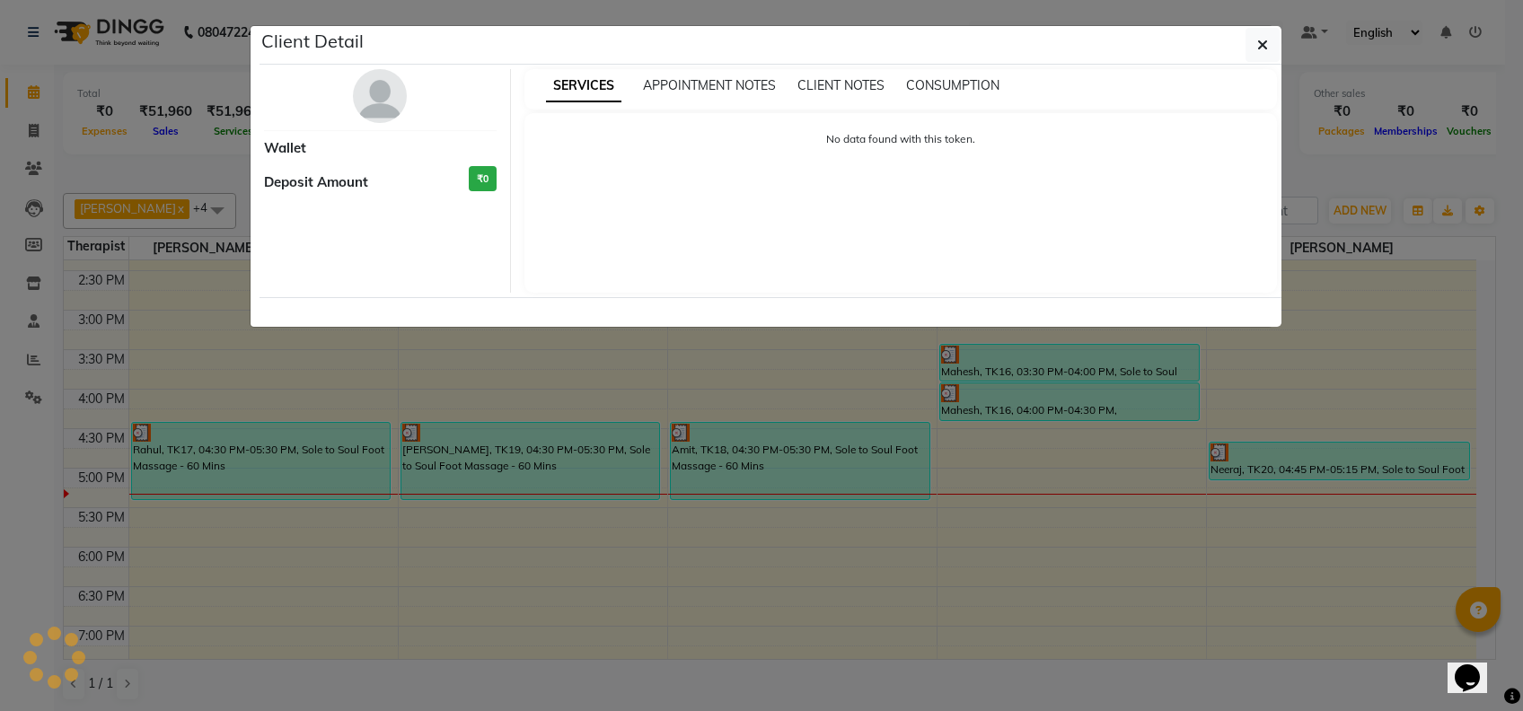
select select "3"
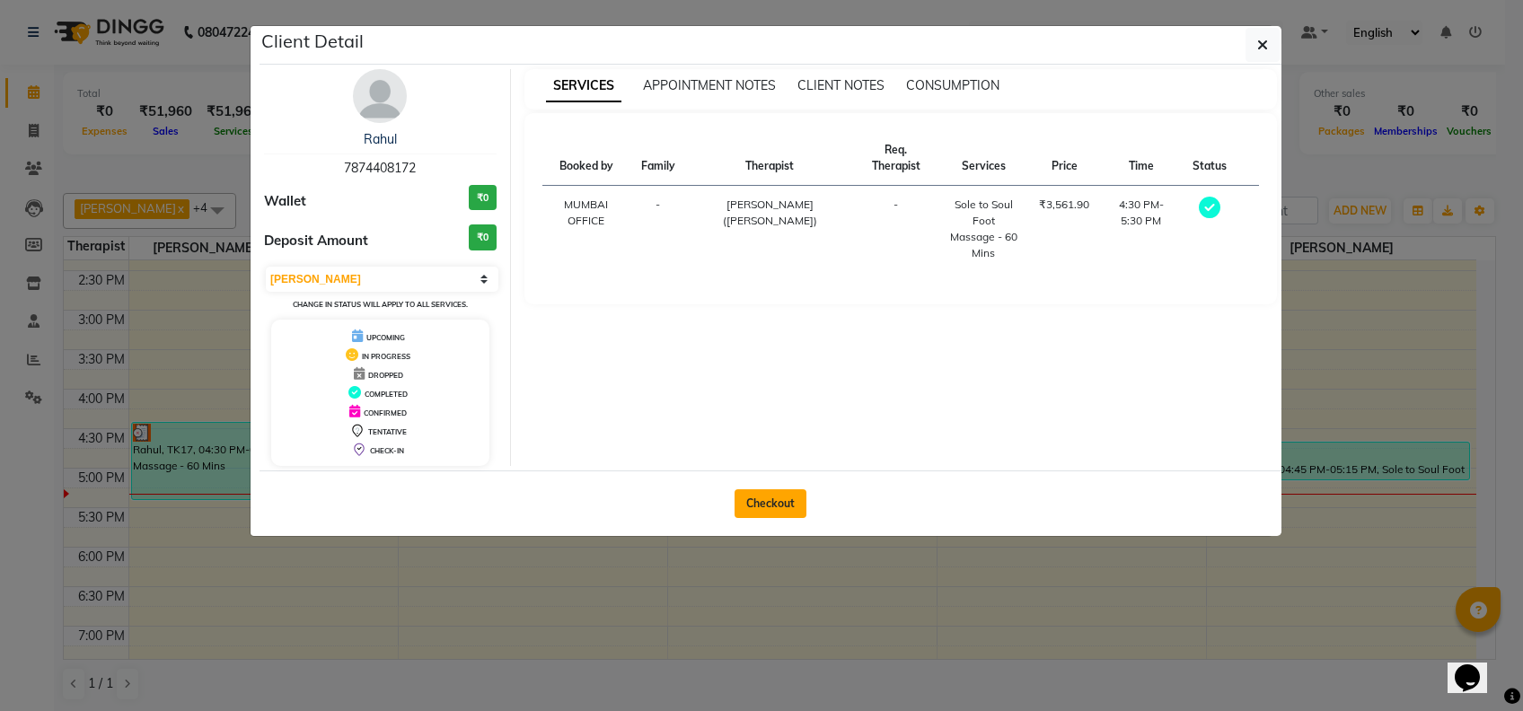
click at [774, 502] on button "Checkout" at bounding box center [770, 503] width 72 height 29
select select "7072"
select select "service"
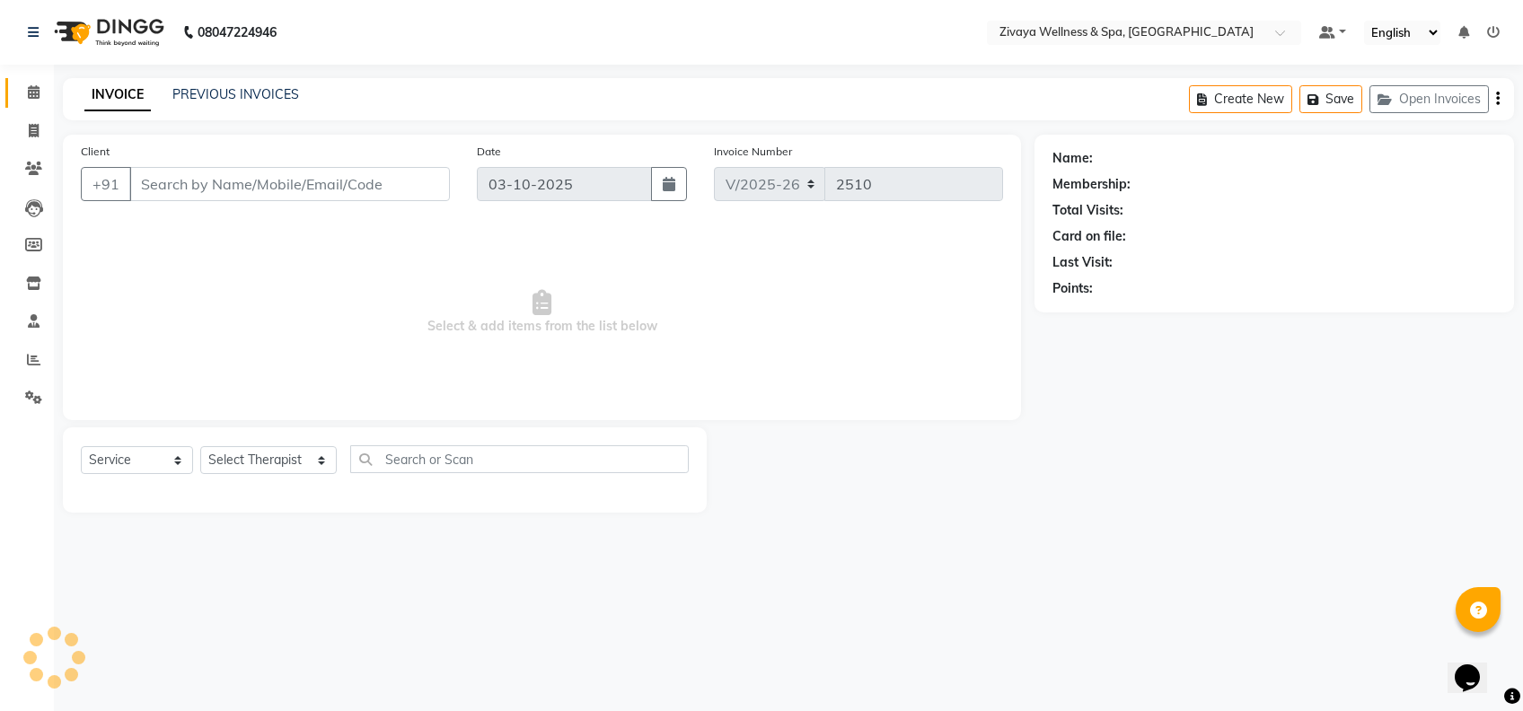
type input "7874408172"
select select "58850"
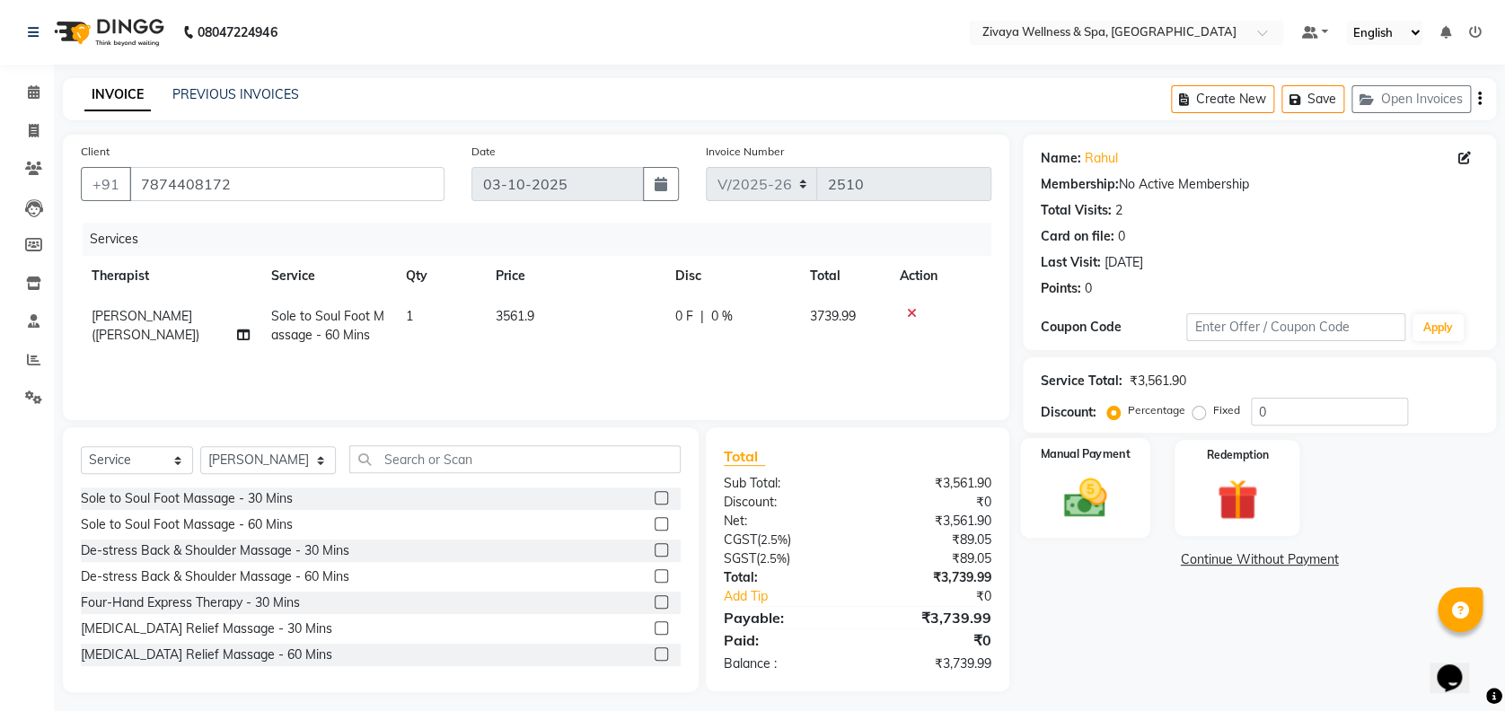
click at [1101, 526] on div "Manual Payment" at bounding box center [1085, 488] width 130 height 100
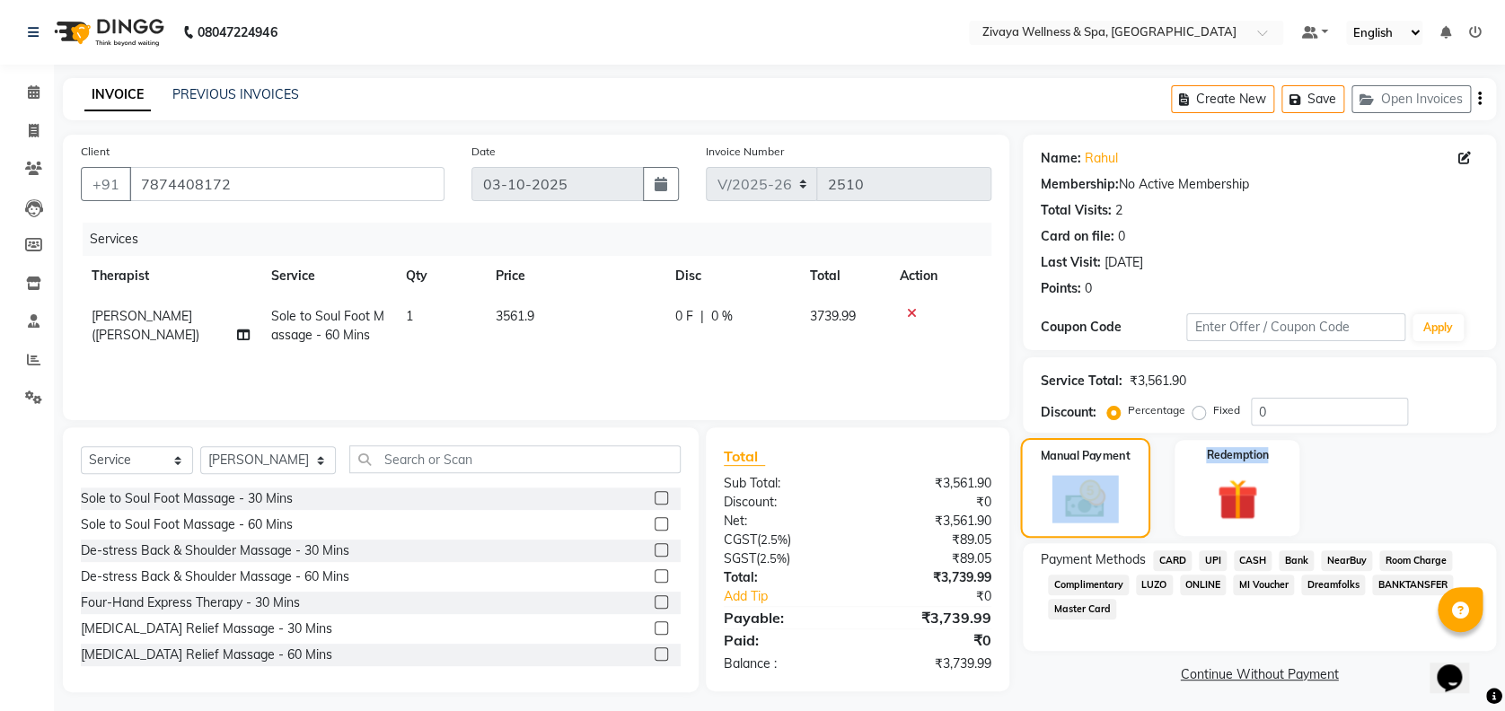
click at [1101, 526] on div "Manual Payment" at bounding box center [1085, 488] width 130 height 100
drag, startPoint x: 1101, startPoint y: 526, endPoint x: 1174, endPoint y: 558, distance: 80.4
click at [1174, 558] on span "CARD" at bounding box center [1172, 560] width 39 height 21
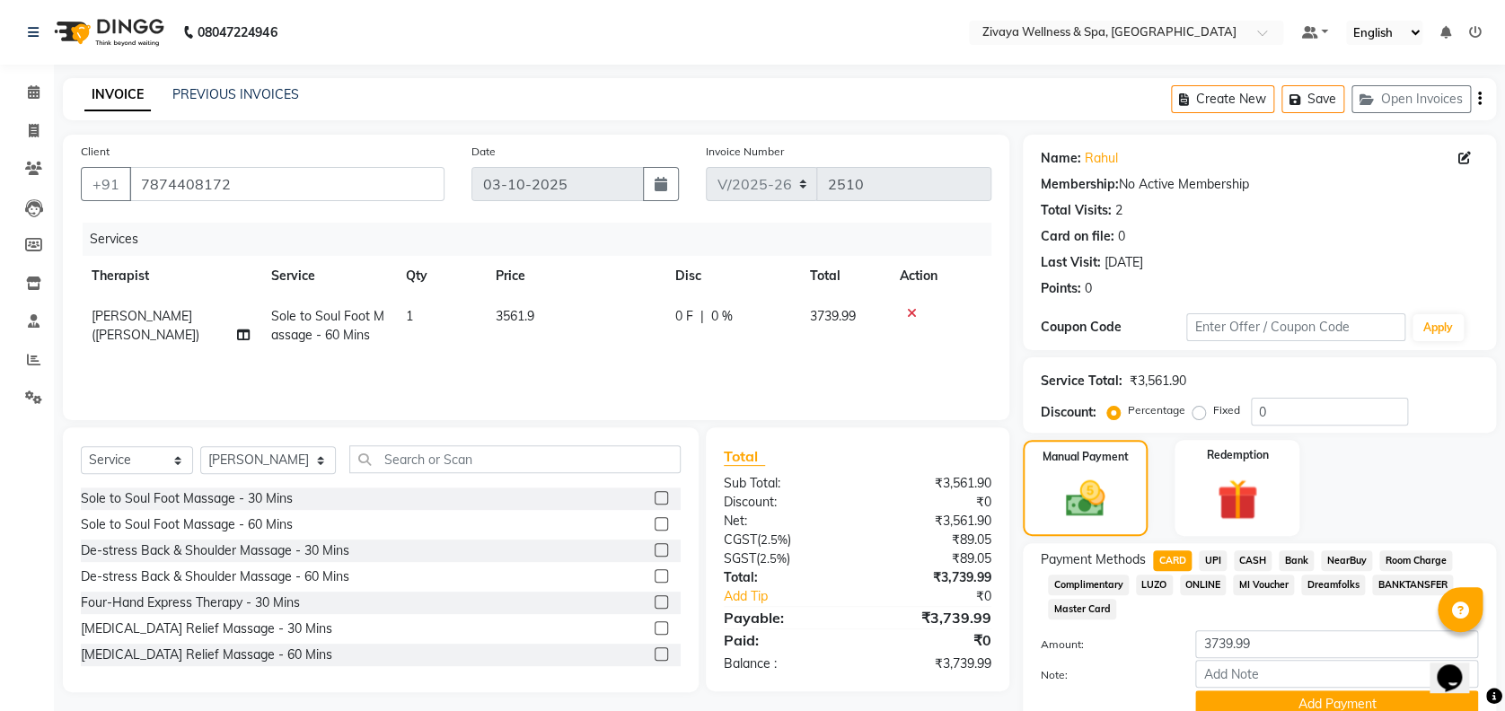
scroll to position [77, 0]
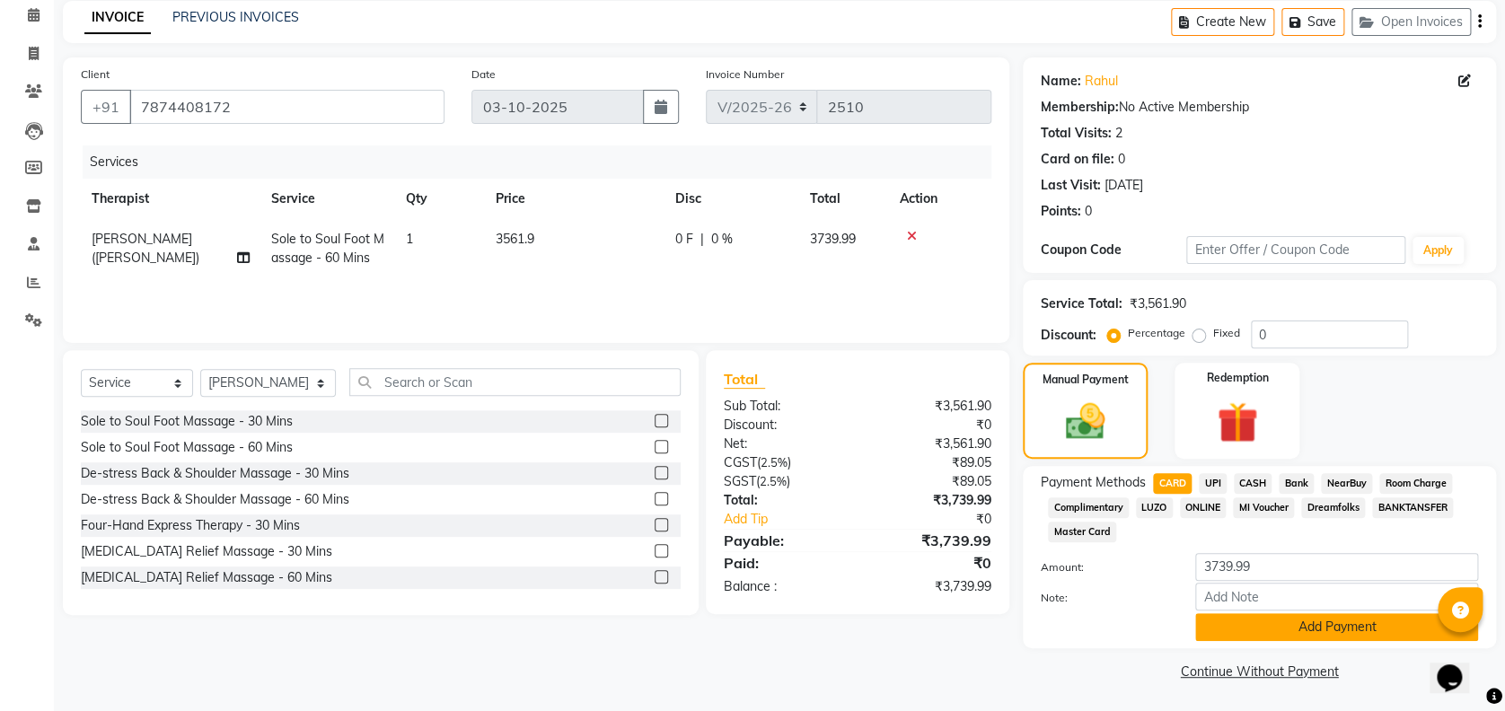
click at [1241, 622] on button "Add Payment" at bounding box center [1336, 627] width 283 height 28
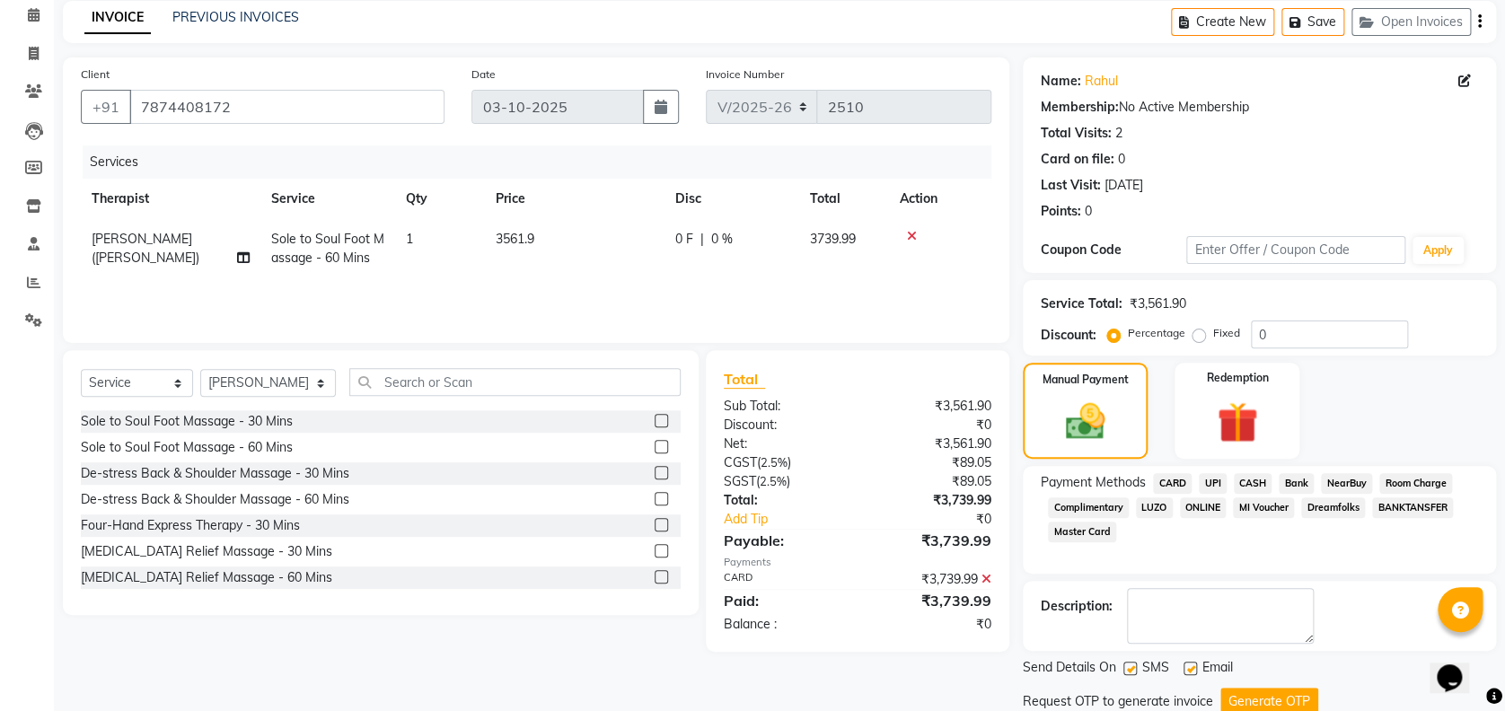
scroll to position [138, 0]
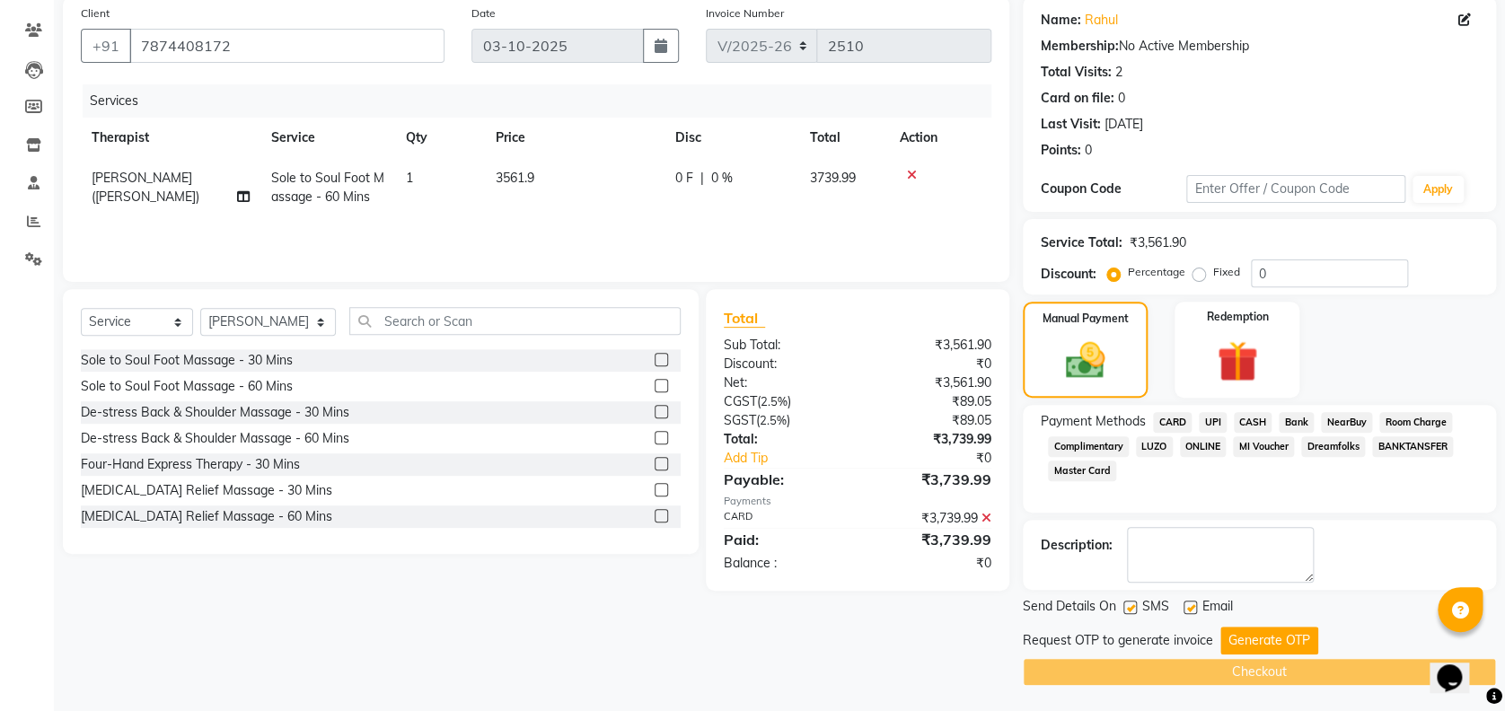
click at [1187, 601] on label at bounding box center [1189, 607] width 13 height 13
click at [1187, 602] on input "checkbox" at bounding box center [1189, 608] width 12 height 12
checkbox input "false"
click at [1230, 631] on button "Generate OTP" at bounding box center [1269, 641] width 98 height 28
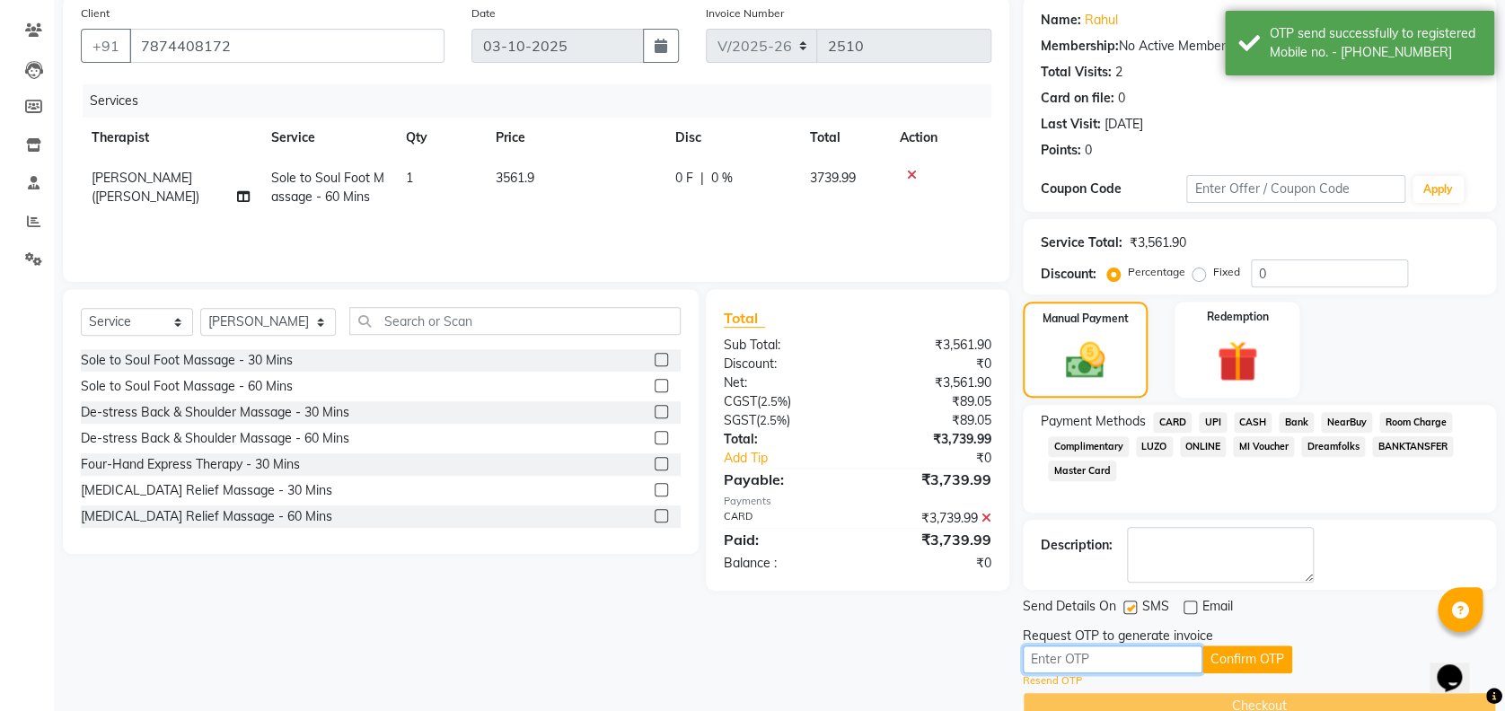
click at [1168, 662] on input "text" at bounding box center [1113, 659] width 180 height 28
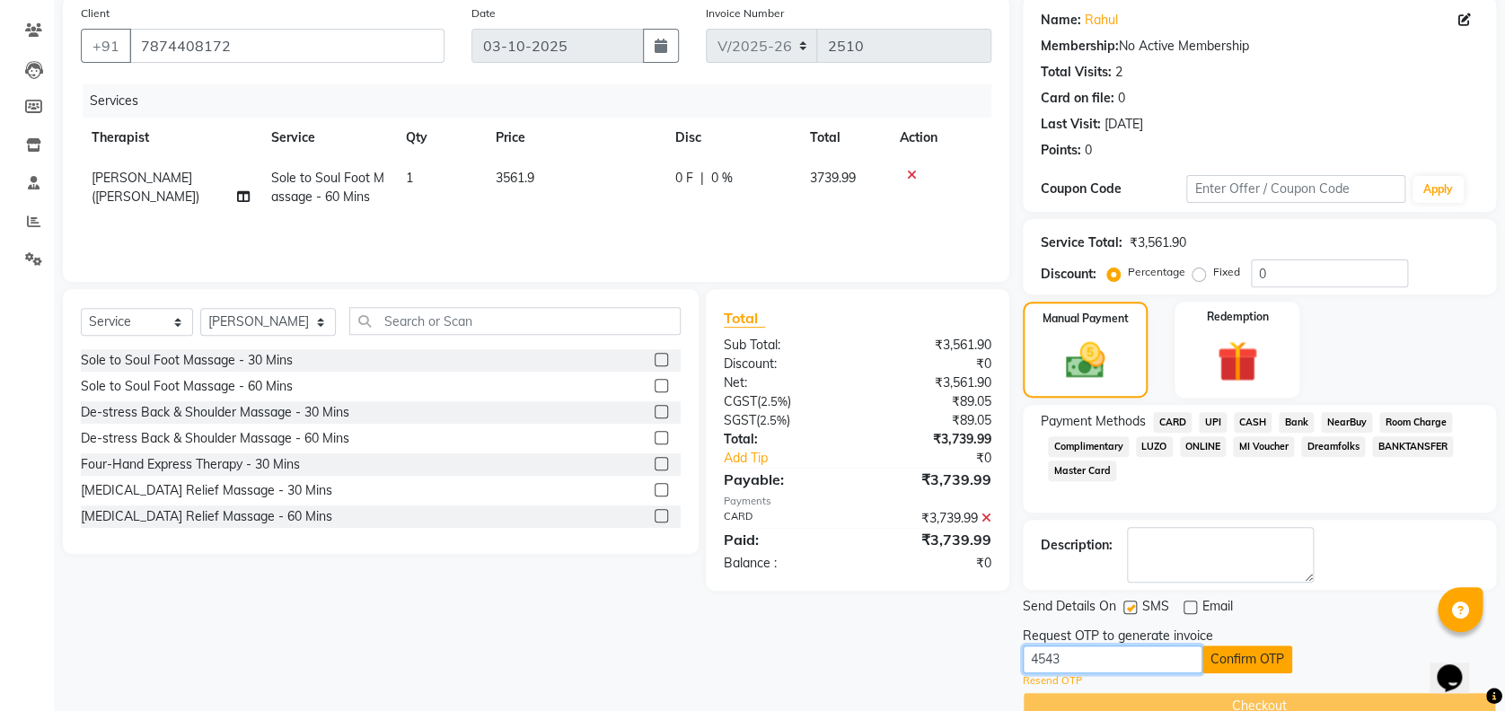
type input "4543"
click at [1211, 656] on button "Confirm OTP" at bounding box center [1247, 659] width 90 height 28
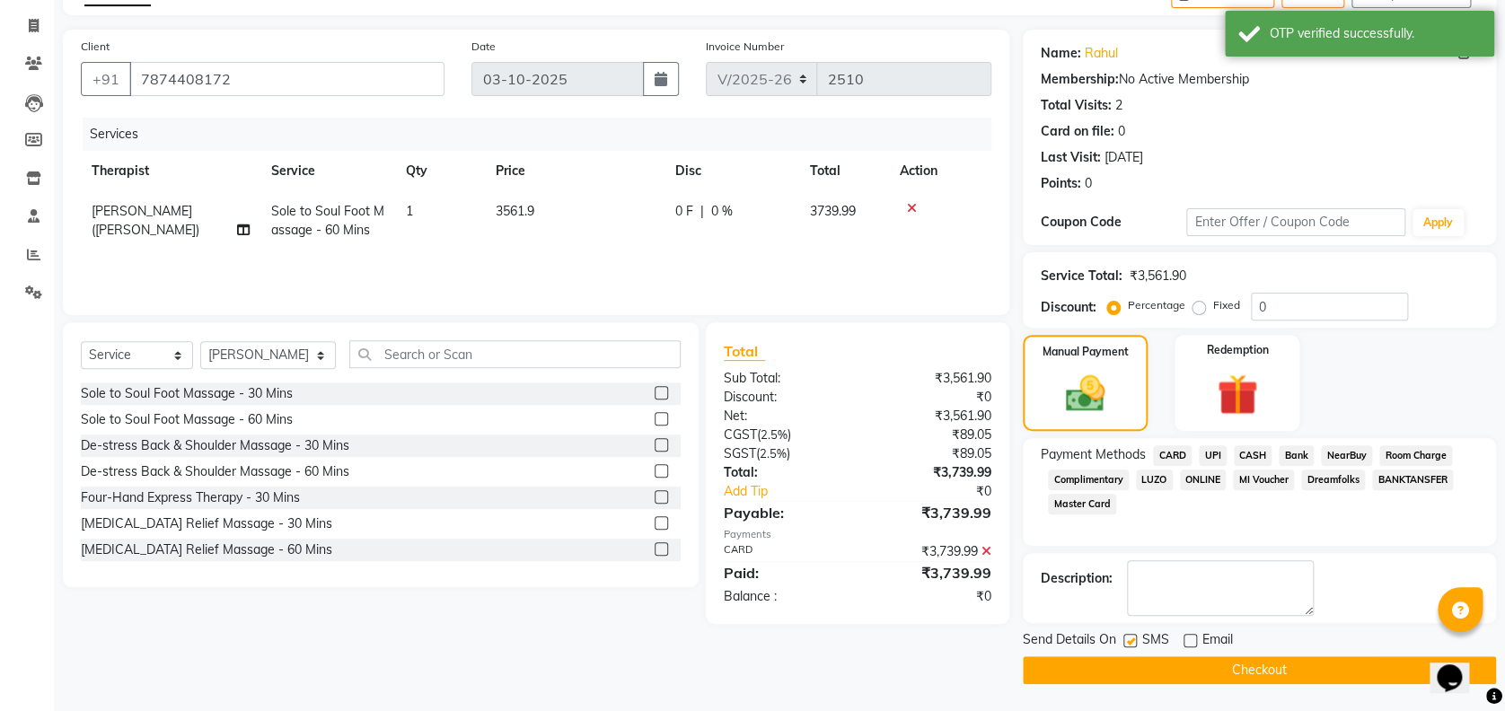
scroll to position [104, 0]
click at [1238, 663] on button "Checkout" at bounding box center [1259, 671] width 473 height 28
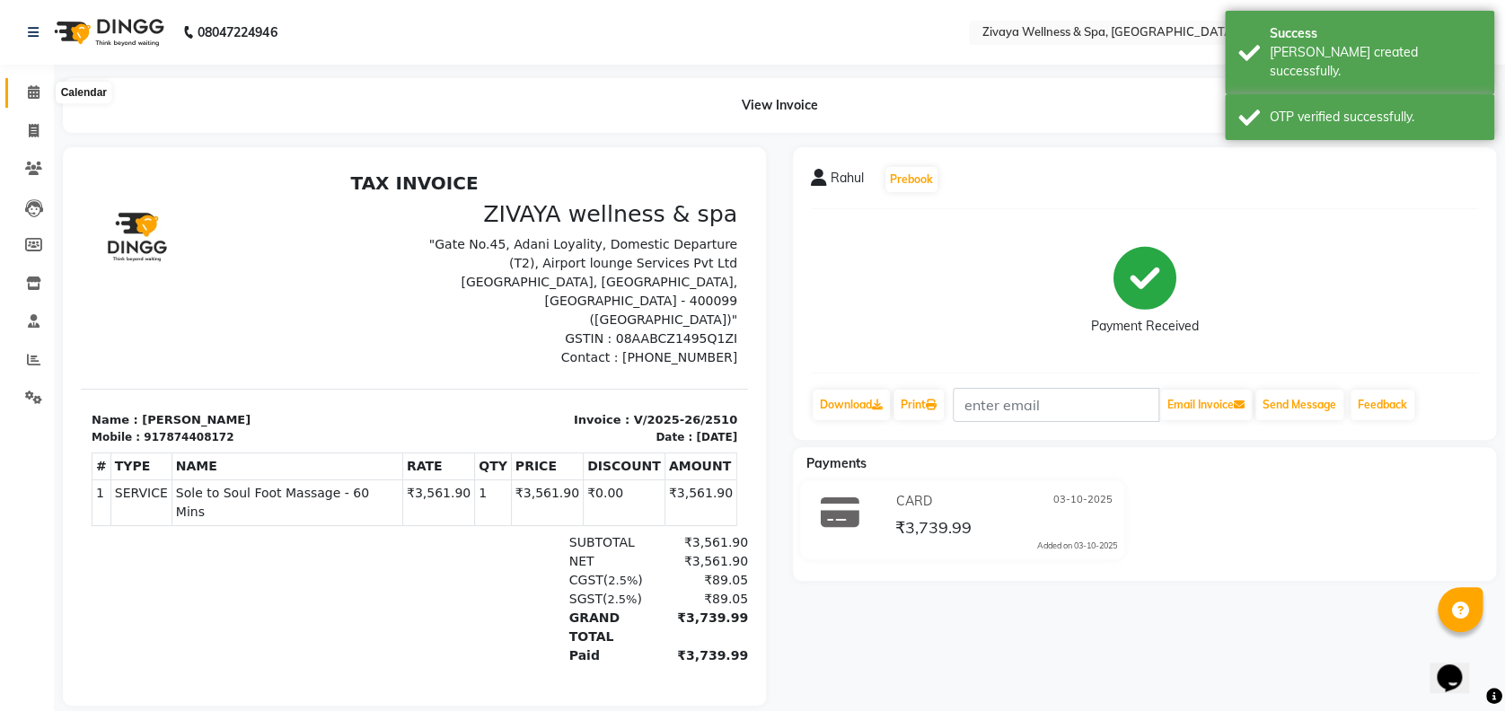
click at [31, 93] on icon at bounding box center [34, 91] width 12 height 13
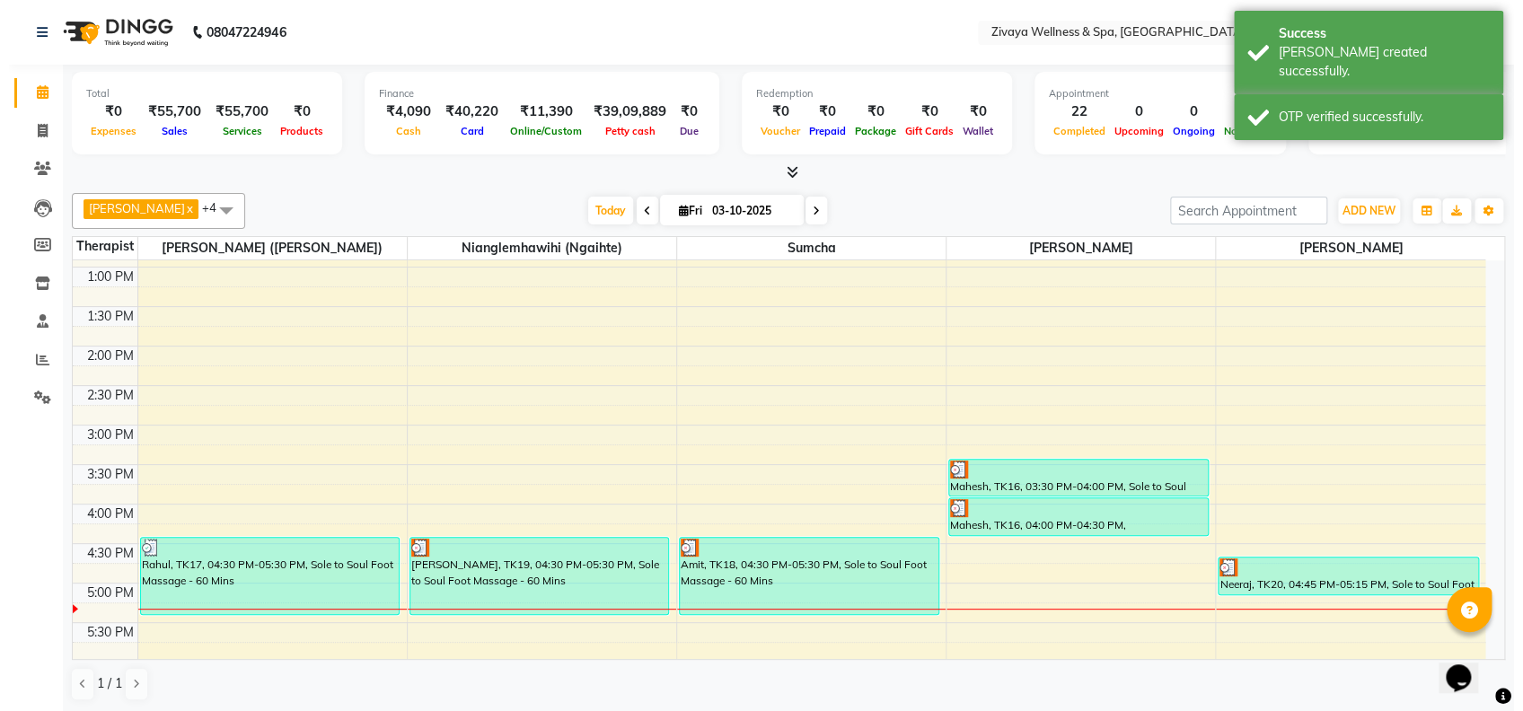
scroll to position [1204, 0]
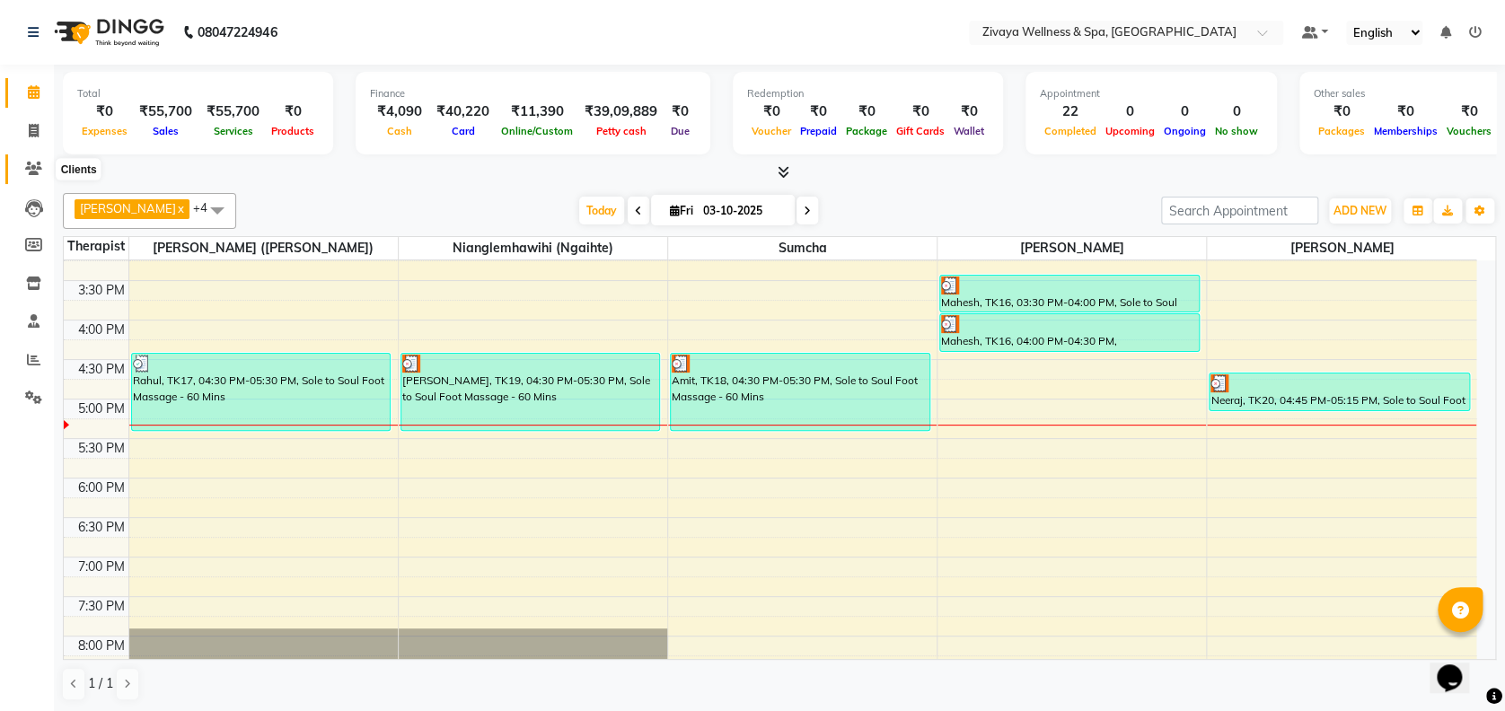
click at [30, 175] on icon at bounding box center [33, 168] width 17 height 13
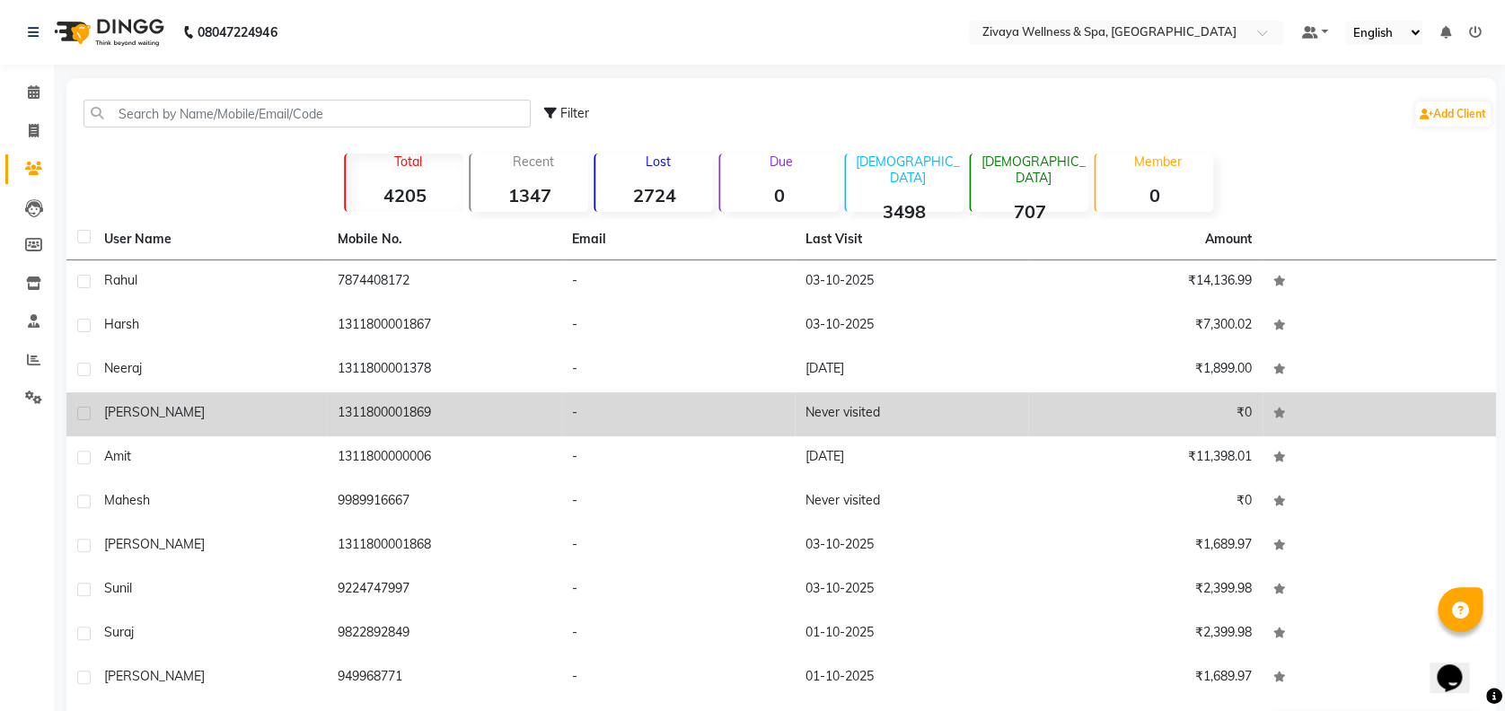
click at [512, 396] on td "1311800001869" at bounding box center [443, 414] width 233 height 44
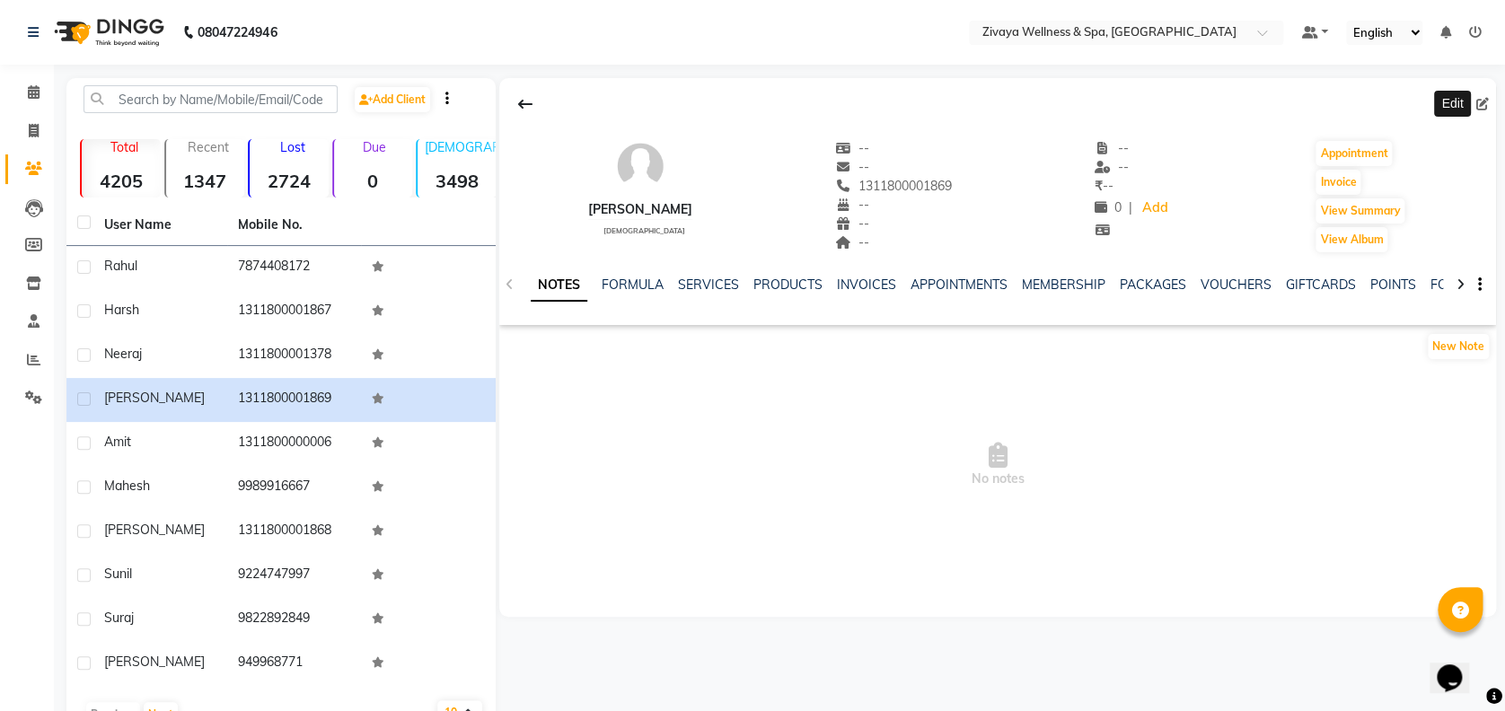
click at [1478, 101] on icon at bounding box center [1482, 104] width 13 height 13
select select "[DEMOGRAPHIC_DATA]"
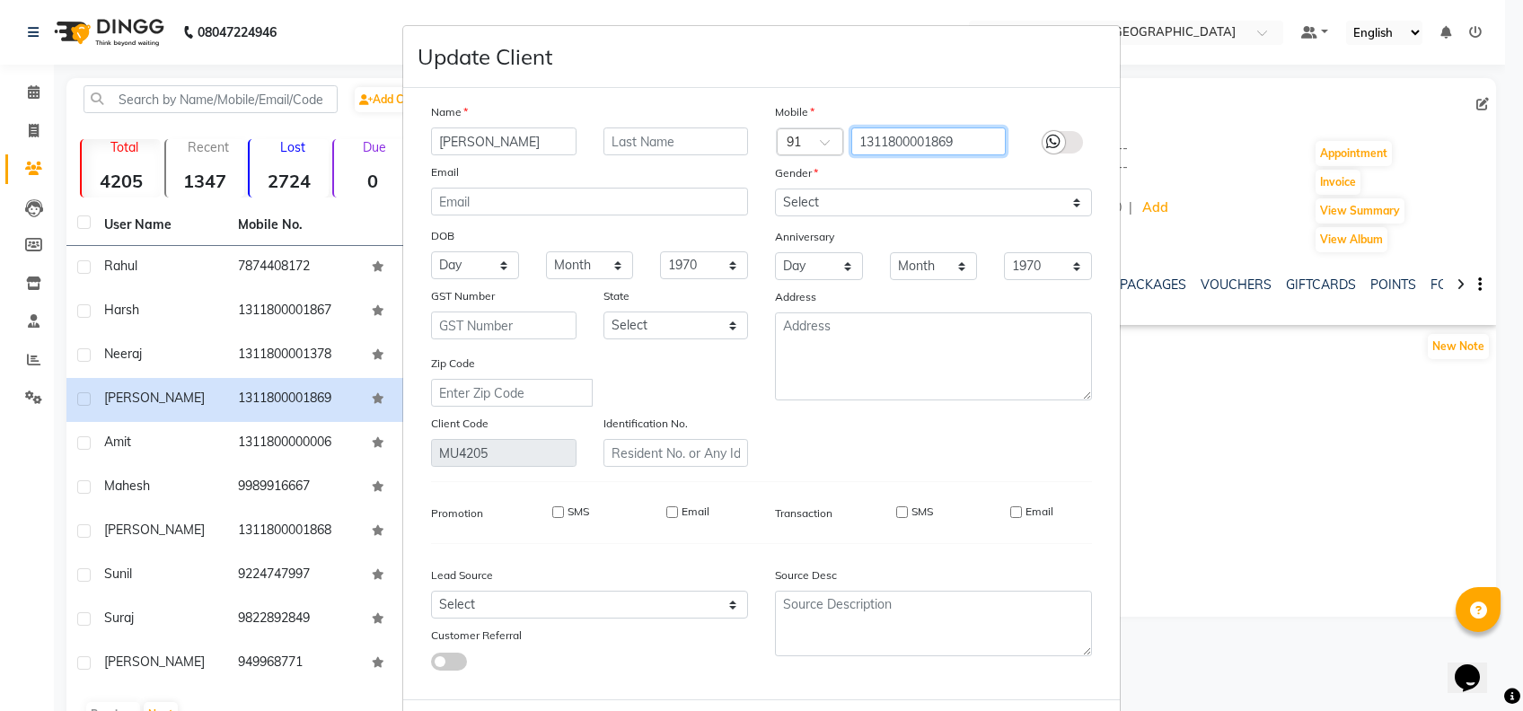
click at [951, 139] on input "1311800001869" at bounding box center [928, 141] width 155 height 28
type input "1"
type input "7874408172"
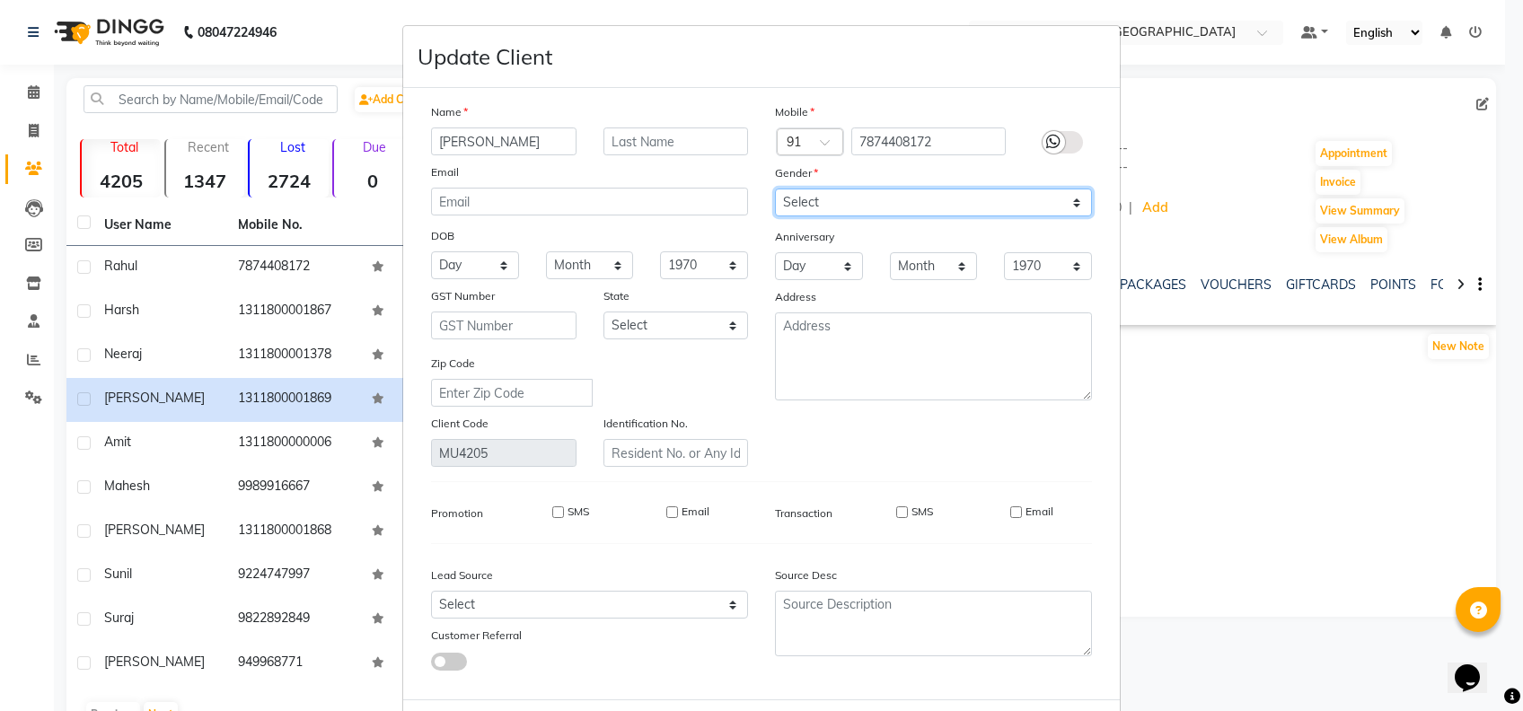
click at [944, 199] on div "Mobile Country Code × 91 7874408172 Gender Select [DEMOGRAPHIC_DATA] [DEMOGRAPH…" at bounding box center [933, 284] width 344 height 364
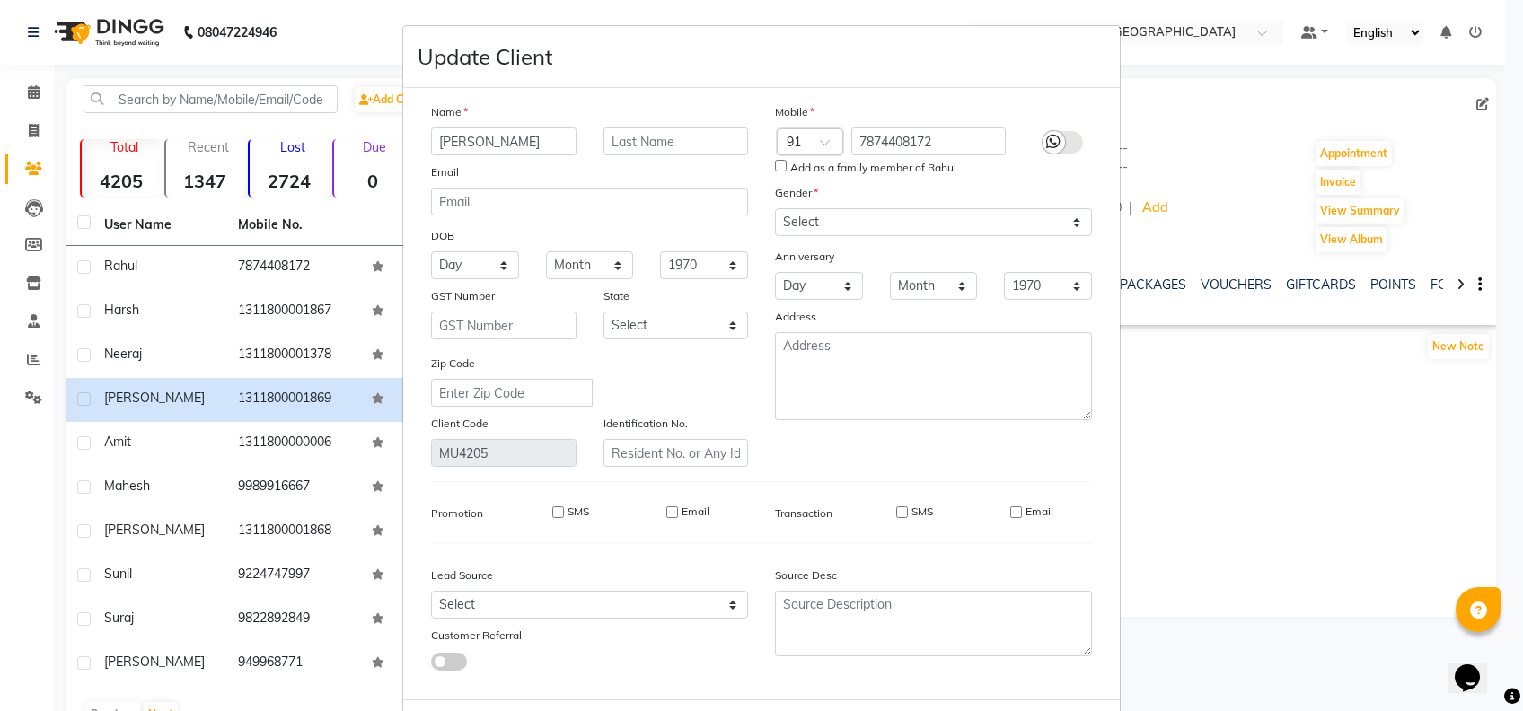
click at [776, 167] on input "Add as a family member of Rahul" at bounding box center [781, 166] width 12 height 12
checkbox input "true"
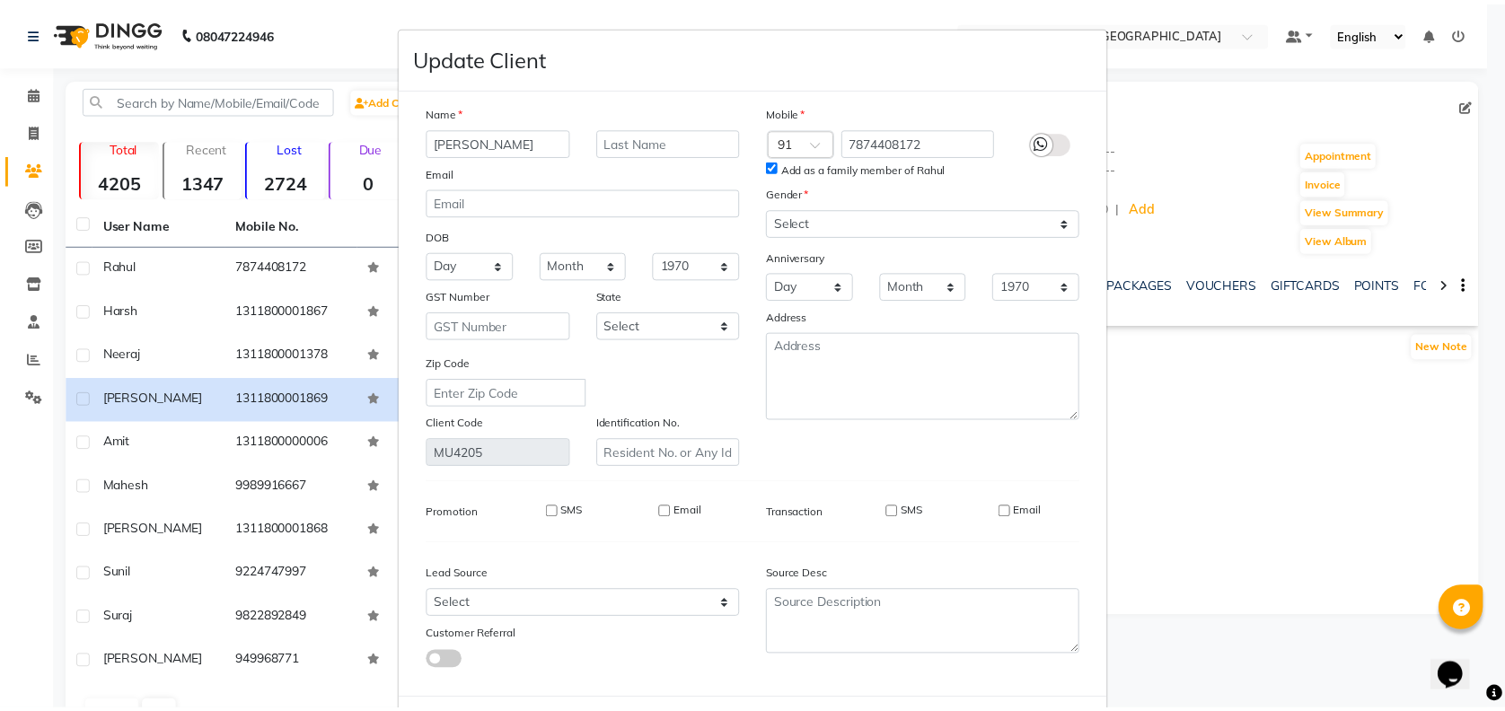
scroll to position [82, 0]
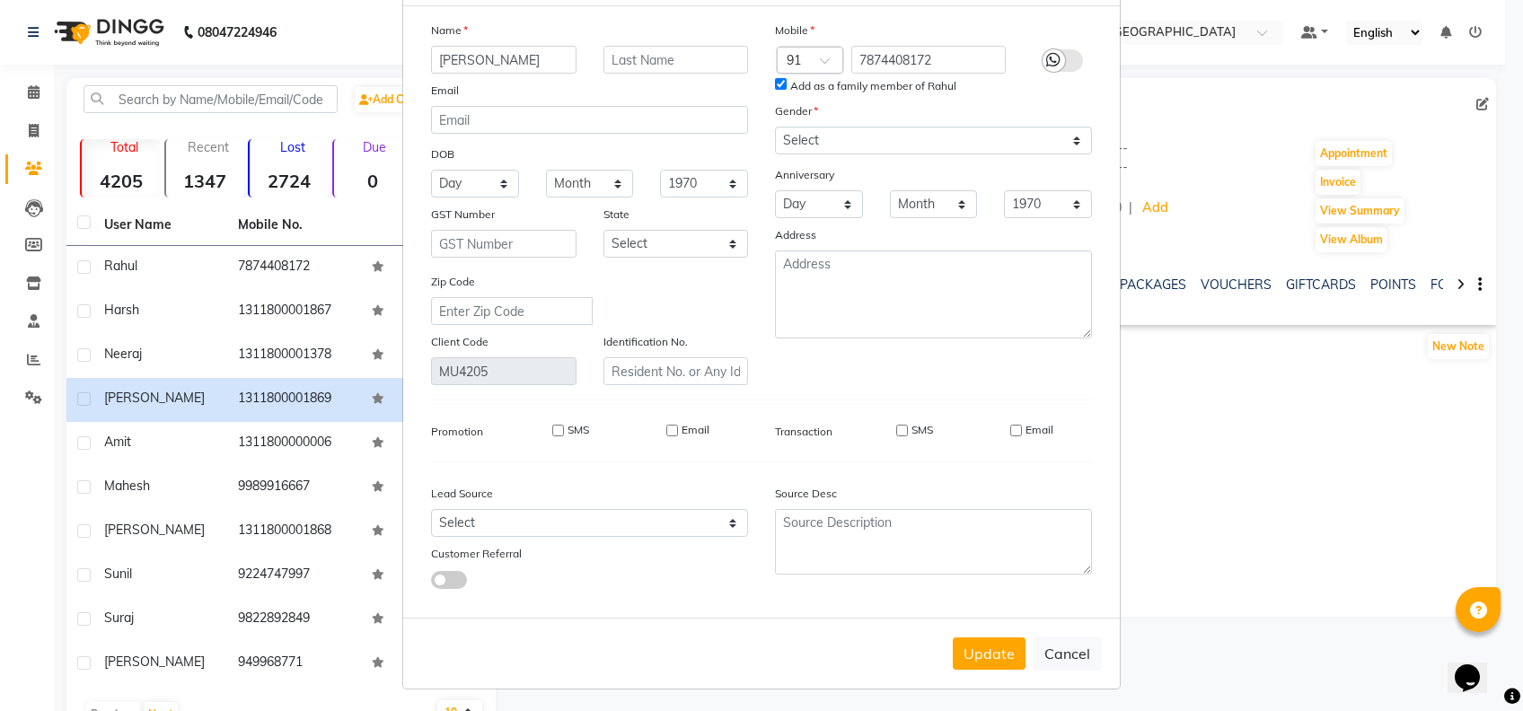
click at [896, 426] on input "SMS" at bounding box center [902, 431] width 12 height 12
click at [896, 425] on input "SMS" at bounding box center [902, 431] width 12 height 12
checkbox input "false"
click at [992, 645] on button "Update" at bounding box center [989, 653] width 73 height 32
select select
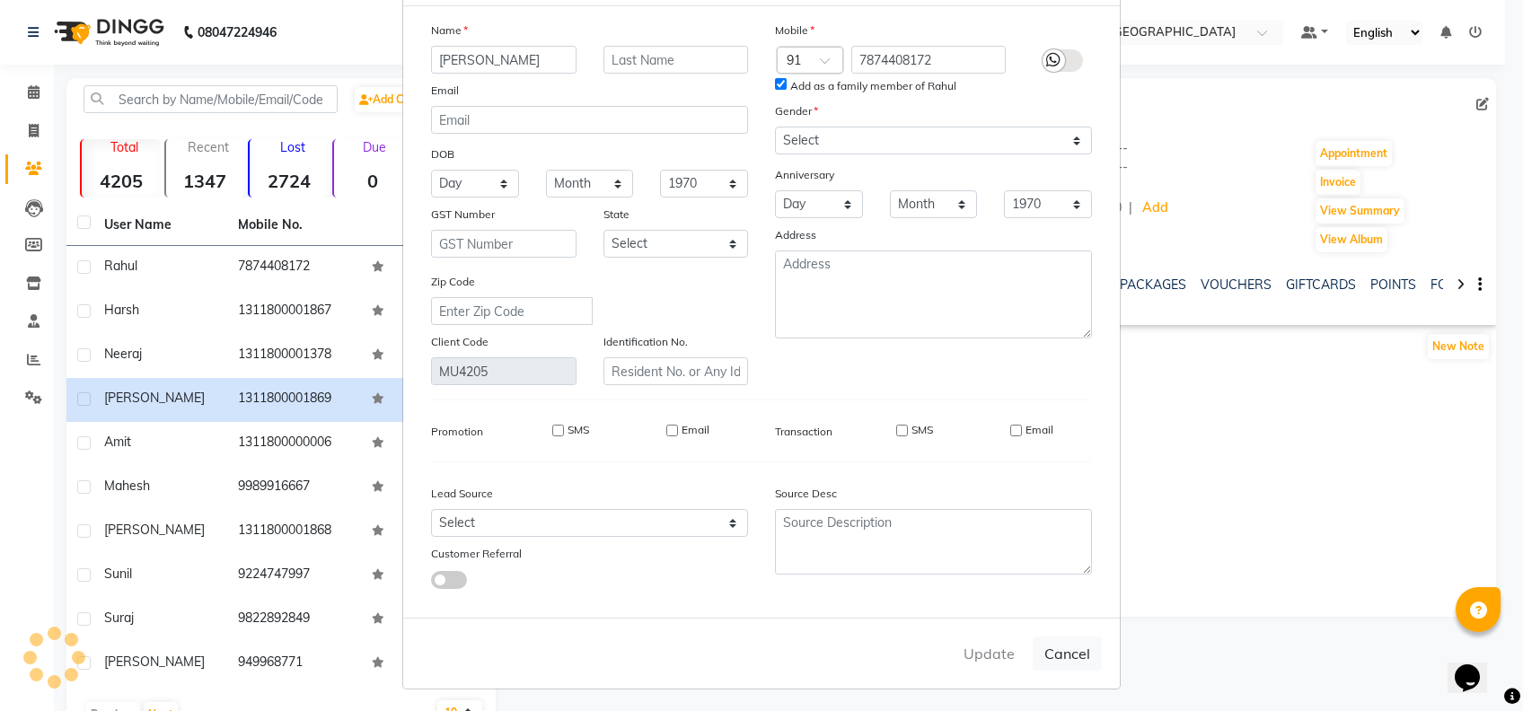
select select
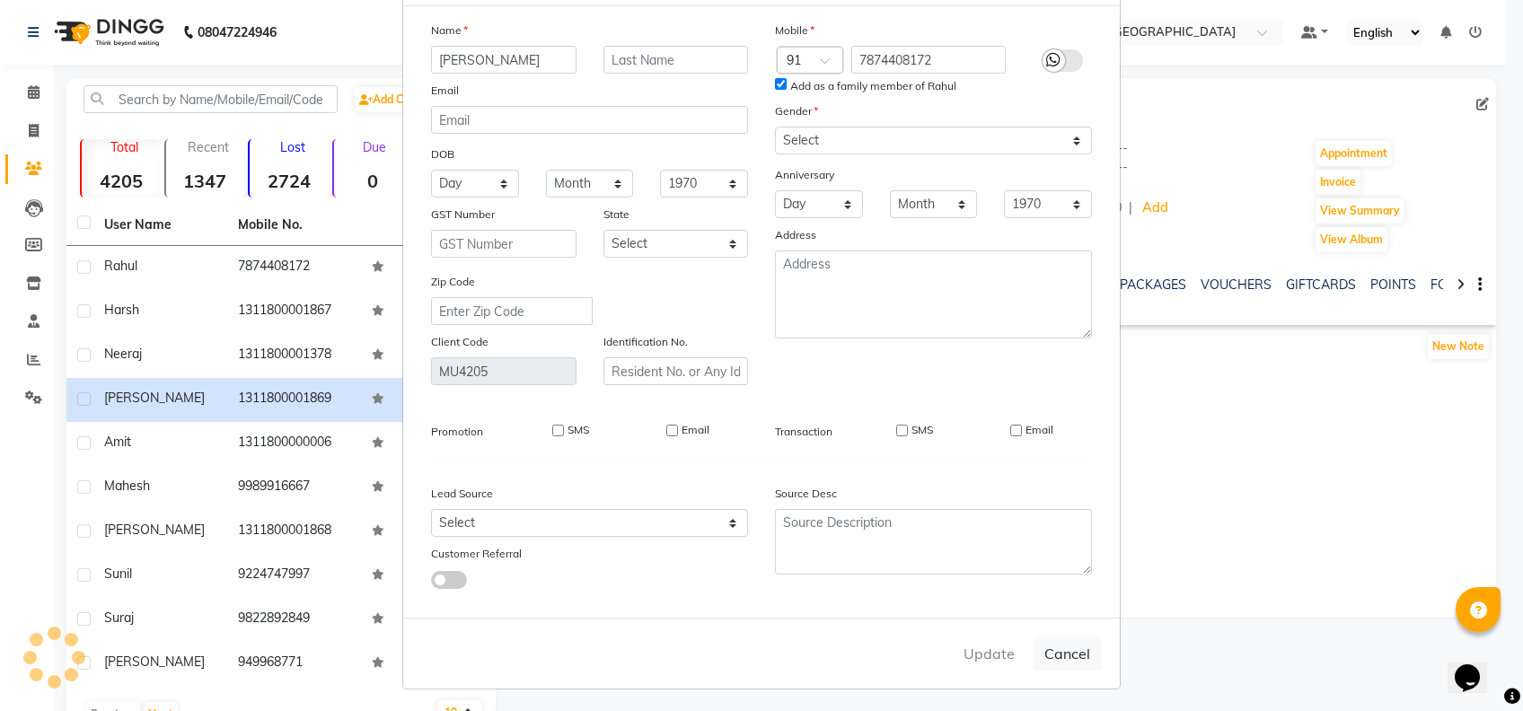
select select
checkbox input "false"
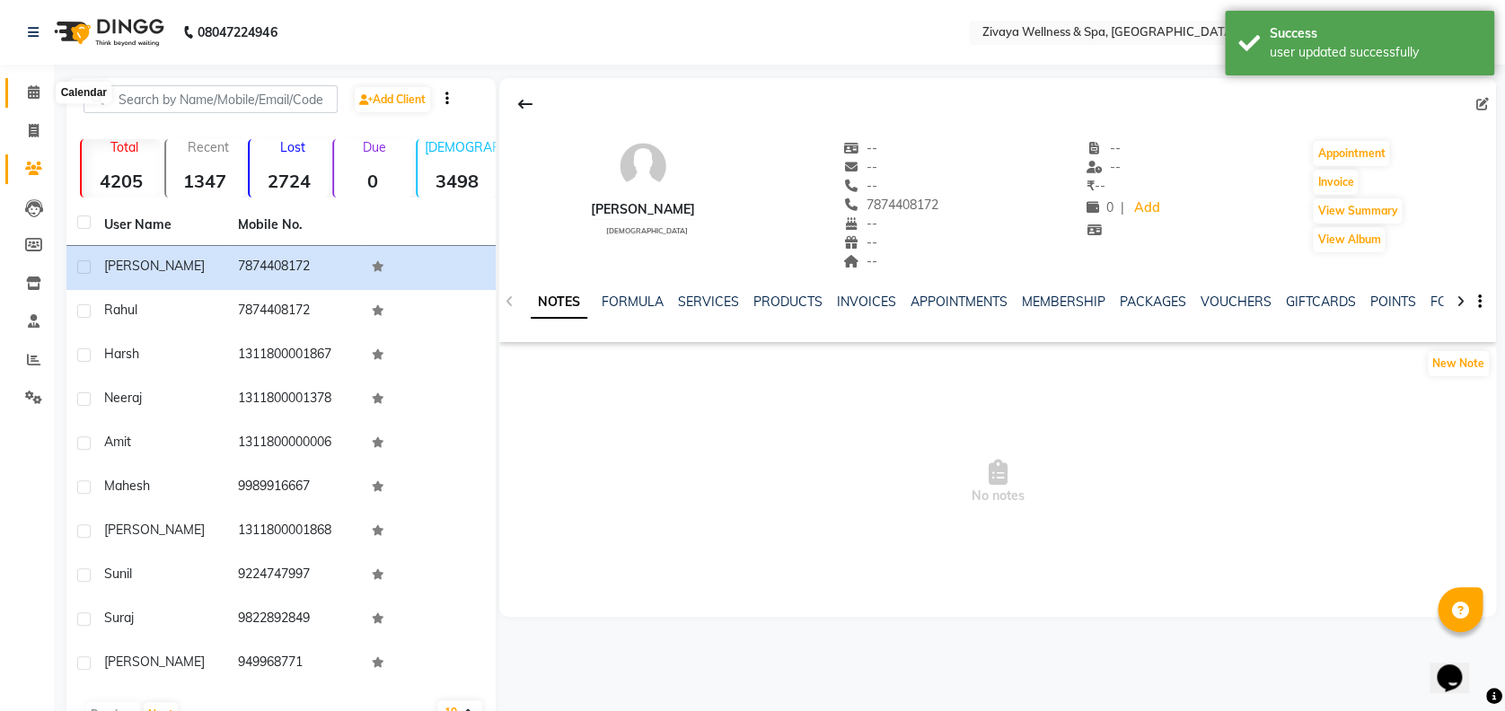
click at [35, 89] on icon at bounding box center [34, 91] width 12 height 13
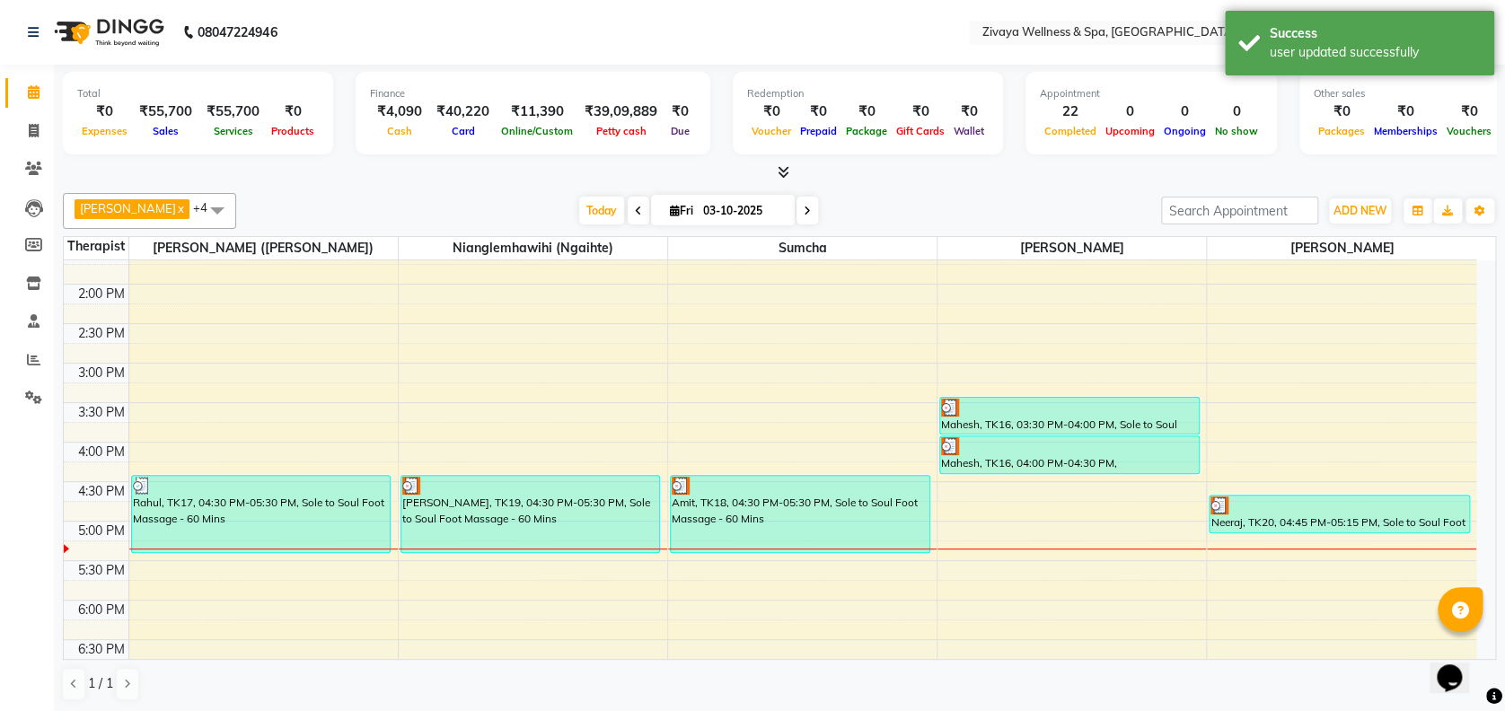
scroll to position [1090, 0]
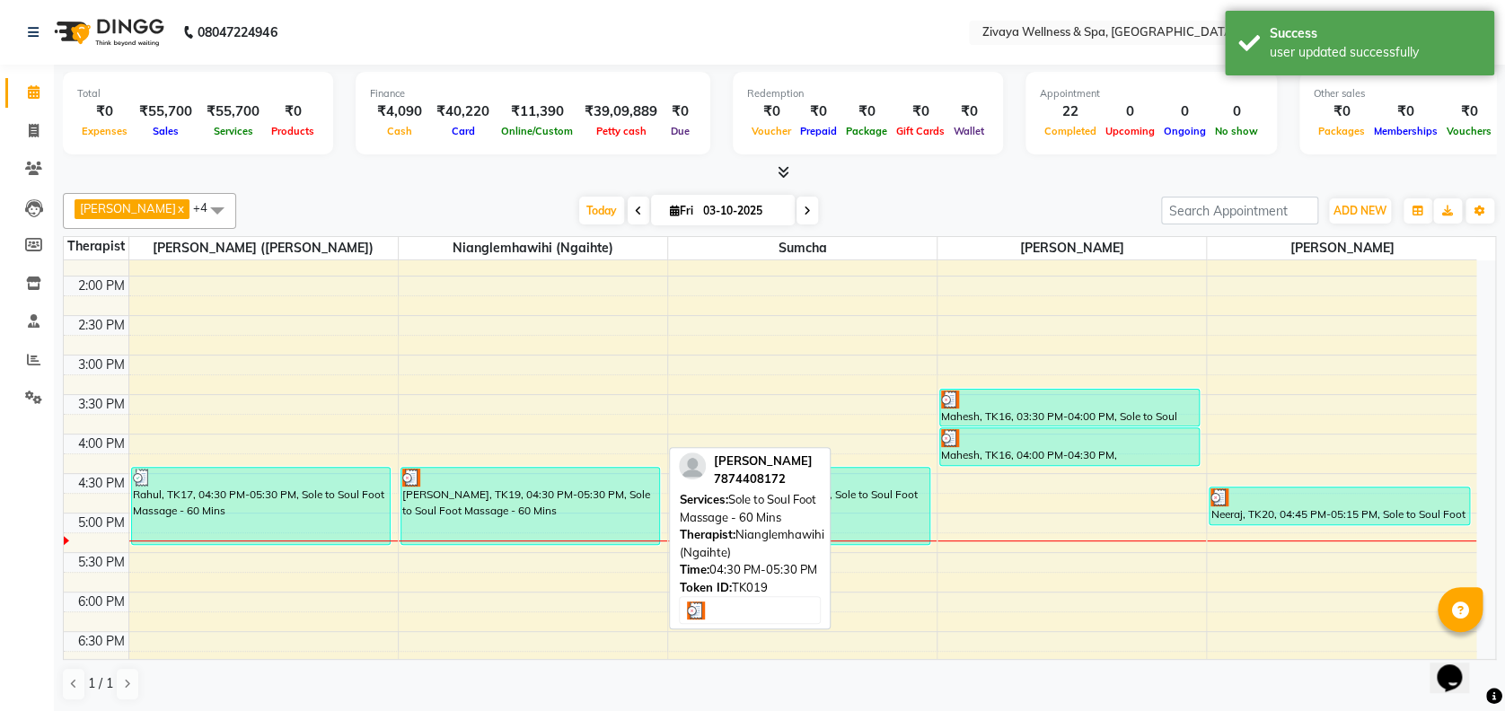
click at [560, 490] on div "[PERSON_NAME], TK19, 04:30 PM-05:30 PM, Sole to Soul Foot Massage - 60 Mins" at bounding box center [530, 506] width 259 height 76
select select "3"
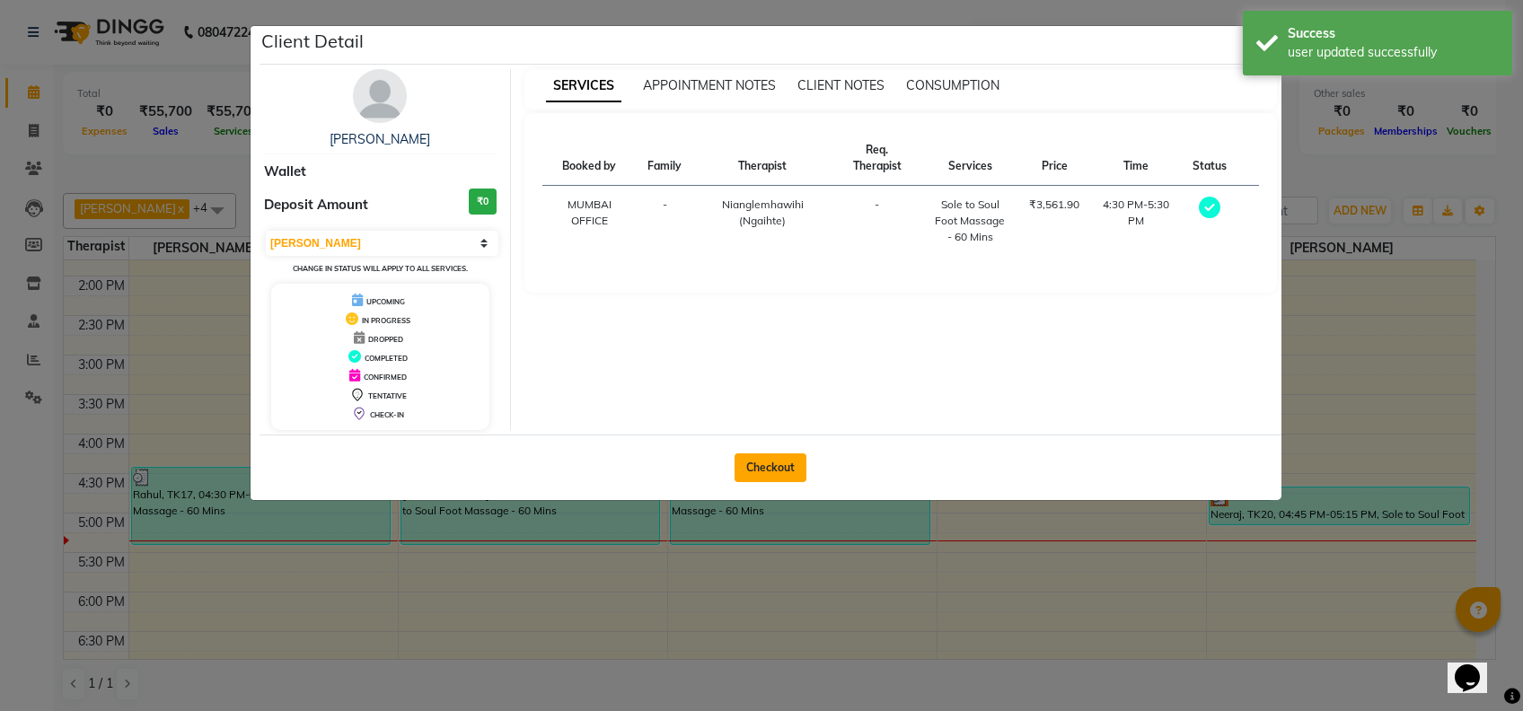
click at [753, 468] on button "Checkout" at bounding box center [770, 467] width 72 height 29
select select "service"
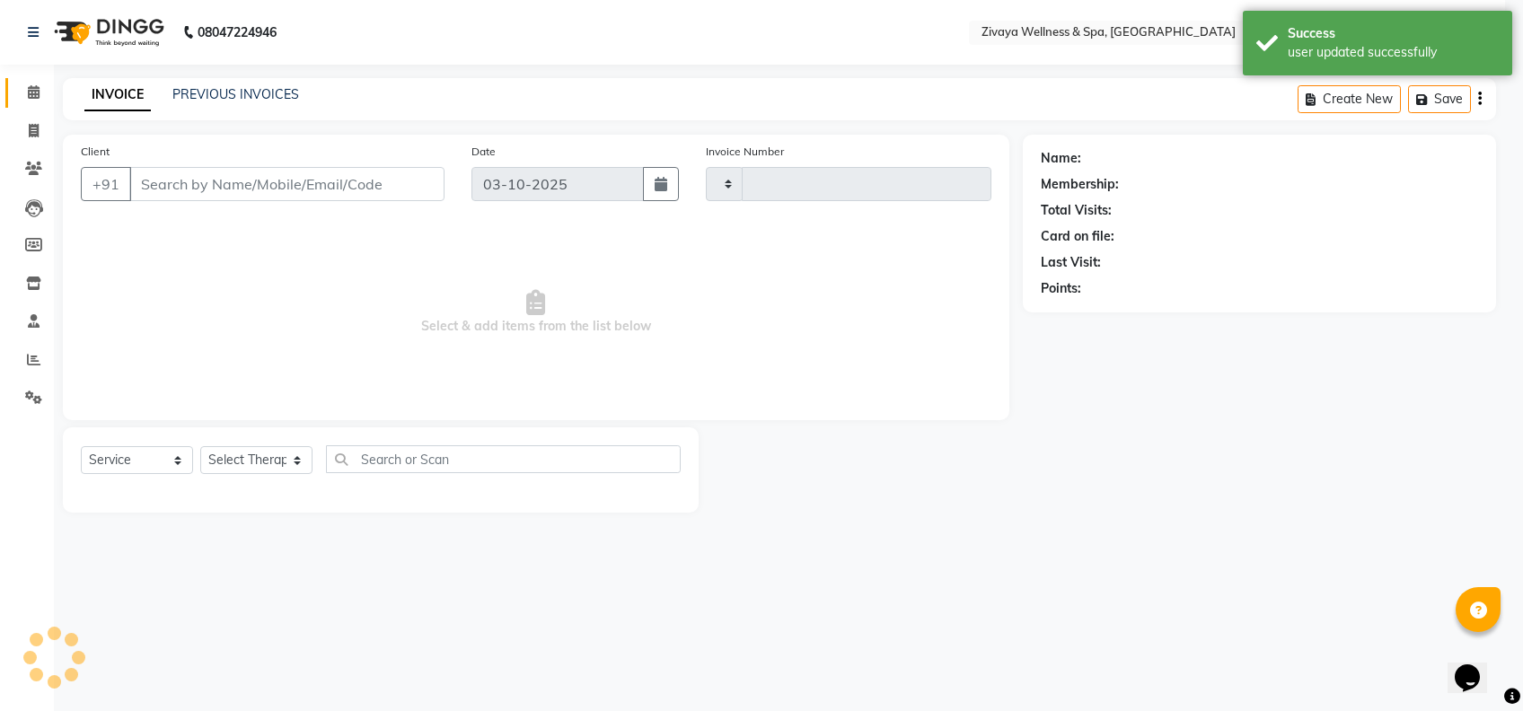
type input "2511"
select select "7072"
type input "7874408172"
select select "58858"
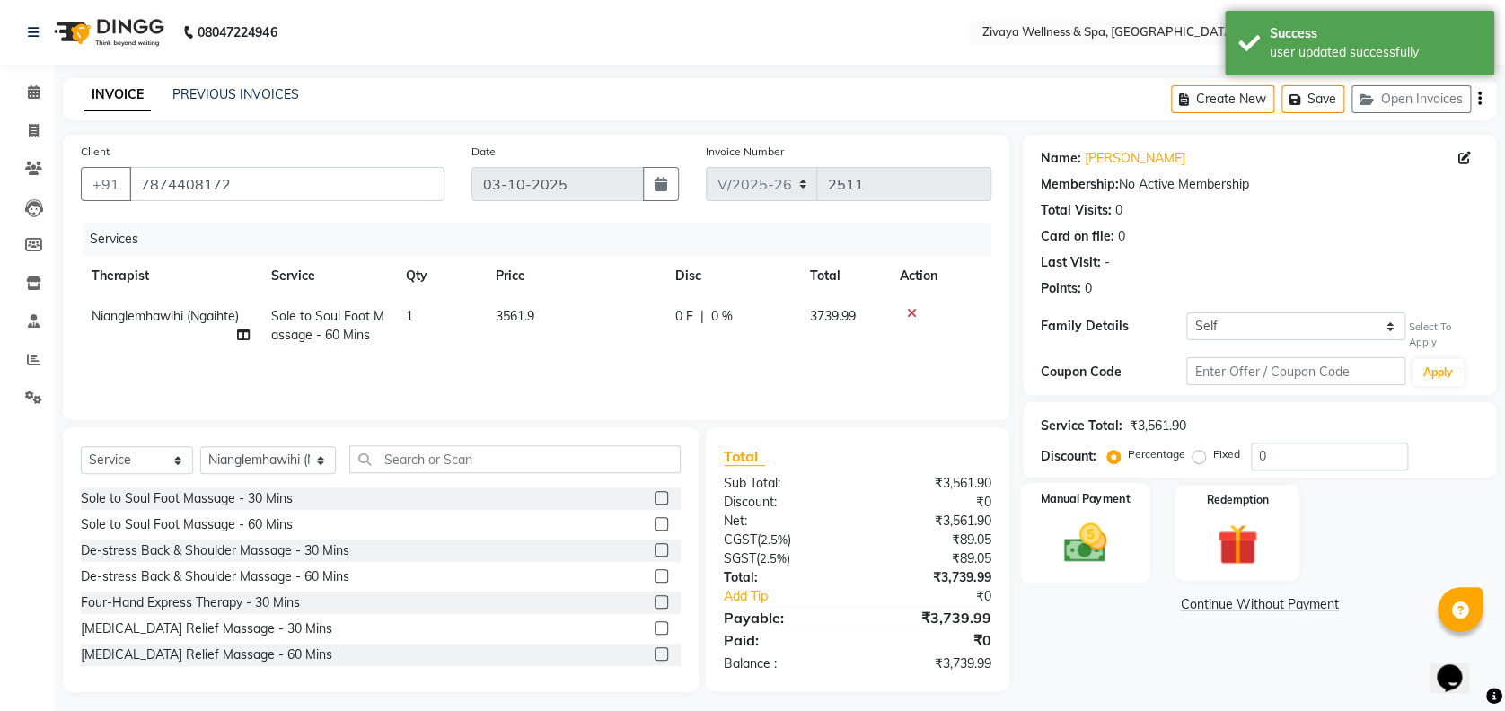
click at [1121, 549] on div "Manual Payment" at bounding box center [1085, 532] width 130 height 100
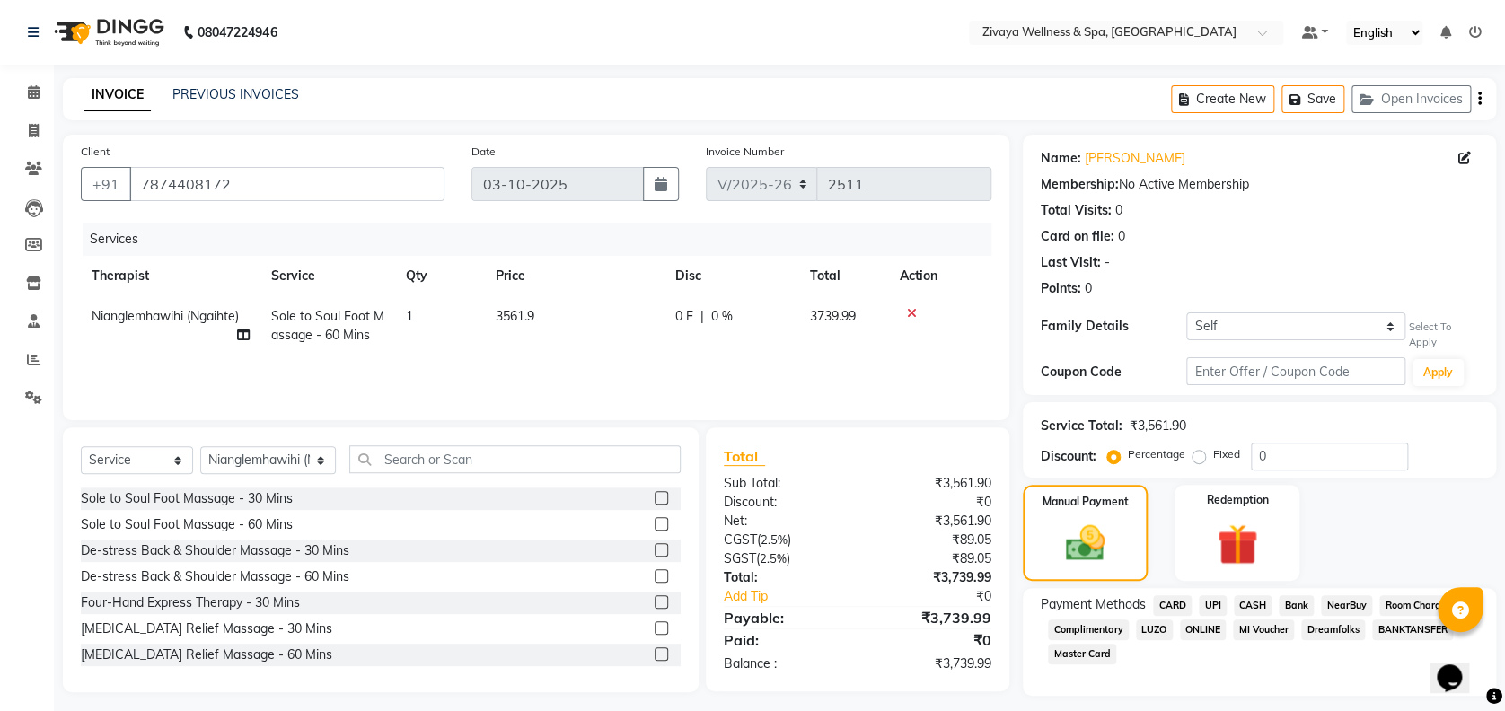
click at [1172, 603] on span "CARD" at bounding box center [1172, 605] width 39 height 21
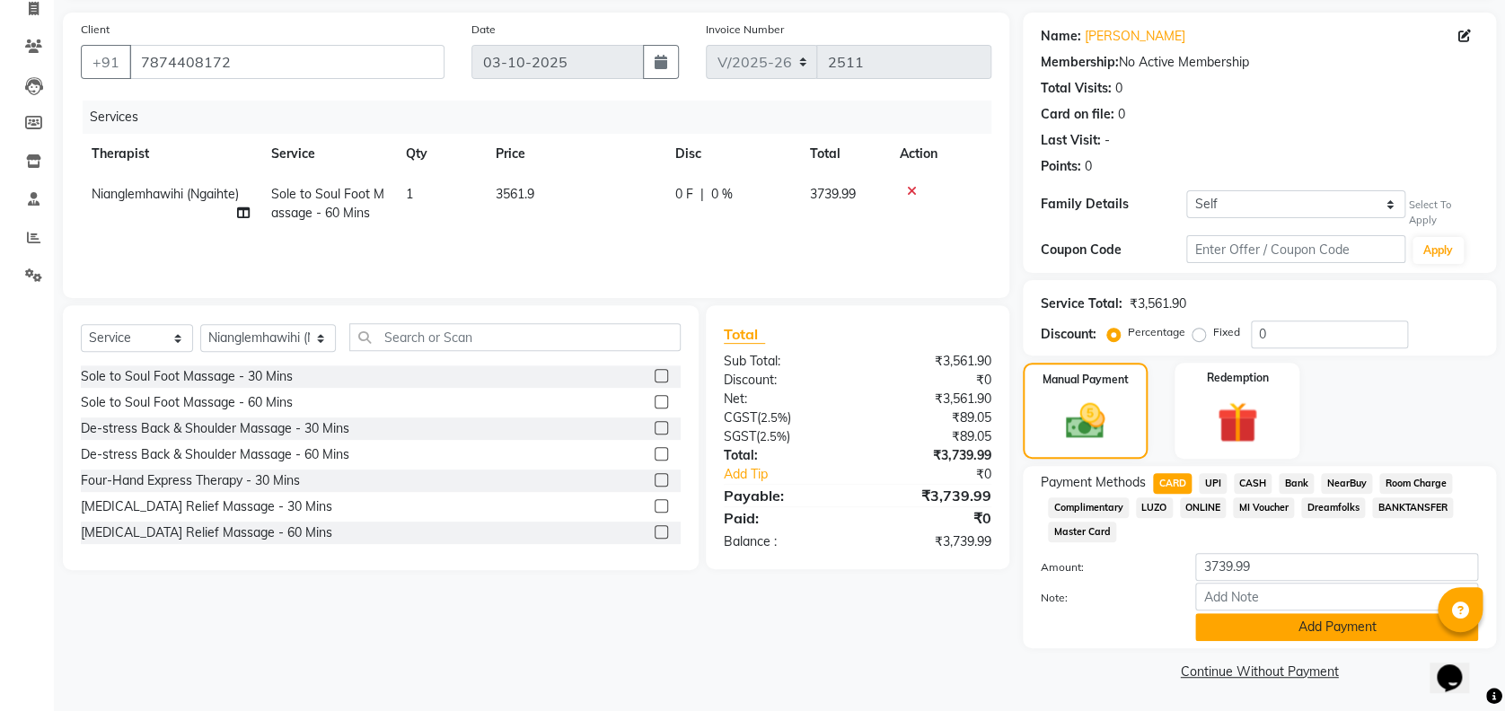
click at [1218, 622] on button "Add Payment" at bounding box center [1336, 627] width 283 height 28
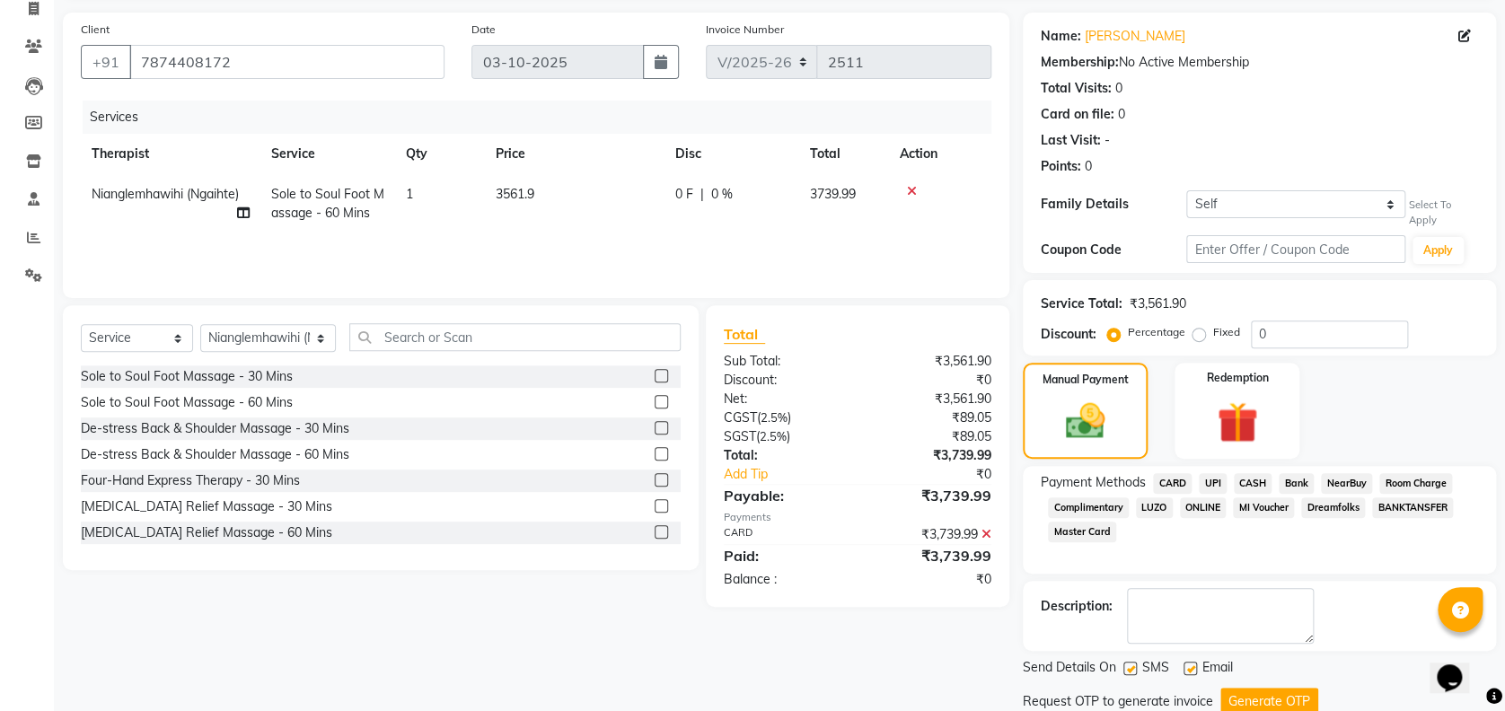
scroll to position [183, 0]
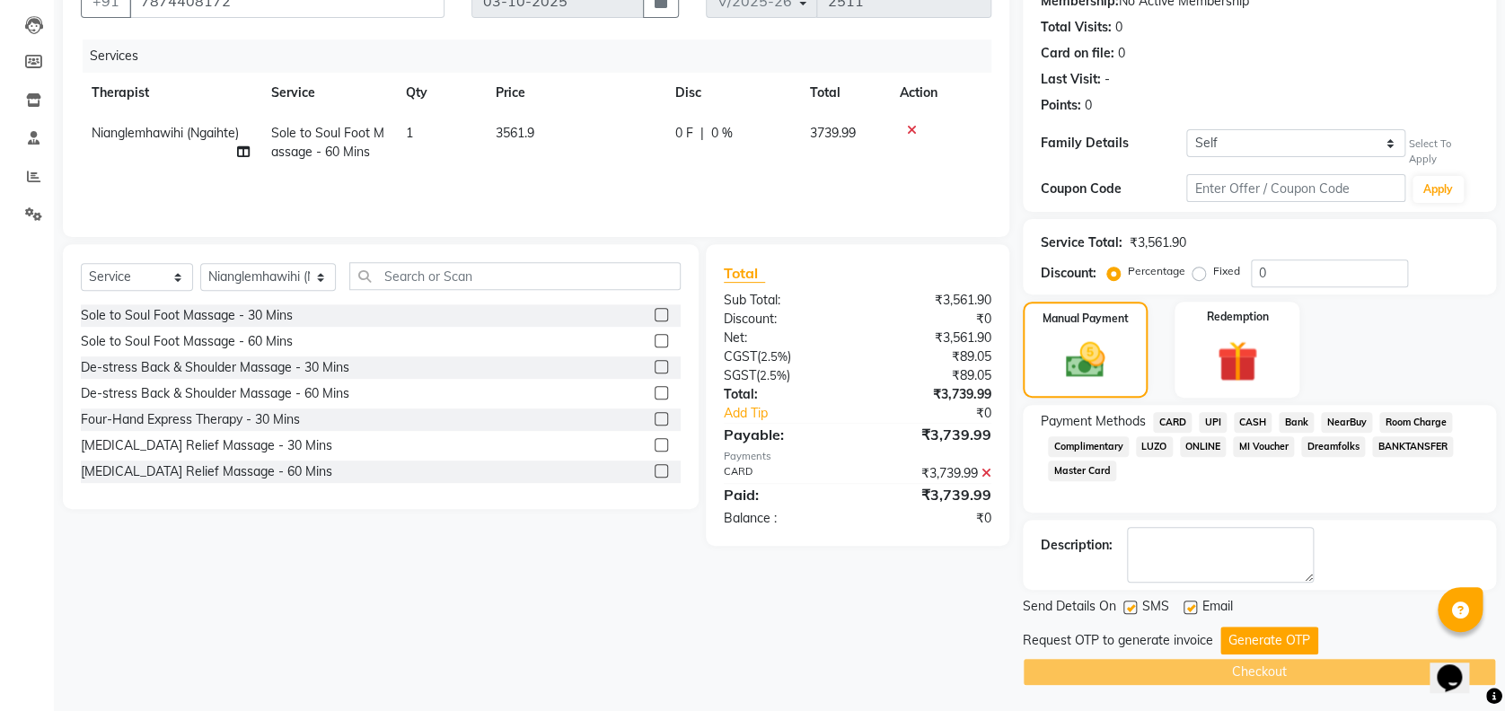
click at [1183, 605] on label at bounding box center [1189, 607] width 13 height 13
click at [1183, 605] on input "checkbox" at bounding box center [1189, 608] width 12 height 12
checkbox input "false"
click at [1128, 603] on label at bounding box center [1129, 607] width 13 height 13
click at [1128, 603] on input "checkbox" at bounding box center [1129, 608] width 12 height 12
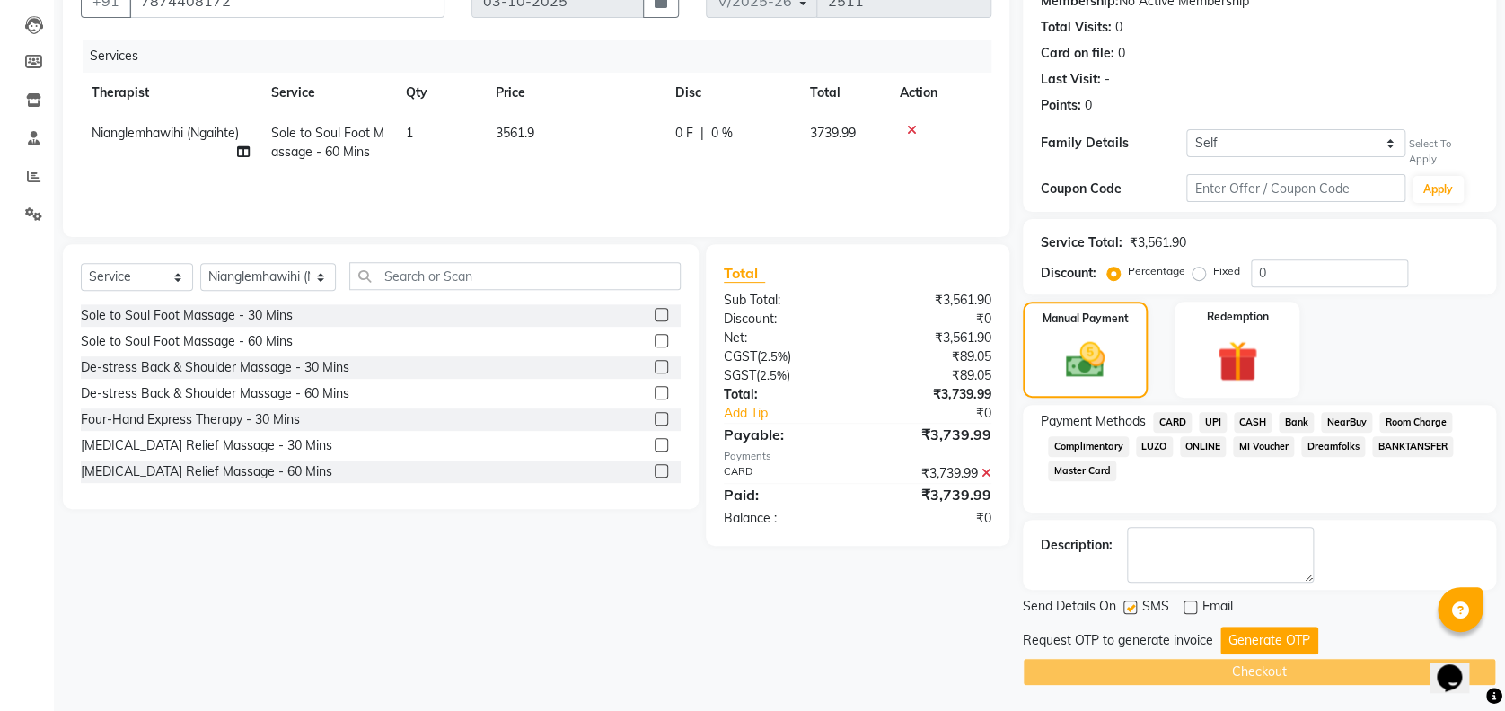
checkbox input "false"
click at [1253, 628] on button "Generate OTP" at bounding box center [1269, 641] width 98 height 28
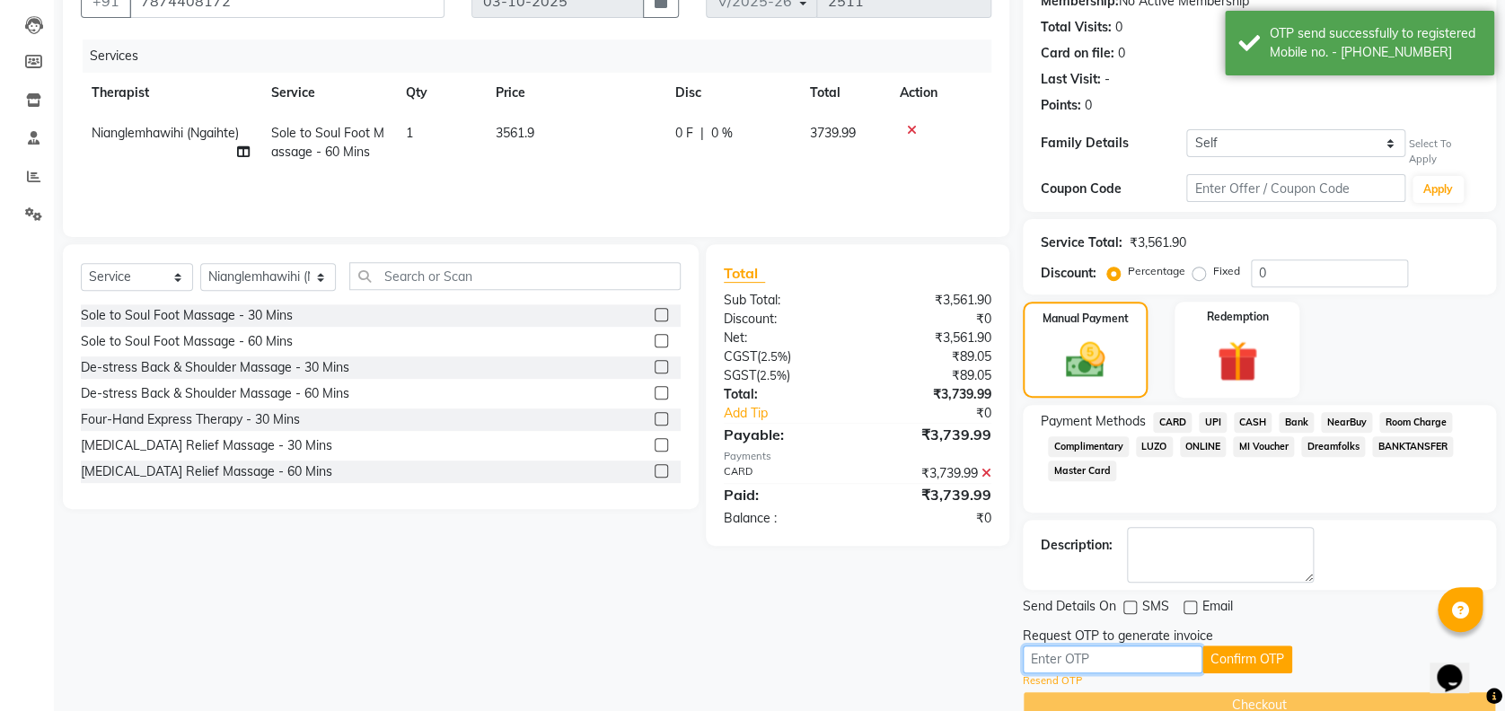
click at [1172, 652] on input "text" at bounding box center [1113, 659] width 180 height 28
type input "4543"
click at [1240, 659] on button "Confirm OTP" at bounding box center [1247, 659] width 90 height 28
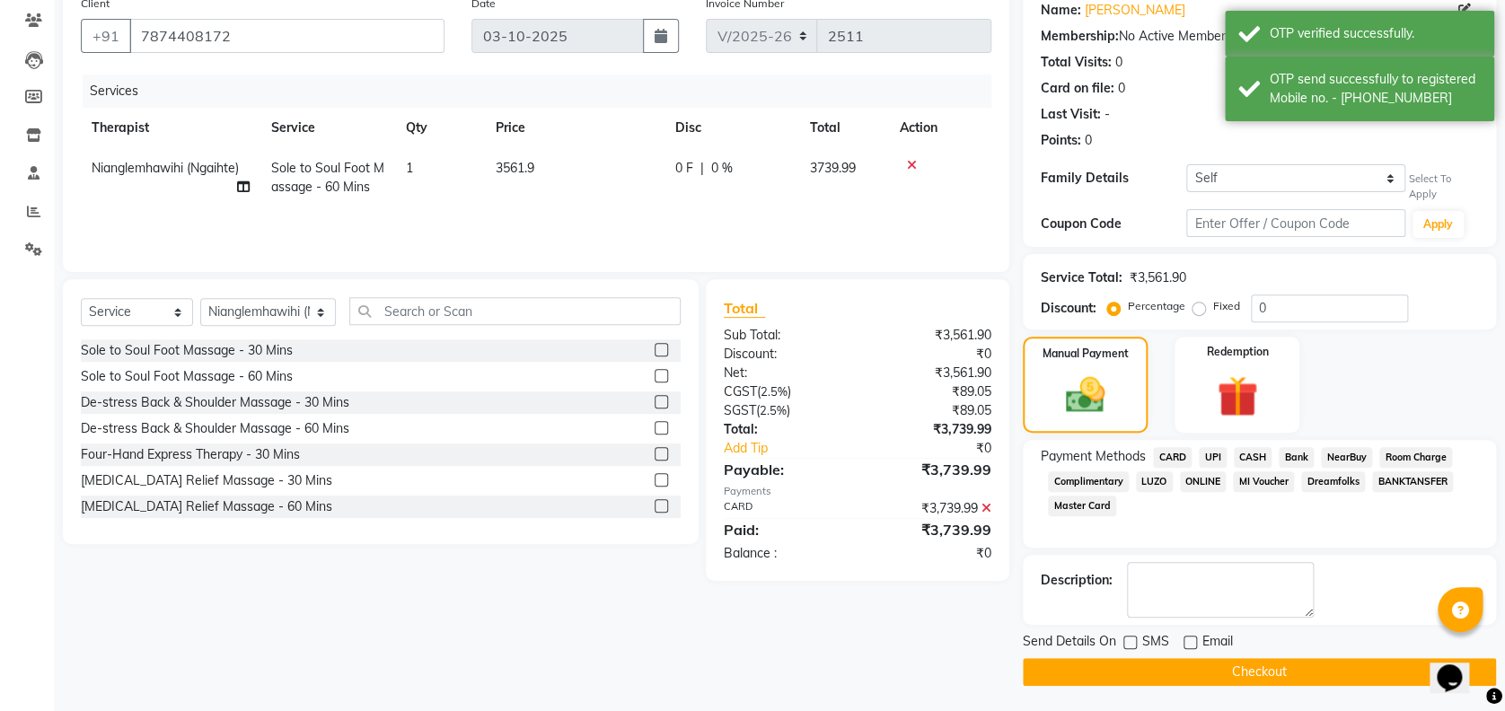
click at [1240, 675] on button "Checkout" at bounding box center [1259, 672] width 473 height 28
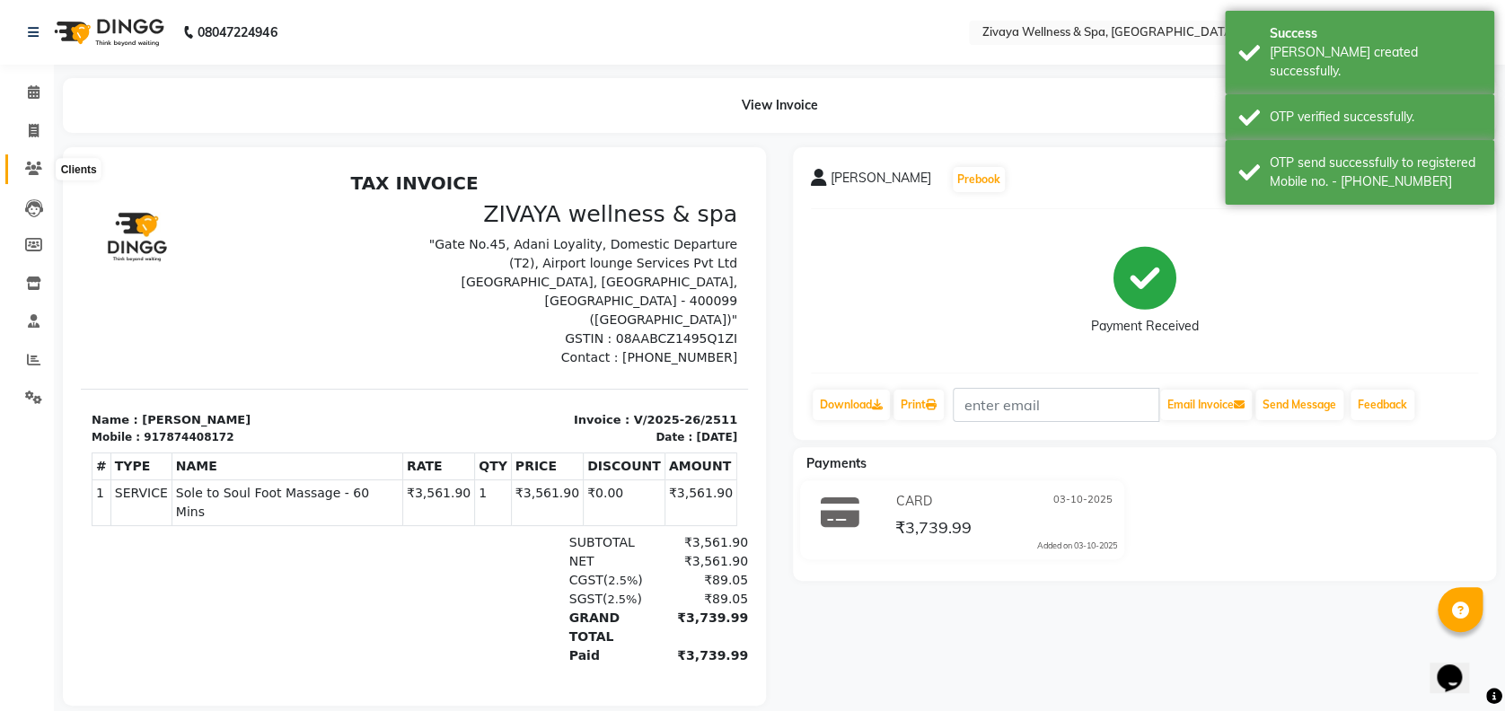
click at [31, 172] on icon at bounding box center [33, 168] width 17 height 13
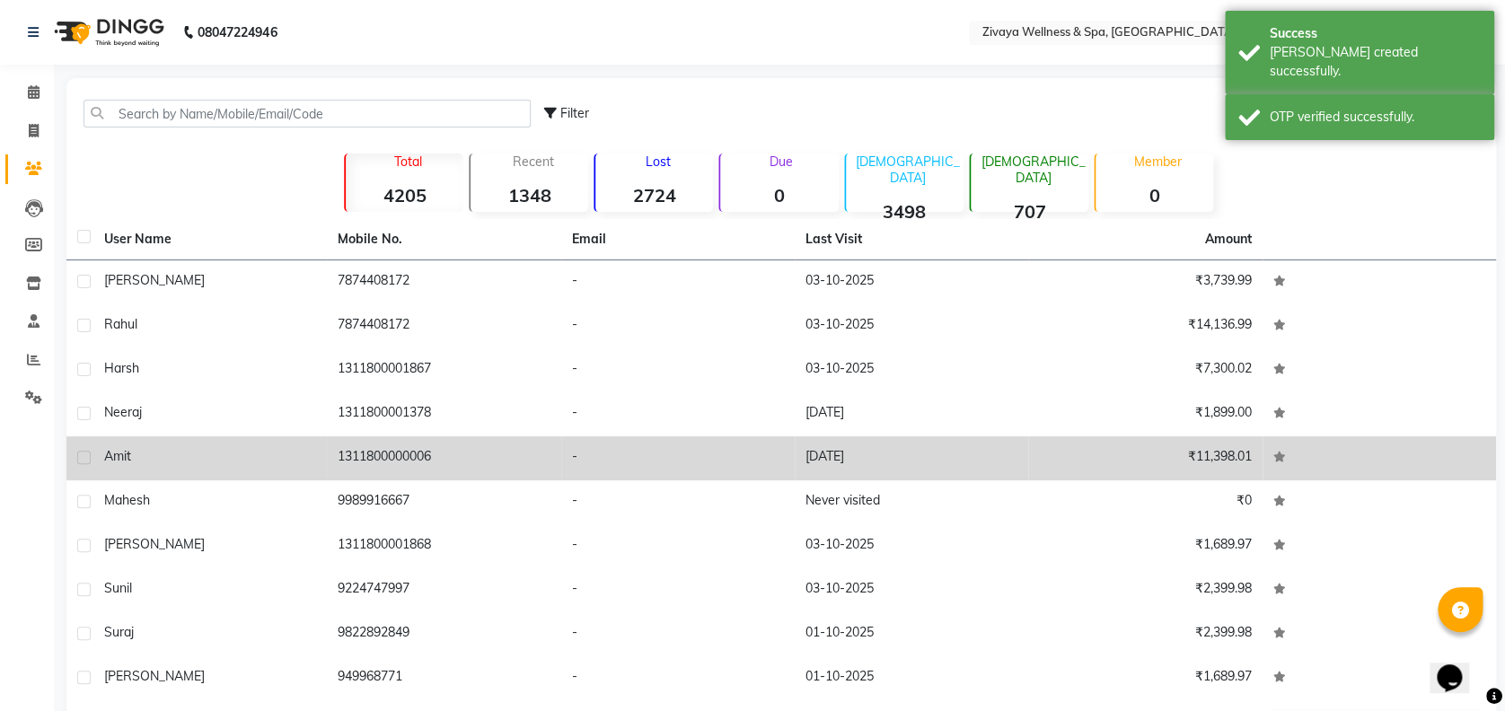
click at [512, 448] on td "1311800000006" at bounding box center [443, 458] width 233 height 44
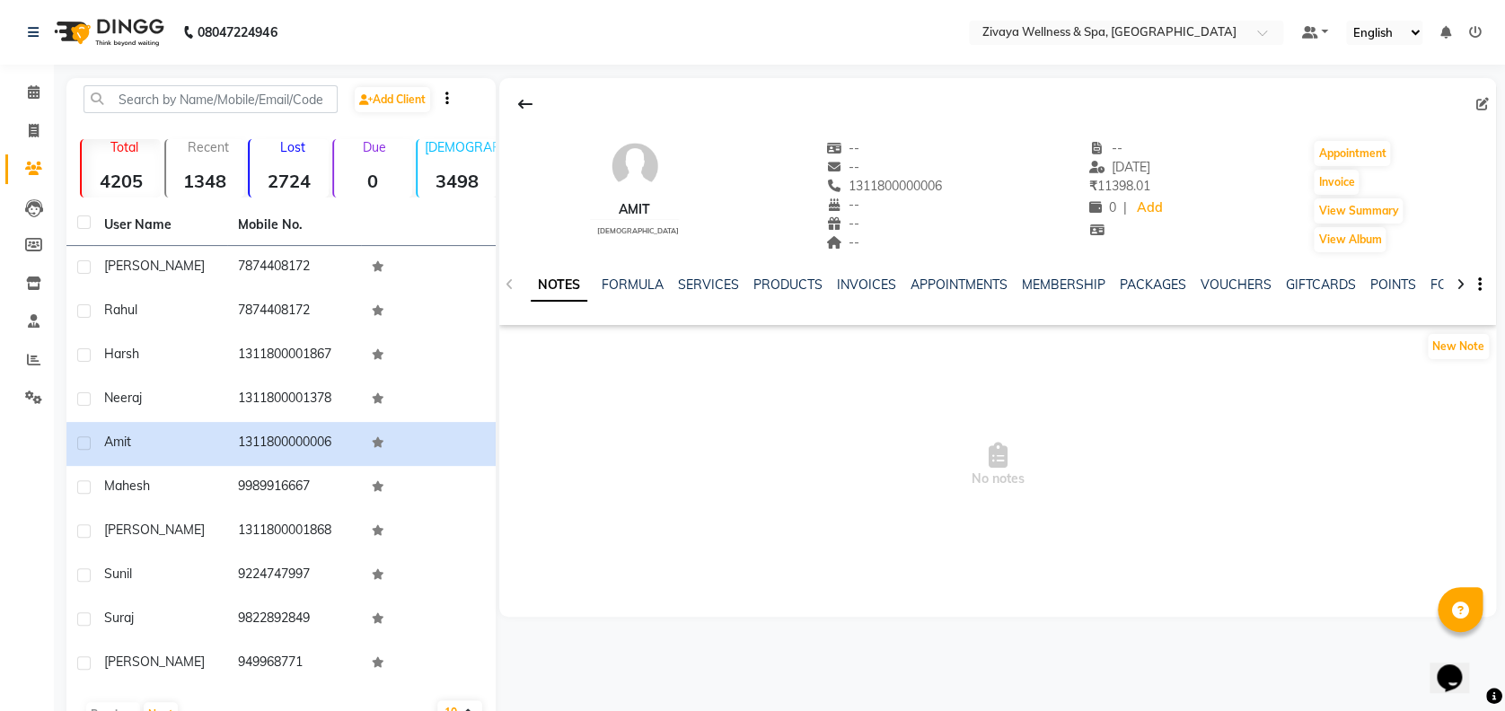
click at [1476, 107] on icon at bounding box center [1482, 104] width 13 height 13
select select "[DEMOGRAPHIC_DATA]"
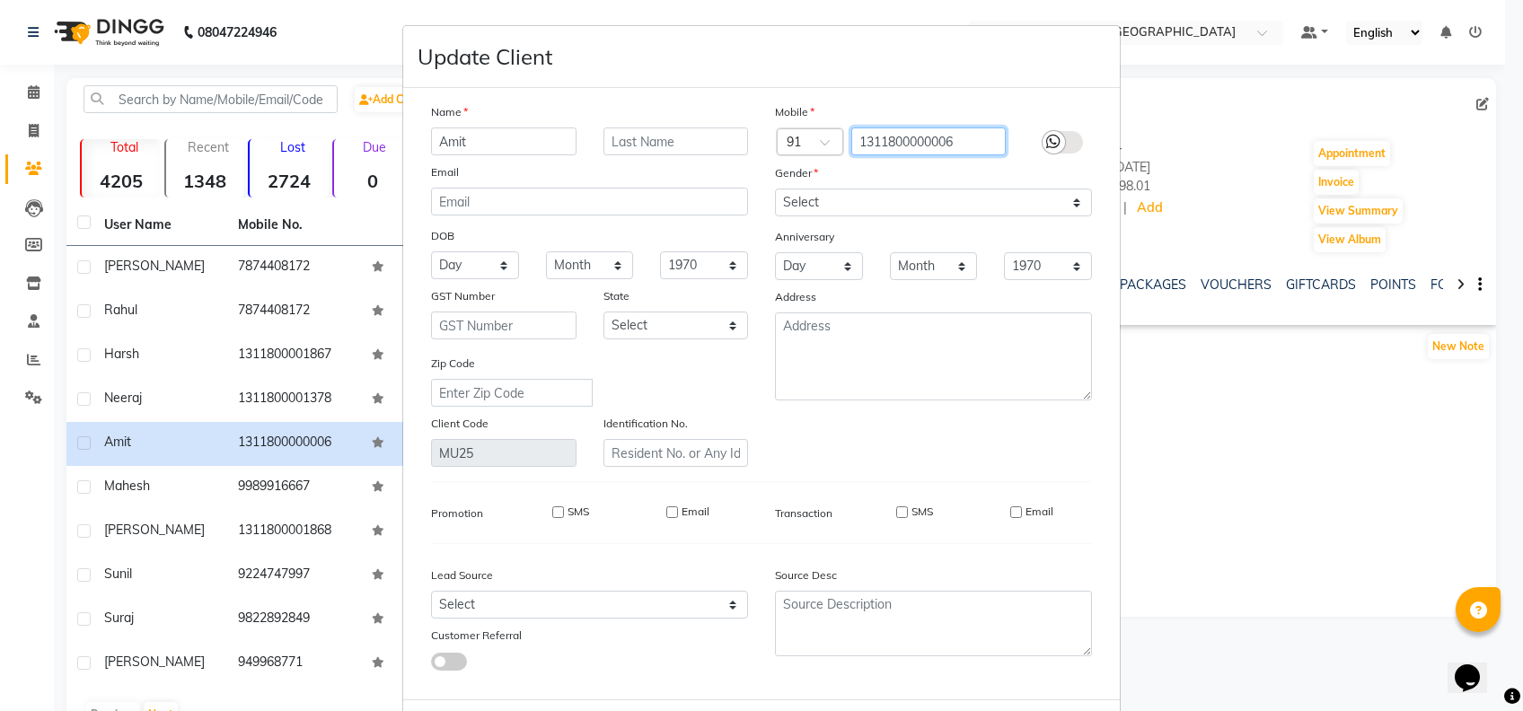
click at [982, 144] on input "1311800000006" at bounding box center [928, 141] width 155 height 28
type input "1"
type input "7874408172"
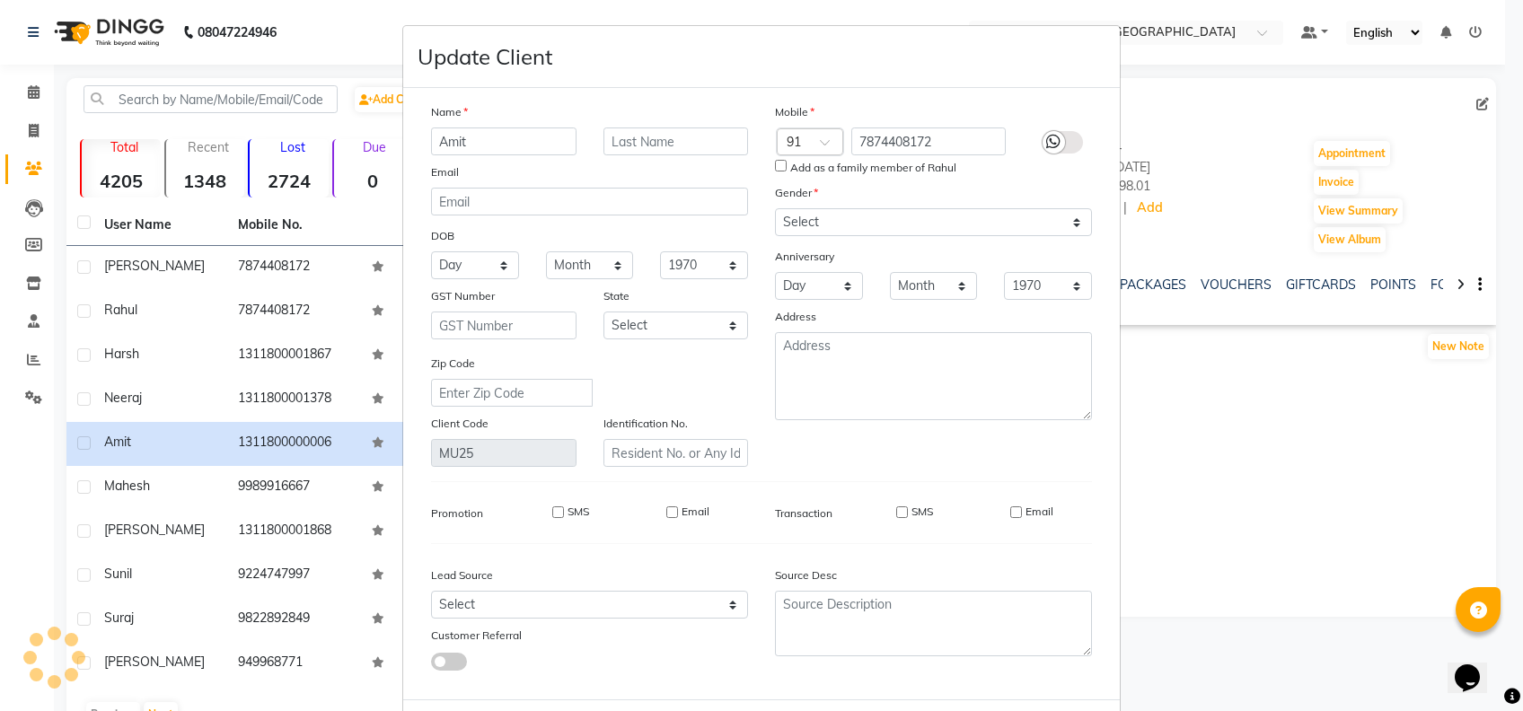
click at [897, 431] on div "Mobile Country Code × 91 7874408172 Add as a family member of Rahul Gender Sele…" at bounding box center [933, 284] width 344 height 364
click at [768, 171] on div "Add as a family member of Rahul" at bounding box center [933, 168] width 344 height 16
click at [775, 167] on input "Add as a family member of Rahul" at bounding box center [781, 166] width 12 height 12
checkbox input "true"
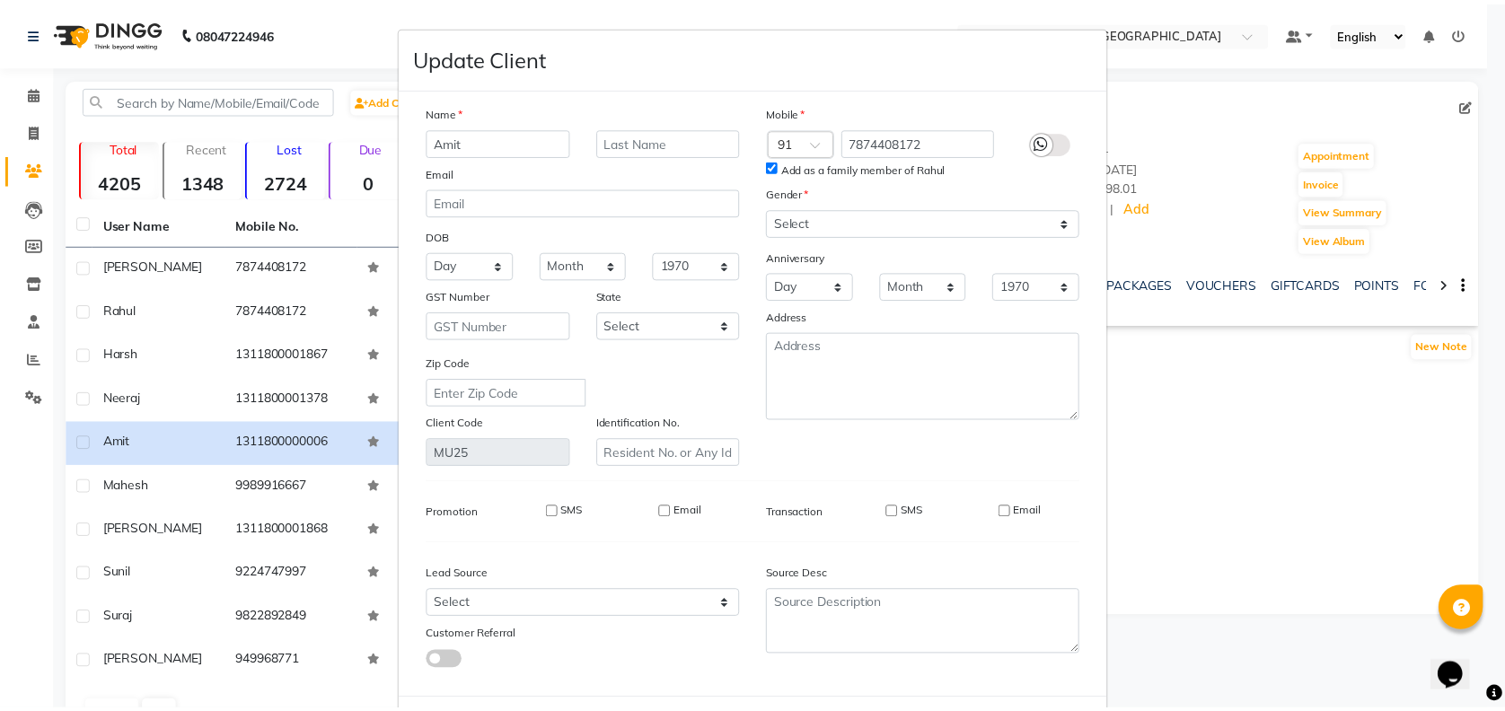
scroll to position [82, 0]
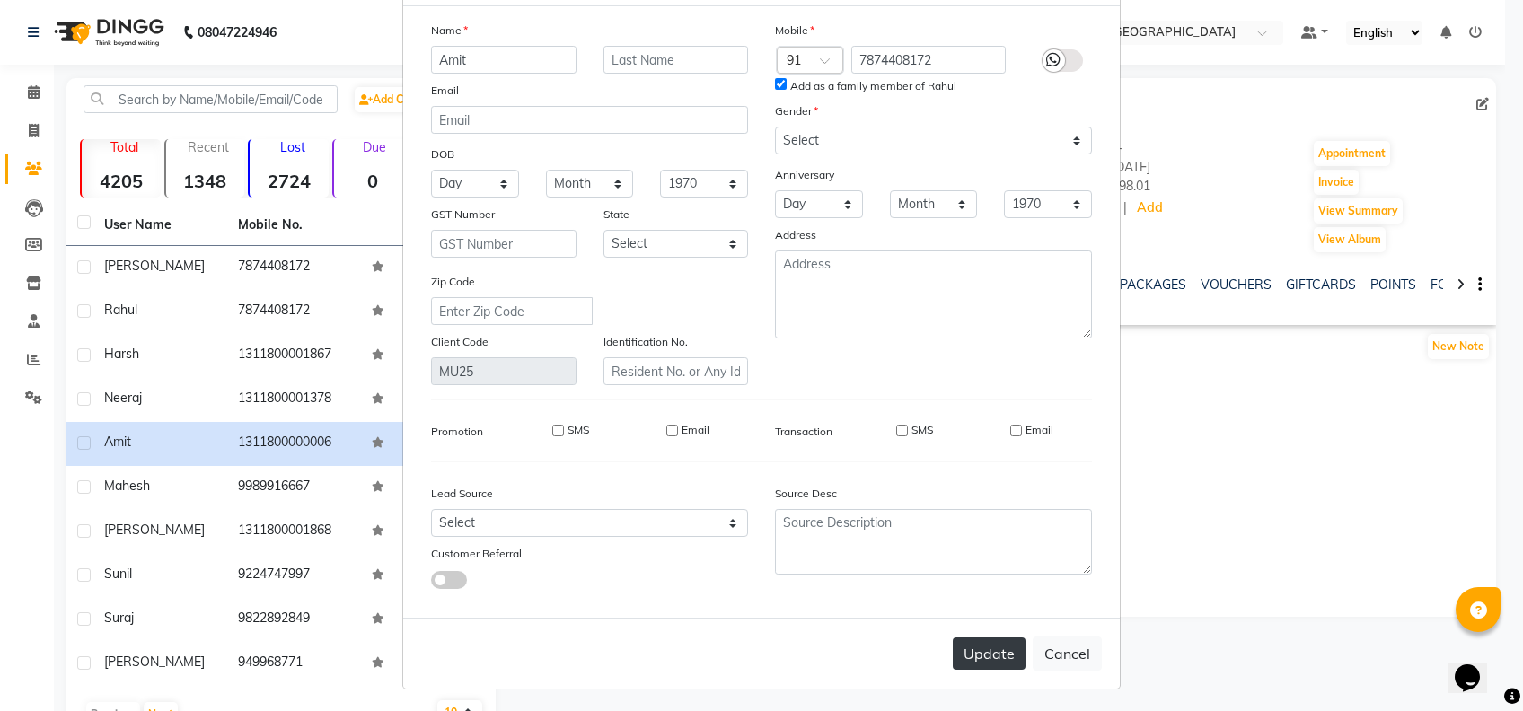
click at [978, 652] on button "Update" at bounding box center [989, 653] width 73 height 32
select select
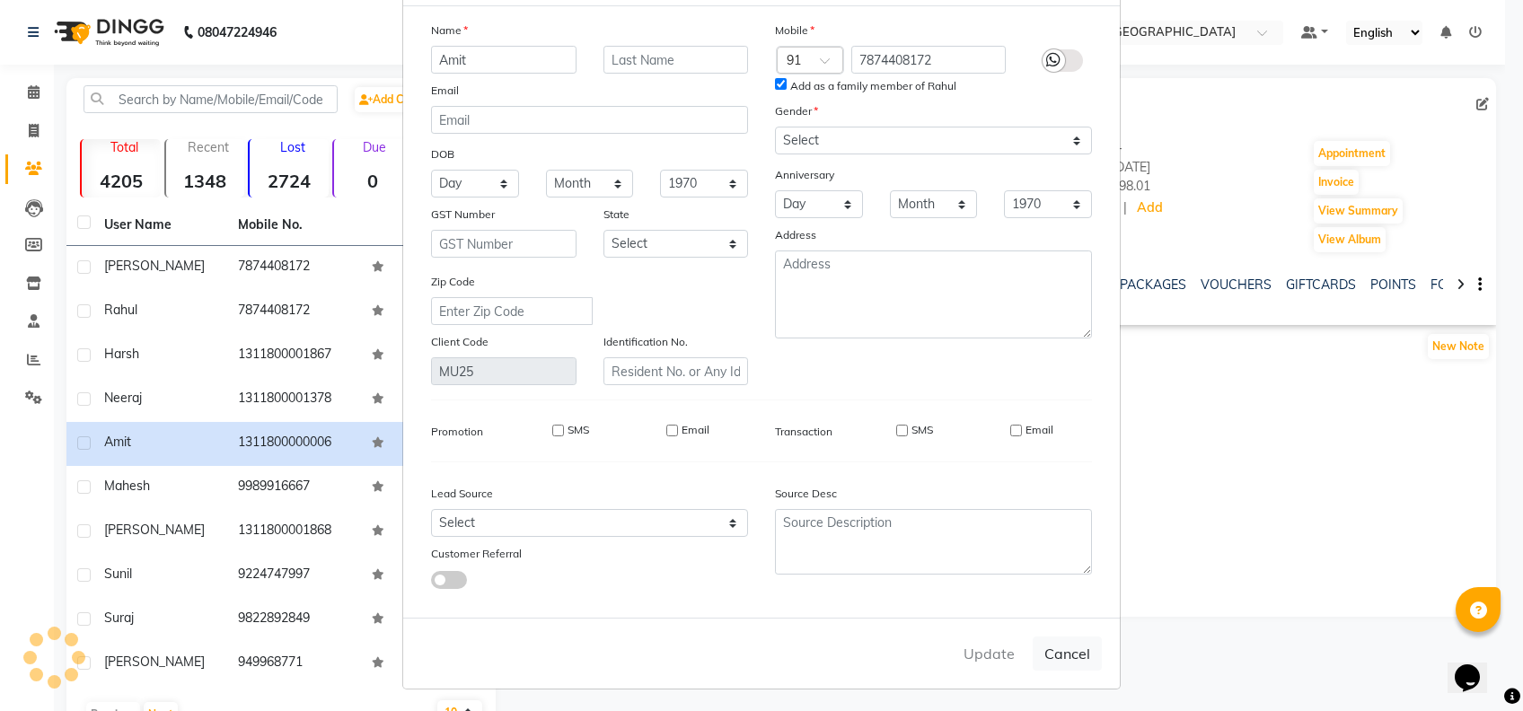
select select
checkbox input "false"
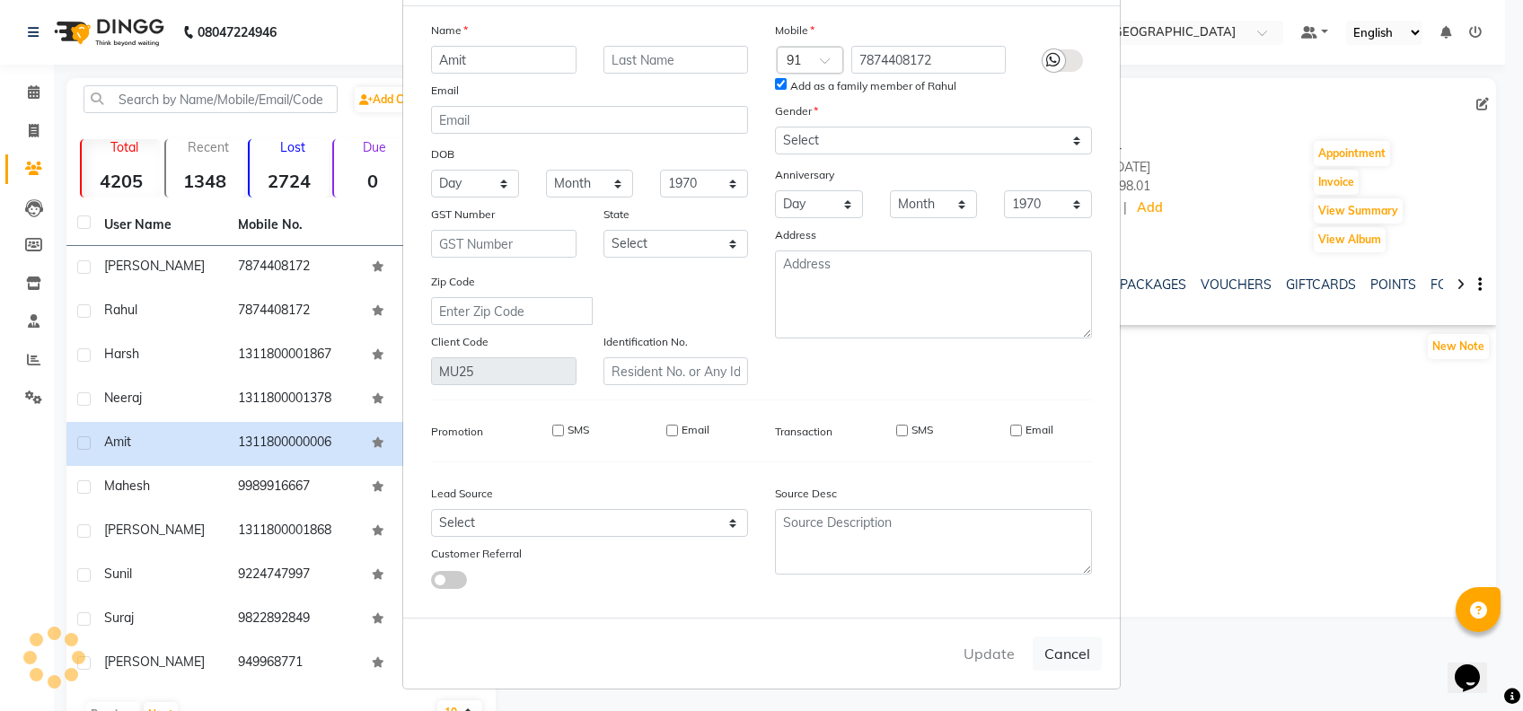
checkbox input "false"
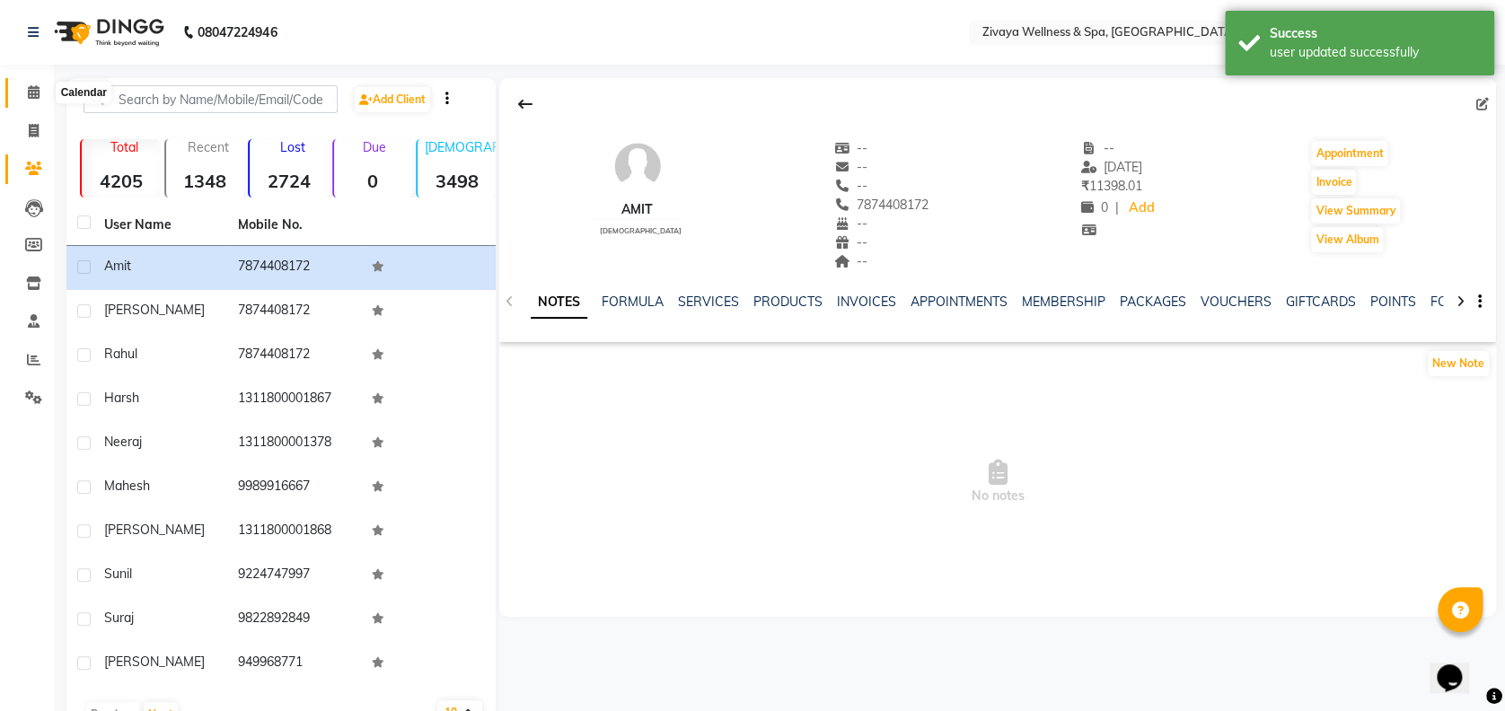
click at [29, 92] on icon at bounding box center [34, 91] width 12 height 13
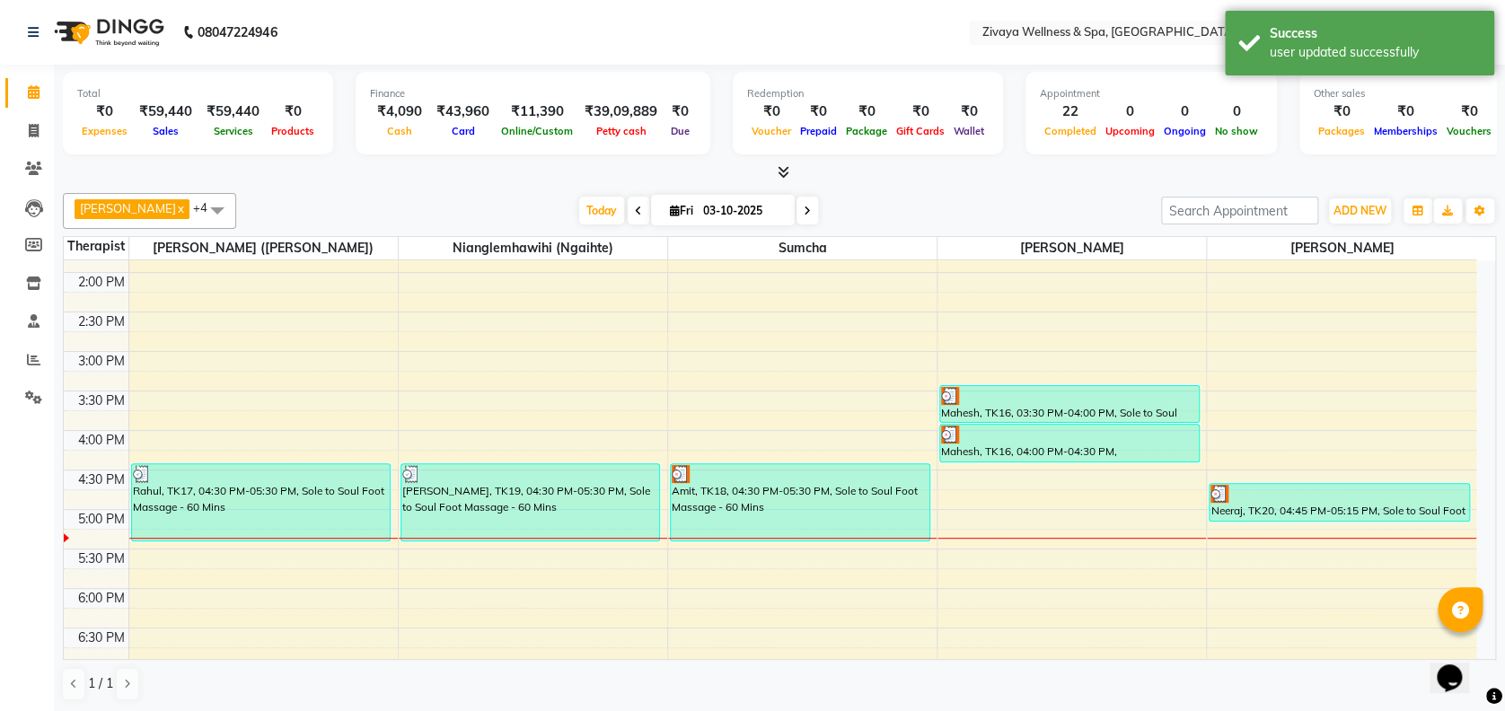
scroll to position [1094, 0]
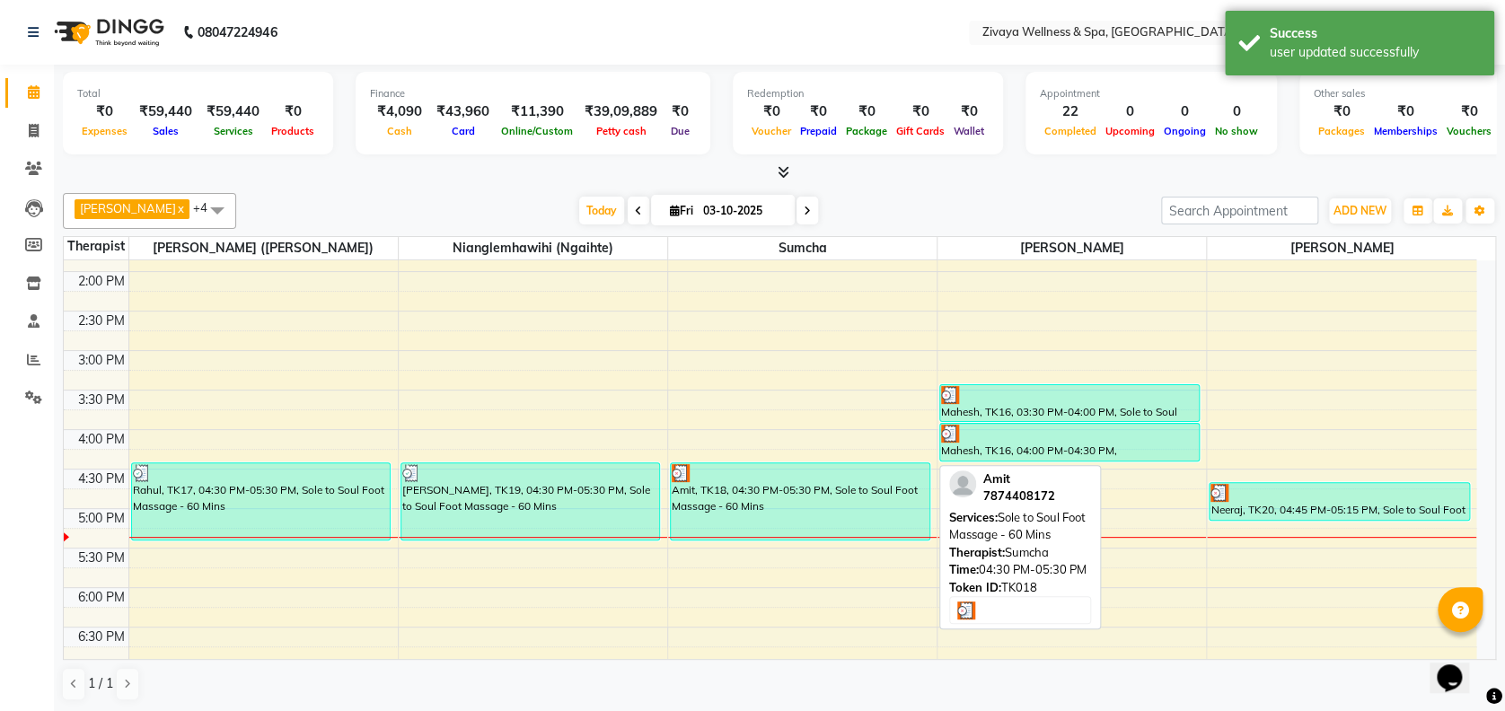
click at [847, 501] on div "Amit, TK18, 04:30 PM-05:30 PM, Sole to Soul Foot Massage - 60 Mins" at bounding box center [800, 501] width 259 height 76
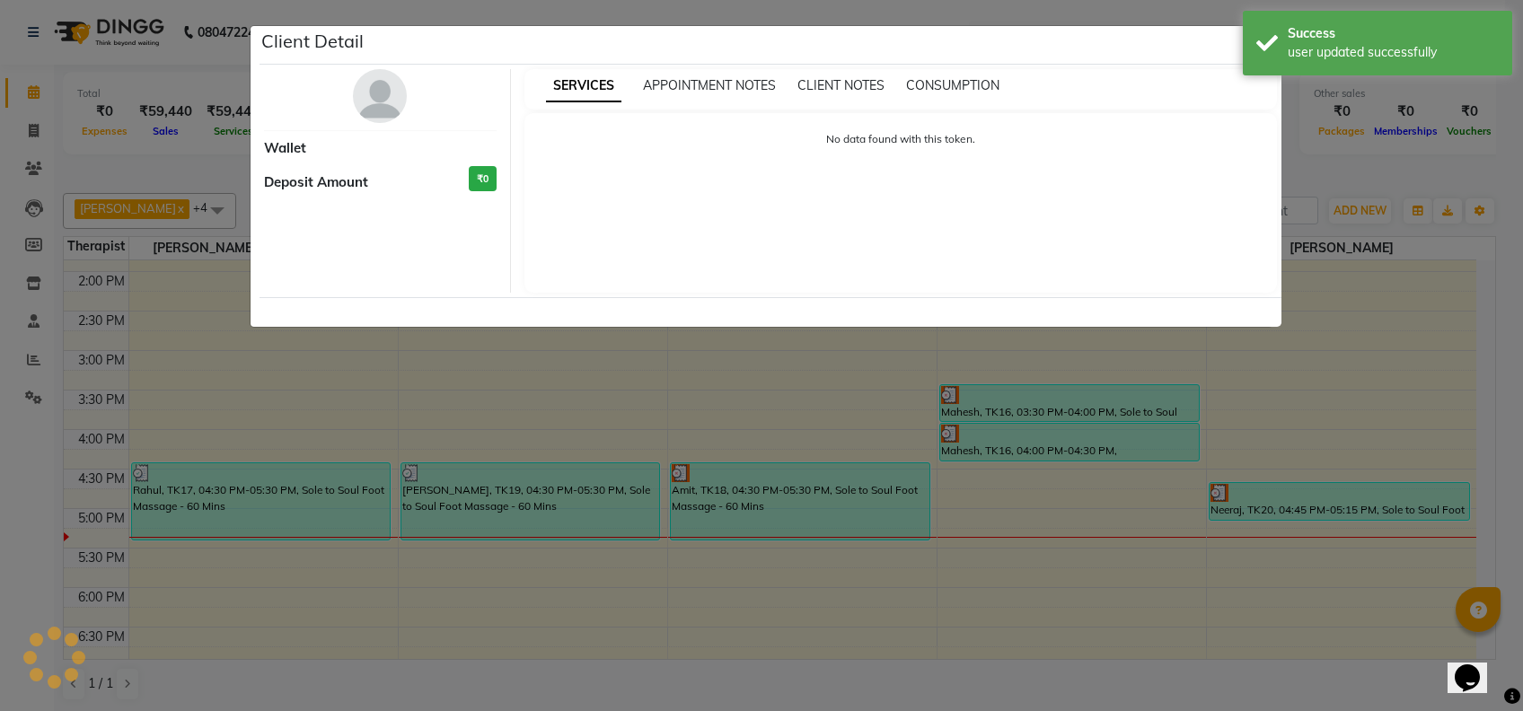
select select "3"
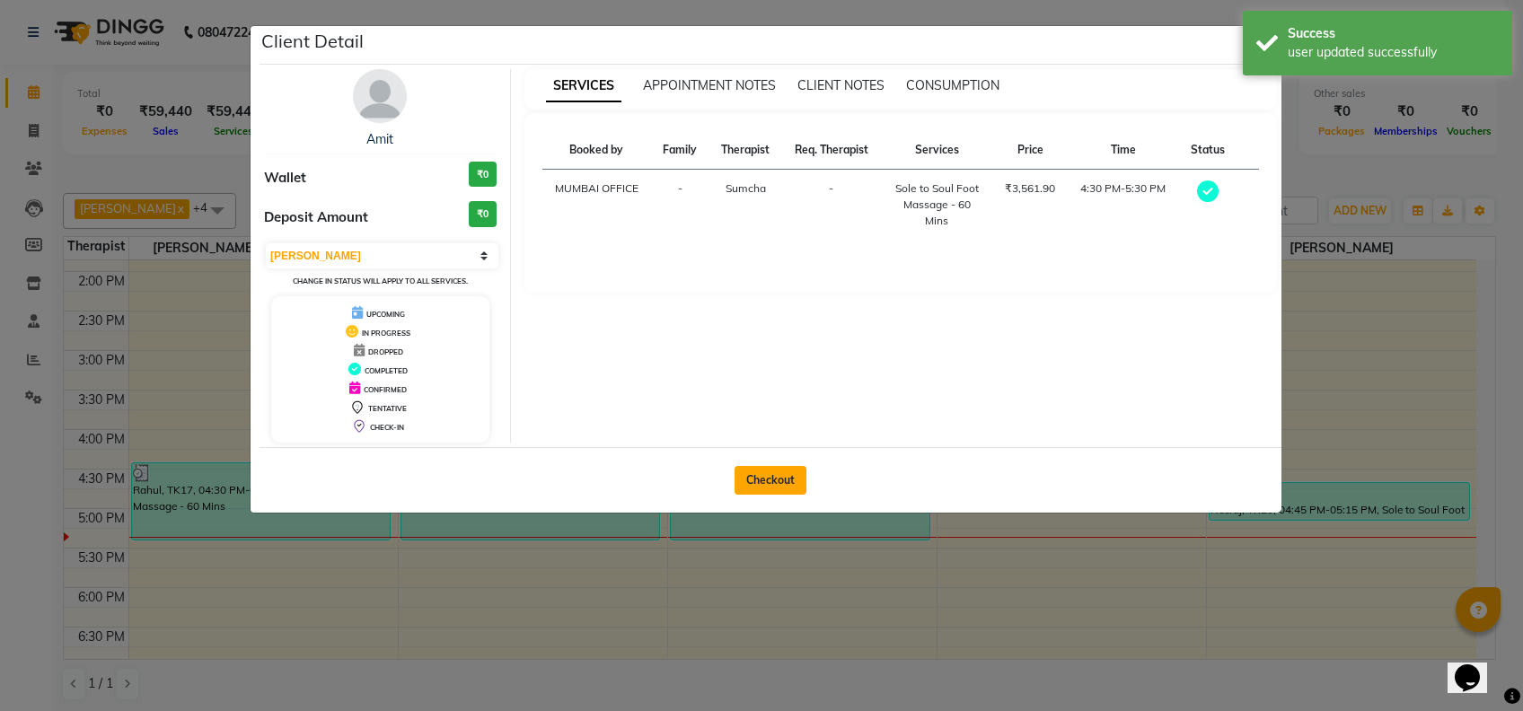
click at [797, 467] on button "Checkout" at bounding box center [770, 480] width 72 height 29
select select "service"
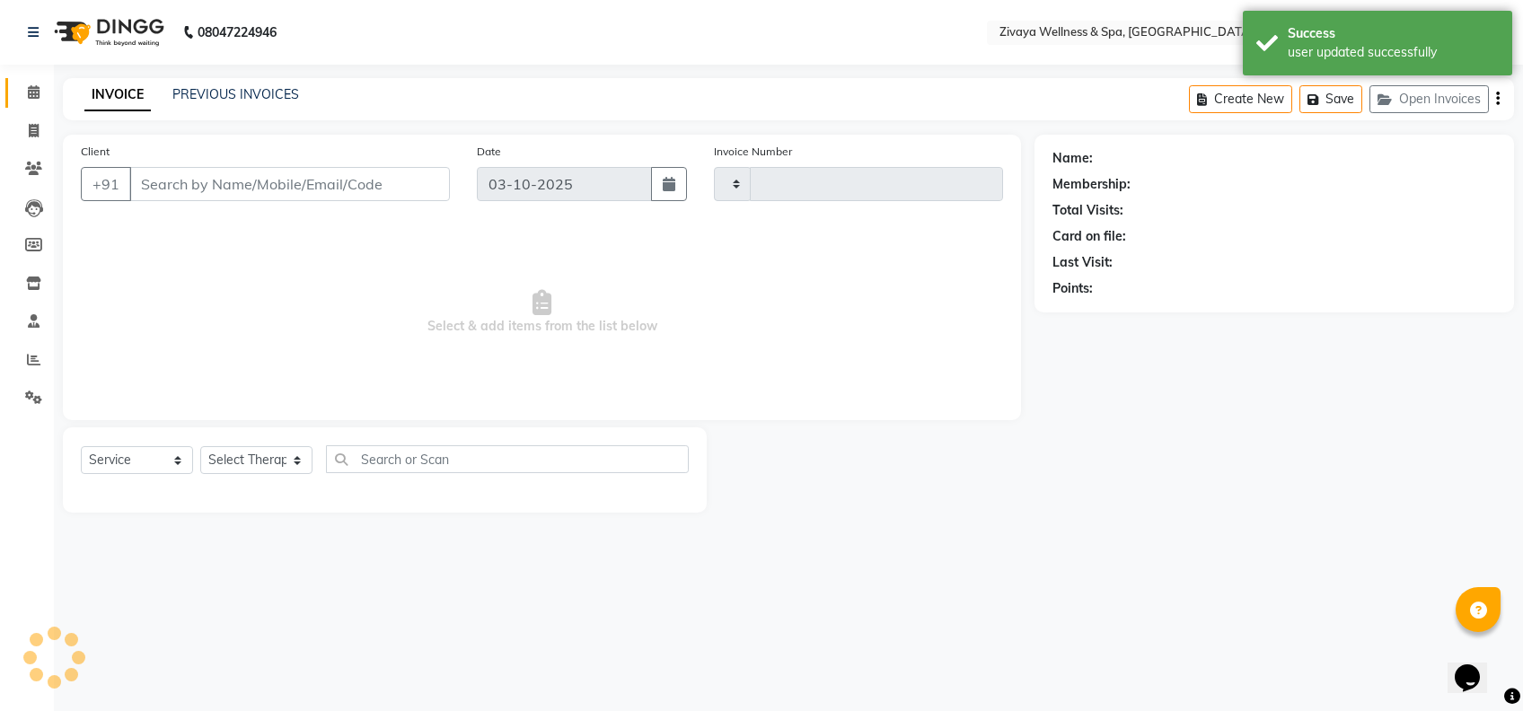
type input "2512"
select select "7072"
type input "7874408172"
select select "63085"
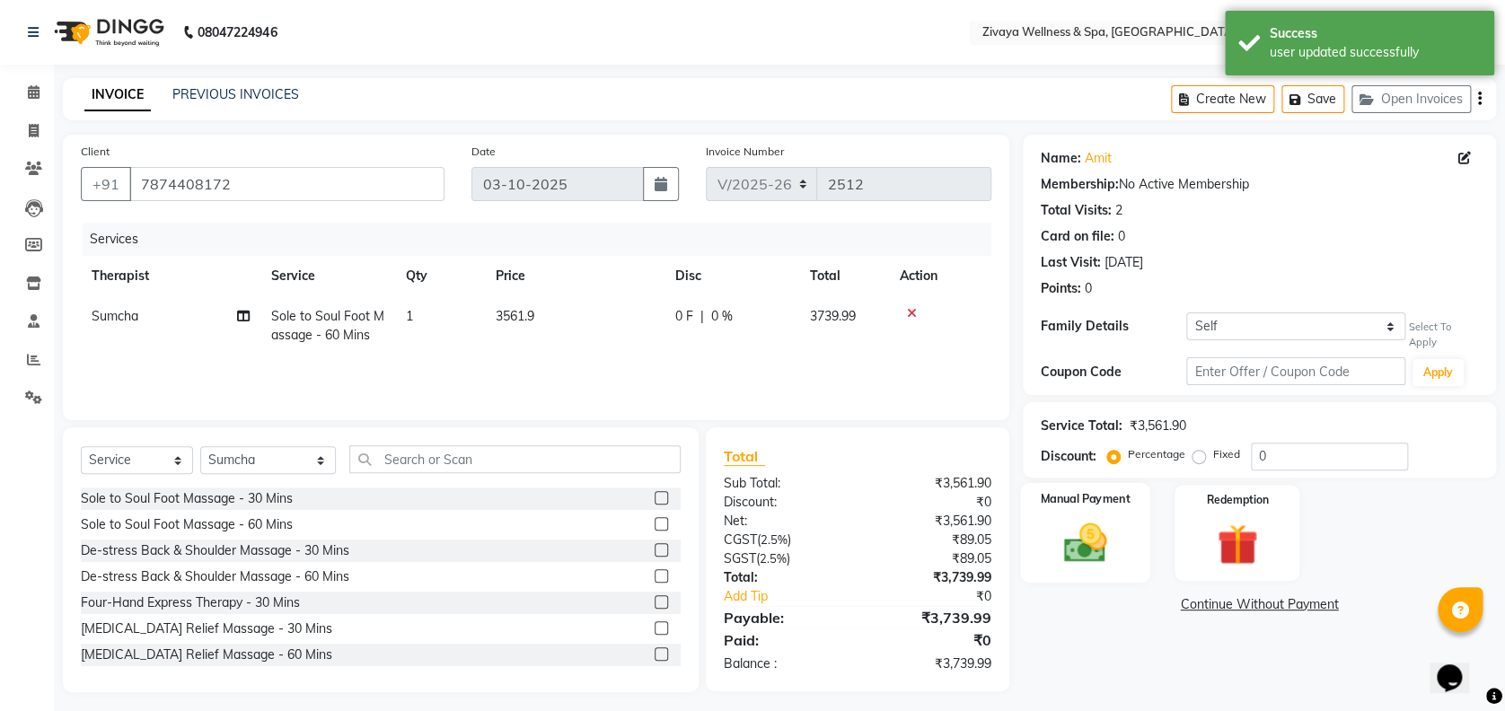
click at [1084, 514] on div "Manual Payment" at bounding box center [1085, 532] width 130 height 100
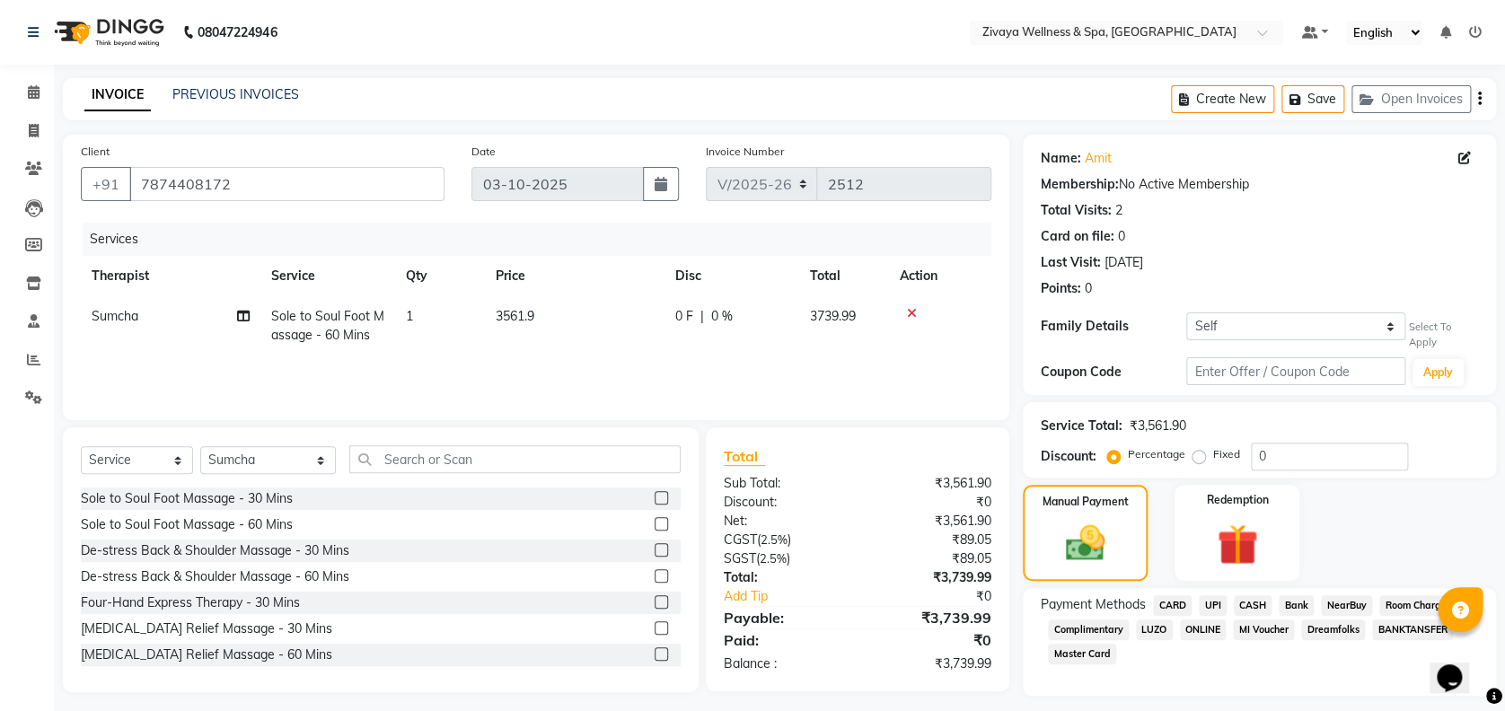
click at [1181, 607] on span "CARD" at bounding box center [1172, 605] width 39 height 21
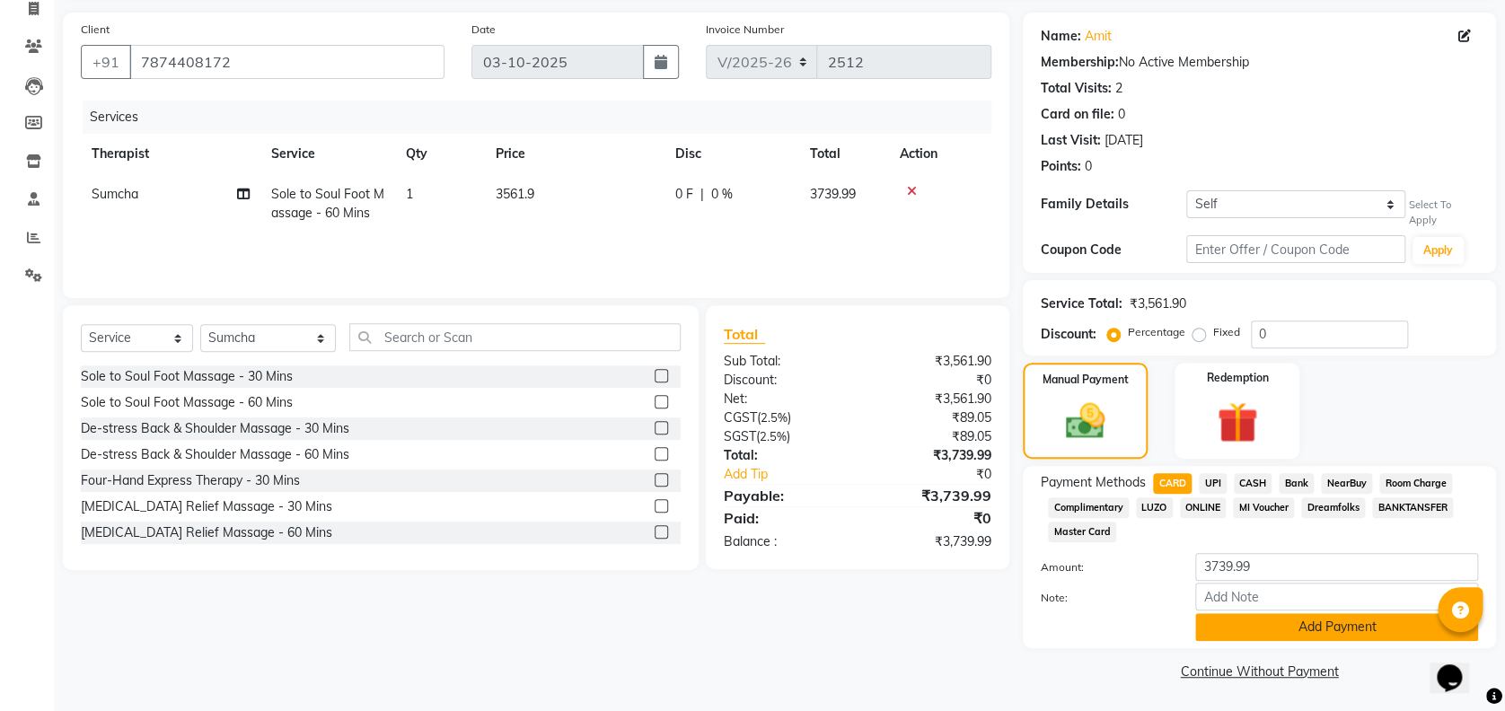
click at [1207, 625] on button "Add Payment" at bounding box center [1336, 627] width 283 height 28
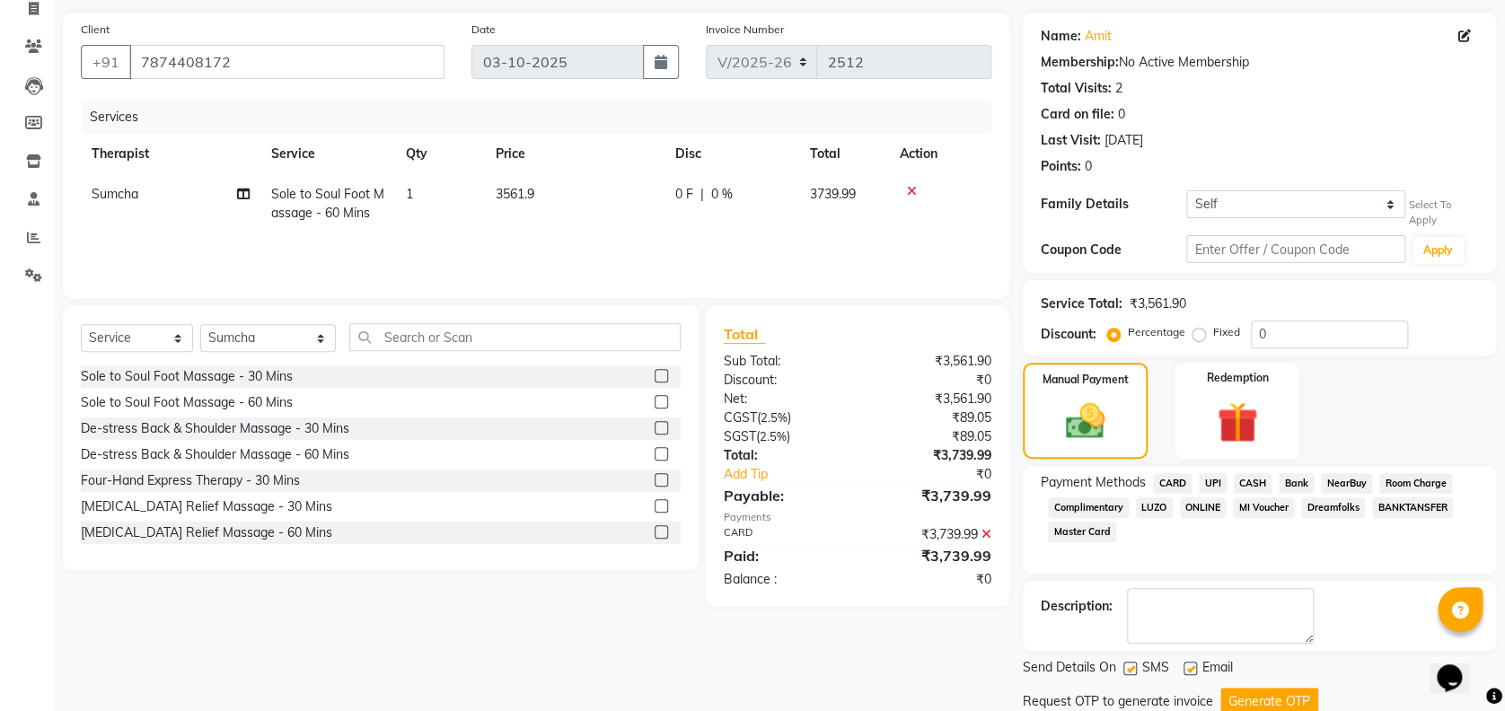
scroll to position [172, 0]
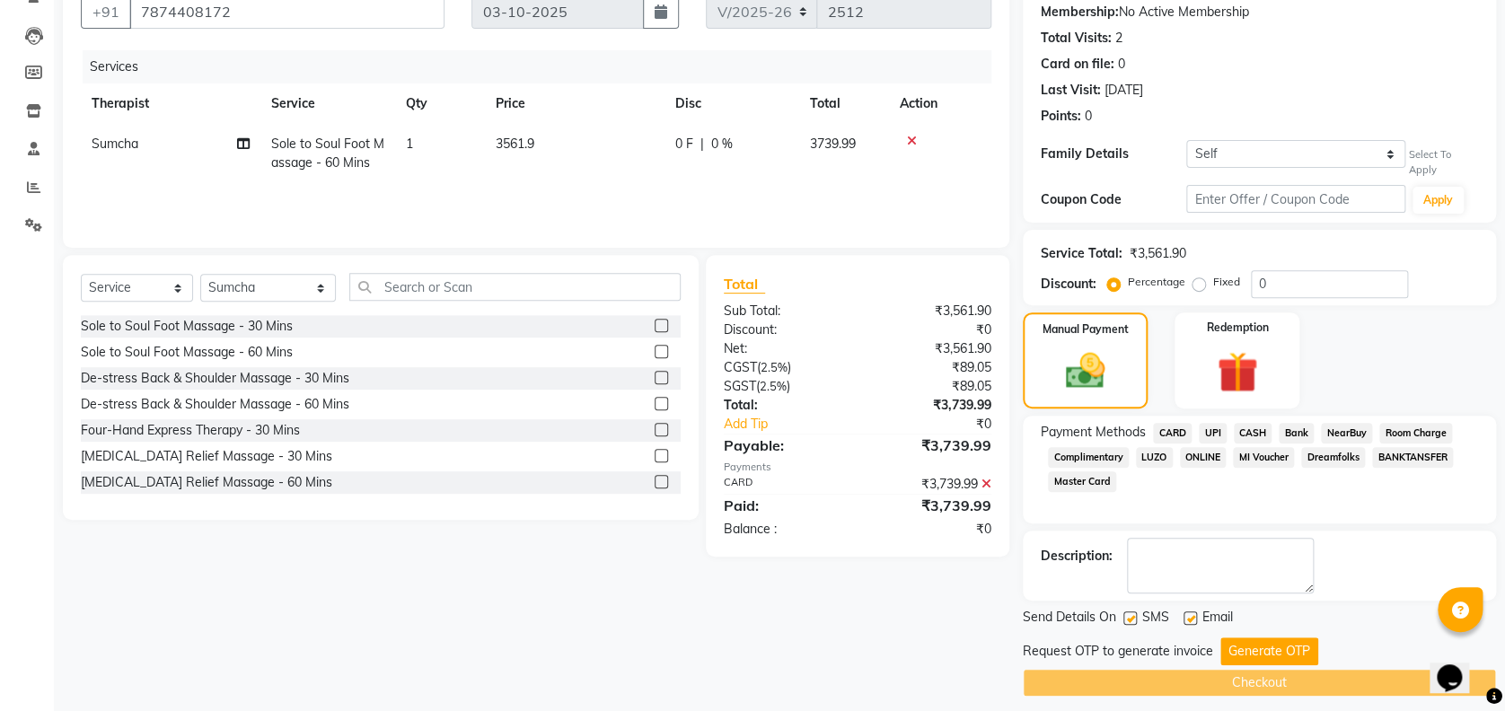
click at [1191, 613] on label at bounding box center [1189, 617] width 13 height 13
click at [1191, 613] on input "checkbox" at bounding box center [1189, 619] width 12 height 12
checkbox input "false"
click at [1131, 619] on label at bounding box center [1129, 617] width 13 height 13
click at [1131, 619] on input "checkbox" at bounding box center [1129, 619] width 12 height 12
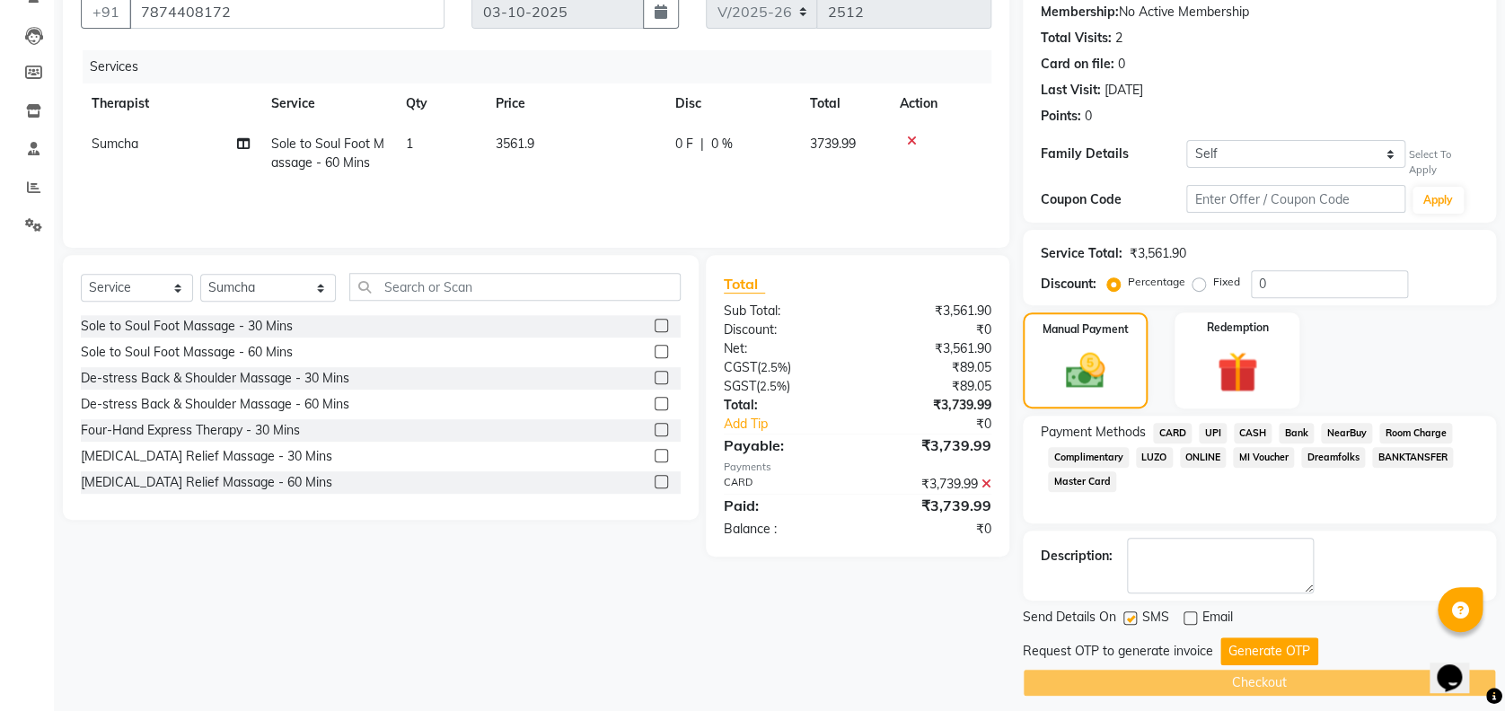
checkbox input "false"
click at [1257, 641] on button "Generate OTP" at bounding box center [1269, 651] width 98 height 28
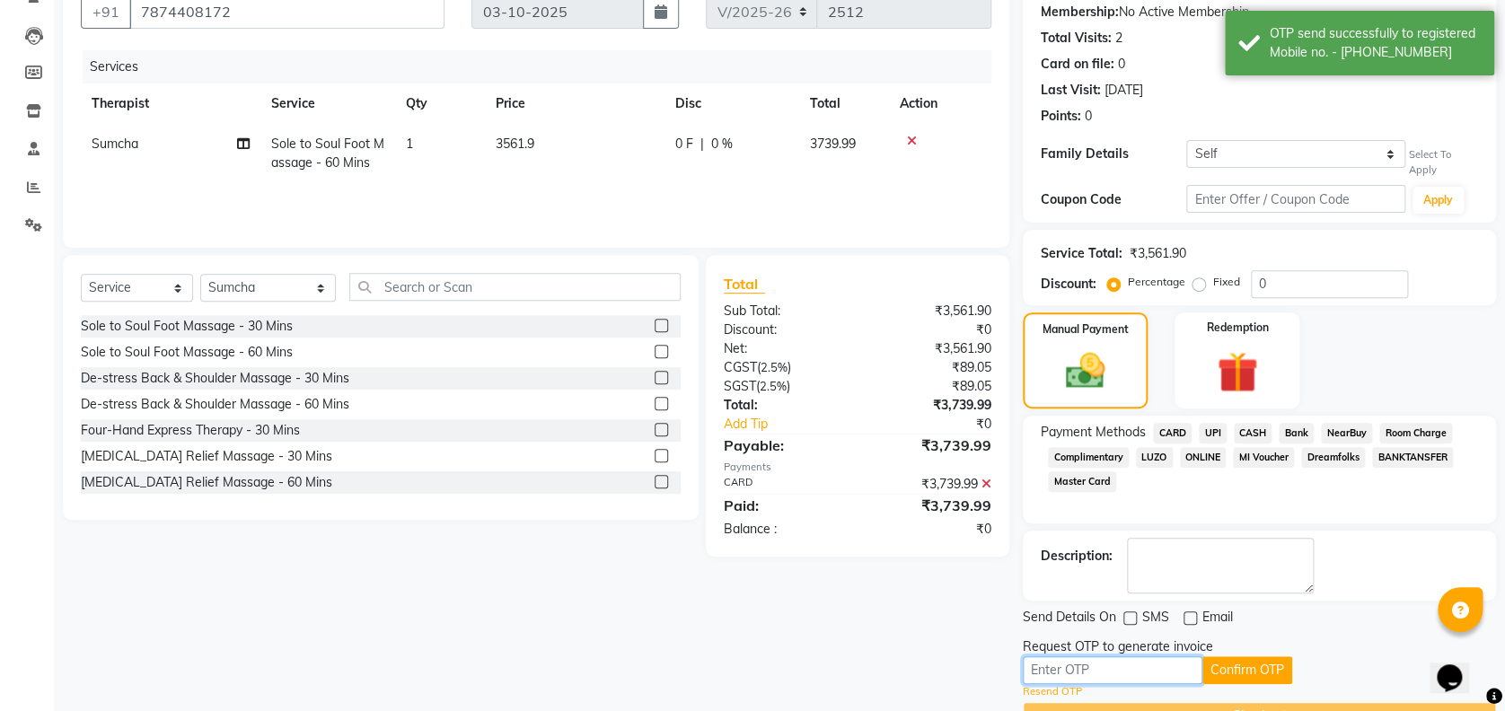
click at [1145, 661] on input "text" at bounding box center [1113, 670] width 180 height 28
type input "4543"
click at [1243, 660] on button "Confirm OTP" at bounding box center [1247, 670] width 90 height 28
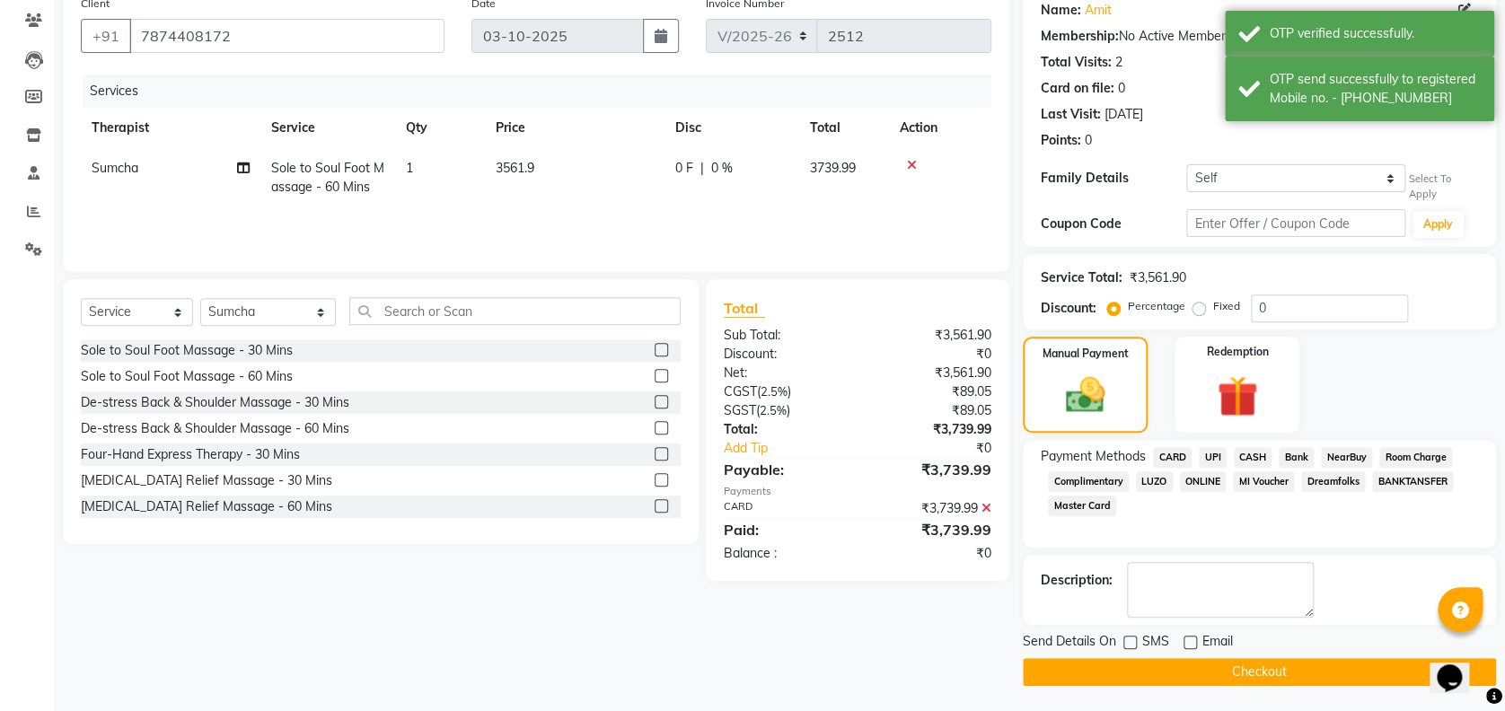
click at [1242, 667] on button "Checkout" at bounding box center [1259, 672] width 473 height 28
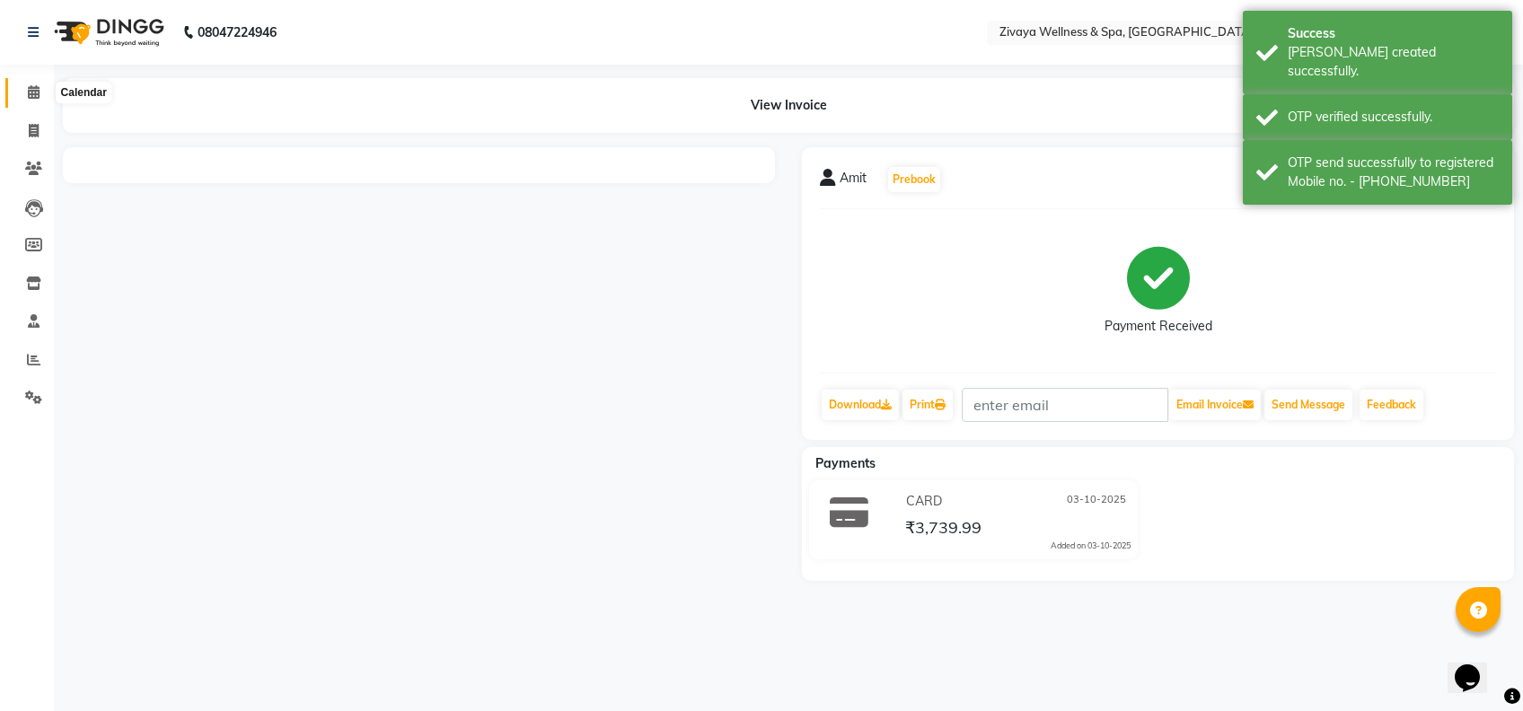
click at [28, 94] on icon at bounding box center [34, 91] width 12 height 13
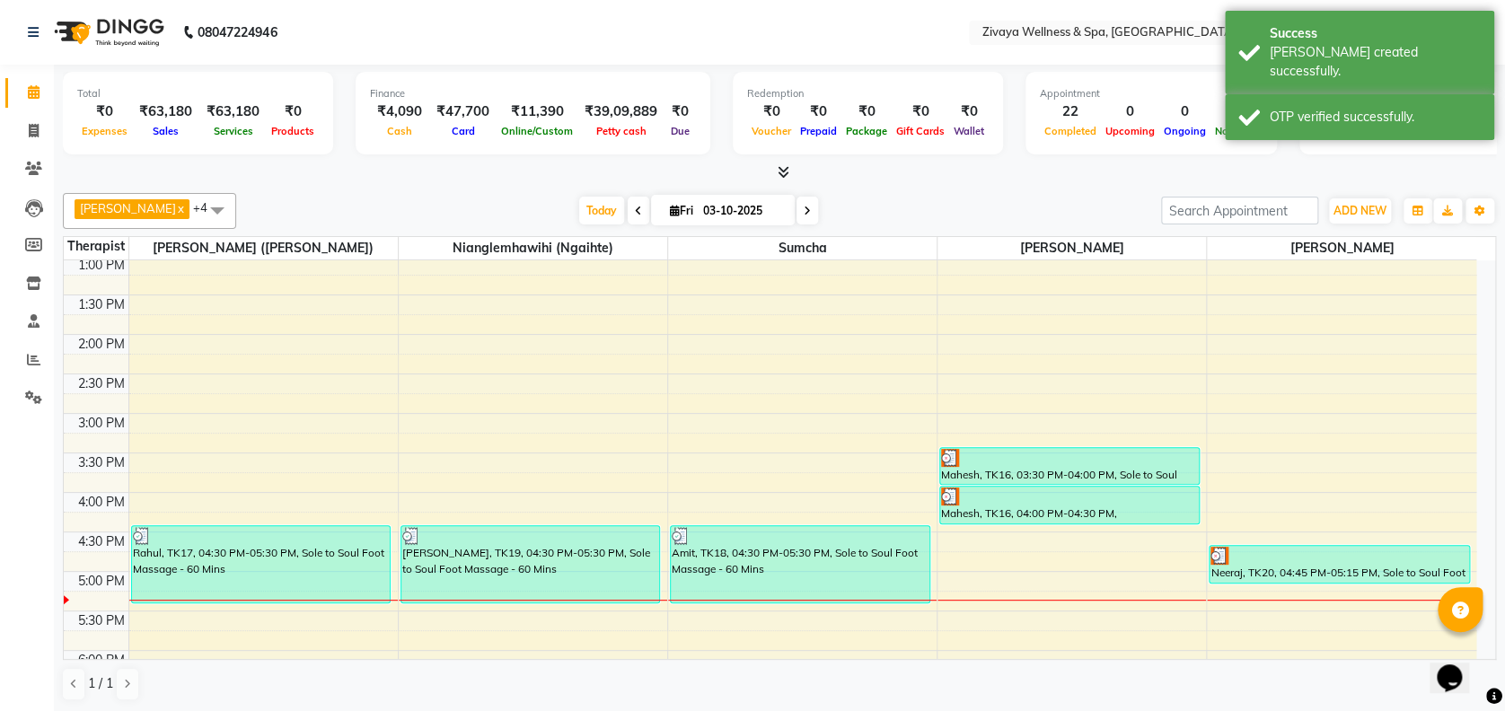
scroll to position [1032, 0]
